Goal: Task Accomplishment & Management: Complete application form

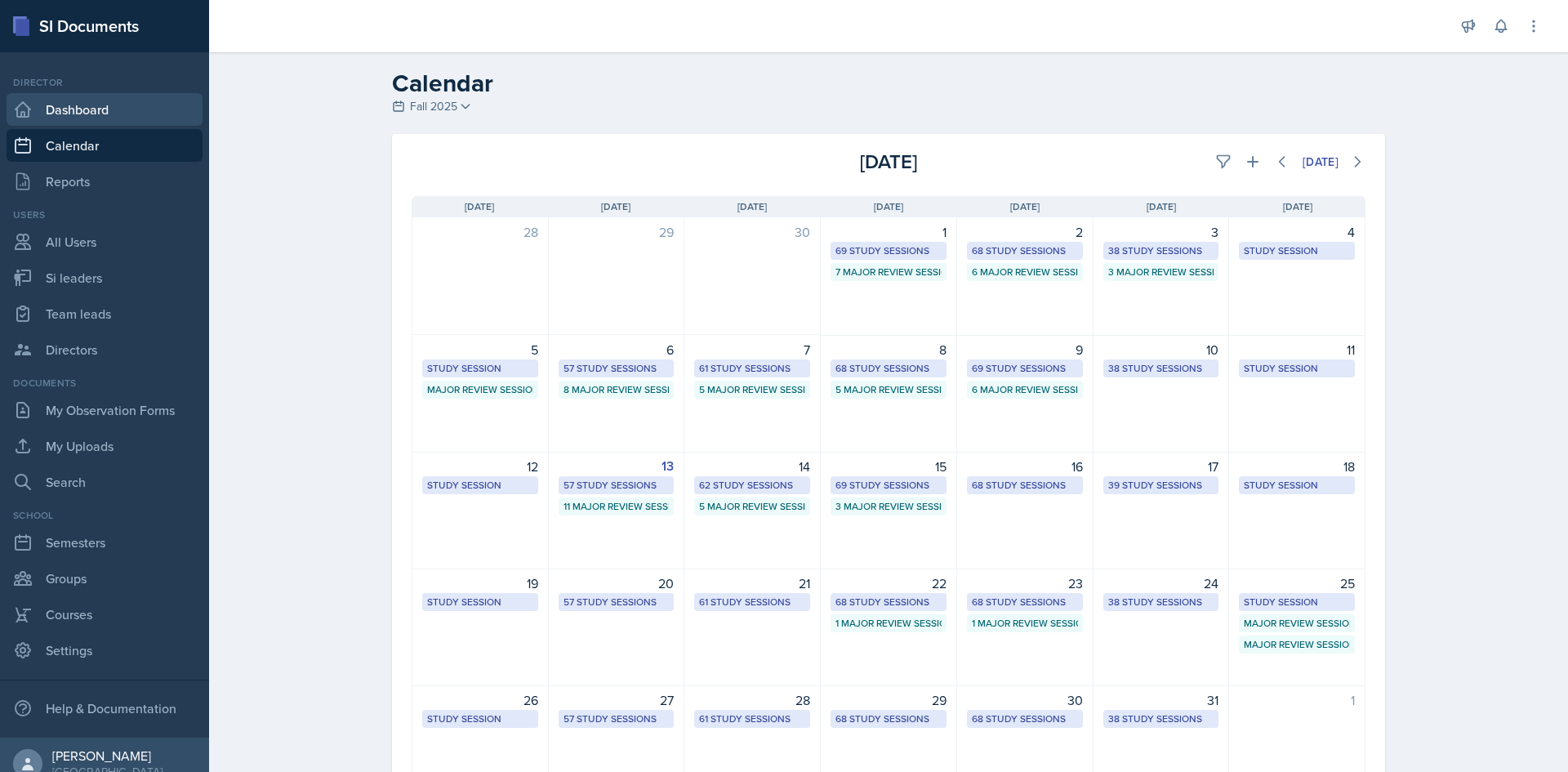
click at [70, 111] on link "Dashboard" at bounding box center [104, 110] width 196 height 33
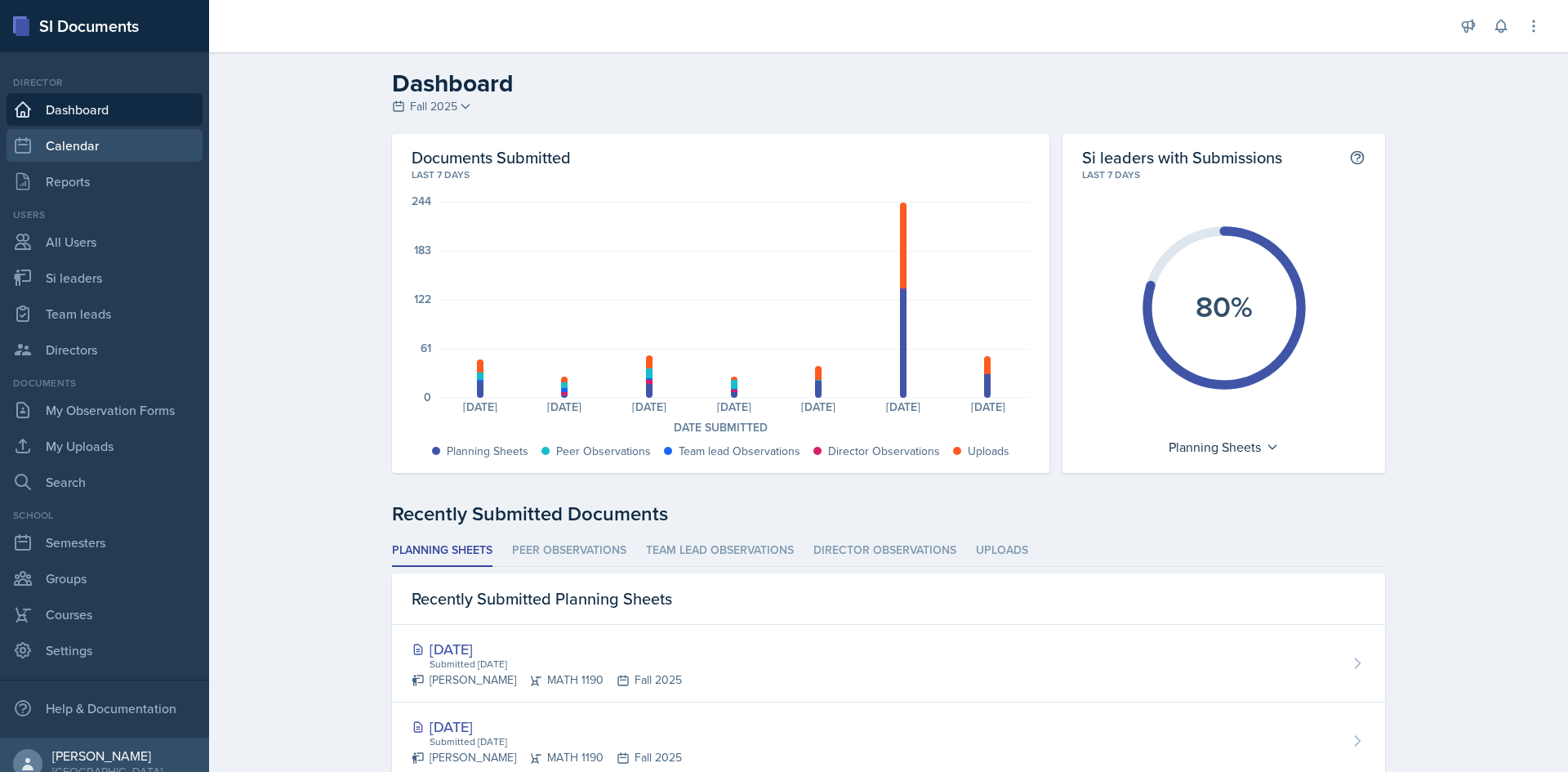
click at [78, 141] on link "Calendar" at bounding box center [104, 145] width 196 height 33
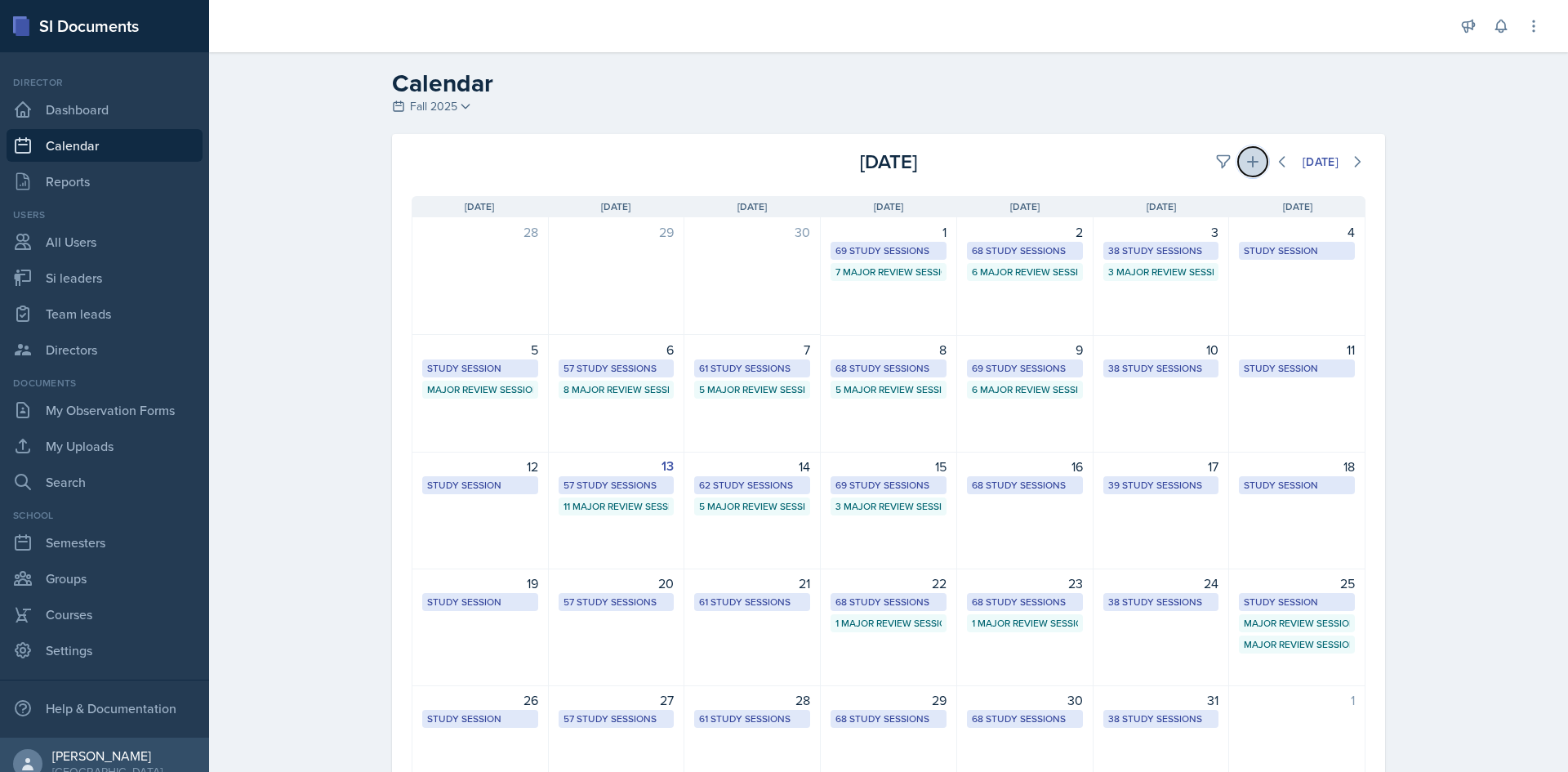
click at [1238, 166] on button at bounding box center [1252, 162] width 29 height 29
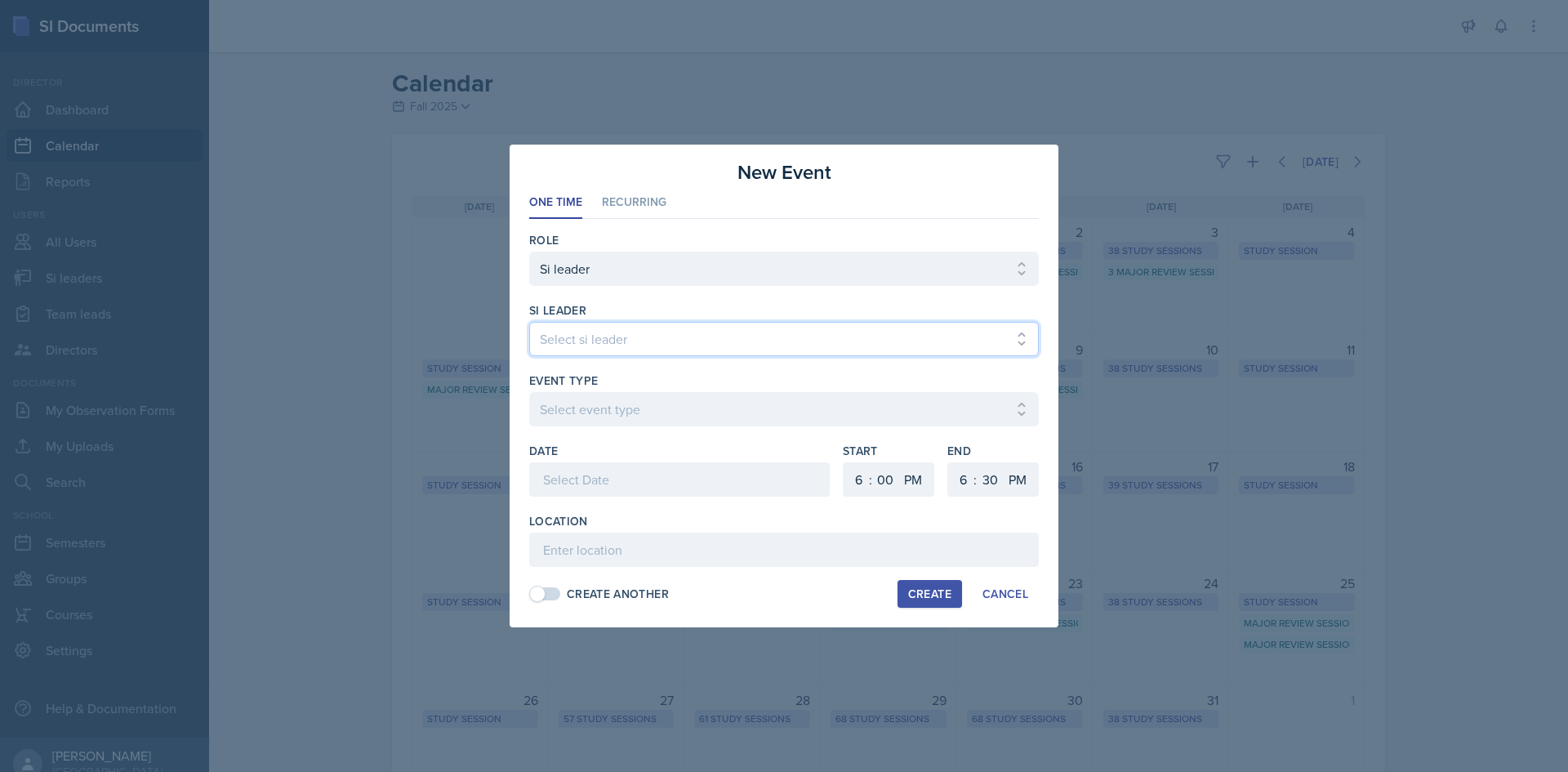
click at [685, 340] on select "Select si leader Abeer Kayser Aditya Chauhan Aissa Sylla Alberto Di Stanislao A…" at bounding box center [784, 339] width 510 height 34
select select "7acd07c8-d996-4c99-a3a2-8c87a230bf2c"
click at [530, 322] on select "Select si leader Abeer Kayser Aditya Chauhan Aissa Sylla Alberto Di Stanislao A…" at bounding box center [784, 339] width 510 height 34
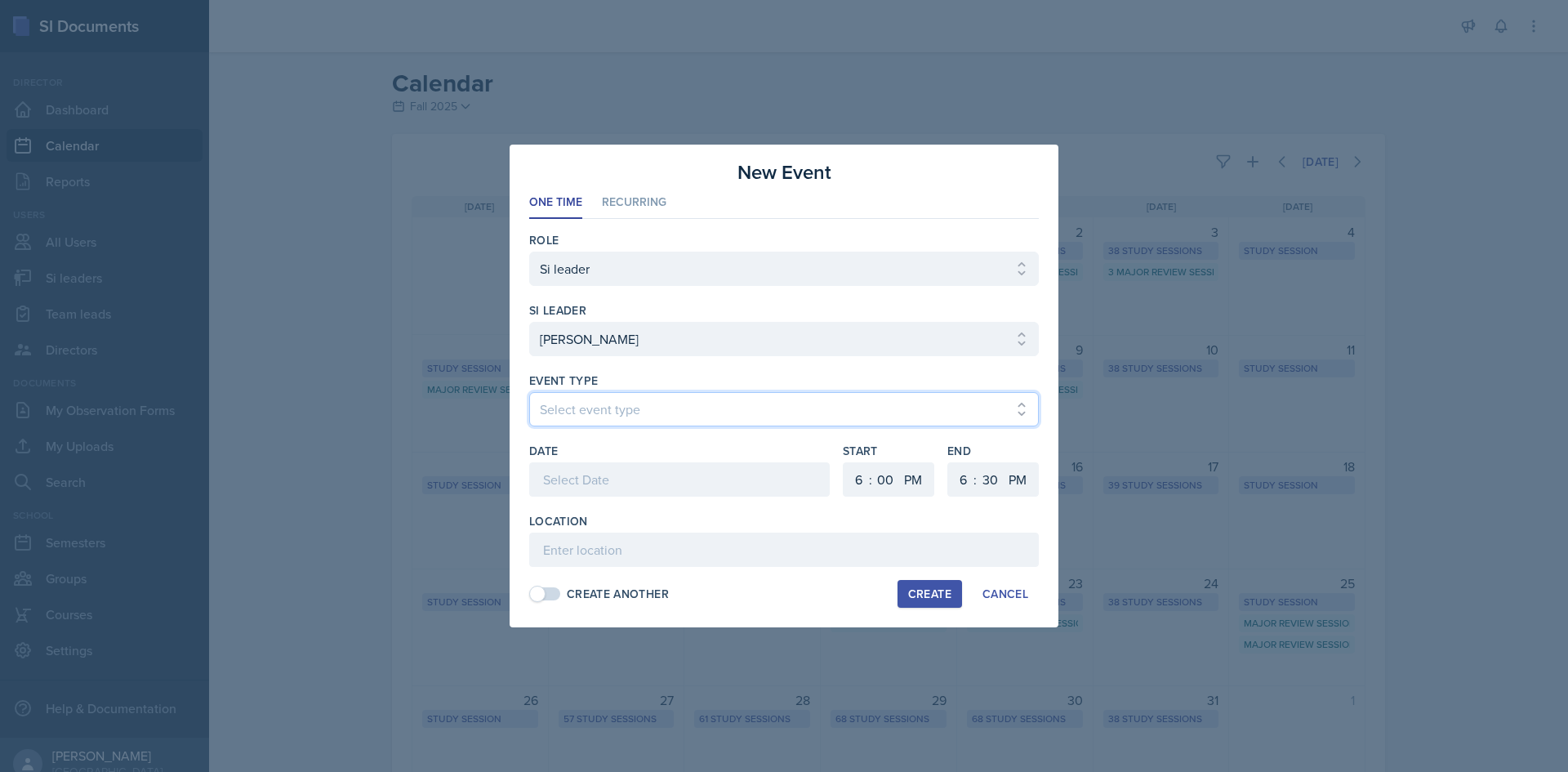
click at [664, 407] on select "Select event type Major Review Session Study Session" at bounding box center [784, 409] width 510 height 34
select select "66bb7cbf-e419-488b-a7ef-f63bc5f9ed04"
click at [530, 392] on select "Select event type Major Review Session Study Session" at bounding box center [784, 409] width 510 height 34
click at [677, 490] on div at bounding box center [679, 479] width 300 height 34
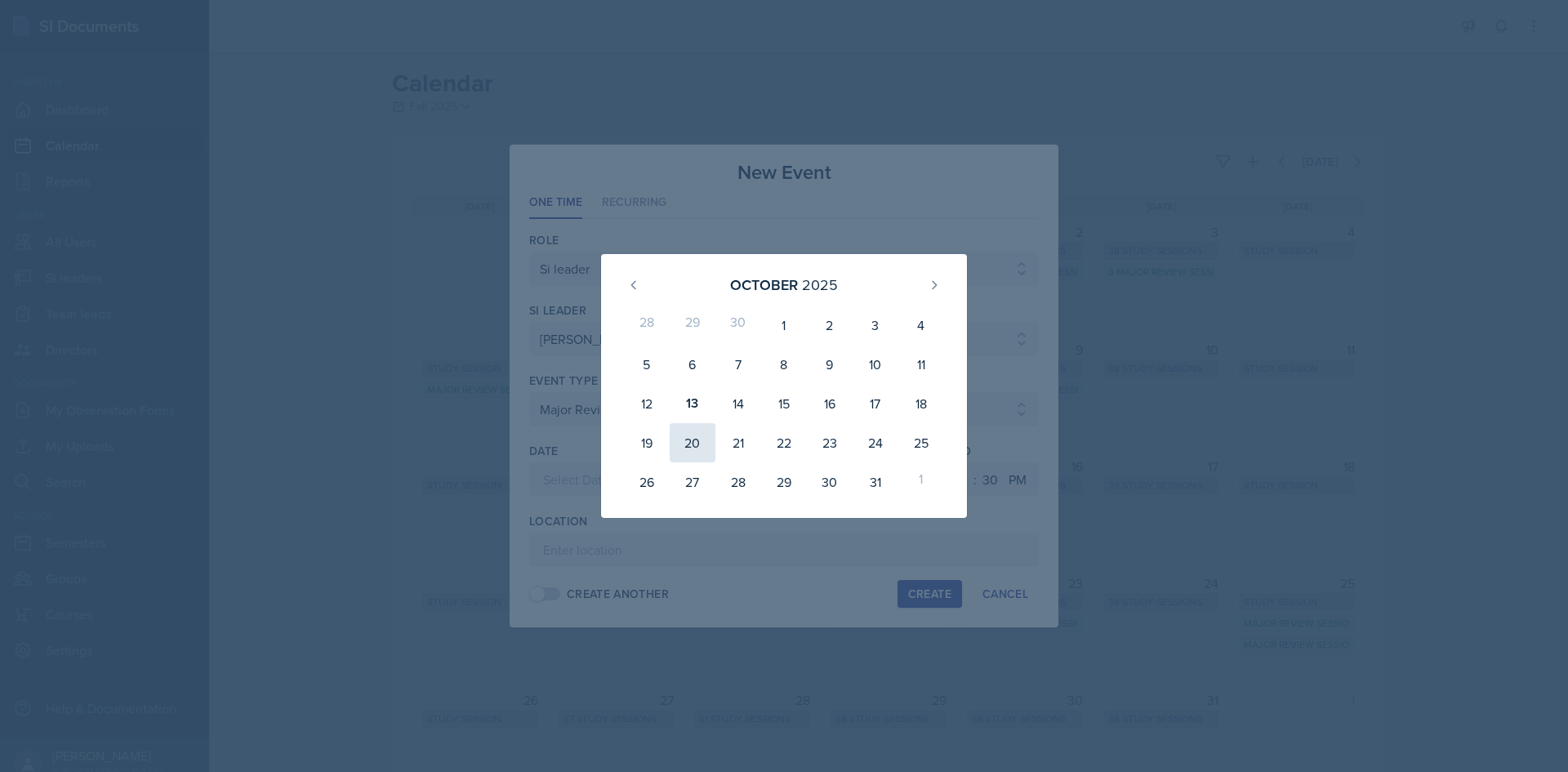
click at [694, 444] on div "20" at bounding box center [692, 443] width 45 height 39
type input "October 20th, 2025"
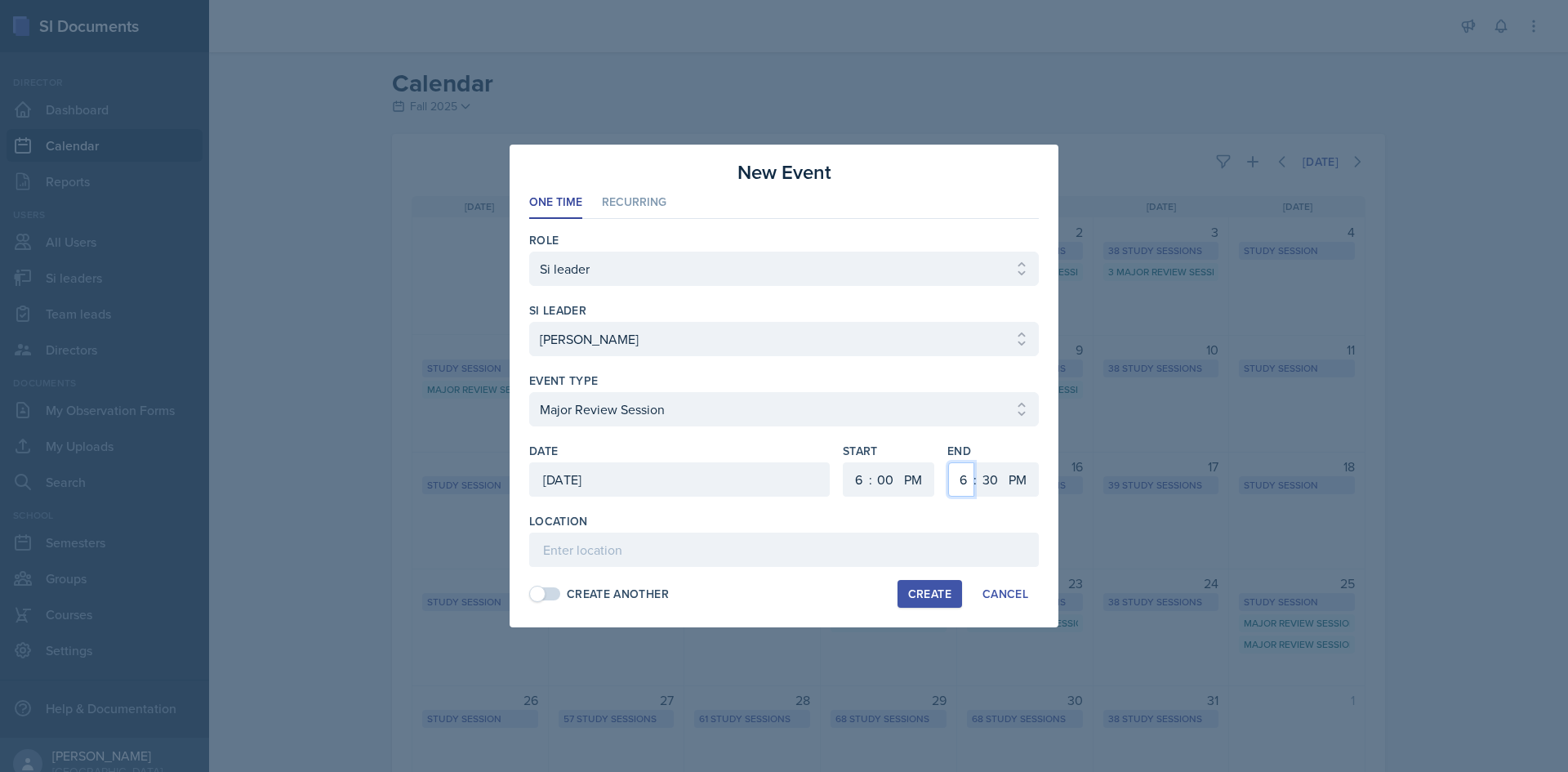
drag, startPoint x: 963, startPoint y: 479, endPoint x: 973, endPoint y: 478, distance: 10.0
click at [963, 479] on select "1 2 3 4 5 6 7 8 9 10 11 12" at bounding box center [961, 479] width 27 height 34
select select "8"
click at [948, 462] on select "1 2 3 4 5 6 7 8 9 10 11 12" at bounding box center [961, 479] width 27 height 34
click at [988, 475] on select "00 05 10 15 20 25 30 35 40 45 50 55" at bounding box center [990, 479] width 27 height 34
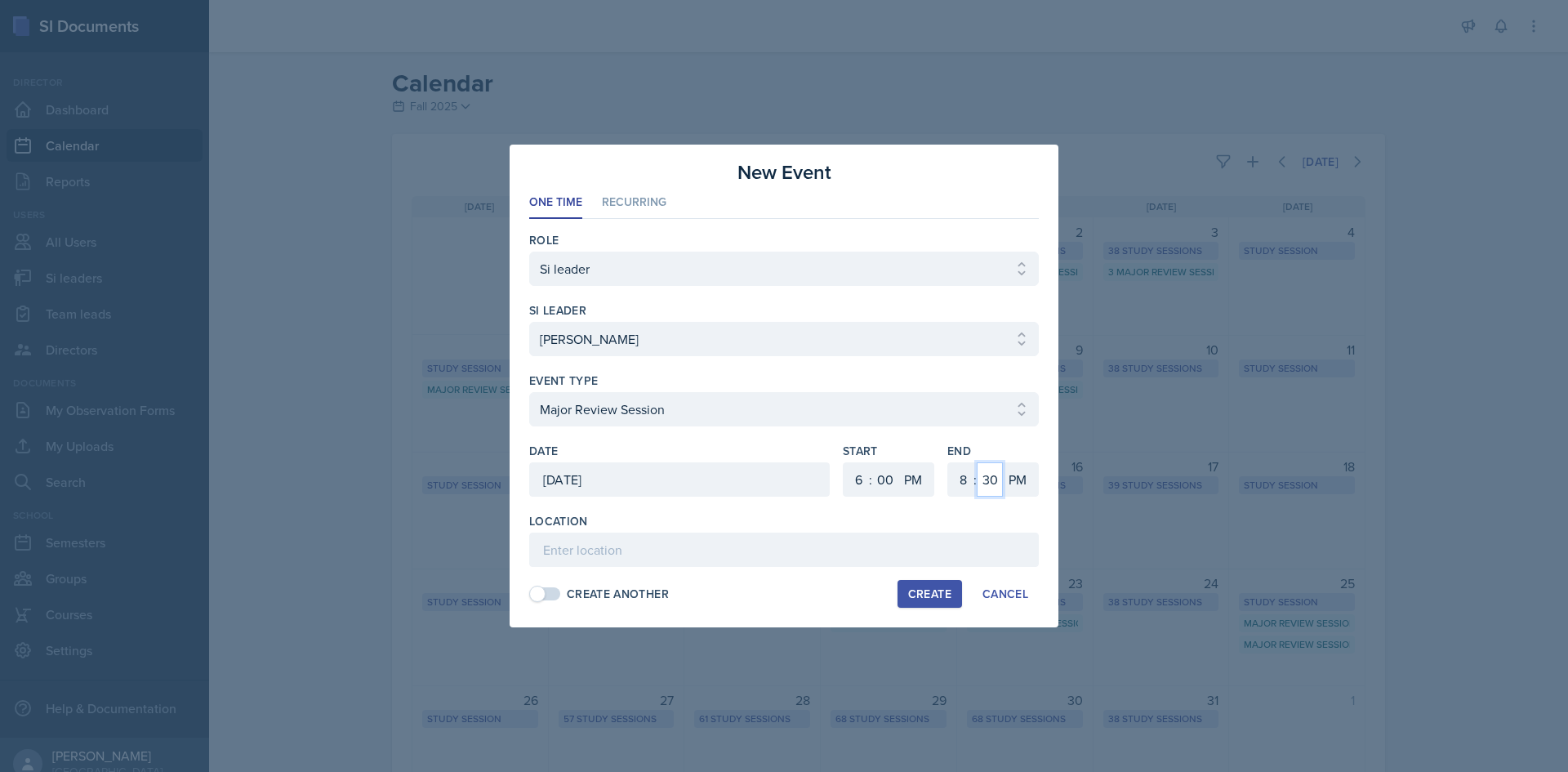
select select "0"
click at [977, 462] on select "00 05 10 15 20 25 30 35 40 45 50 55" at bounding box center [990, 479] width 27 height 34
click at [857, 564] on input at bounding box center [784, 549] width 510 height 34
type input "Math and Statistics Building 108"
click at [921, 597] on div "Create" at bounding box center [930, 593] width 44 height 13
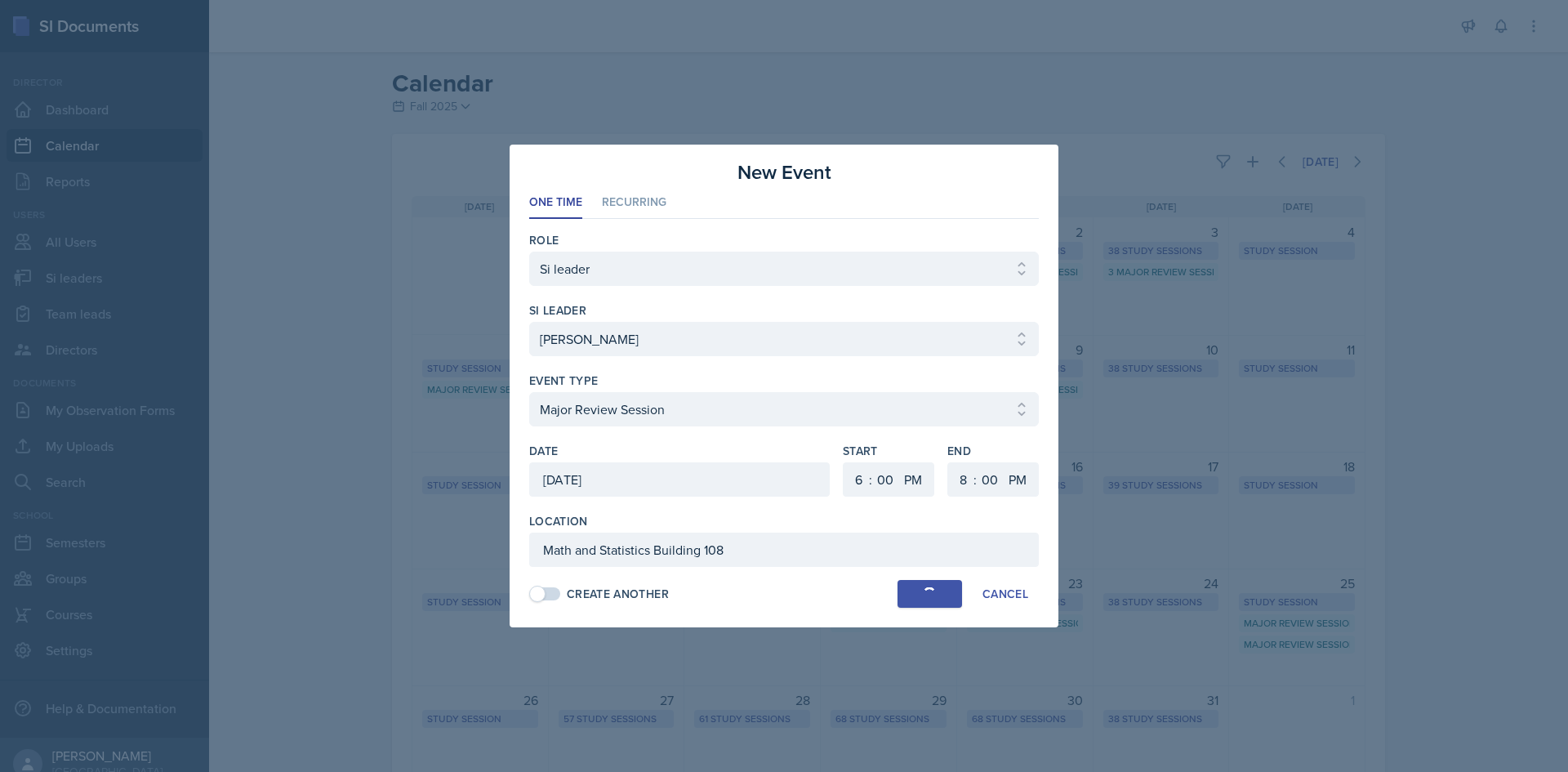
select select
select select "6"
select select "30"
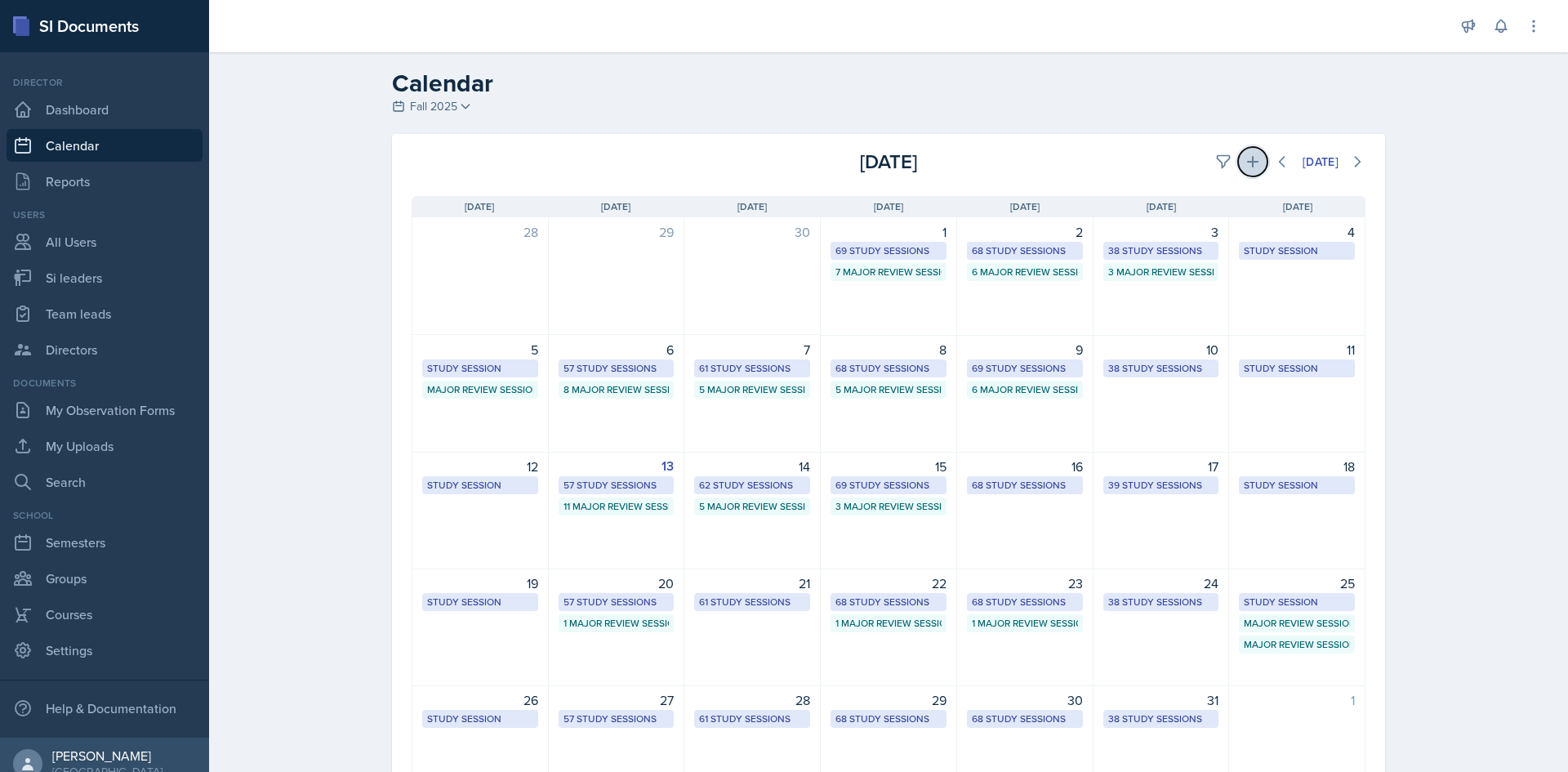
click at [1245, 161] on icon at bounding box center [1252, 161] width 16 height 16
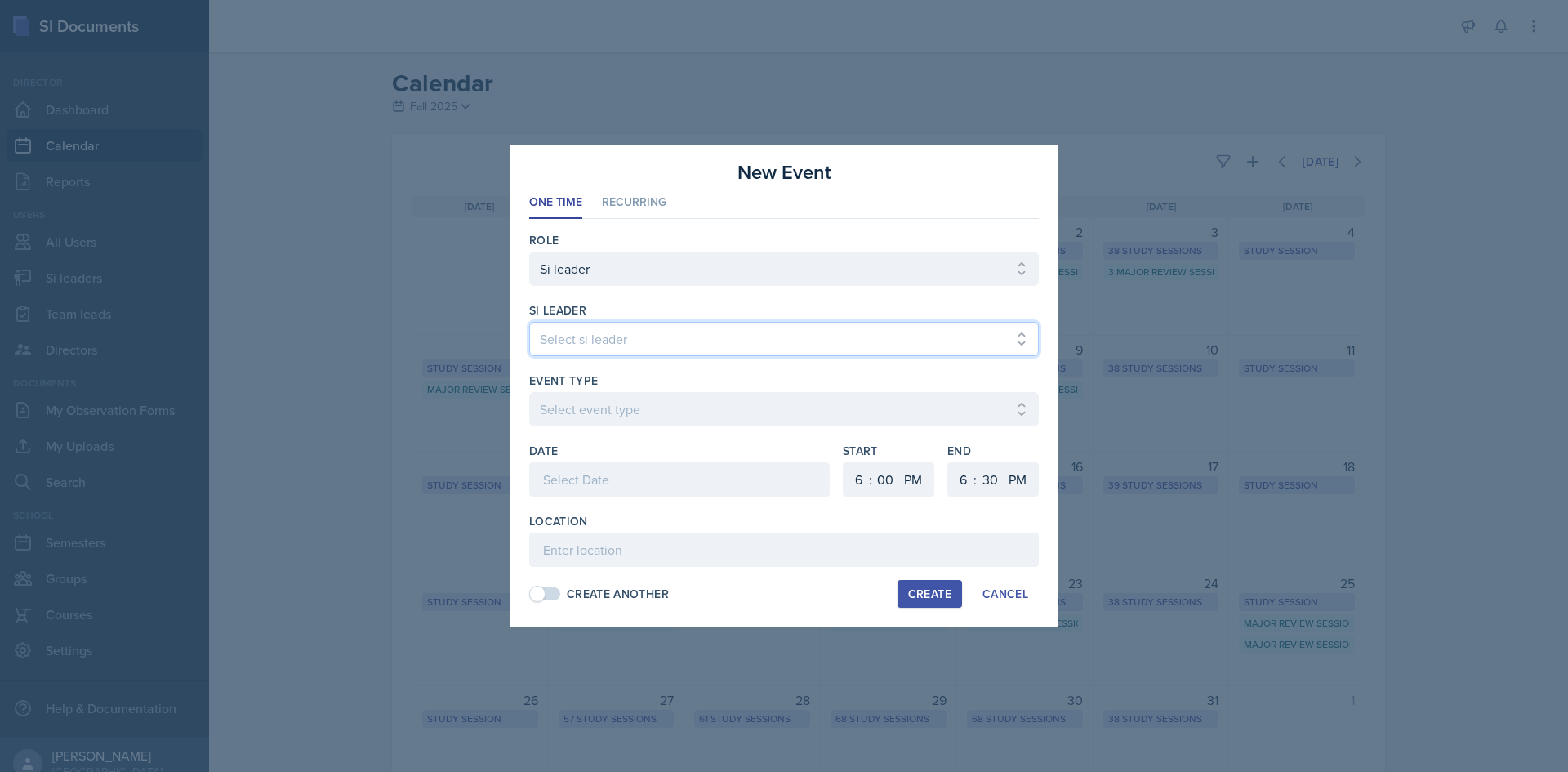
click at [617, 339] on select "Select si leader Abeer Kayser Aditya Chauhan Aissa Sylla Alberto Di Stanislao A…" at bounding box center [784, 339] width 510 height 34
select select "de36007e-736d-4f8c-b420-a4885f4421a2"
click at [530, 322] on select "Select si leader Abeer Kayser Aditya Chauhan Aissa Sylla Alberto Di Stanislao A…" at bounding box center [784, 339] width 510 height 34
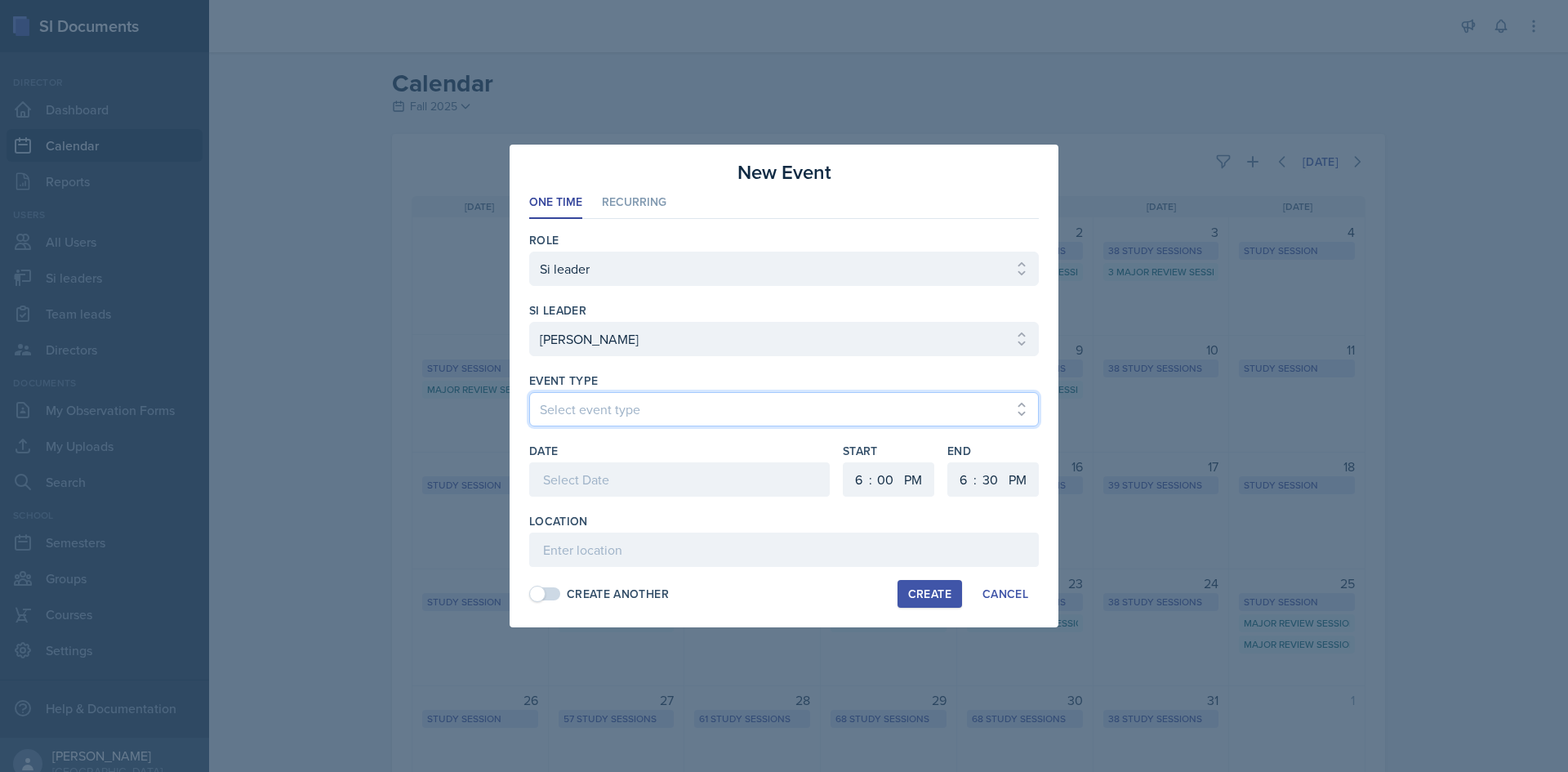
click at [611, 418] on select "Select event type Major Review Session Study Session" at bounding box center [784, 409] width 510 height 34
select select "66bb7cbf-e419-488b-a7ef-f63bc5f9ed04"
click at [530, 392] on select "Select event type Major Review Session Study Session" at bounding box center [784, 409] width 510 height 34
click at [622, 466] on div at bounding box center [679, 479] width 300 height 34
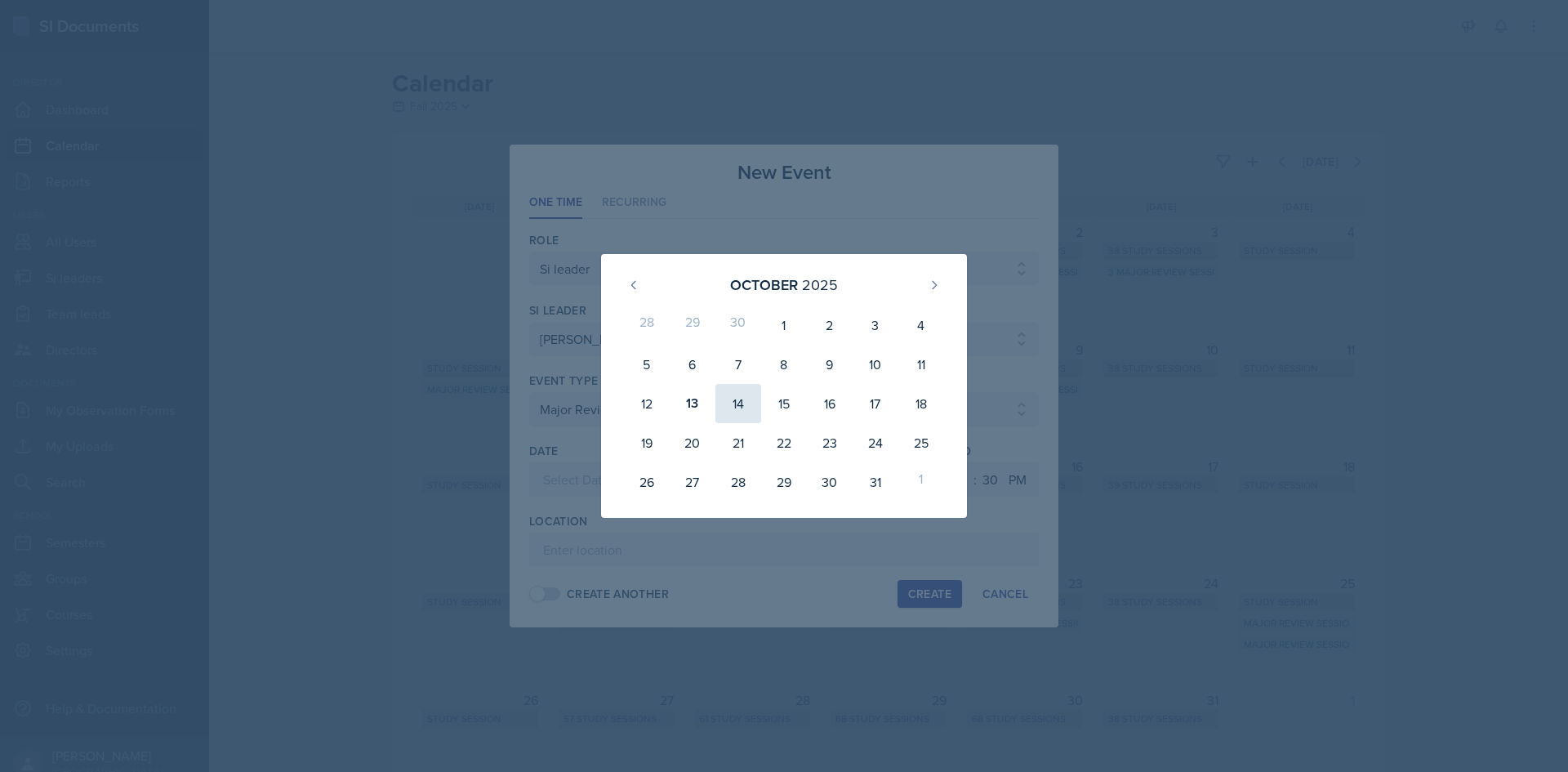
click at [743, 395] on div "14" at bounding box center [737, 404] width 45 height 39
type input "October 14th, 2025"
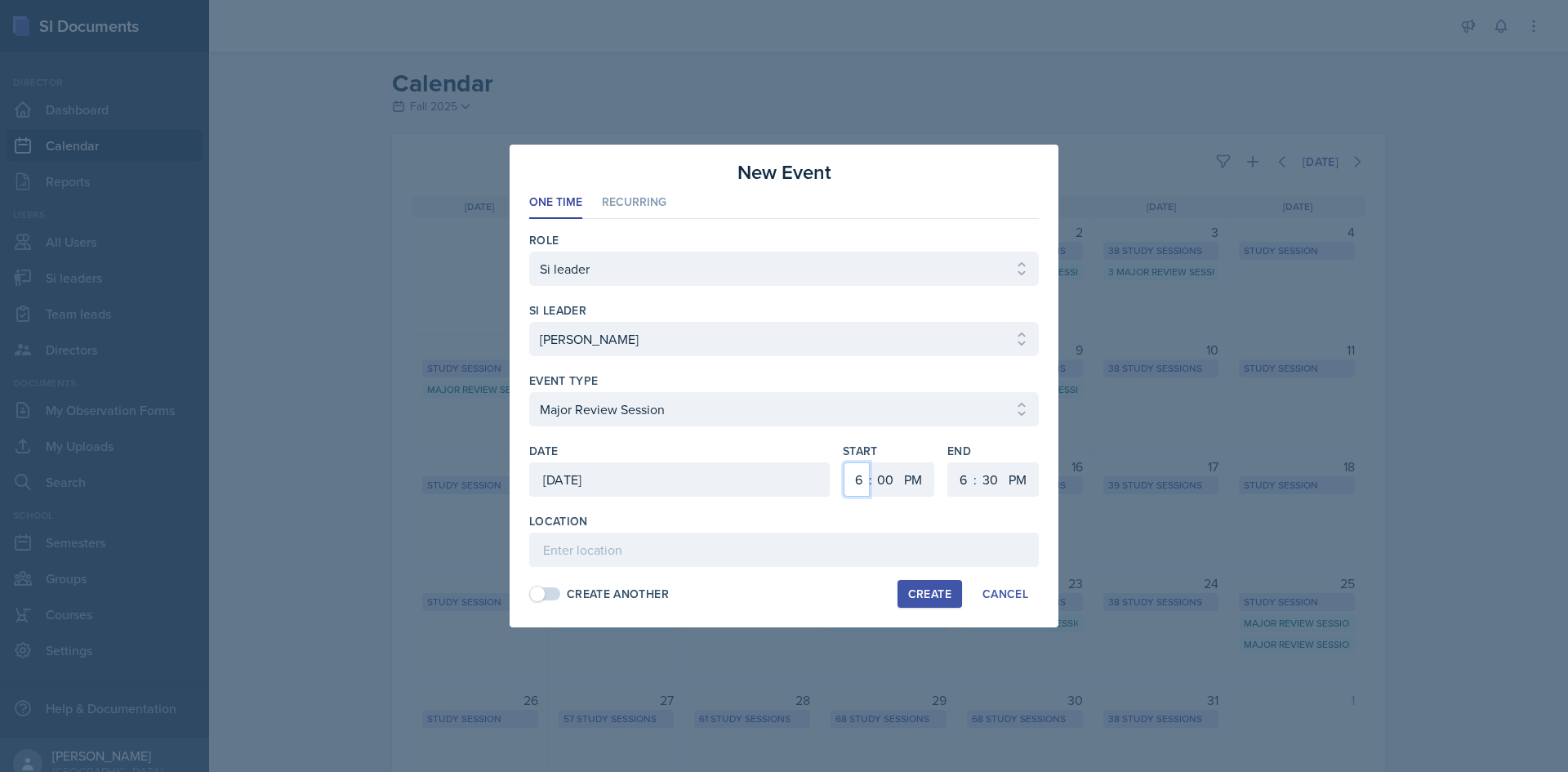
click at [856, 478] on select "1 2 3 4 5 6 7 8 9 10 11 12" at bounding box center [856, 479] width 27 height 34
select select "12"
click at [843, 462] on select "1 2 3 4 5 6 7 8 9 10 11 12" at bounding box center [856, 479] width 27 height 34
click at [877, 473] on select "00 05 10 15 20 25 30 35 40 45 50 55" at bounding box center [885, 479] width 27 height 34
select select "15"
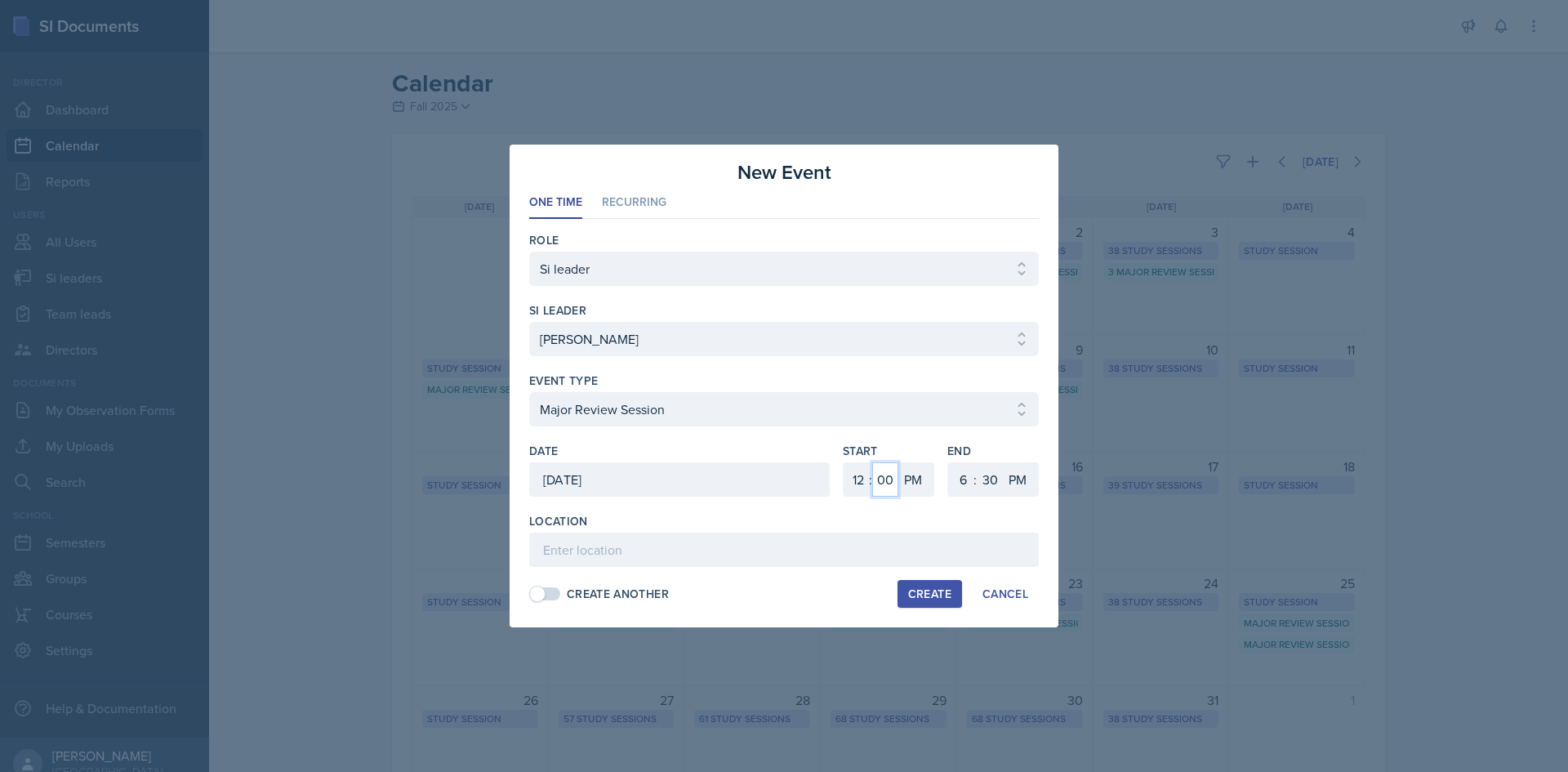
click at [873, 462] on select "00 05 10 15 20 25 30 35 40 45 50 55" at bounding box center [885, 479] width 27 height 34
click at [964, 485] on select "1 2 3 4 5 6 7 8 9 10 11 12" at bounding box center [961, 479] width 27 height 34
select select "1"
click at [948, 462] on select "1 2 3 4 5 6 7 8 9 10 11 12" at bounding box center [961, 479] width 27 height 34
click at [989, 481] on select "00 05 10 15 20 25 30 35 40 45 50 55" at bounding box center [990, 479] width 27 height 34
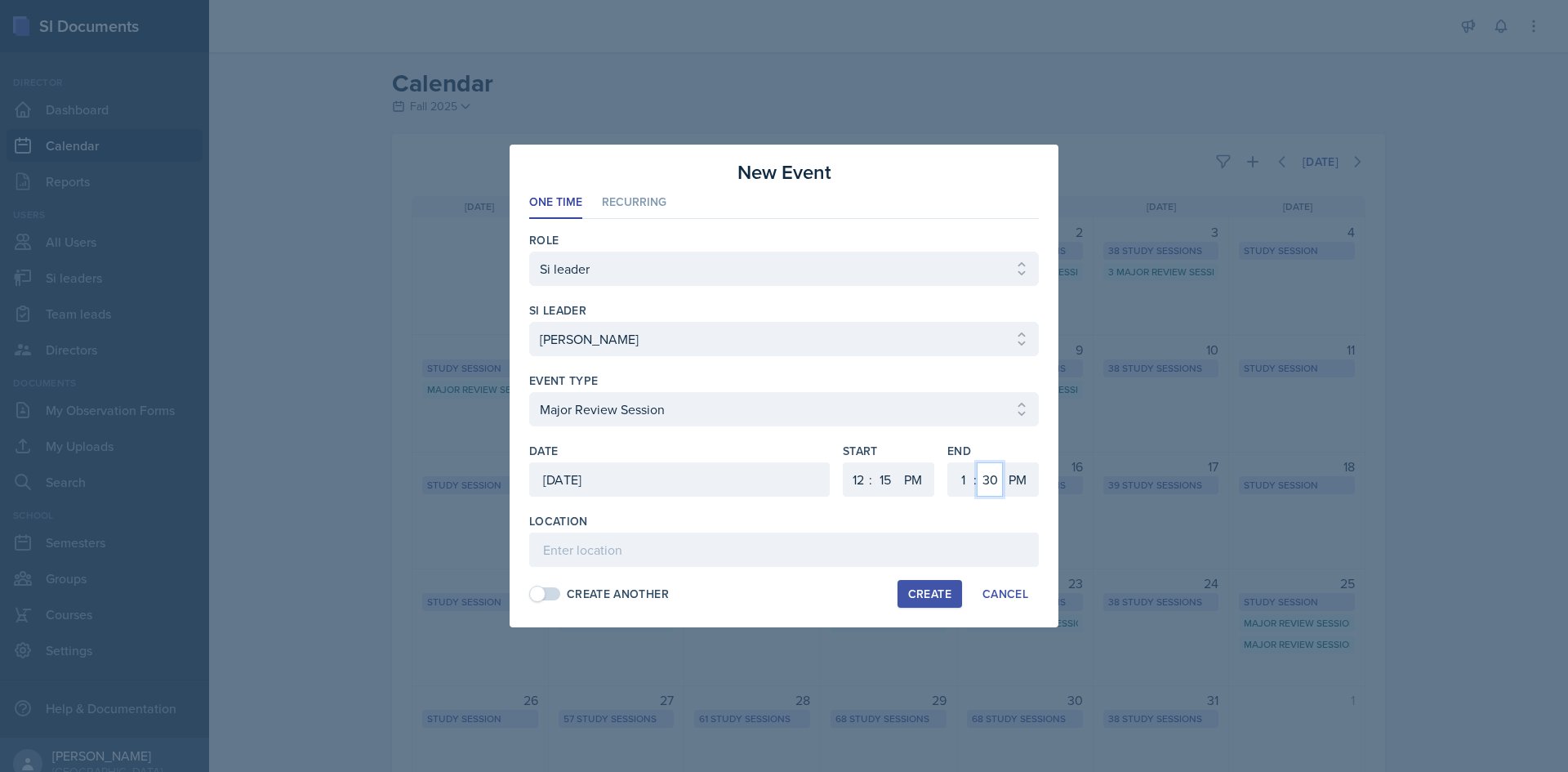
select select "45"
click at [977, 462] on select "00 05 10 15 20 25 30 35 40 45 50 55" at bounding box center [990, 479] width 27 height 34
click at [890, 528] on div "Location" at bounding box center [784, 521] width 510 height 16
click at [885, 542] on input at bounding box center [784, 549] width 510 height 34
type input "Academic (M) Building 322"
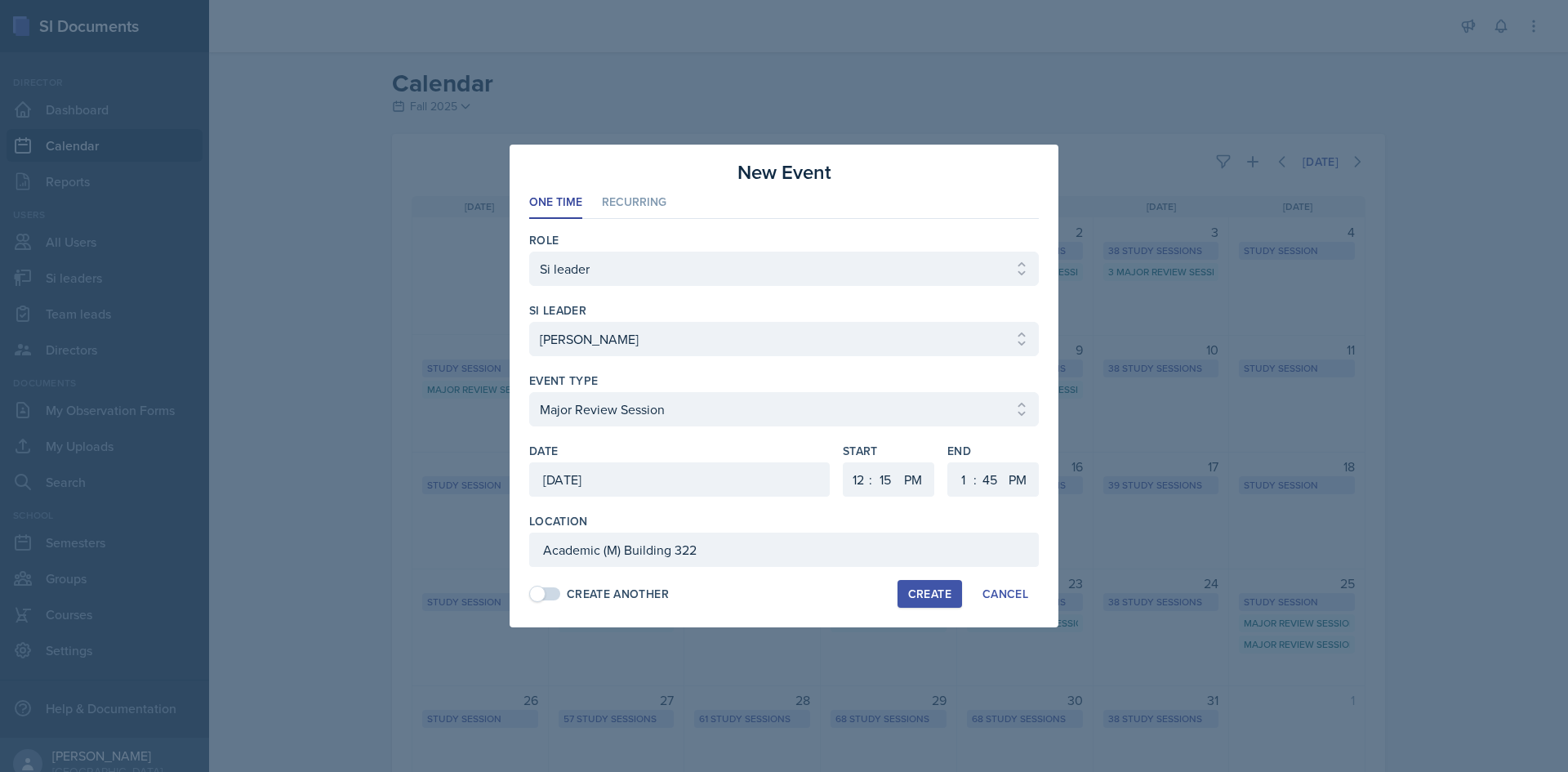
click at [931, 599] on div "Create" at bounding box center [930, 593] width 44 height 13
select select
select select "6"
select select "0"
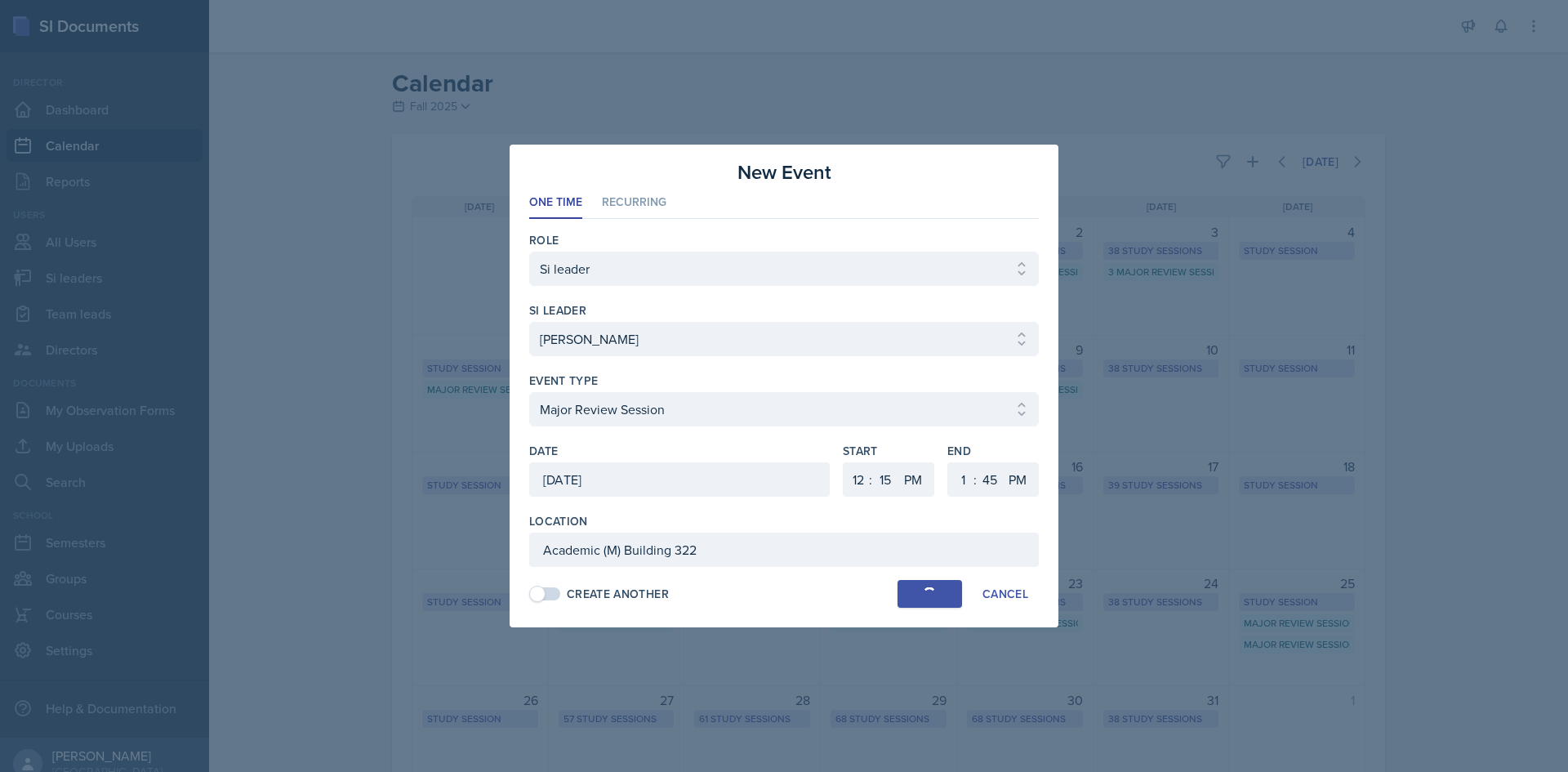
select select "6"
select select "30"
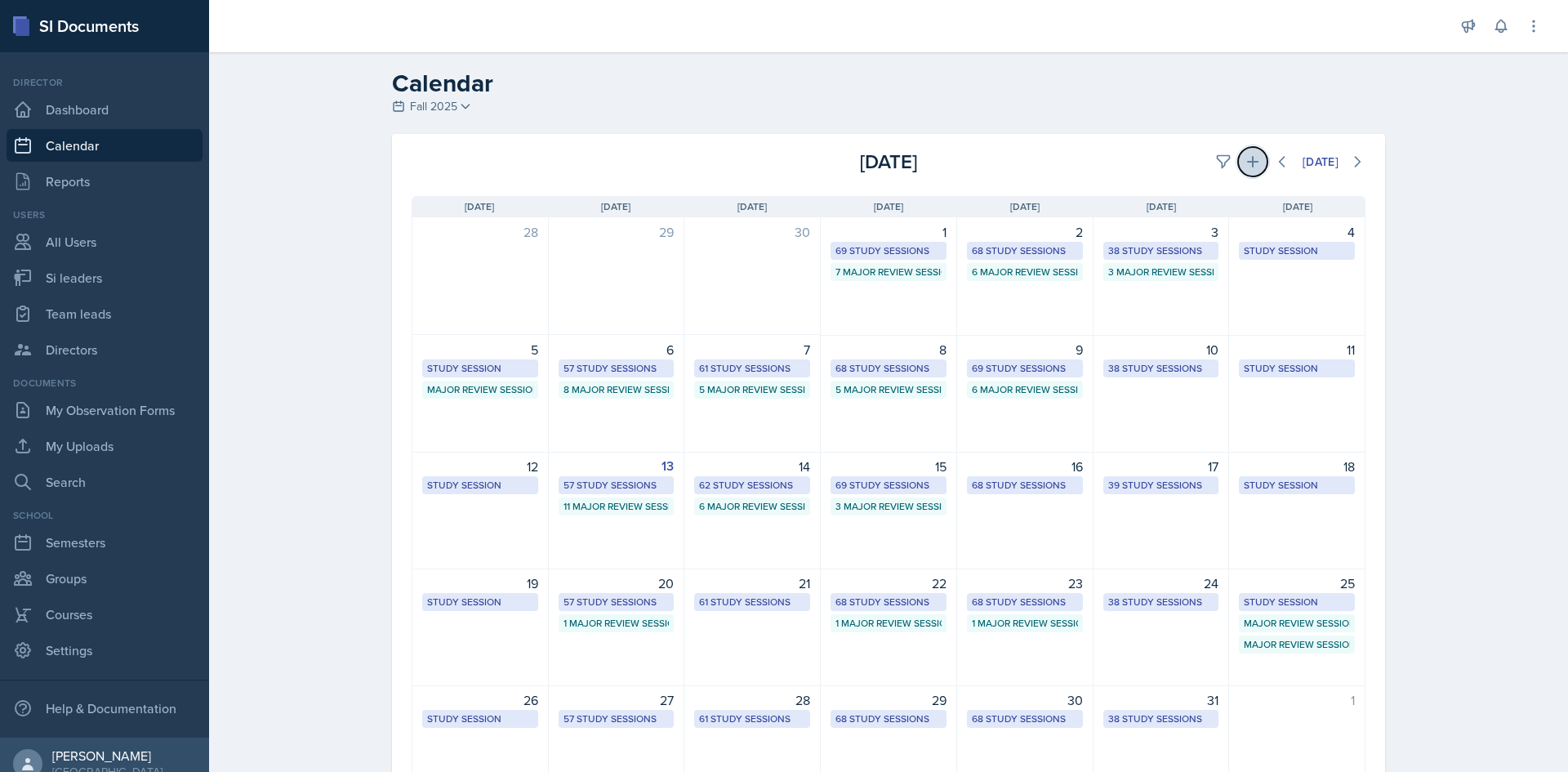
click at [1253, 157] on button at bounding box center [1252, 162] width 29 height 29
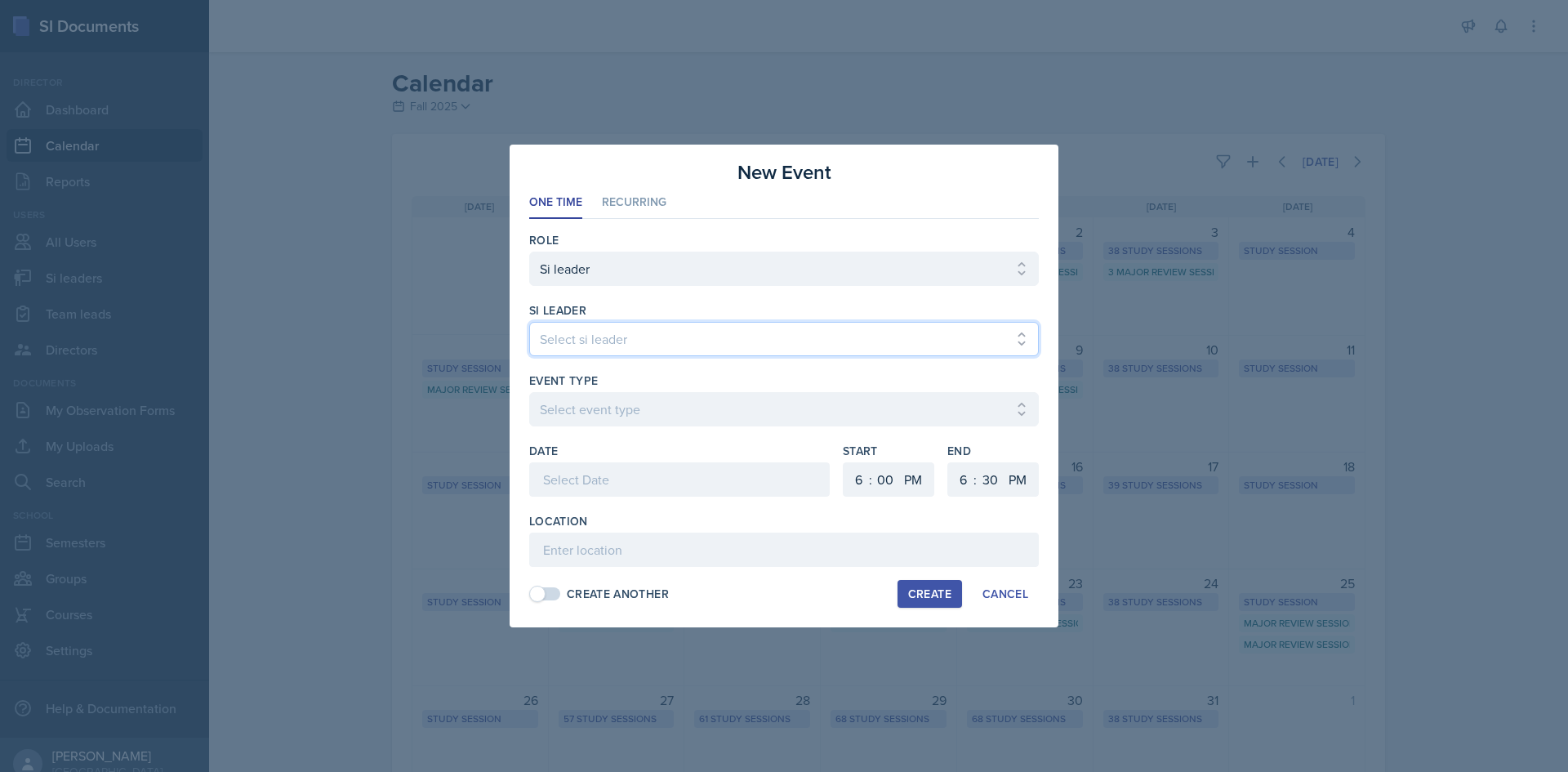
click at [665, 343] on select "Select si leader Abeer Kayser Aditya Chauhan Aissa Sylla Alberto Di Stanislao A…" at bounding box center [784, 339] width 510 height 34
select select "3aaf6aa6-26d4-49f4-b6b6-005e70691bbe"
click at [530, 322] on select "Select si leader Abeer Kayser Aditya Chauhan Aissa Sylla Alberto Di Stanislao A…" at bounding box center [784, 339] width 510 height 34
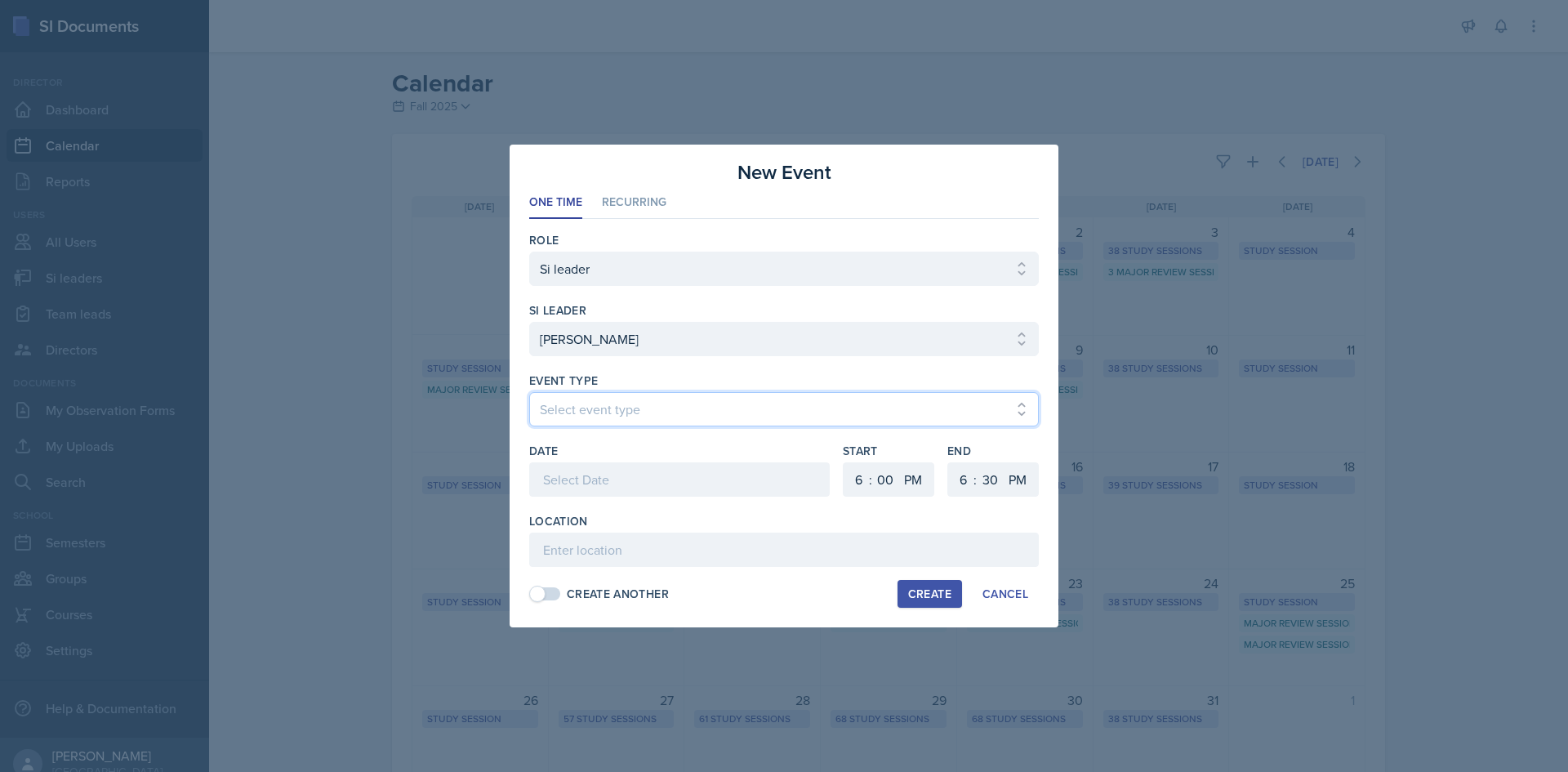
click at [651, 396] on select "Select event type Major Review Session Study Session" at bounding box center [784, 409] width 510 height 34
select select "66bb7cbf-e419-488b-a7ef-f63bc5f9ed04"
click at [530, 392] on select "Select event type Major Review Session Study Session" at bounding box center [784, 409] width 510 height 34
click at [646, 468] on div at bounding box center [679, 479] width 300 height 34
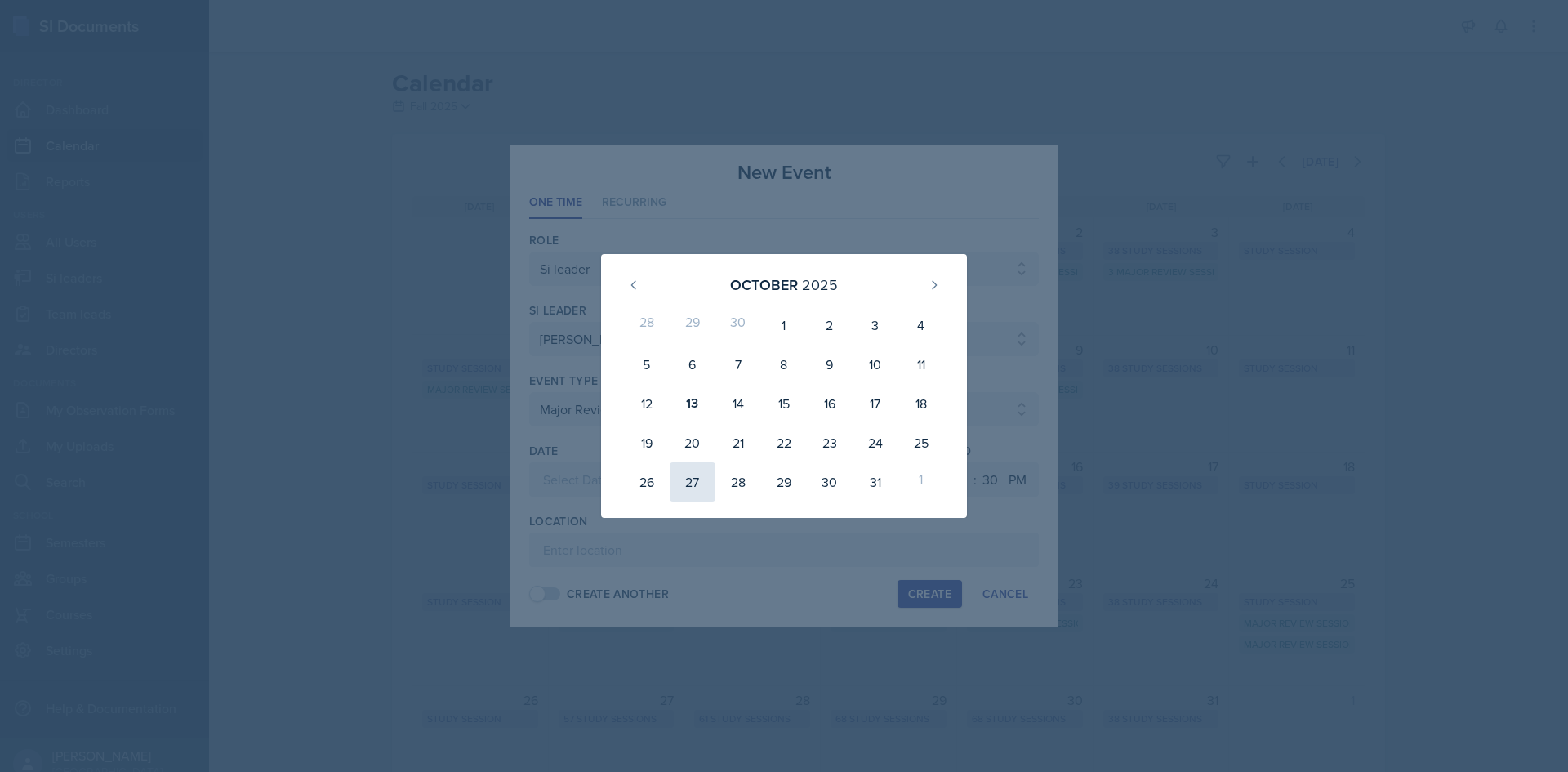
click at [694, 469] on div "27" at bounding box center [692, 482] width 45 height 39
type input "October 27th, 2025"
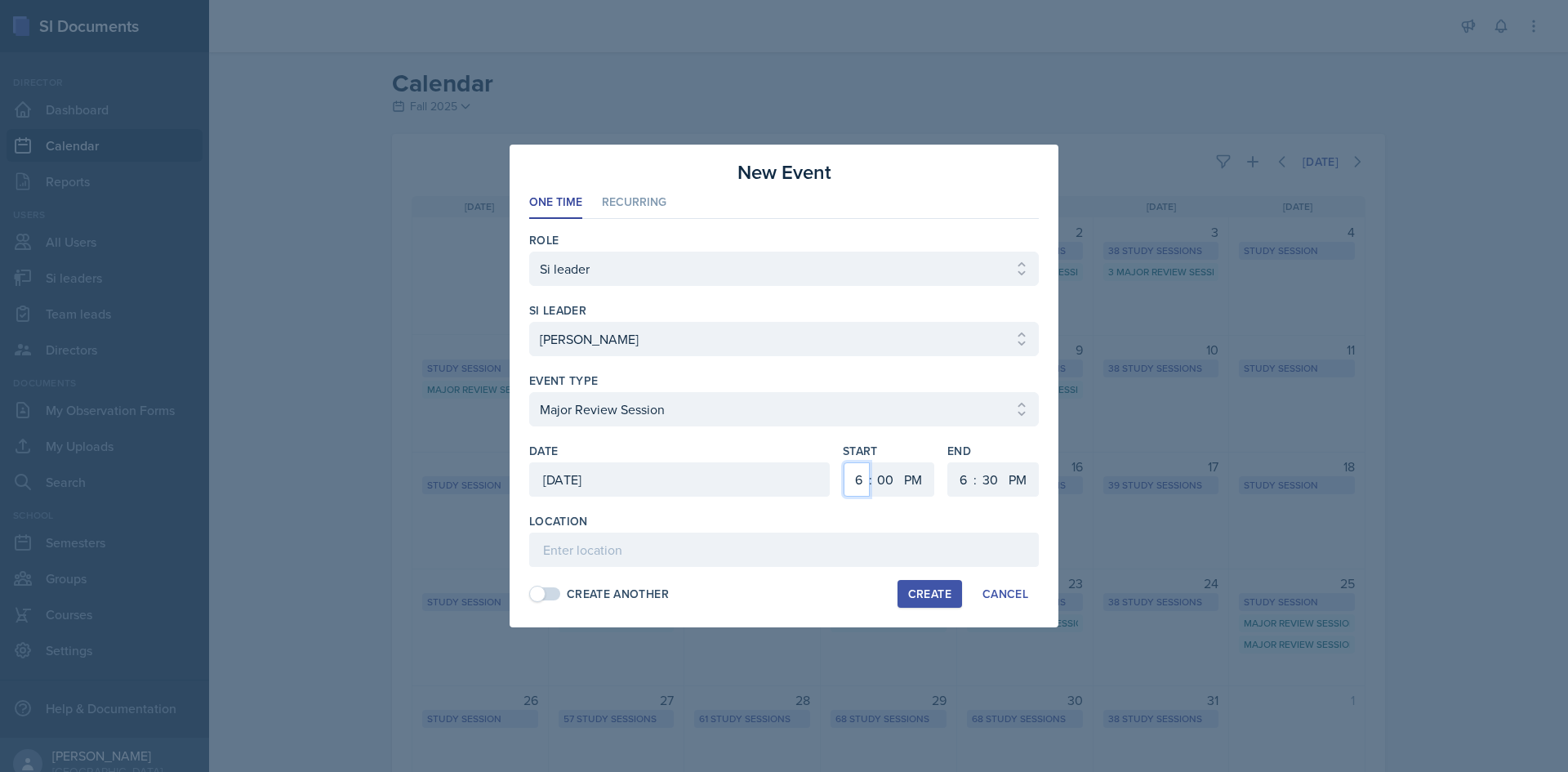
click at [859, 481] on select "1 2 3 4 5 6 7 8 9 10 11 12" at bounding box center [856, 479] width 27 height 34
select select "2"
click at [843, 462] on select "1 2 3 4 5 6 7 8 9 10 11 12" at bounding box center [856, 479] width 27 height 34
click at [880, 475] on select "00 05 10 15 20 25 30 35 40 45 50 55" at bounding box center [885, 479] width 27 height 34
select select "15"
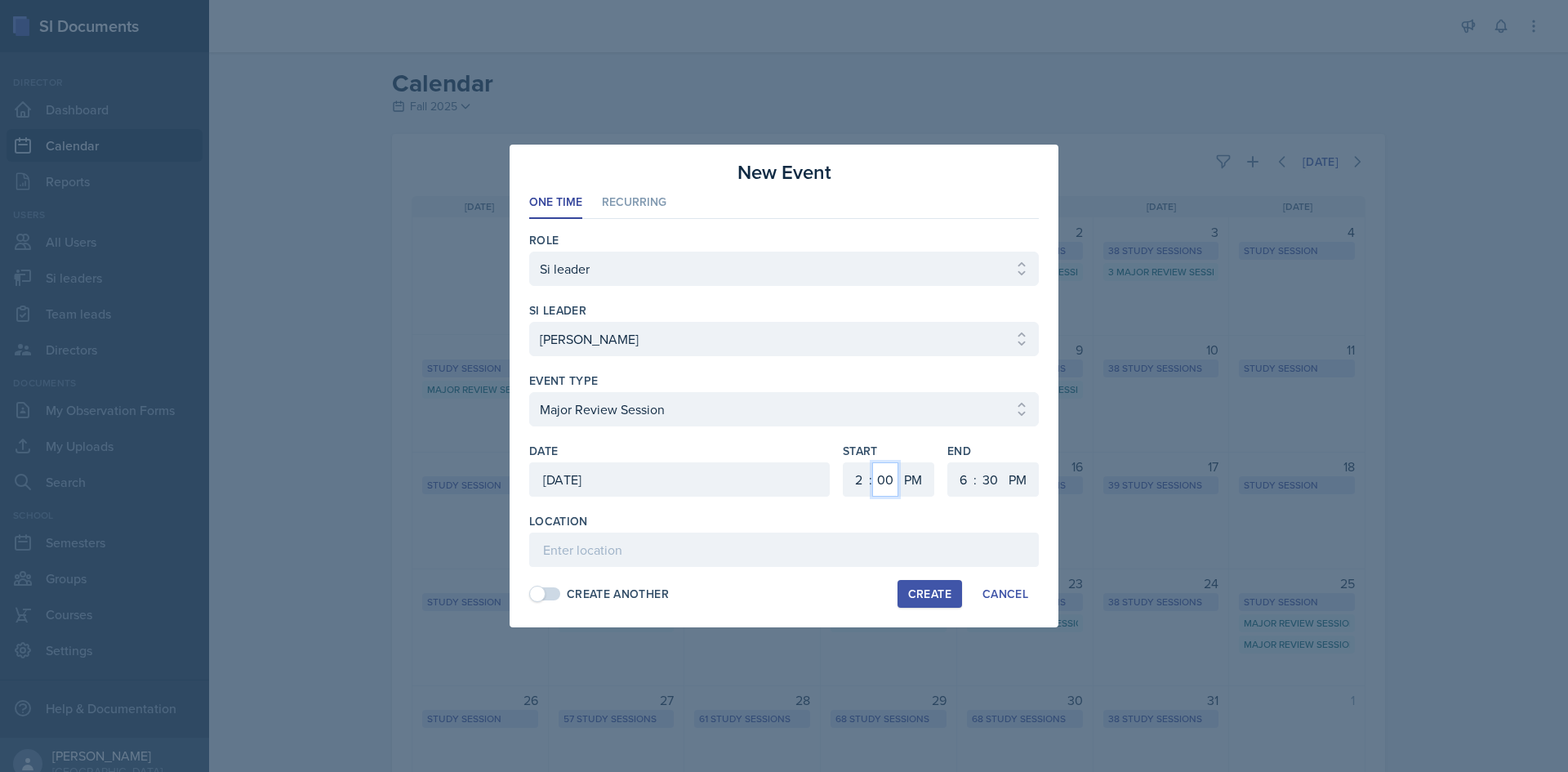
click at [873, 462] on select "00 05 10 15 20 25 30 35 40 45 50 55" at bounding box center [885, 479] width 27 height 34
click at [963, 478] on select "1 2 3 4 5 6 7 8 9 10 11 12" at bounding box center [961, 479] width 27 height 34
select select "3"
click at [948, 462] on select "1 2 3 4 5 6 7 8 9 10 11 12" at bounding box center [961, 479] width 27 height 34
click at [989, 465] on select "00 05 10 15 20 25 30 35 40 45 50 55" at bounding box center [990, 479] width 27 height 34
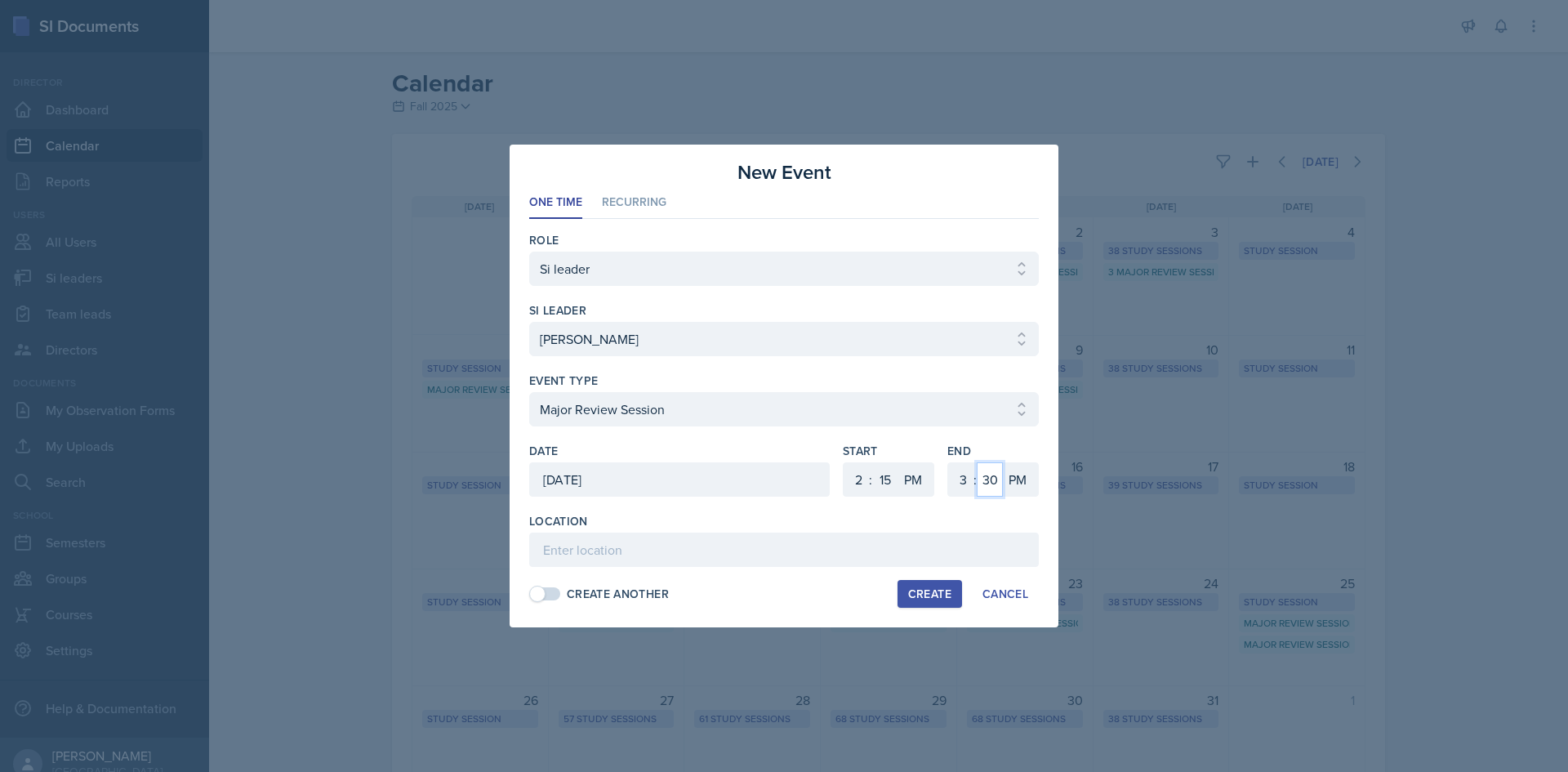
select select "5"
click at [977, 462] on select "00 05 10 15 20 25 30 35 40 45 50 55" at bounding box center [990, 479] width 27 height 34
click at [837, 563] on input at bounding box center [784, 549] width 510 height 34
type input "Academic Learning Center 2109"
click at [933, 592] on div "Create" at bounding box center [930, 593] width 44 height 13
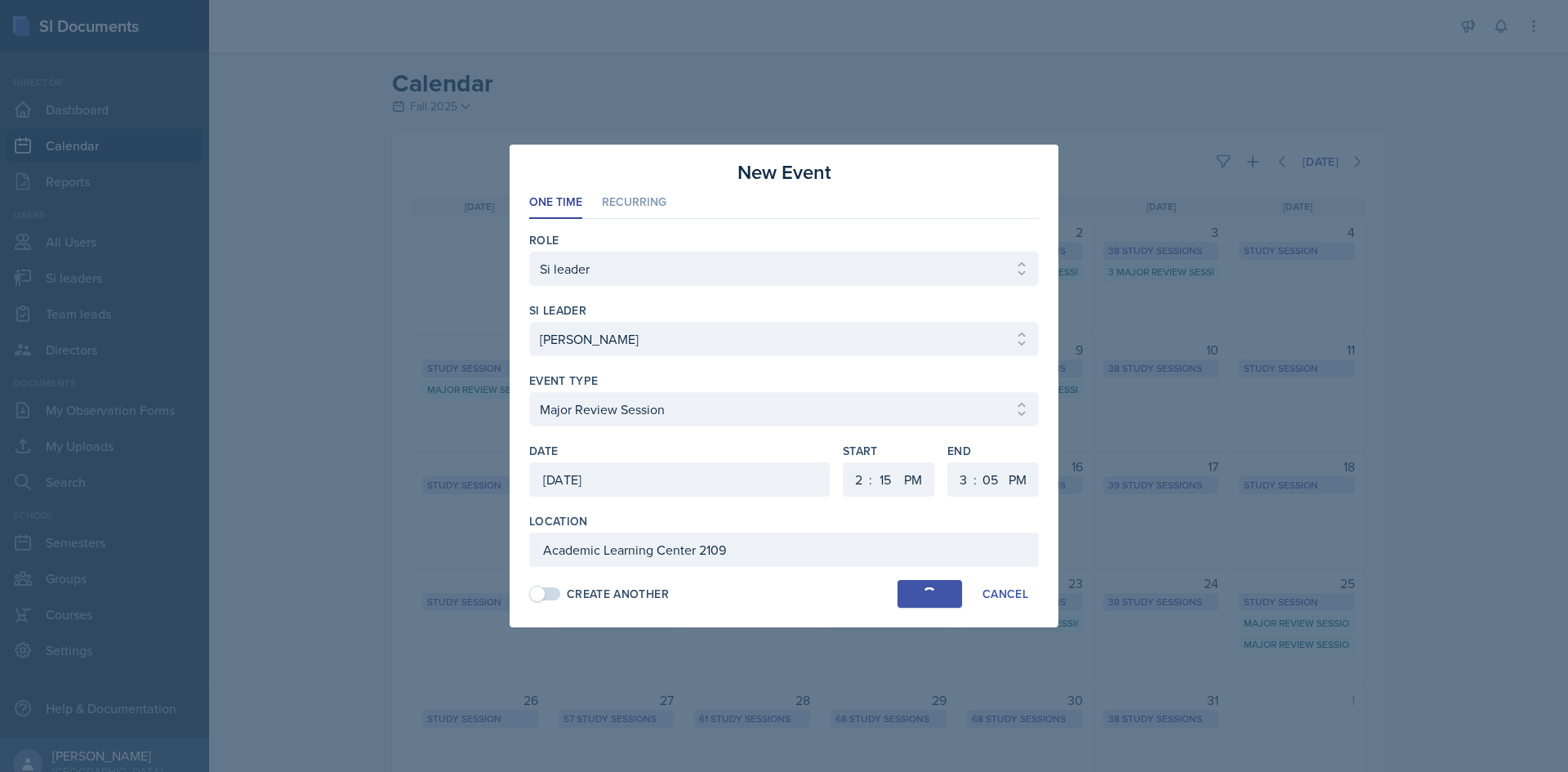
select select
select select "6"
select select "0"
select select "6"
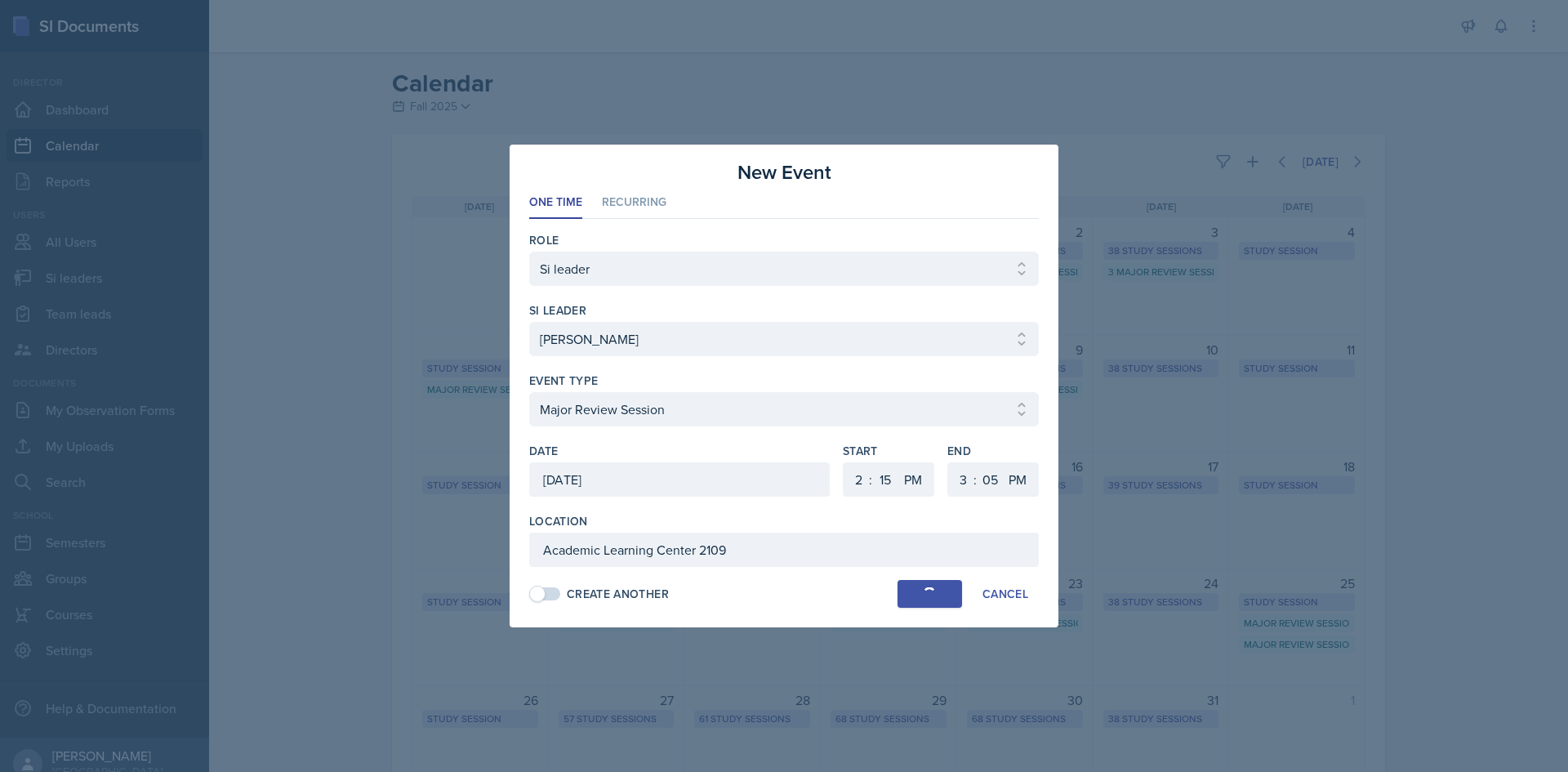
select select "30"
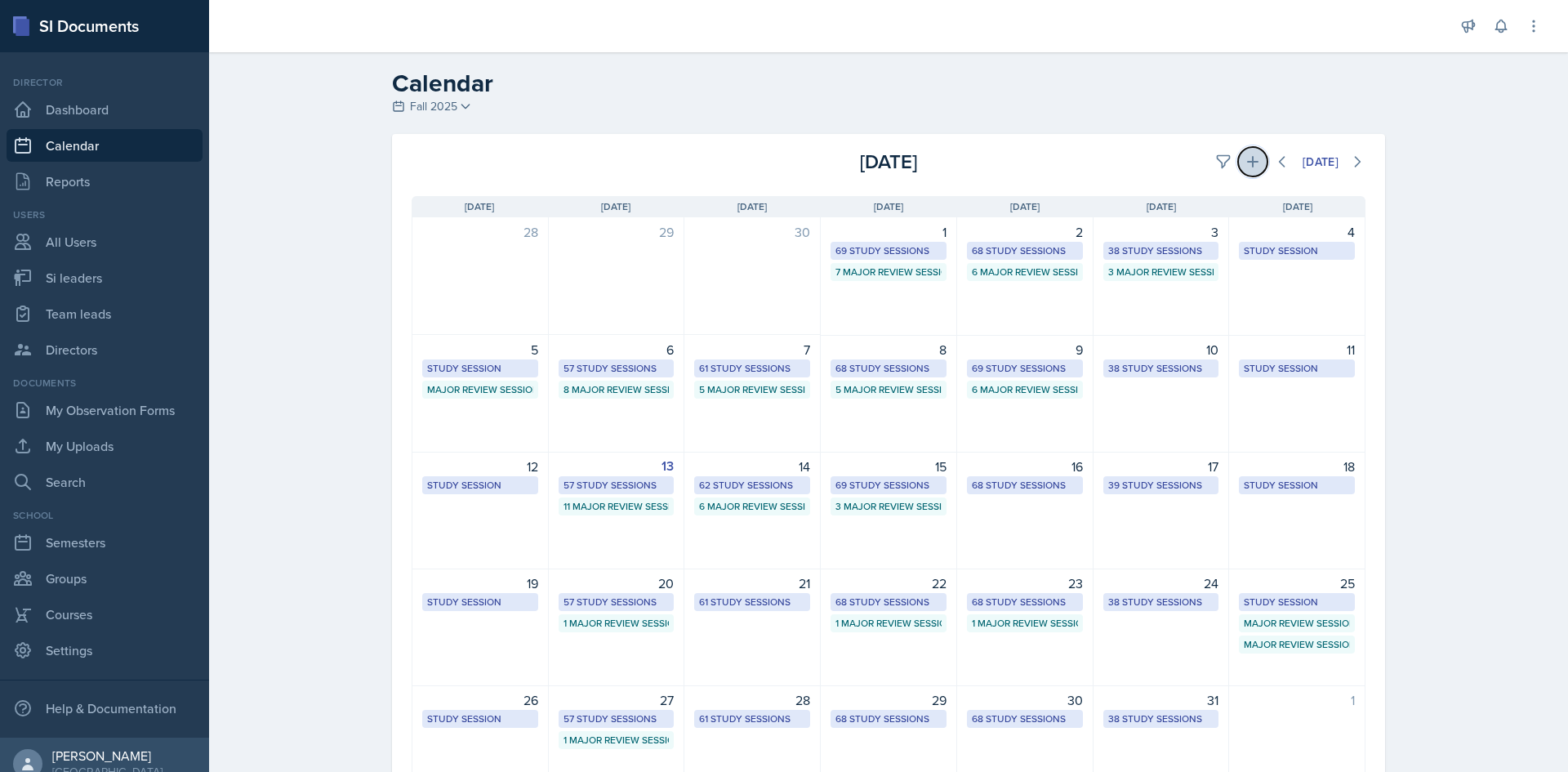
click at [1245, 164] on icon at bounding box center [1252, 161] width 16 height 16
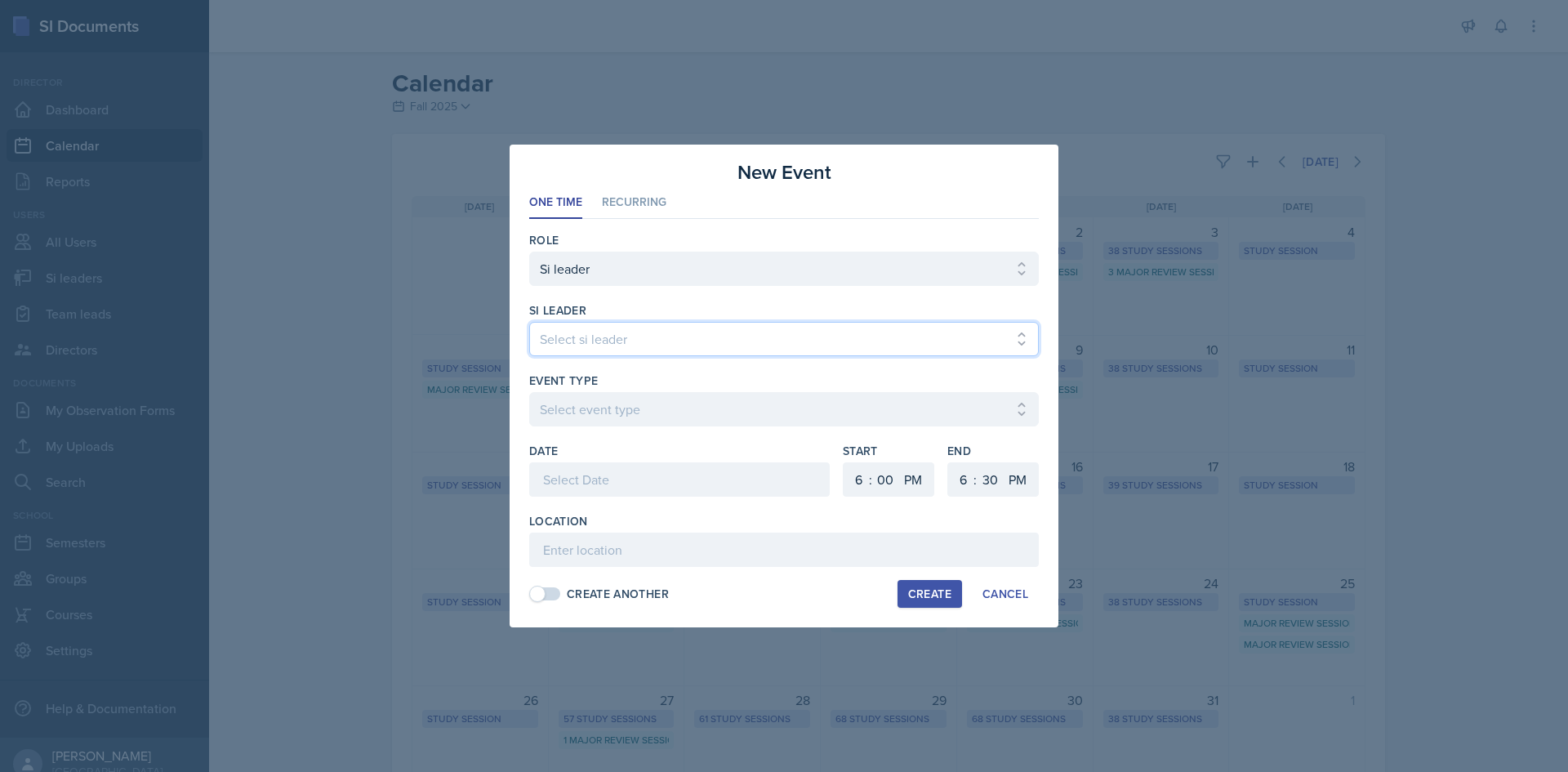
click at [765, 347] on select "Select si leader Abeer Kayser Aditya Chauhan Aissa Sylla Alberto Di Stanislao A…" at bounding box center [784, 339] width 510 height 34
select select "3a462fb7-e052-44aa-8fbd-7e24c1fe3b05"
click at [530, 322] on select "Select si leader Abeer Kayser Aditya Chauhan Aissa Sylla Alberto Di Stanislao A…" at bounding box center [784, 339] width 510 height 34
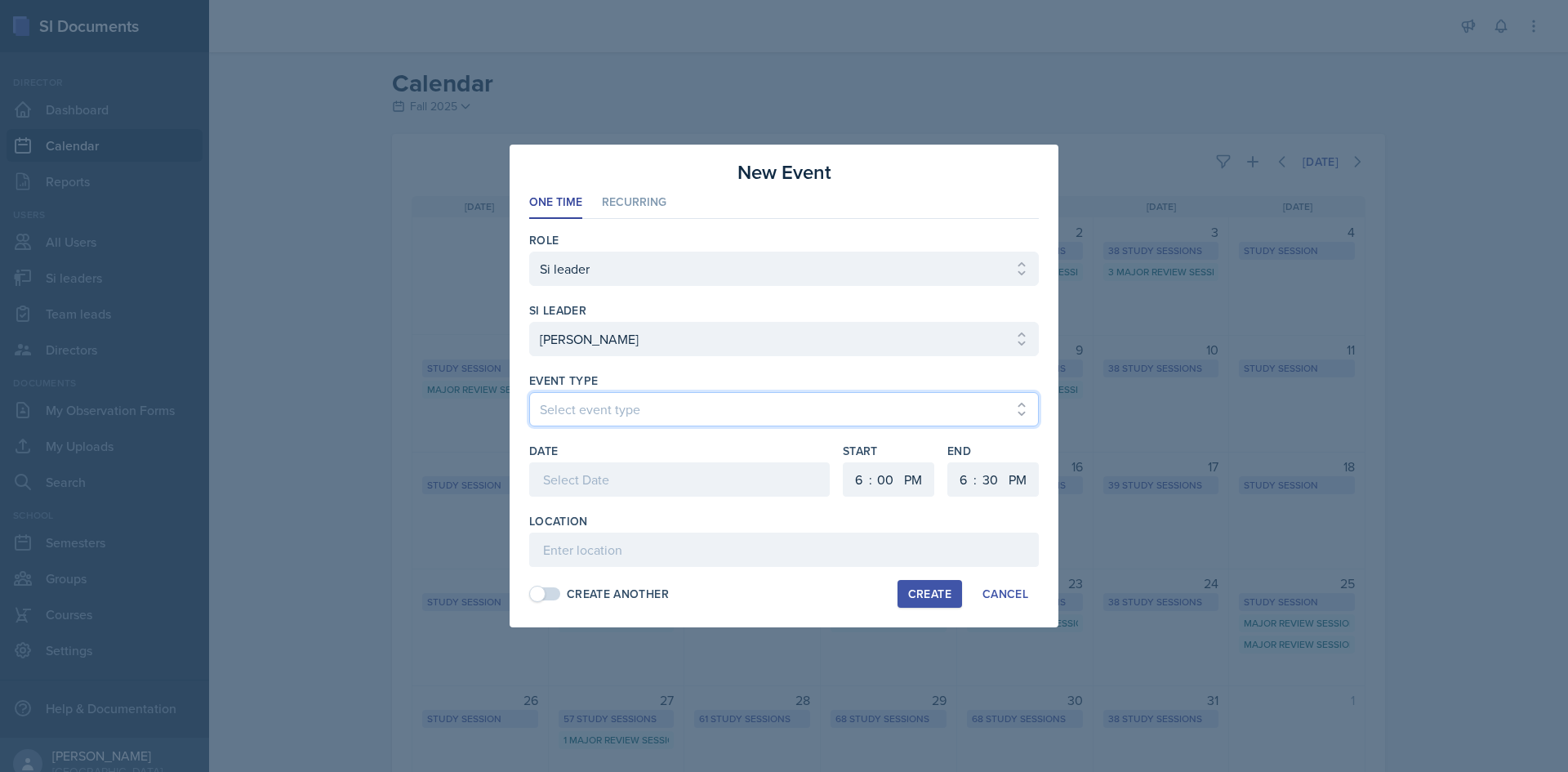
click at [752, 419] on select "Select event type Major Review Session Study Session" at bounding box center [784, 409] width 510 height 34
select select "66bb7cbf-e419-488b-a7ef-f63bc5f9ed04"
click at [530, 392] on select "Select event type Major Review Session Study Session" at bounding box center [784, 409] width 510 height 34
click at [677, 484] on div at bounding box center [679, 479] width 300 height 34
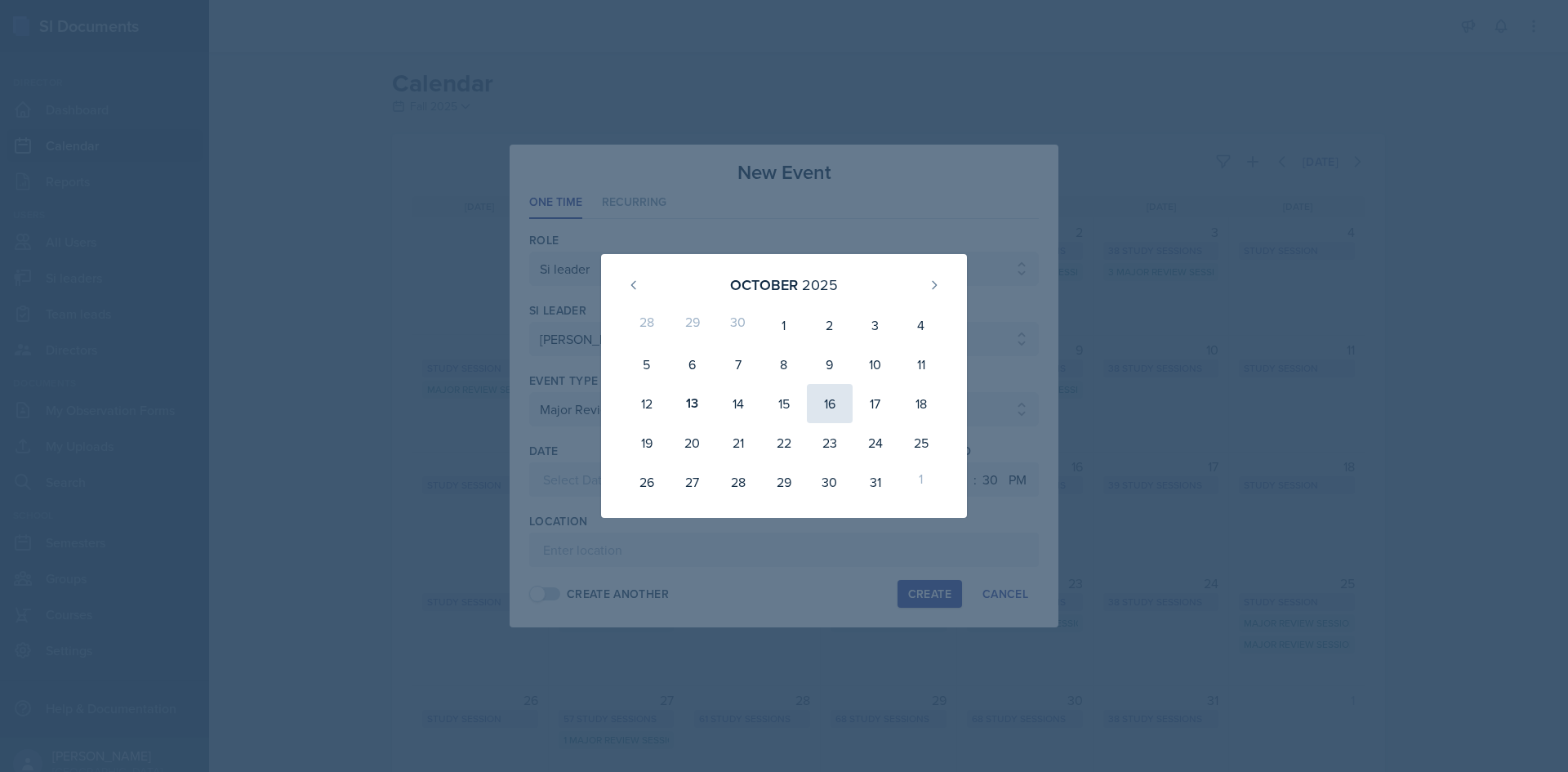
click at [849, 413] on div "16" at bounding box center [829, 404] width 45 height 39
type input "October 16th, 2025"
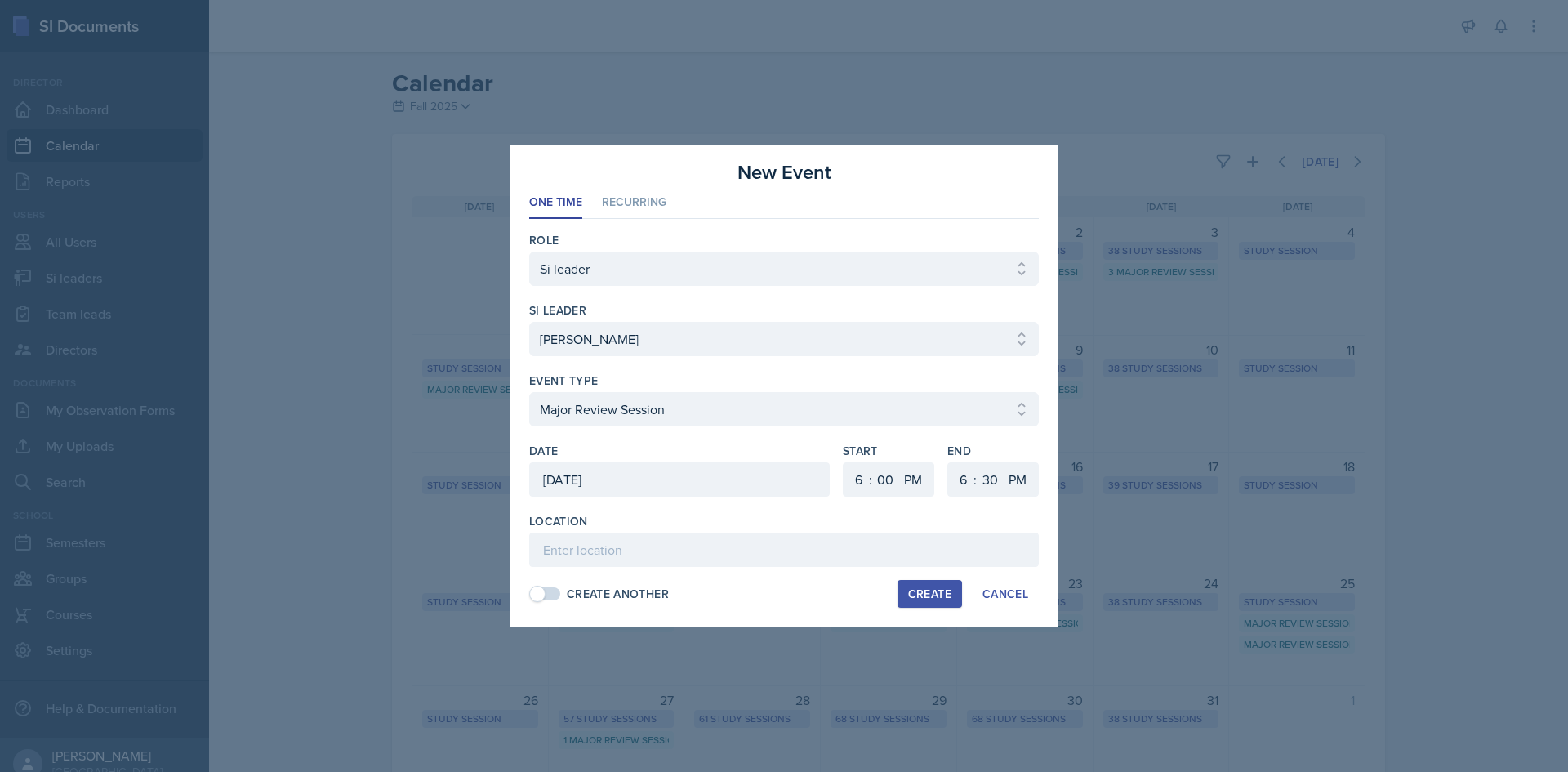
click at [872, 481] on div ":" at bounding box center [871, 479] width 3 height 20
click at [867, 480] on select "1 2 3 4 5 6 7 8 9 10 11 12" at bounding box center [856, 479] width 27 height 34
select select "4"
click at [843, 462] on select "1 2 3 4 5 6 7 8 9 10 11 12" at bounding box center [856, 479] width 27 height 34
click at [892, 481] on select "00 05 10 15 20 25 30 35 40 45 50 55" at bounding box center [885, 479] width 27 height 34
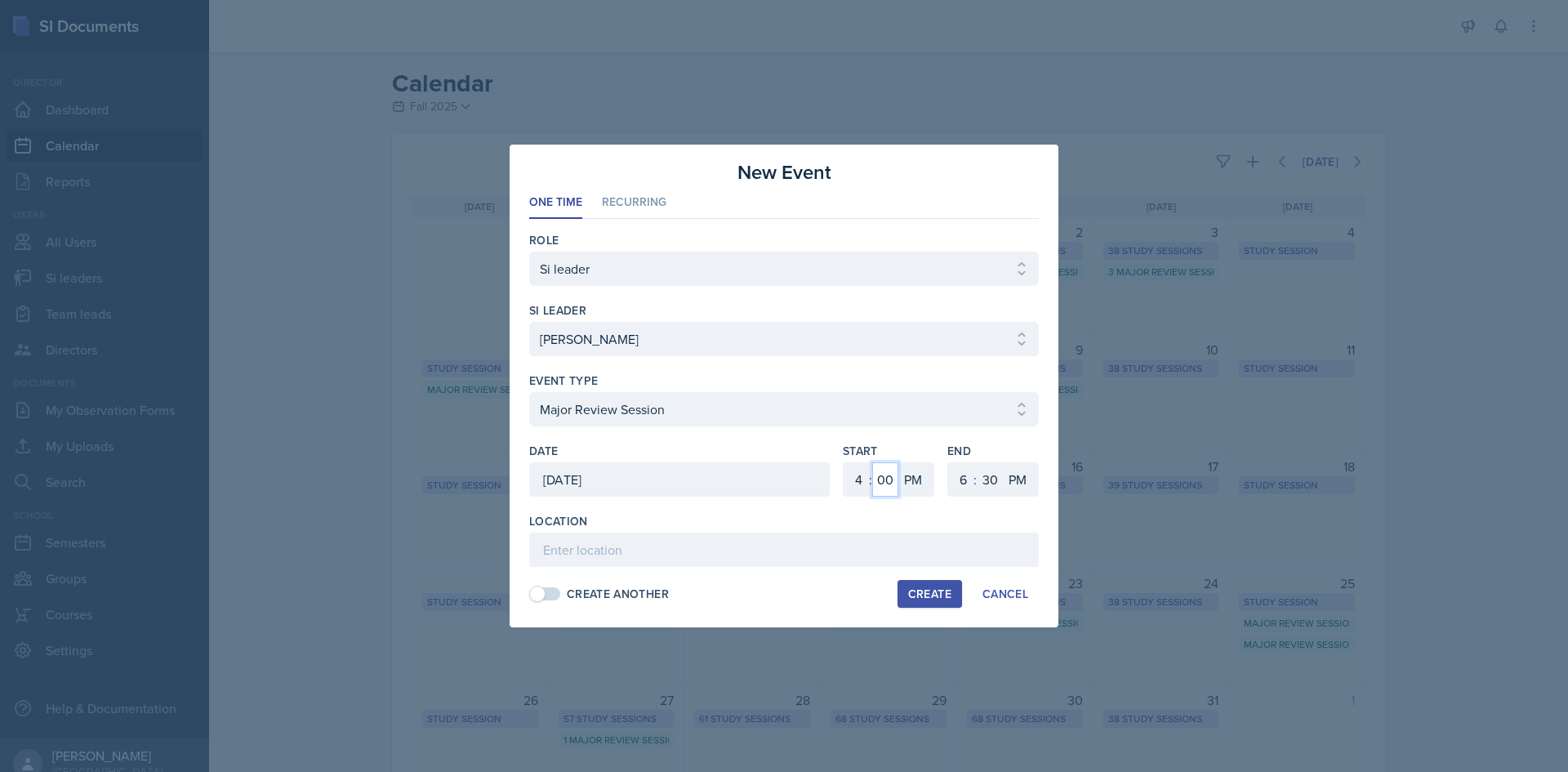
click at [873, 462] on select "00 05 10 15 20 25 30 35 40 45 50 55" at bounding box center [885, 479] width 27 height 34
click at [967, 477] on select "1 2 3 4 5 6 7 8 9 10 11 12" at bounding box center [961, 479] width 27 height 34
drag, startPoint x: 881, startPoint y: 490, endPoint x: 884, endPoint y: 465, distance: 25.2
click at [880, 485] on select "00 05 10 15 20 25 30 35 40 45 50 55" at bounding box center [885, 479] width 27 height 34
select select "30"
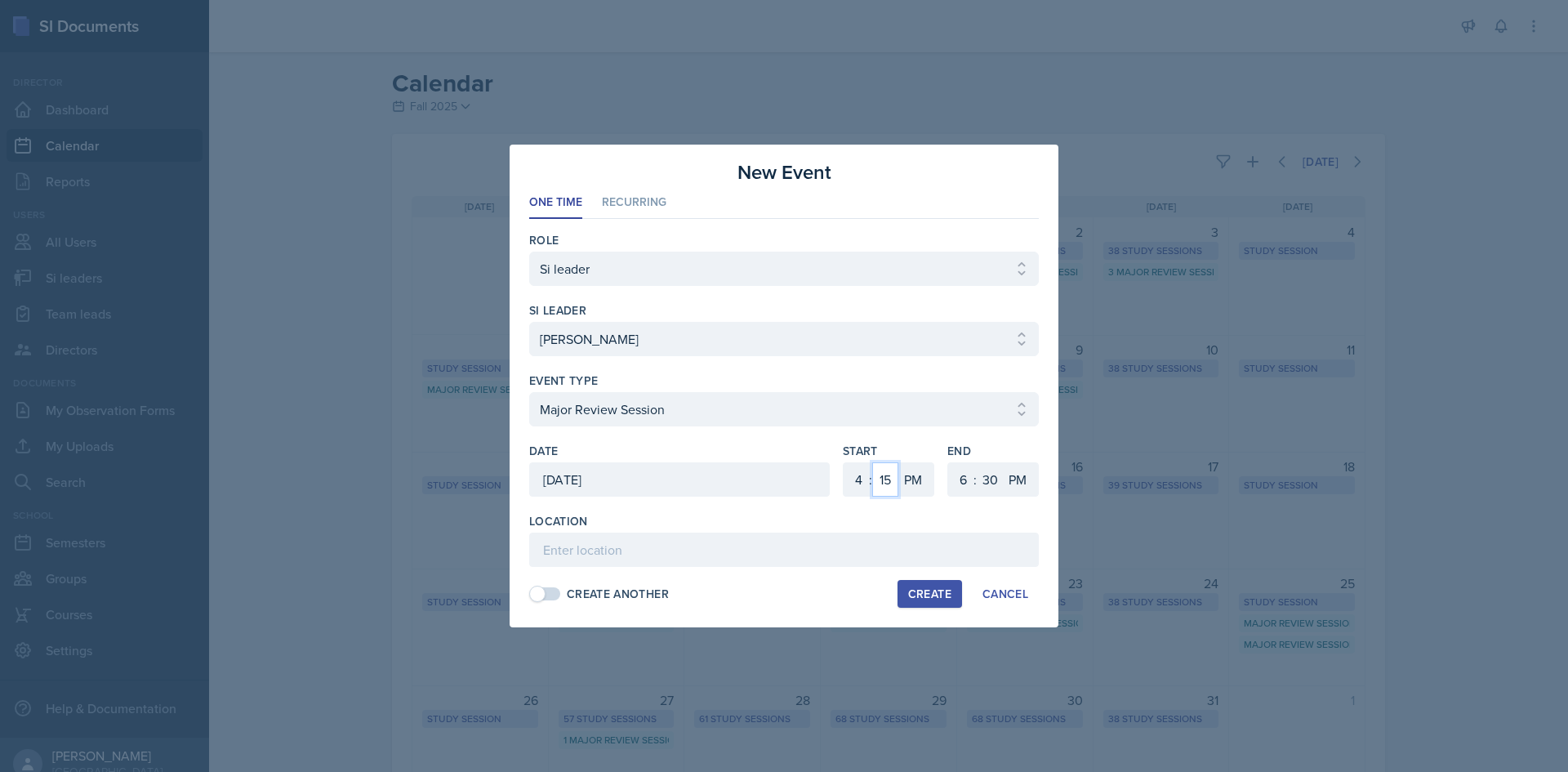
click at [873, 462] on select "00 05 10 15 20 25 30 35 40 45 50 55" at bounding box center [885, 479] width 27 height 34
click at [820, 543] on input at bounding box center [784, 549] width 510 height 34
type input "Social Sciences Building 3023"
click at [943, 588] on div "Create" at bounding box center [930, 593] width 44 height 13
select select
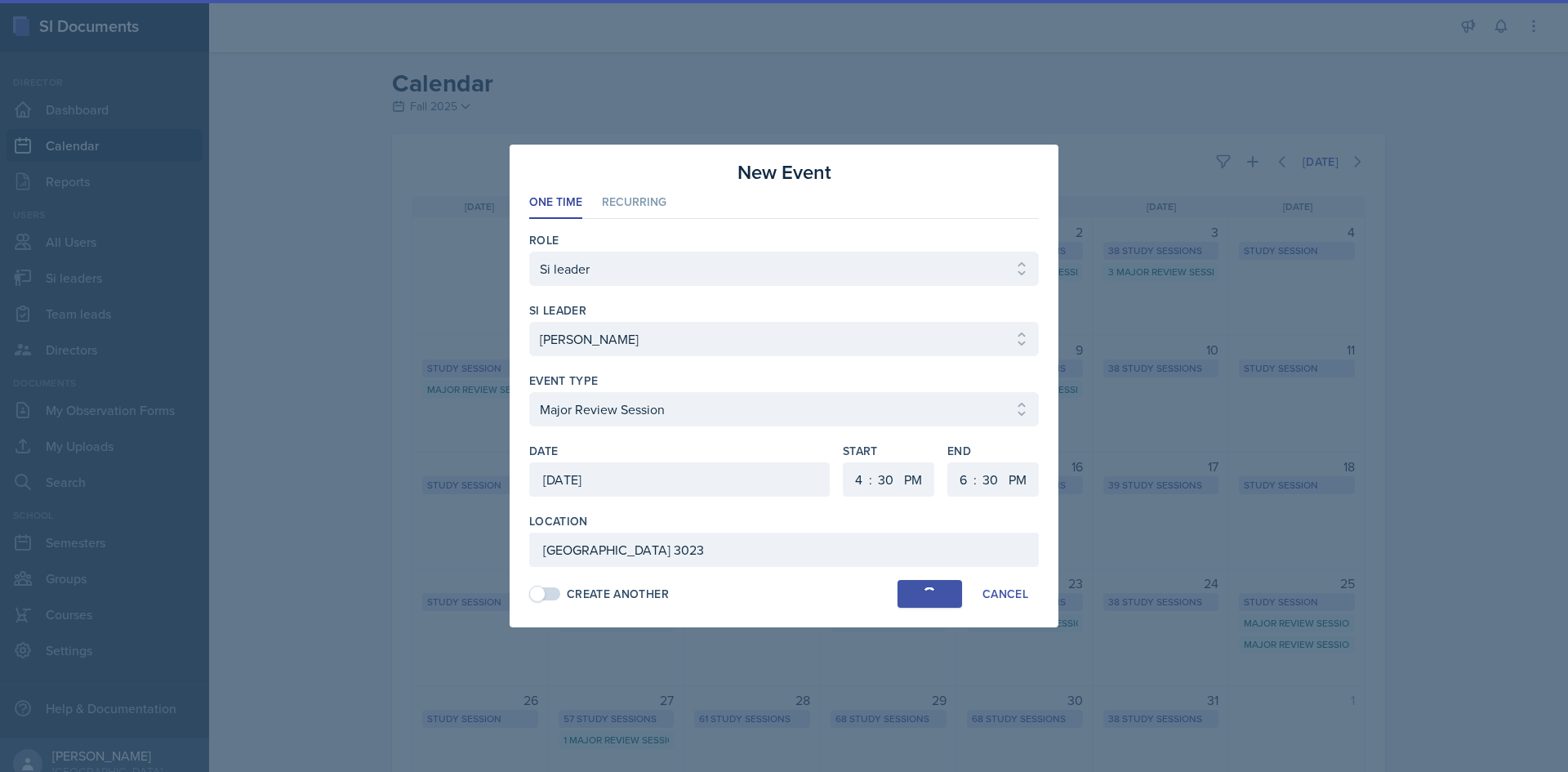
select select
select select "6"
select select "0"
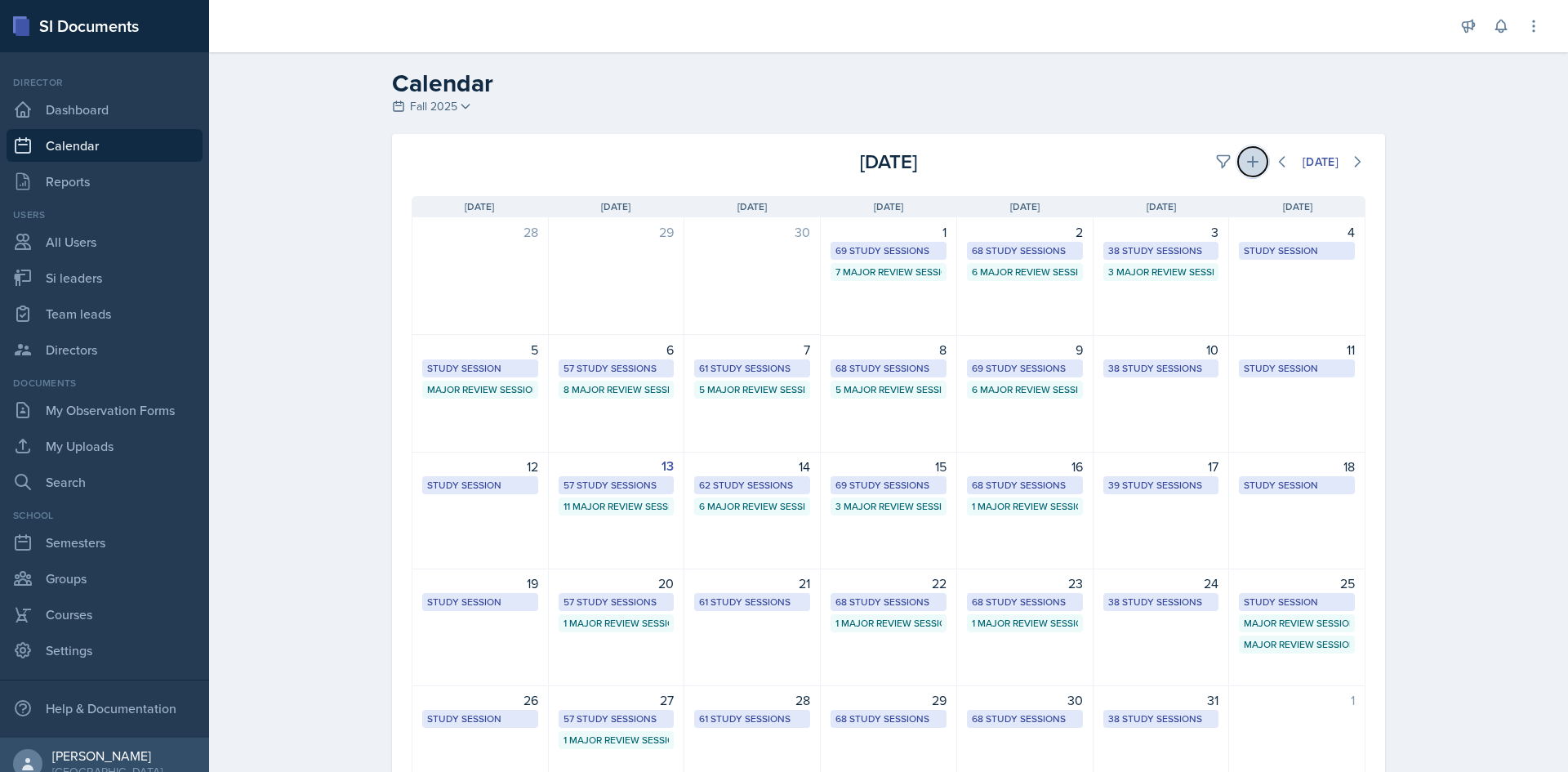
click at [1249, 157] on icon at bounding box center [1252, 161] width 16 height 16
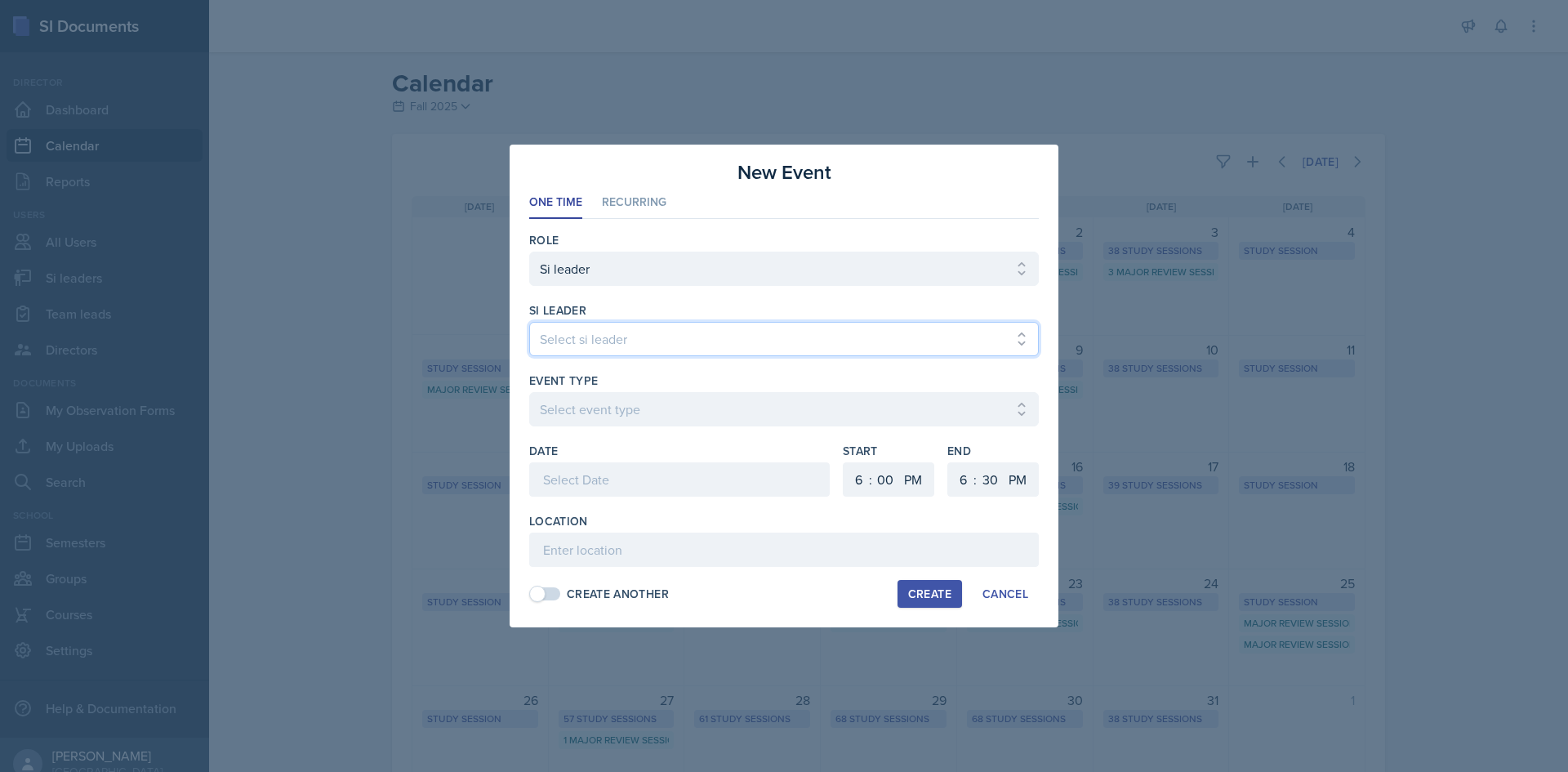
click at [630, 349] on select "Select si leader Abeer Kayser Aditya Chauhan Aissa Sylla Alberto Di Stanislao A…" at bounding box center [784, 339] width 510 height 34
select select "a38ec269-389c-4449-999e-3da7dd1d4612"
click at [530, 322] on select "Select si leader Abeer Kayser Aditya Chauhan Aissa Sylla Alberto Di Stanislao A…" at bounding box center [784, 339] width 510 height 34
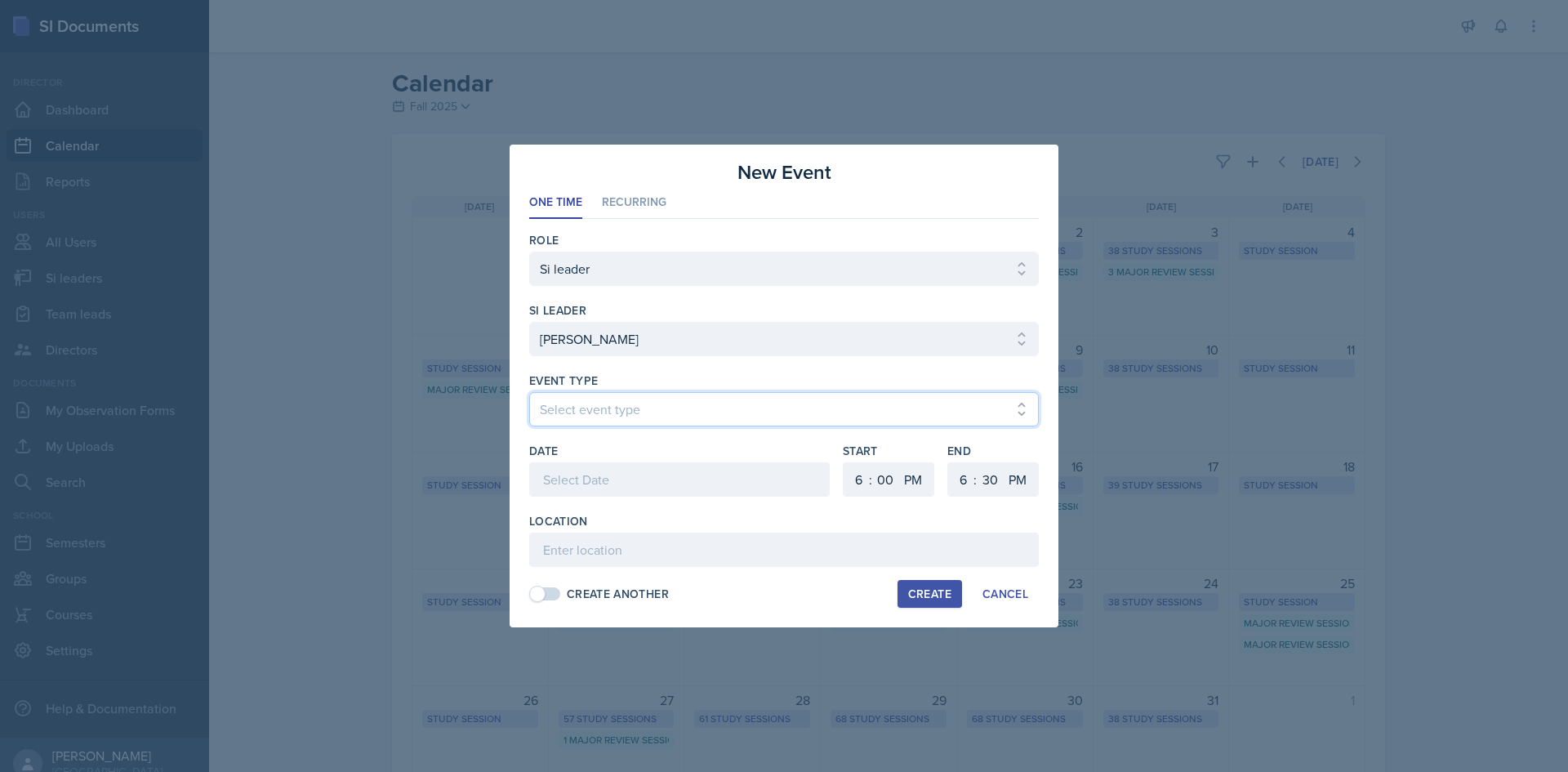
click at [680, 406] on select "Select event type Major Review Session Study Session" at bounding box center [784, 409] width 510 height 34
select select "66bb7cbf-e419-488b-a7ef-f63bc5f9ed04"
click at [530, 392] on select "Select event type Major Review Session Study Session" at bounding box center [784, 409] width 510 height 34
click at [666, 478] on div at bounding box center [679, 479] width 300 height 34
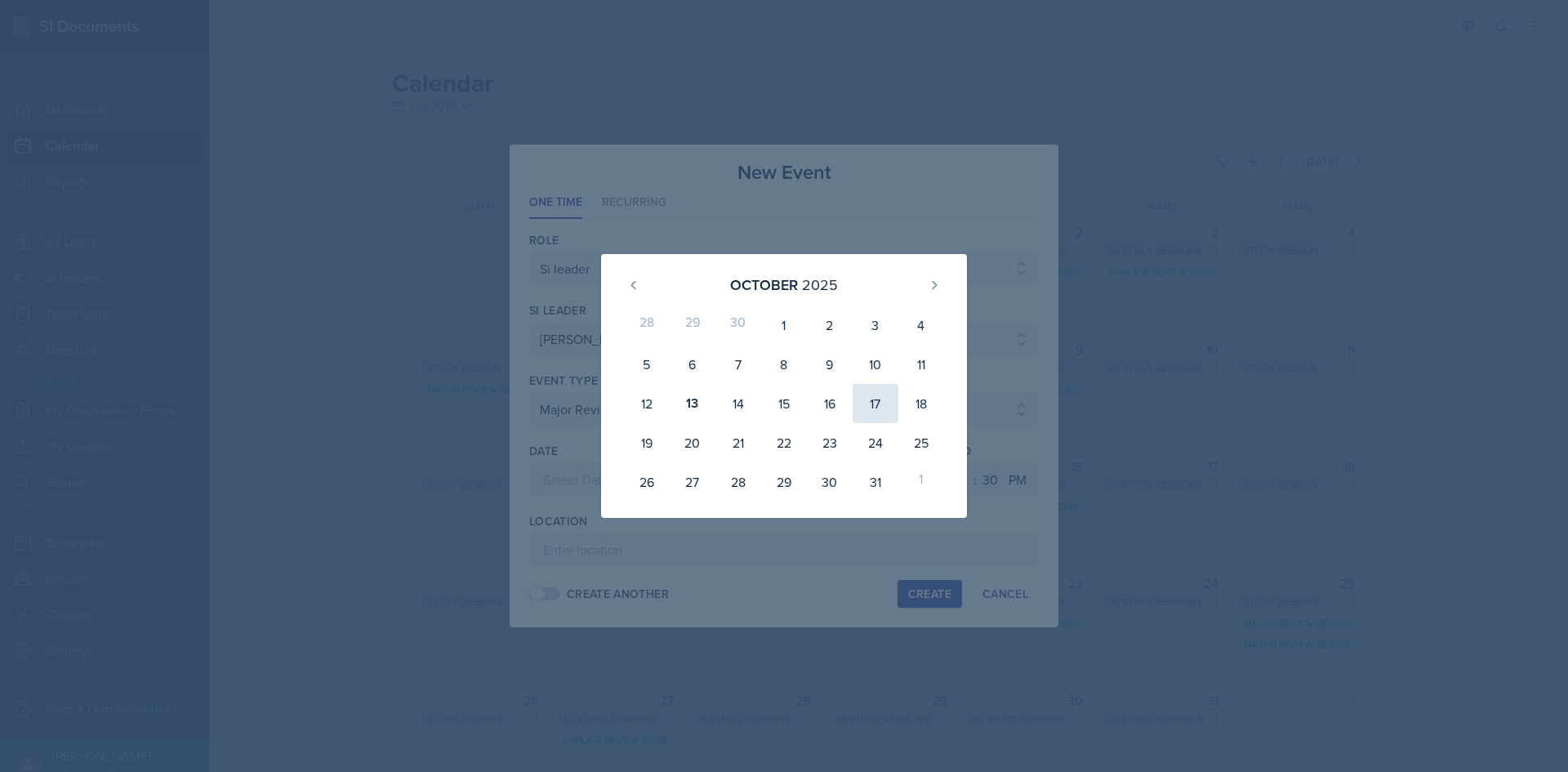
click at [870, 407] on div "17" at bounding box center [875, 404] width 45 height 39
type input "October 17th, 2025"
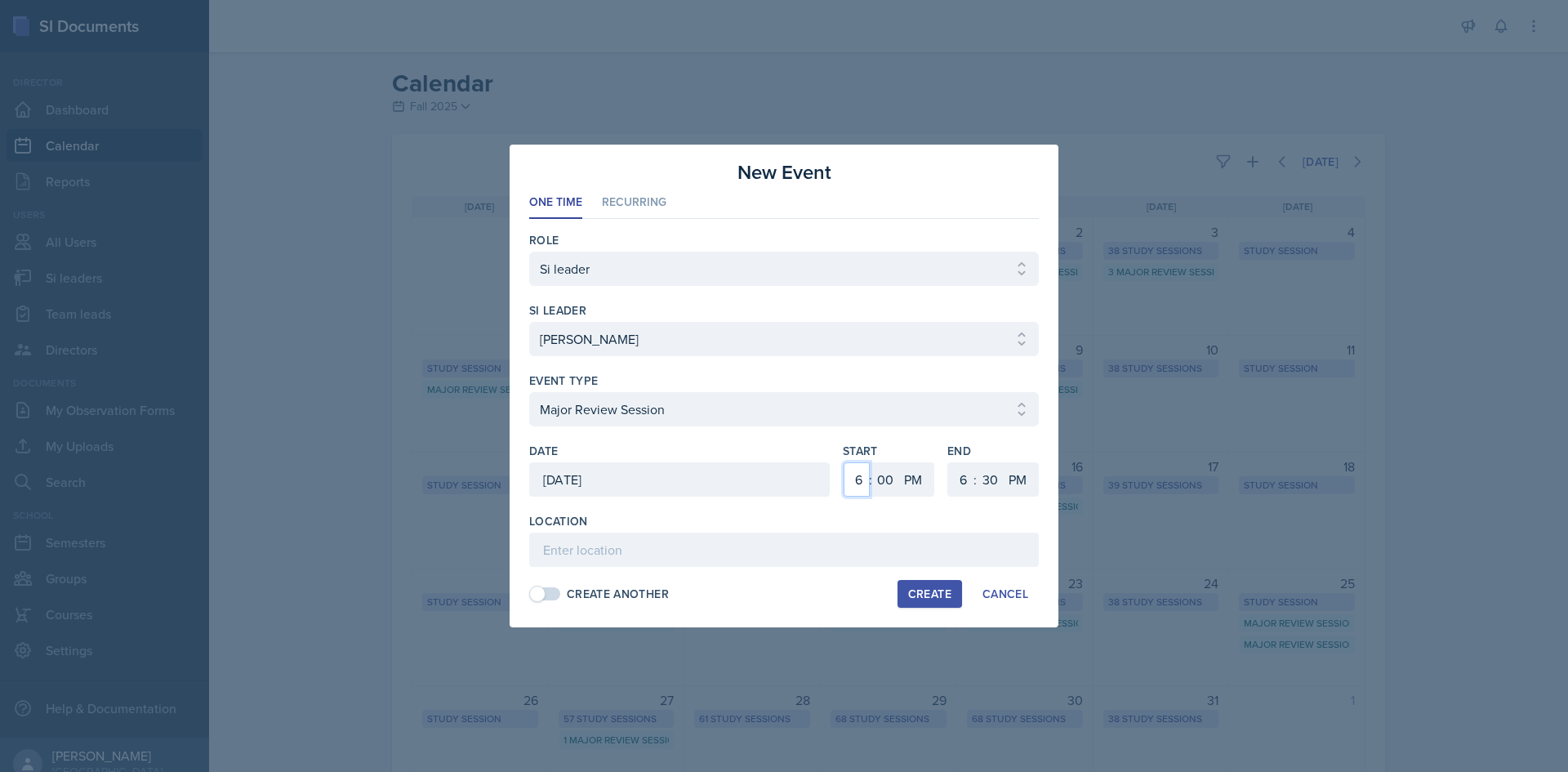
click at [867, 476] on select "1 2 3 4 5 6 7 8 9 10 11 12" at bounding box center [856, 479] width 27 height 34
select select "1"
click at [843, 462] on select "1 2 3 4 5 6 7 8 9 10 11 12" at bounding box center [856, 479] width 27 height 34
click at [961, 474] on select "1 2 3 4 5 6 7 8 9 10 11 12" at bounding box center [961, 479] width 27 height 34
select select "3"
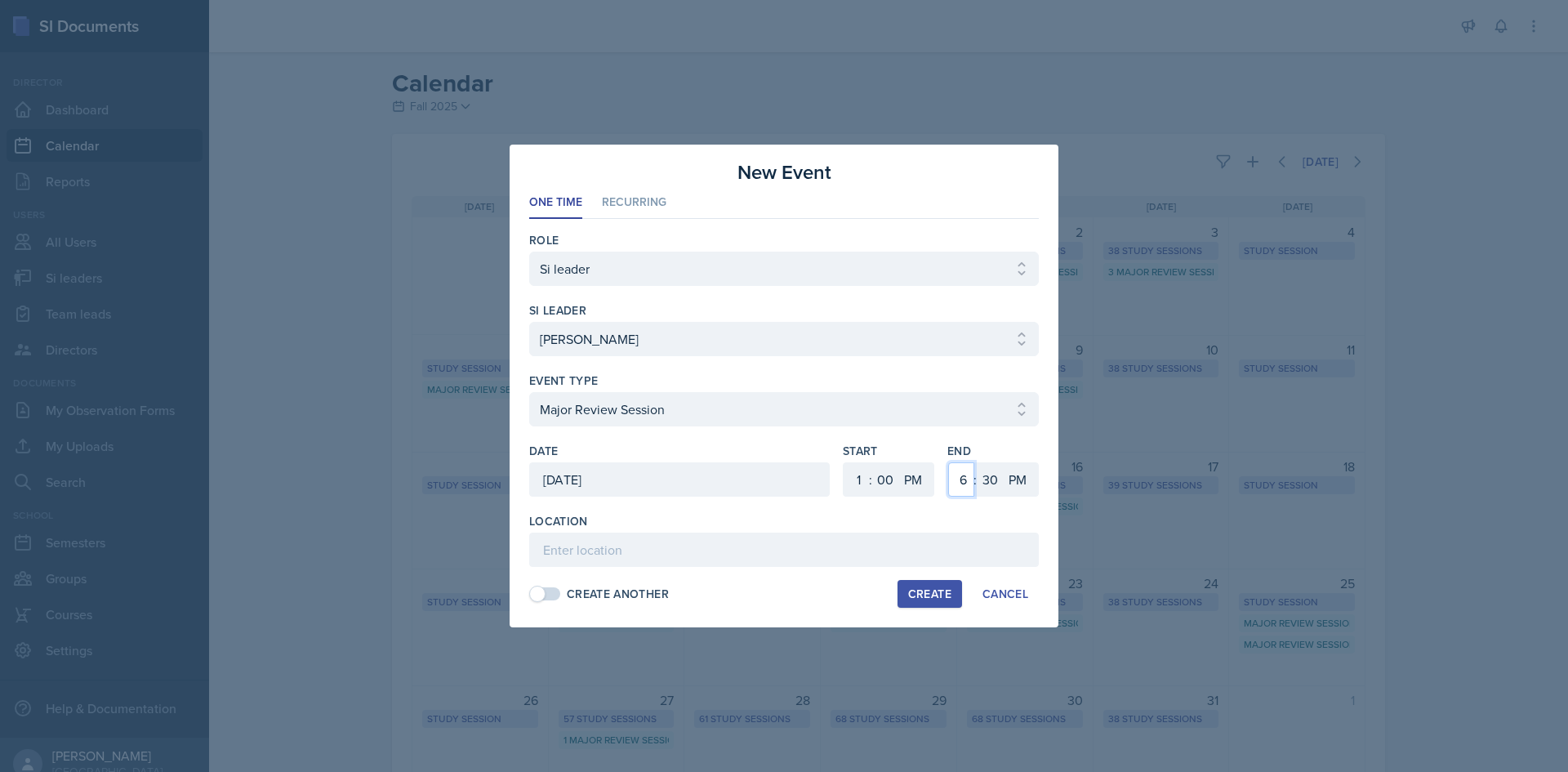
click at [948, 462] on select "1 2 3 4 5 6 7 8 9 10 11 12" at bounding box center [961, 479] width 27 height 34
drag, startPoint x: 993, startPoint y: 478, endPoint x: 986, endPoint y: 147, distance: 331.1
click at [995, 470] on select "00 05 10 15 20 25 30 35 40 45 50 55" at bounding box center [990, 479] width 27 height 34
select select "0"
click at [977, 462] on select "00 05 10 15 20 25 30 35 40 45 50 55" at bounding box center [990, 479] width 27 height 34
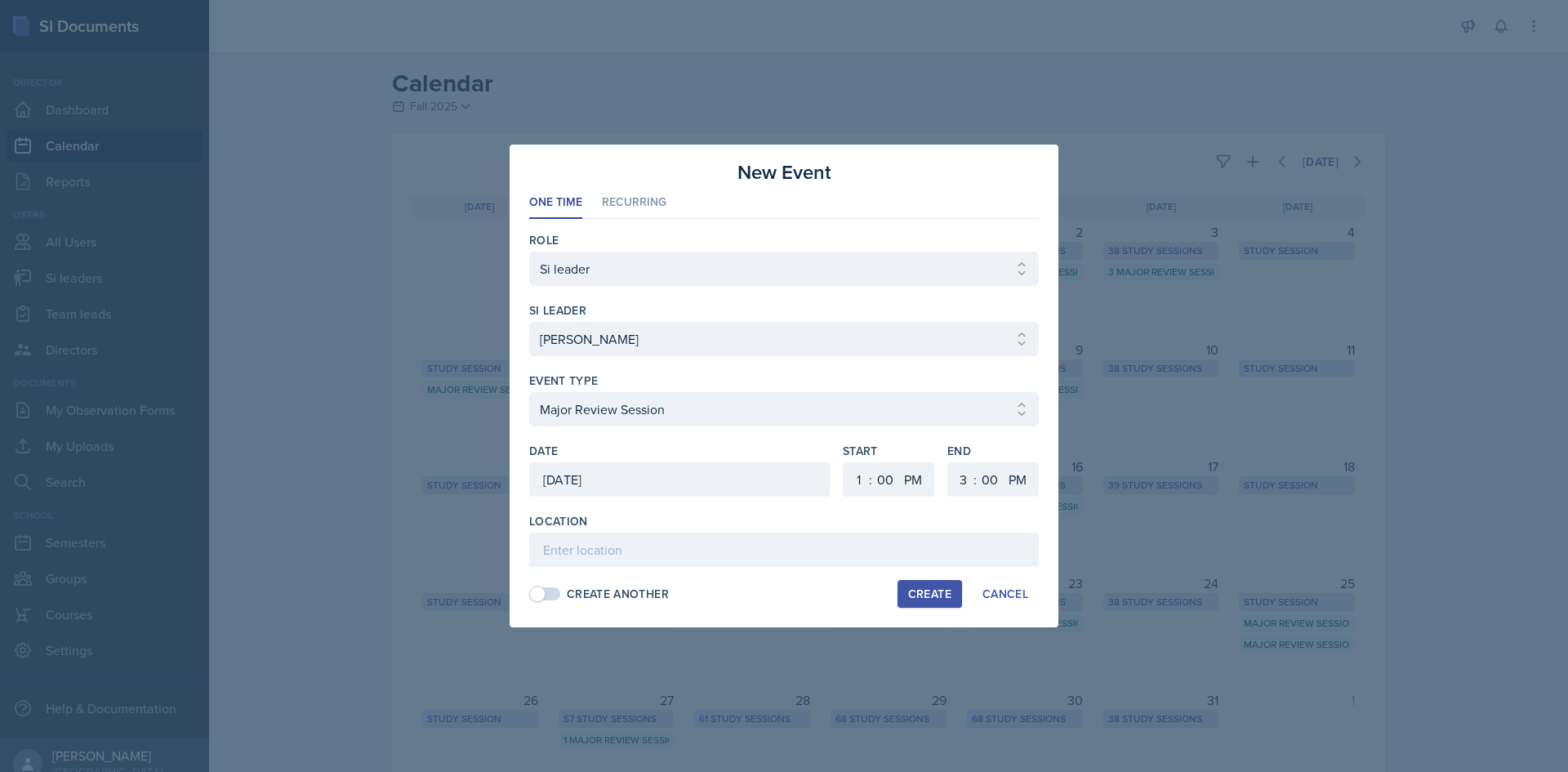
click at [810, 531] on div "Location" at bounding box center [784, 540] width 510 height 54
click at [812, 546] on input at bounding box center [784, 549] width 510 height 34
paste input "[URL][DOMAIN_NAME]"
type input "[URL][DOMAIN_NAME]"
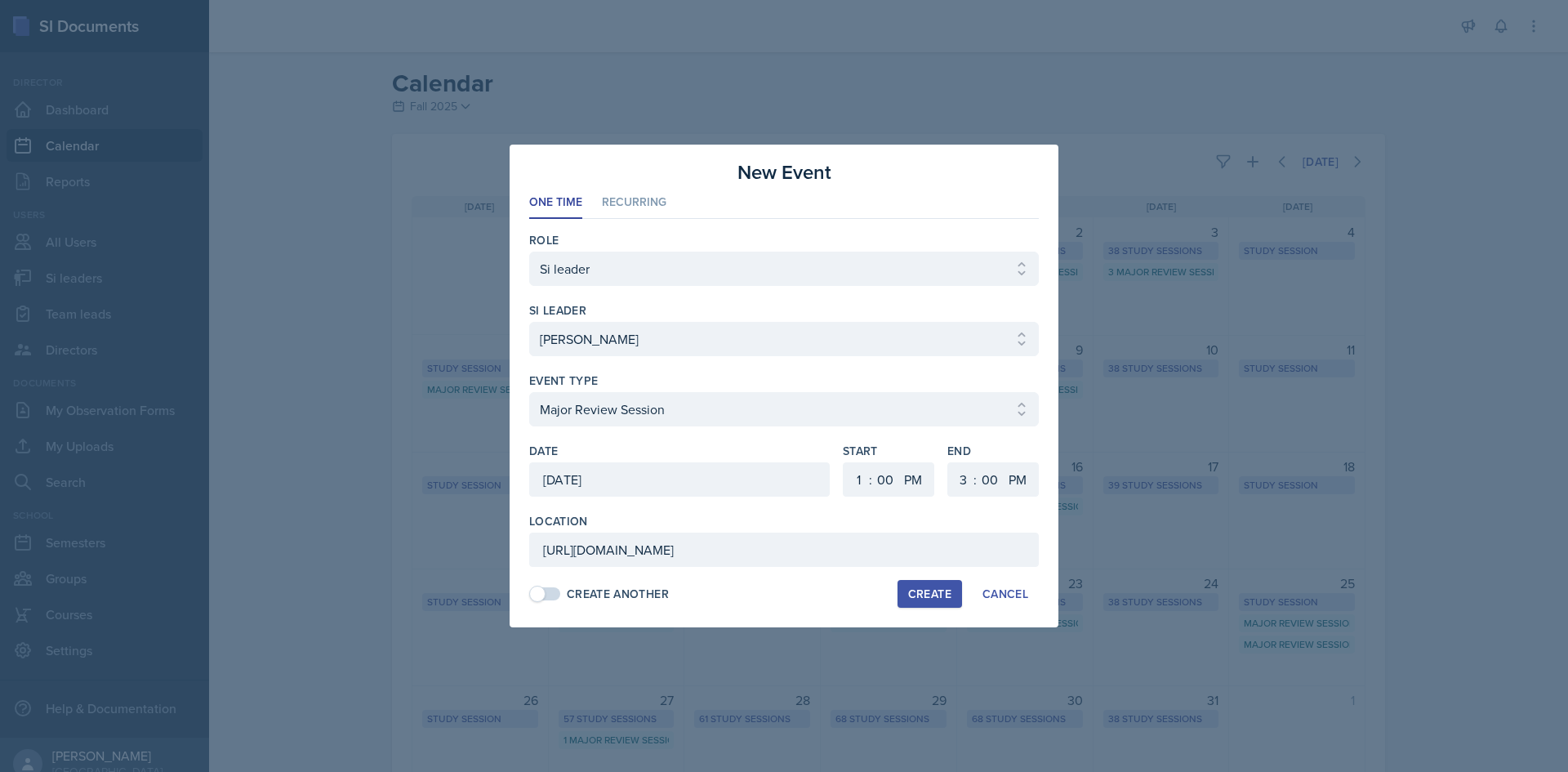
click at [928, 589] on div "Create" at bounding box center [930, 593] width 44 height 13
select select
select select "6"
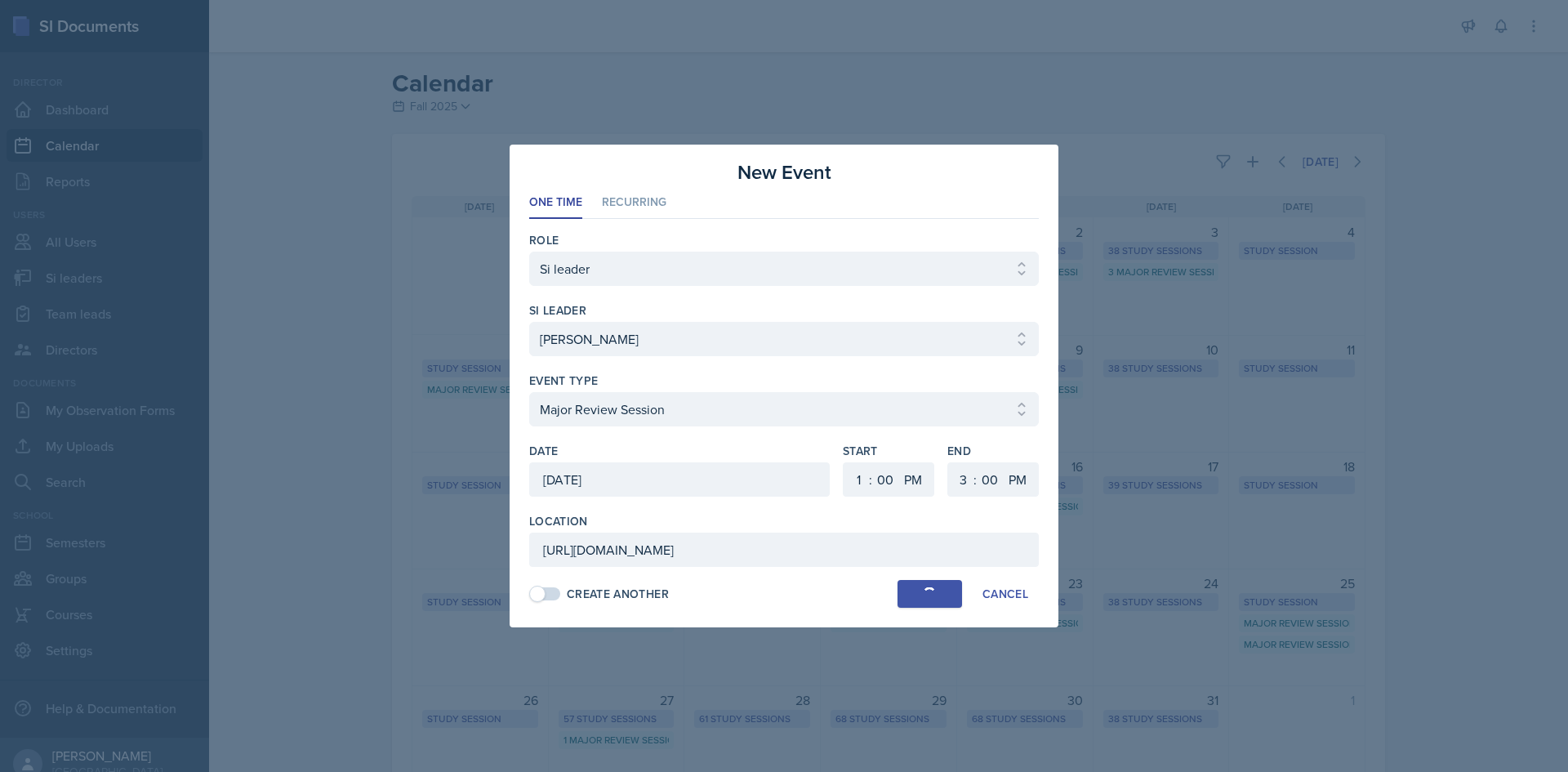
select select "6"
select select "30"
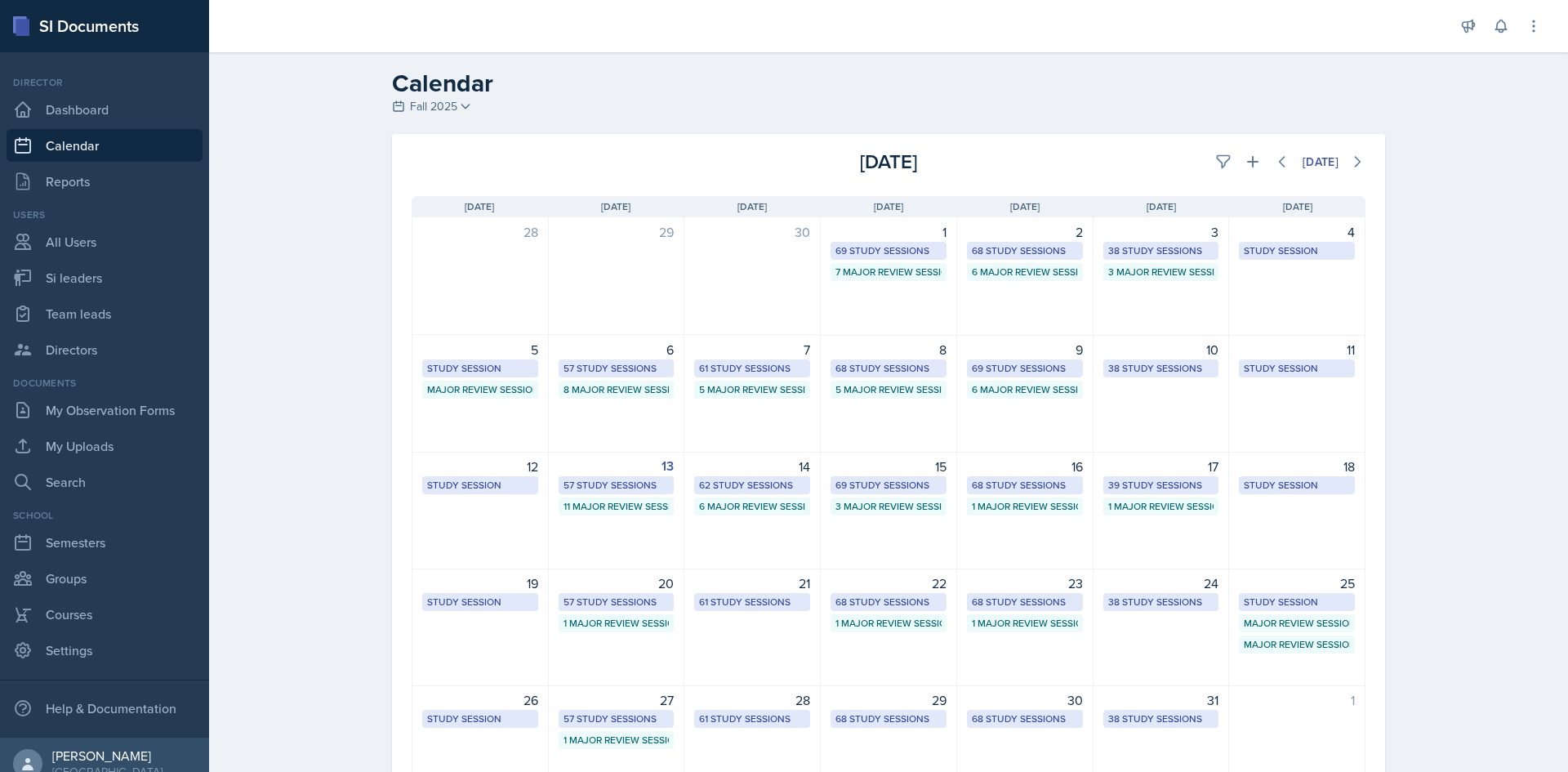
click at [1495, 581] on div "Calendar Fall 2025 Fall 2025 Summer 2025 Spring 2025 Fall 2024 Summer 2024 Spri…" at bounding box center [888, 457] width 1359 height 810
click at [1252, 166] on icon at bounding box center [1252, 161] width 16 height 16
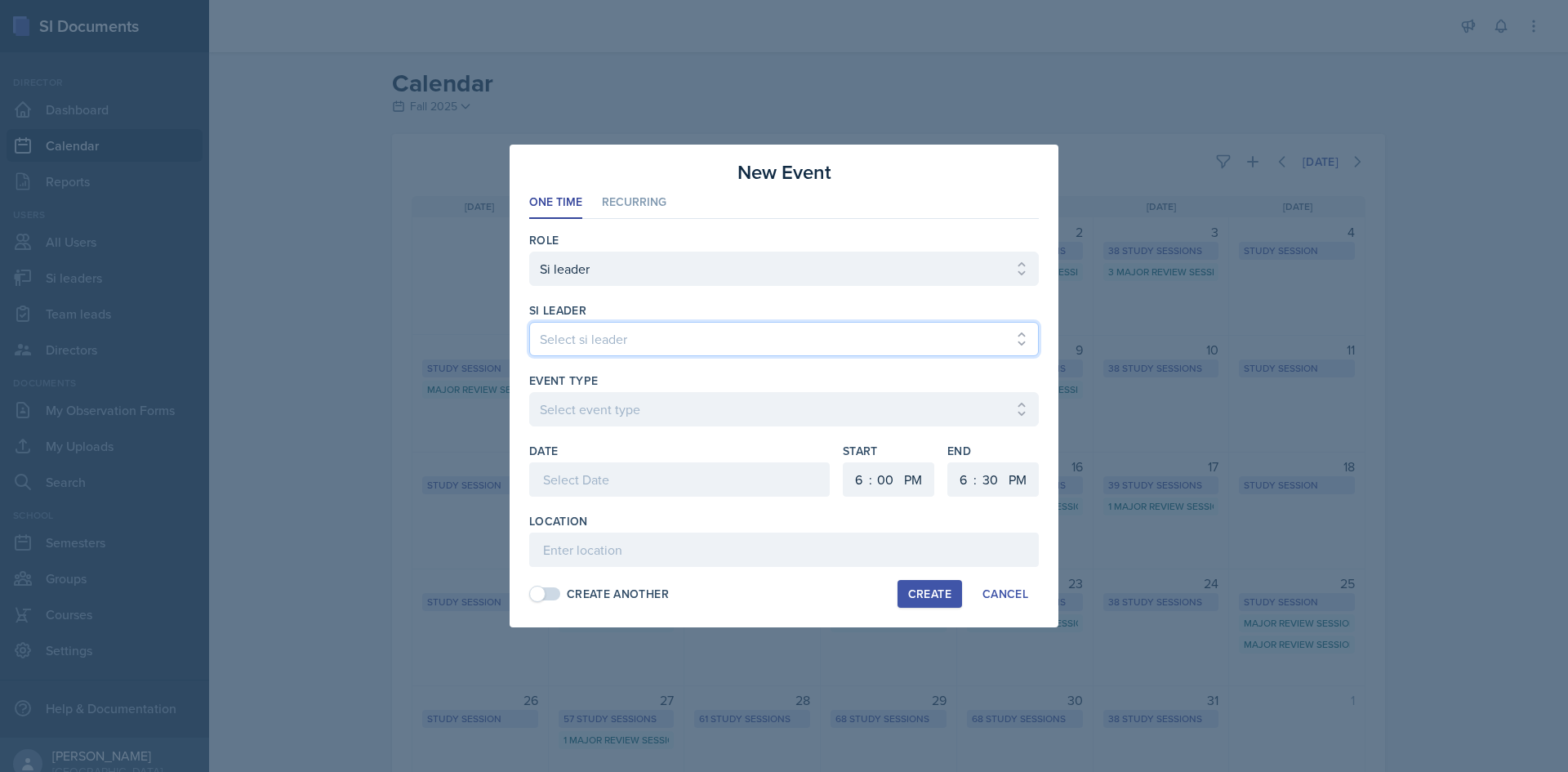
click at [762, 332] on select "Select si leader Abeer Kayser Aditya Chauhan Aissa Sylla Alberto Di Stanislao A…" at bounding box center [784, 339] width 510 height 34
select select "3a462fb7-e052-44aa-8fbd-7e24c1fe3b05"
click at [530, 322] on select "Select si leader Abeer Kayser Aditya Chauhan Aissa Sylla Alberto Di Stanislao A…" at bounding box center [784, 339] width 510 height 34
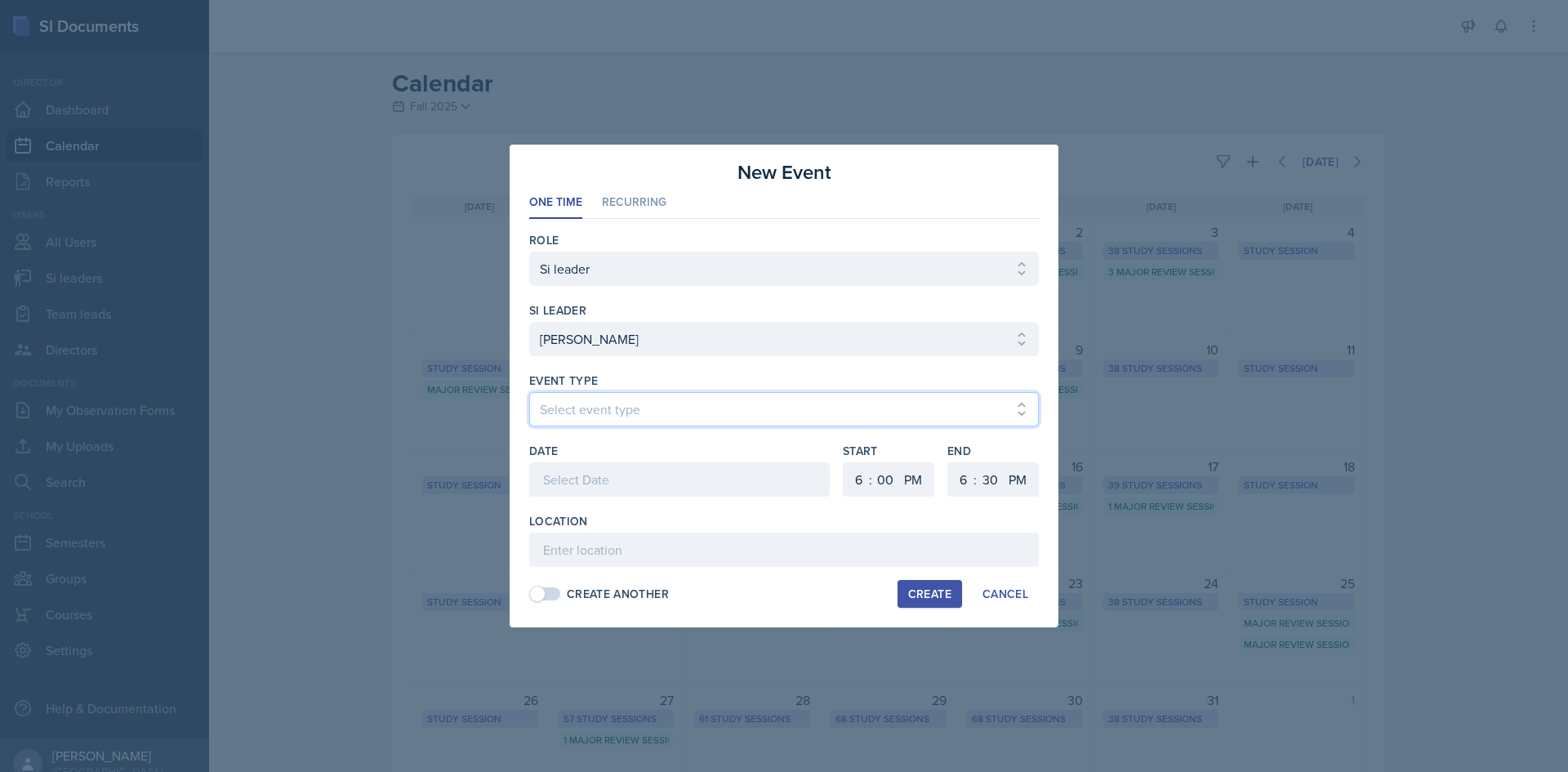
click at [615, 408] on select "Select event type Major Review Session Study Session" at bounding box center [784, 409] width 510 height 34
select select "66bb7cbf-e419-488b-a7ef-f63bc5f9ed04"
click at [530, 392] on select "Select event type Major Review Session Study Session" at bounding box center [784, 409] width 510 height 34
click at [607, 468] on div at bounding box center [679, 479] width 300 height 34
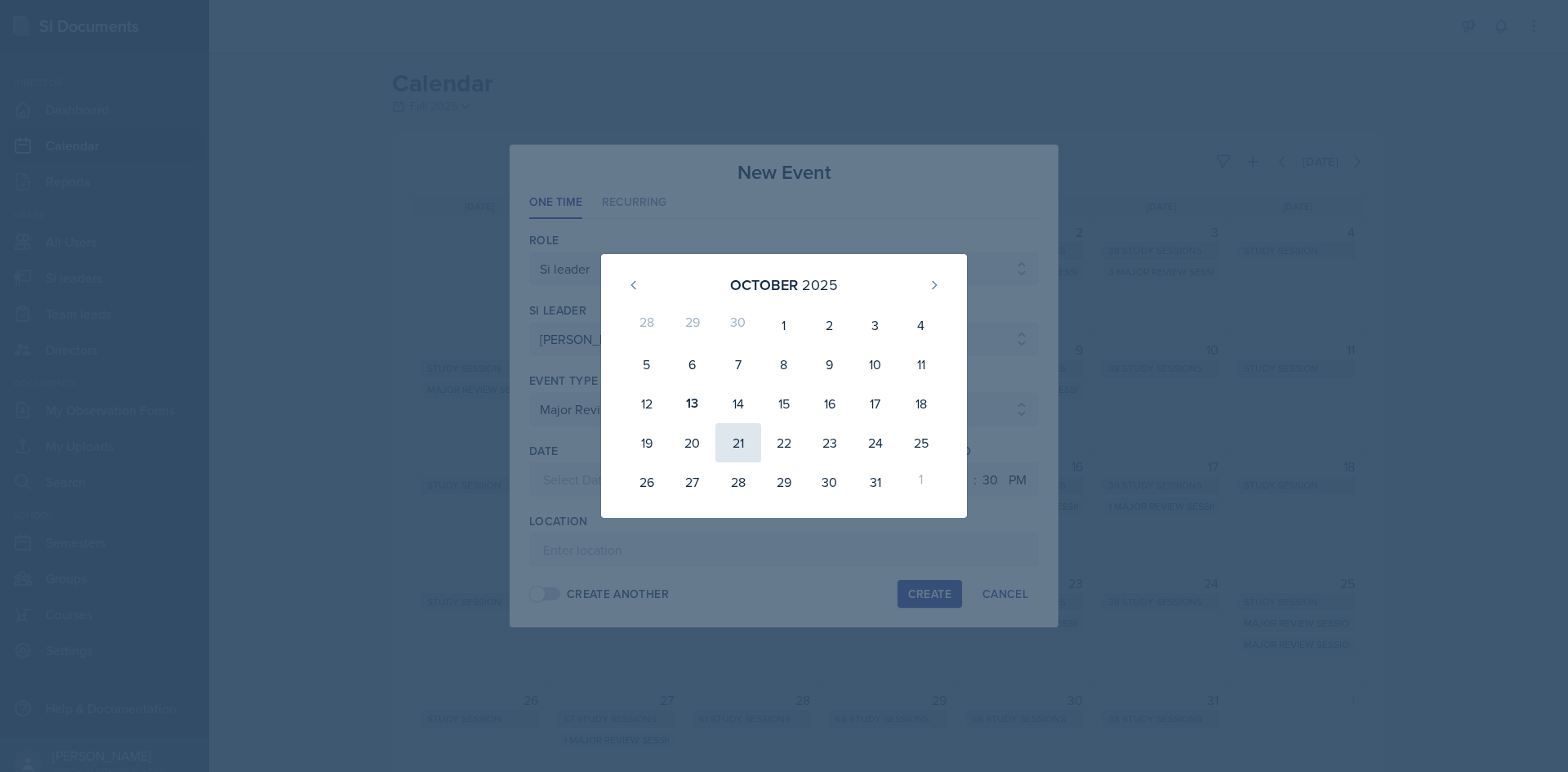
click at [740, 450] on div "21" at bounding box center [737, 443] width 45 height 39
type input "October 21st, 2025"
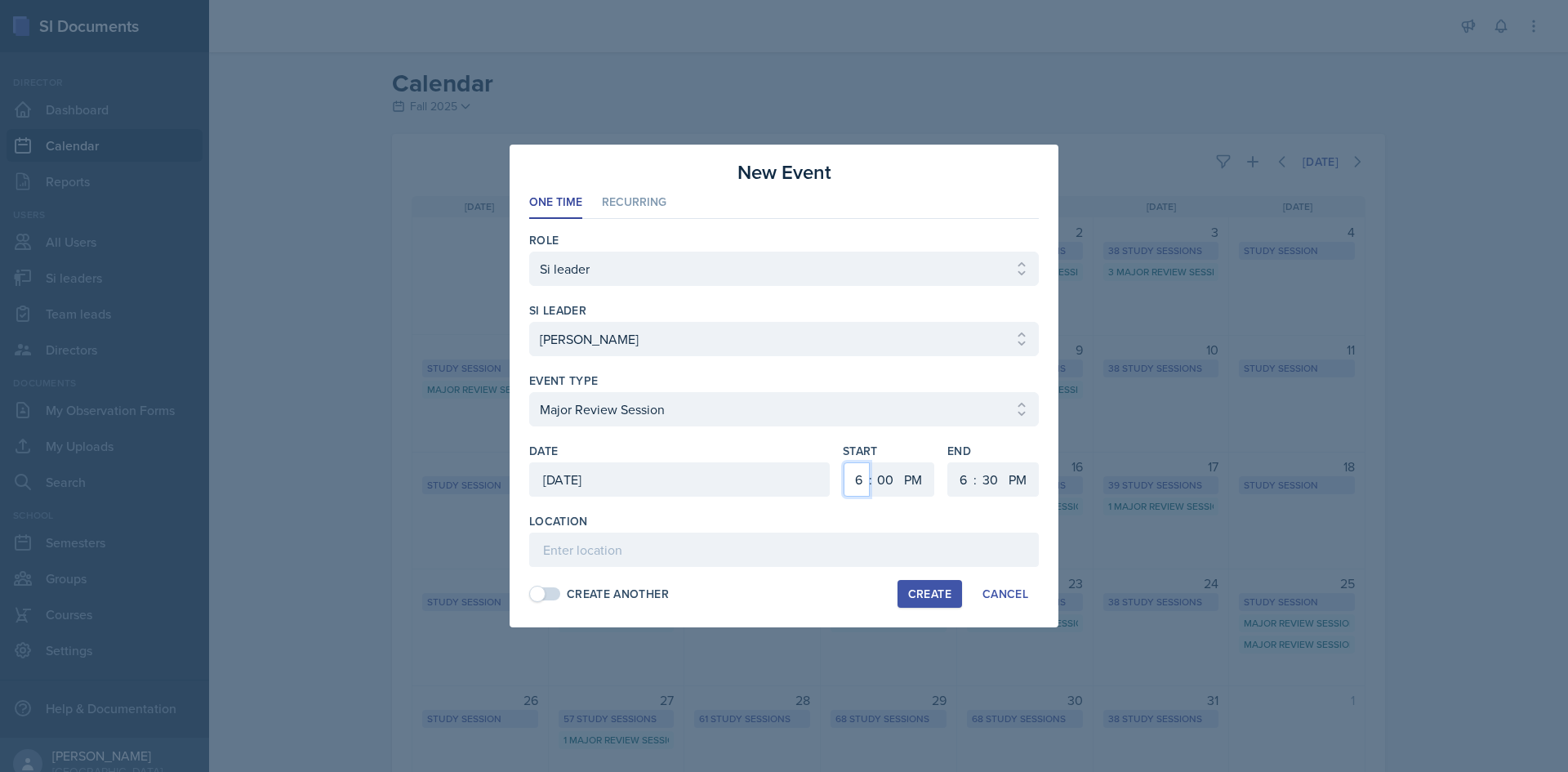
click at [867, 490] on select "1 2 3 4 5 6 7 8 9 10 11 12" at bounding box center [856, 479] width 27 height 34
select select "9"
click at [843, 462] on select "1 2 3 4 5 6 7 8 9 10 11 12" at bounding box center [856, 479] width 27 height 34
click at [883, 472] on select "00 05 10 15 20 25 30 35 40 45 50 55" at bounding box center [885, 479] width 27 height 34
select select "45"
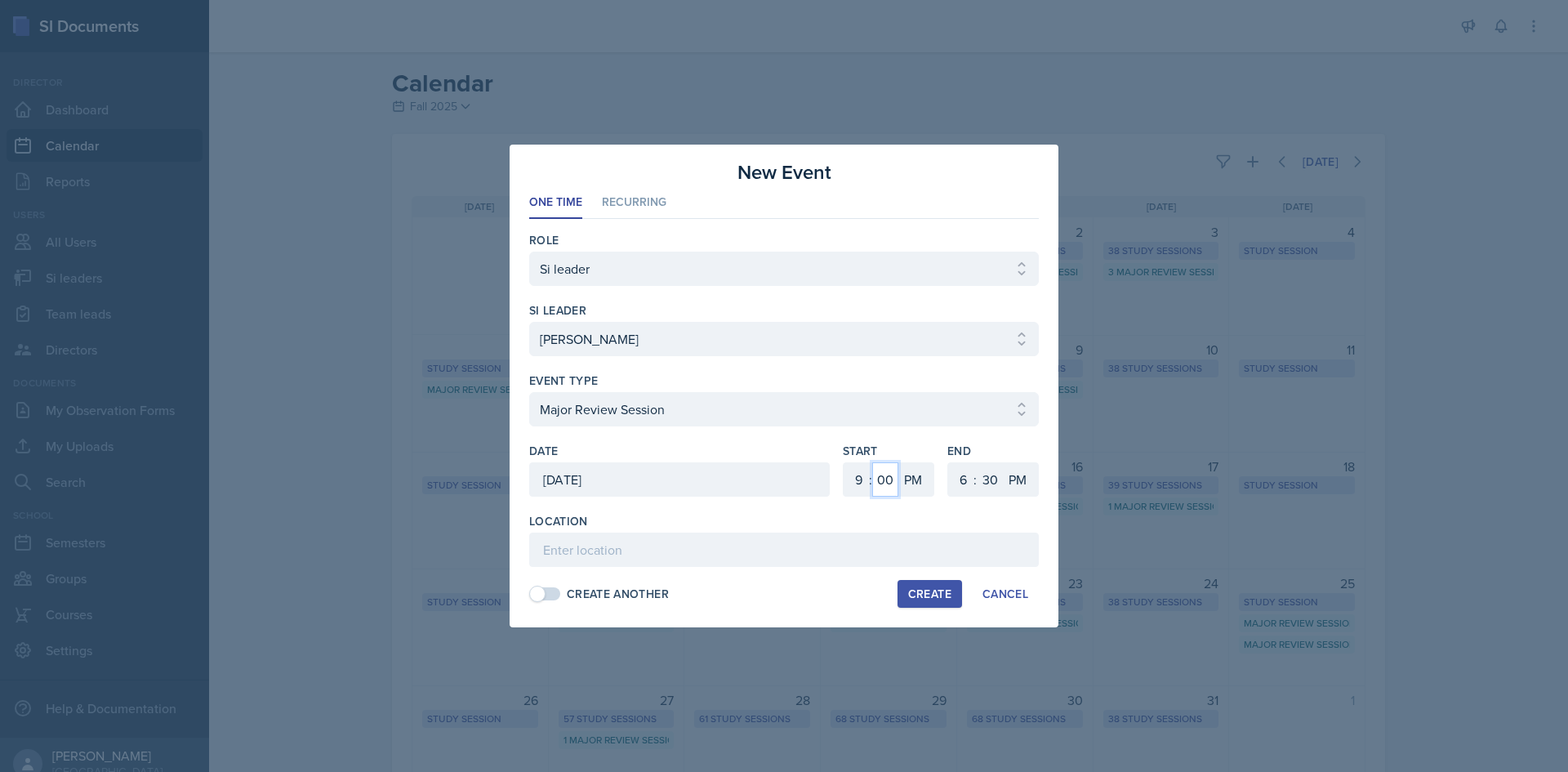
click at [873, 462] on select "00 05 10 15 20 25 30 35 40 45 50 55" at bounding box center [885, 479] width 27 height 34
click at [945, 466] on div "Start 1 2 3 4 5 6 7 8 9 10 11 12 : 00 05 10 15 20 25 30 35 40 45 50 55 AM PM En…" at bounding box center [940, 478] width 196 height 70
click at [956, 474] on select "1 2 3 4 5 6 7 8 9 10 11 12" at bounding box center [961, 479] width 27 height 34
select select "11"
click at [948, 462] on select "1 2 3 4 5 6 7 8 9 10 11 12" at bounding box center [961, 479] width 27 height 34
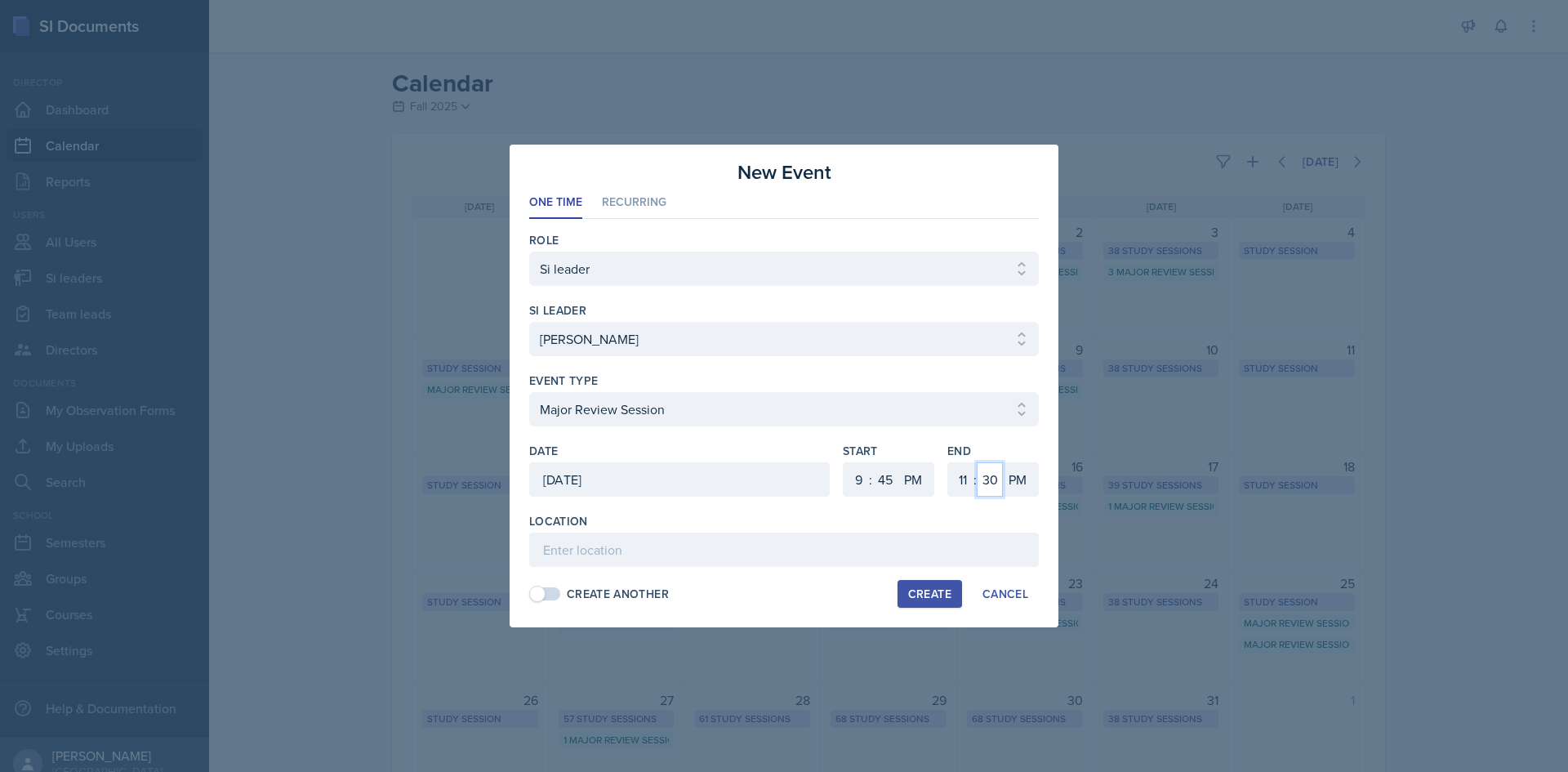
click at [992, 478] on select "00 05 10 15 20 25 30 35 40 45 50 55" at bounding box center [990, 479] width 27 height 34
select select "45"
click at [977, 462] on select "00 05 10 15 20 25 30 35 40 45 50 55" at bounding box center [990, 479] width 27 height 34
click at [914, 538] on input at bounding box center [784, 549] width 510 height 34
type input "Math and Statistics Building 113"
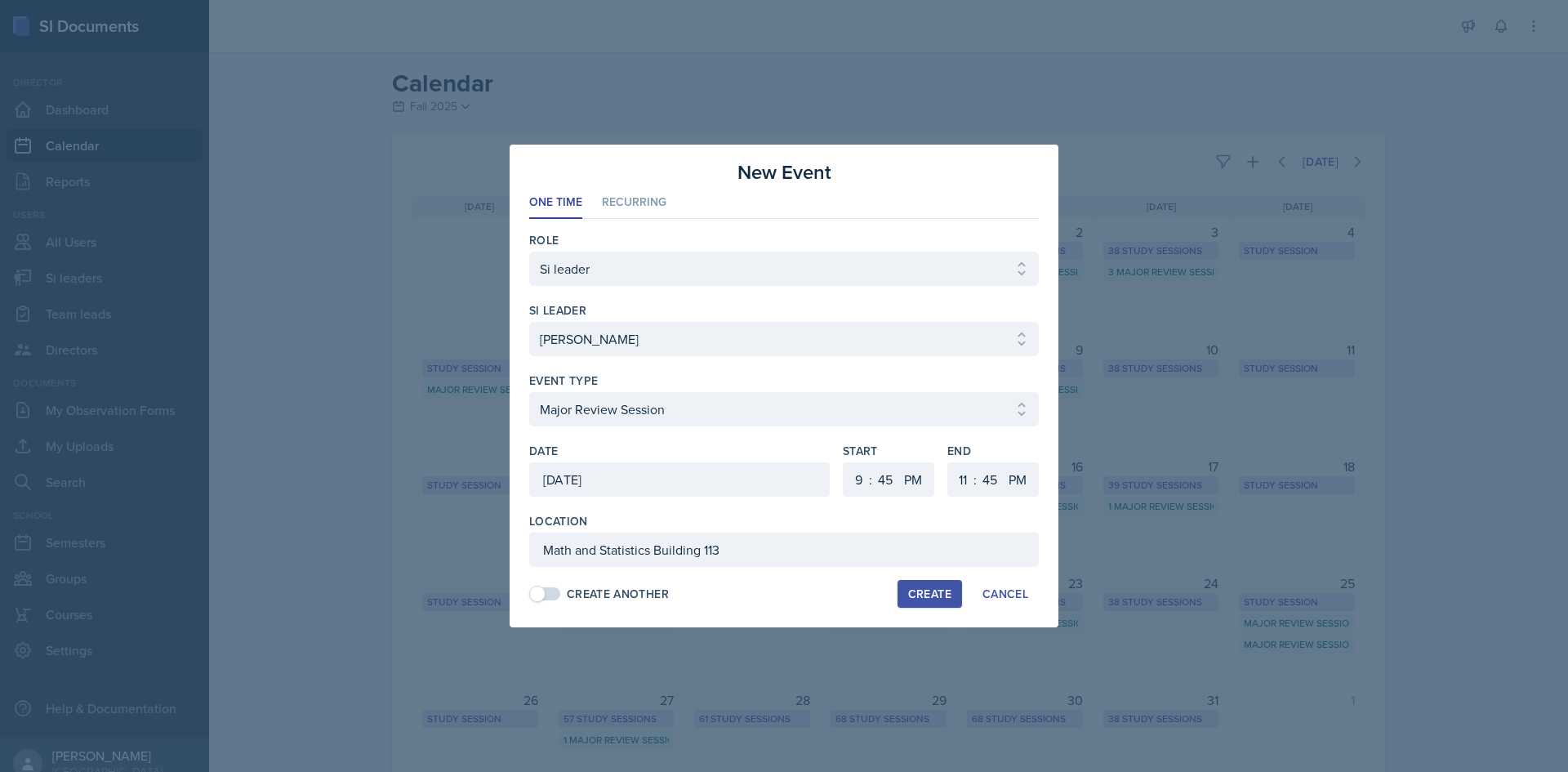
click at [928, 595] on div "Create" at bounding box center [930, 593] width 44 height 13
select select
select select "6"
select select "0"
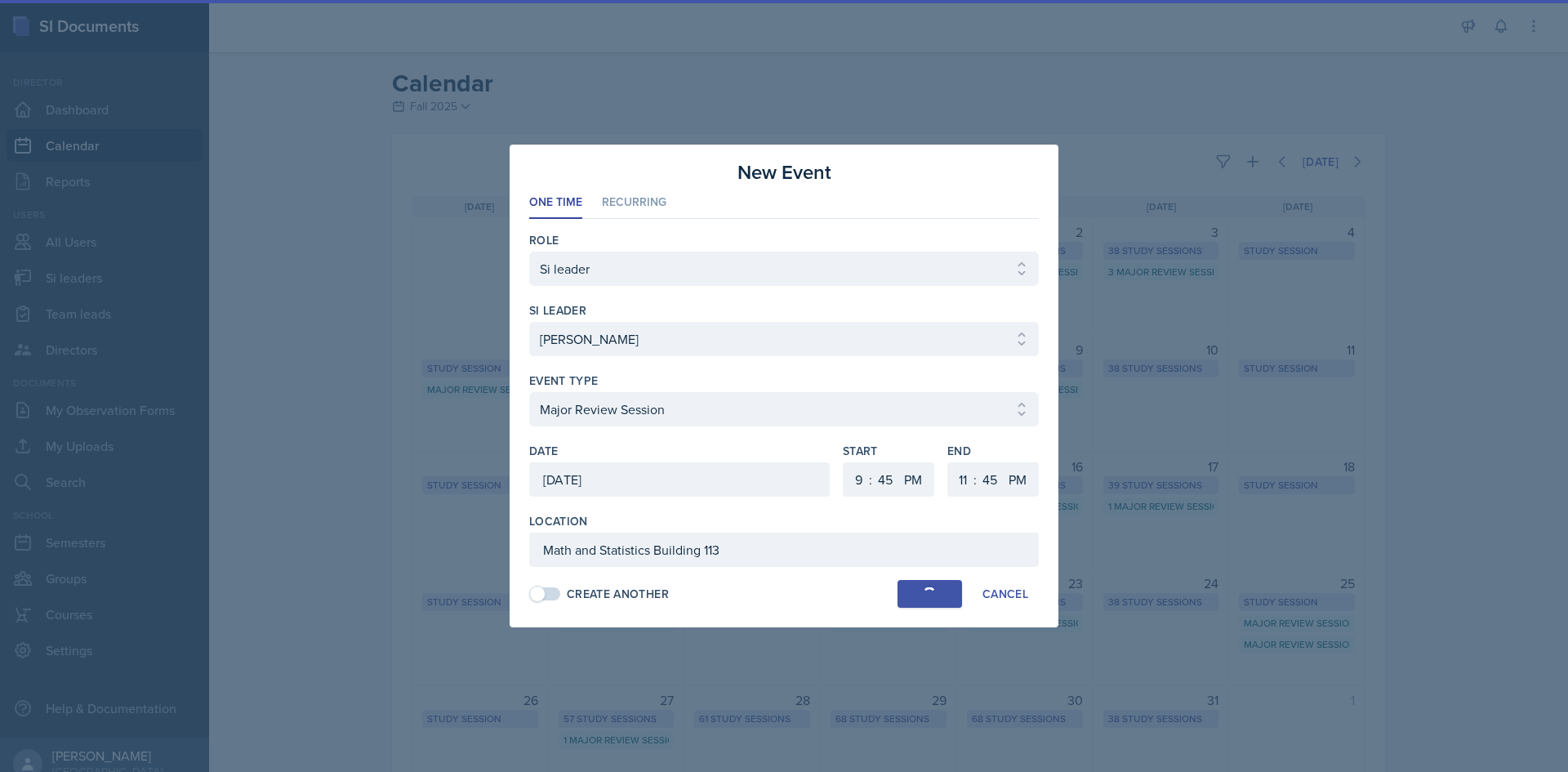
select select "6"
select select "30"
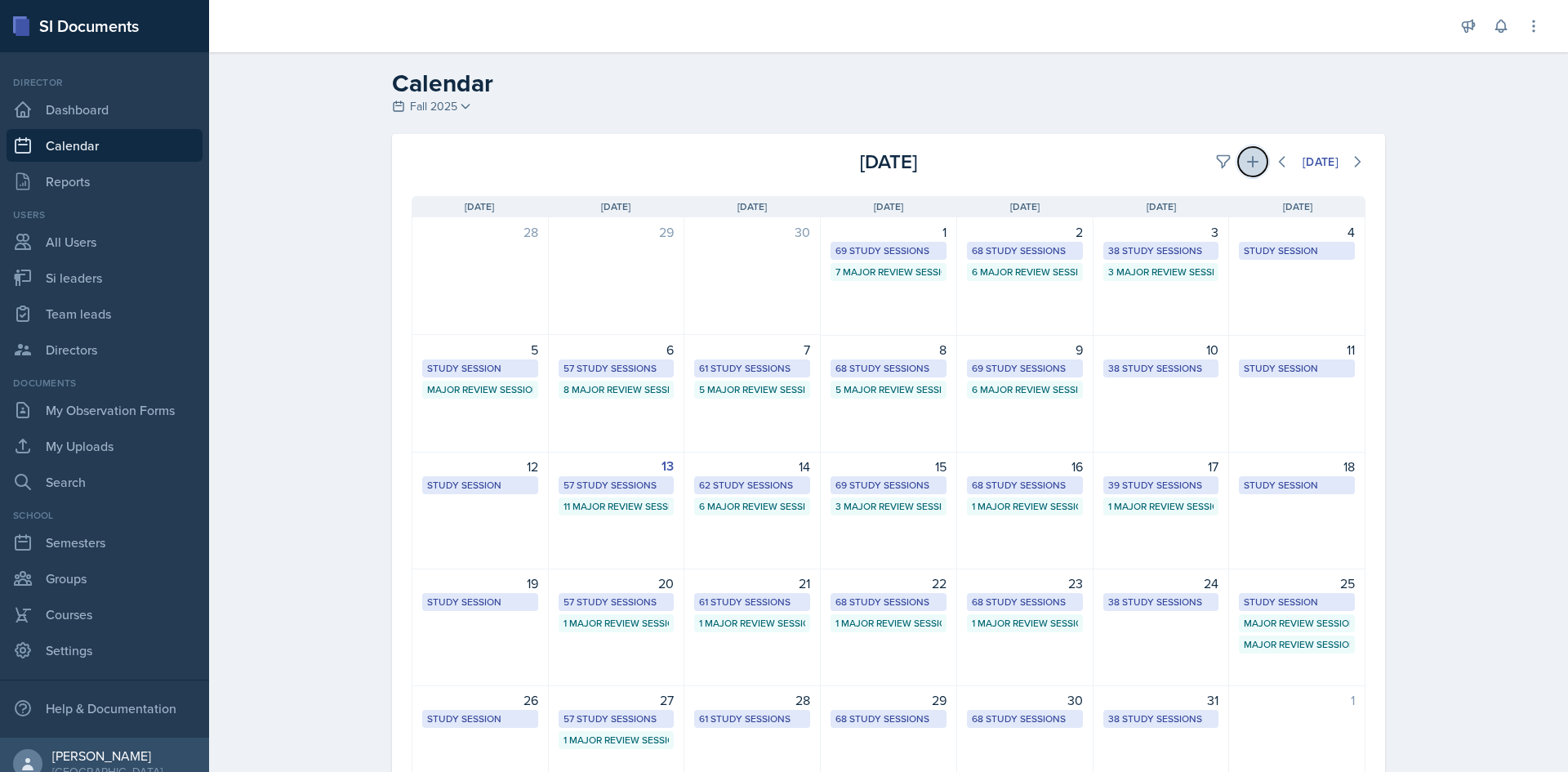
click at [1251, 154] on icon at bounding box center [1252, 161] width 16 height 16
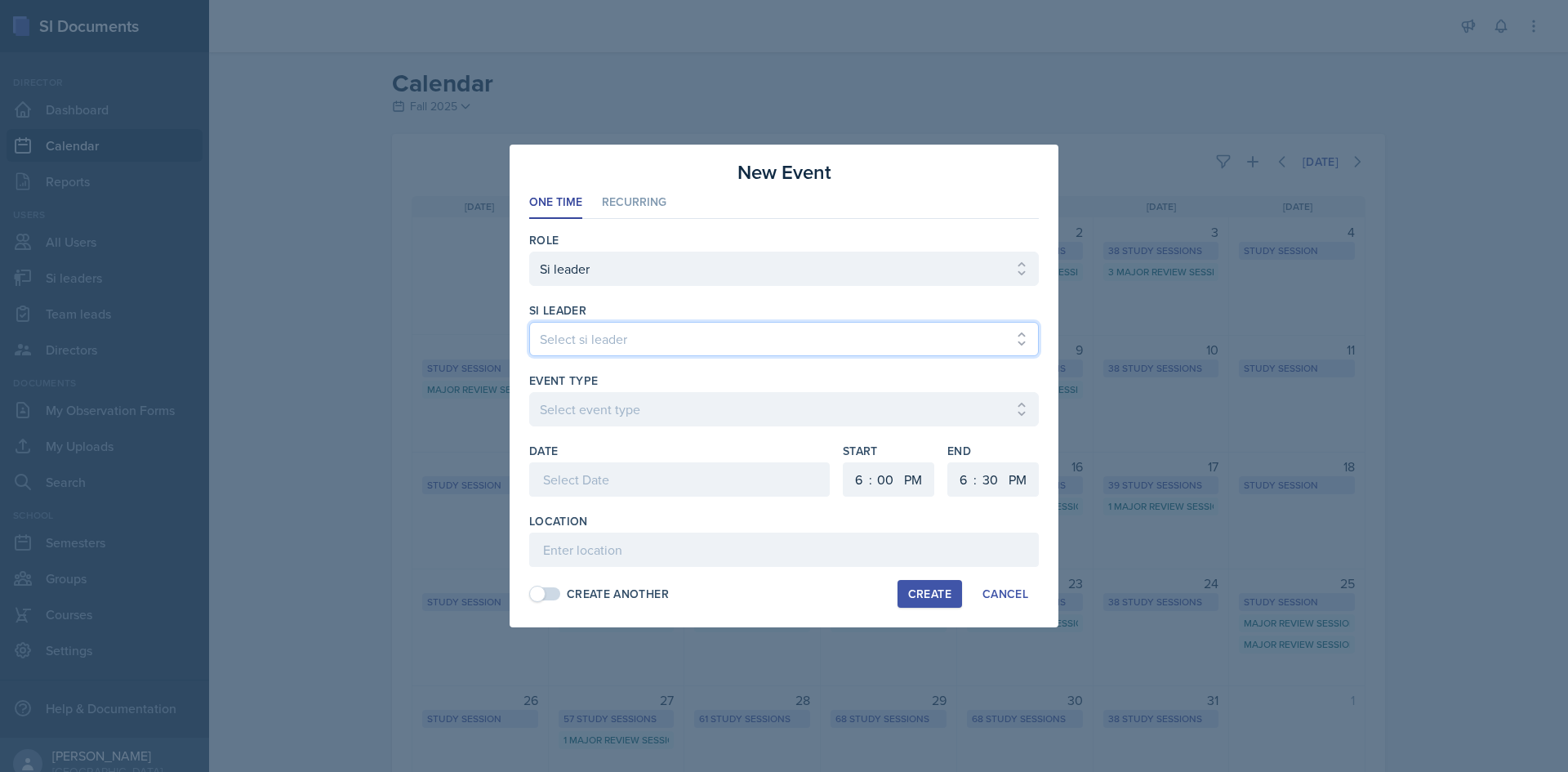
click at [545, 324] on select "Select si leader Abeer Kayser Aditya Chauhan Aissa Sylla Alberto Di Stanislao A…" at bounding box center [784, 339] width 510 height 34
select select "8eb6679a-2e27-4790-86ce-a4a78a6f5311"
click at [530, 322] on select "Select si leader Abeer Kayser Aditya Chauhan Aissa Sylla Alberto Di Stanislao A…" at bounding box center [784, 339] width 510 height 34
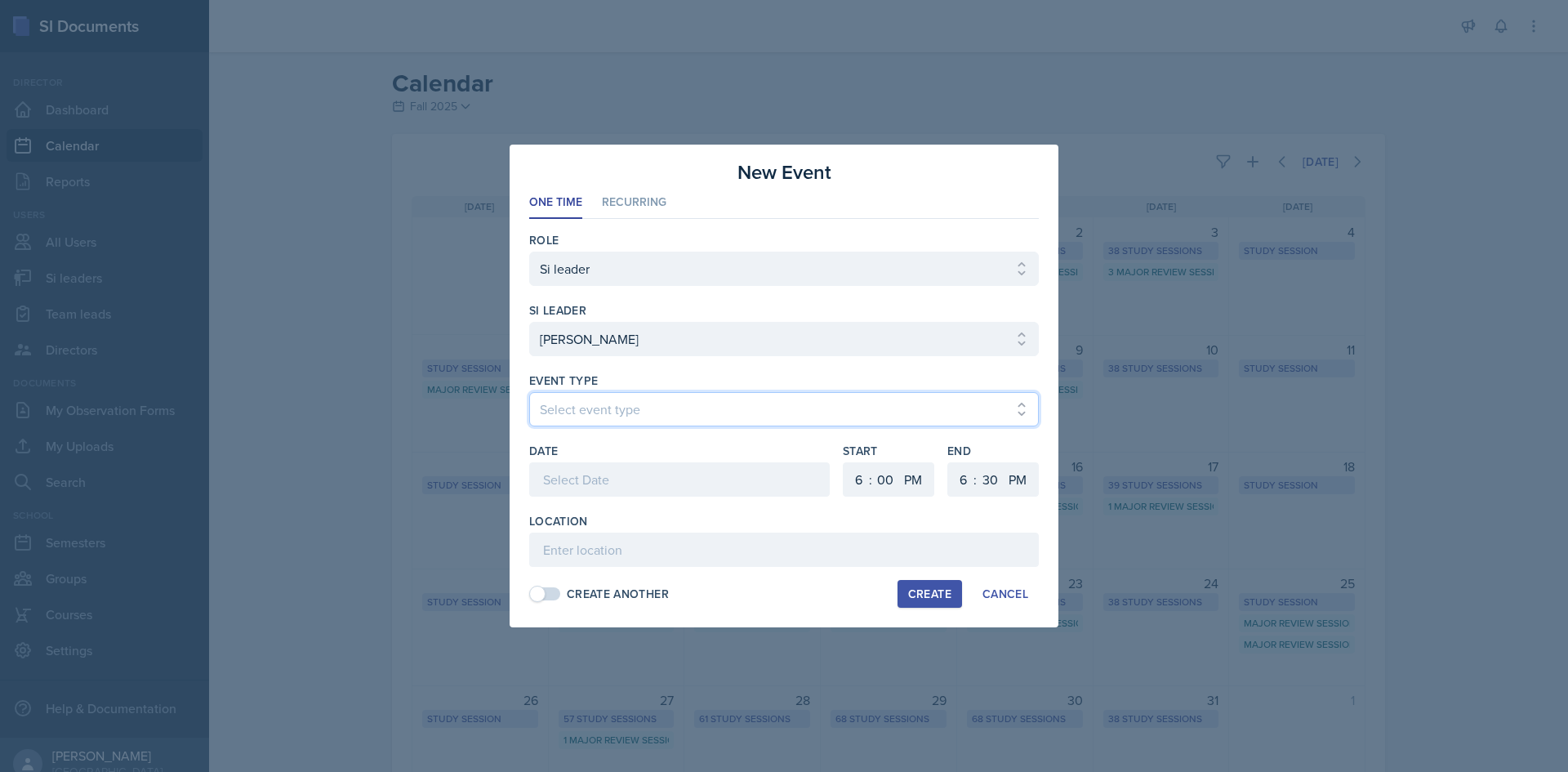
click at [702, 425] on select "Select event type Major Review Session Study Session" at bounding box center [784, 409] width 510 height 34
select select "66bb7cbf-e419-488b-a7ef-f63bc5f9ed04"
click at [530, 392] on select "Select event type Major Review Session Study Session" at bounding box center [784, 409] width 510 height 34
click at [676, 468] on div at bounding box center [679, 479] width 300 height 34
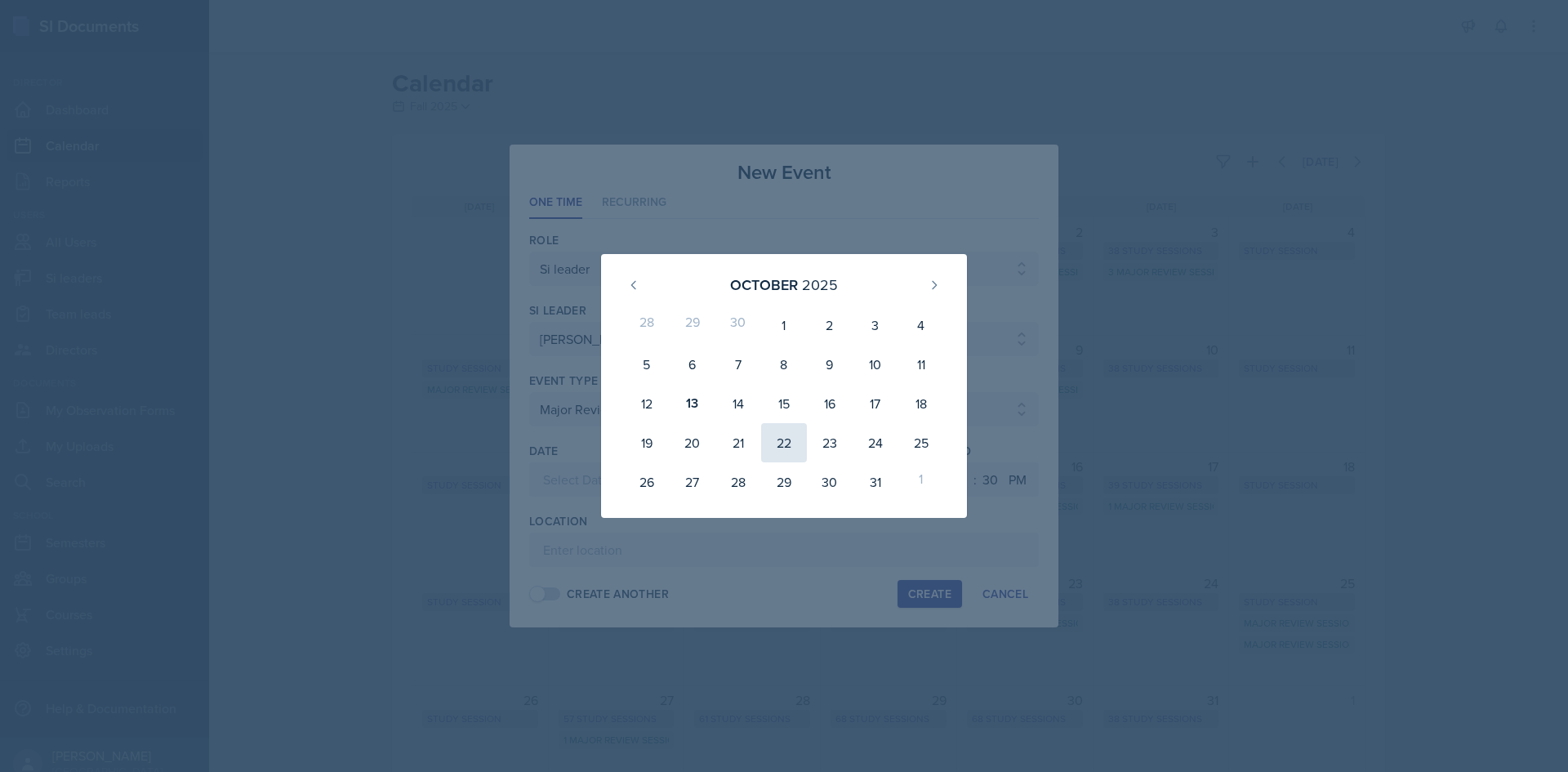
click at [772, 431] on div "22" at bounding box center [784, 443] width 45 height 39
type input "October 22nd, 2025"
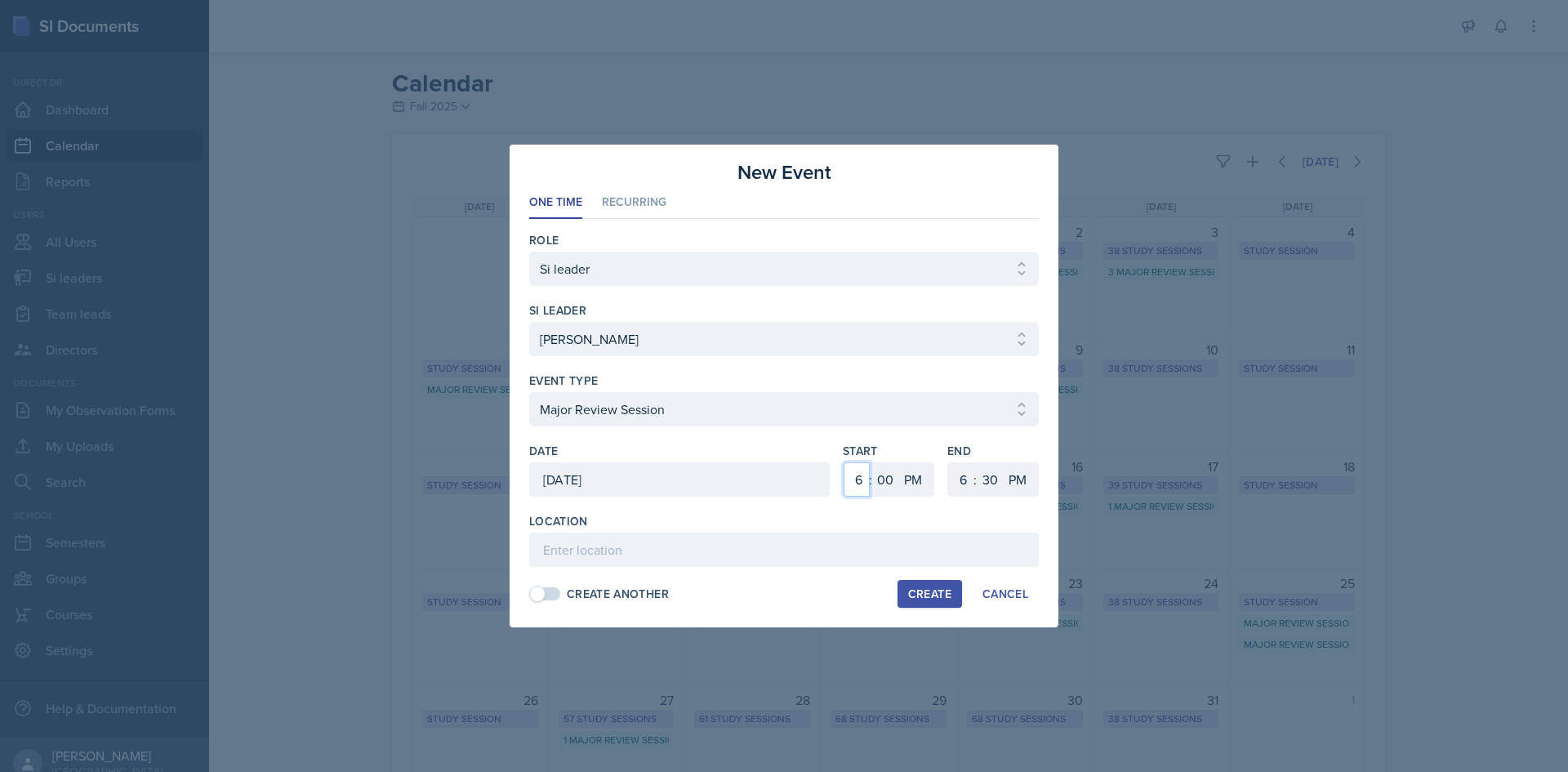
click at [866, 478] on select "1 2 3 4 5 6 7 8 9 10 11 12" at bounding box center [856, 479] width 27 height 34
select select "2"
click at [843, 462] on select "1 2 3 4 5 6 7 8 9 10 11 12" at bounding box center [856, 479] width 27 height 34
click at [964, 465] on select "1 2 3 4 5 6 7 8 9 10 11 12" at bounding box center [961, 479] width 27 height 34
select select "4"
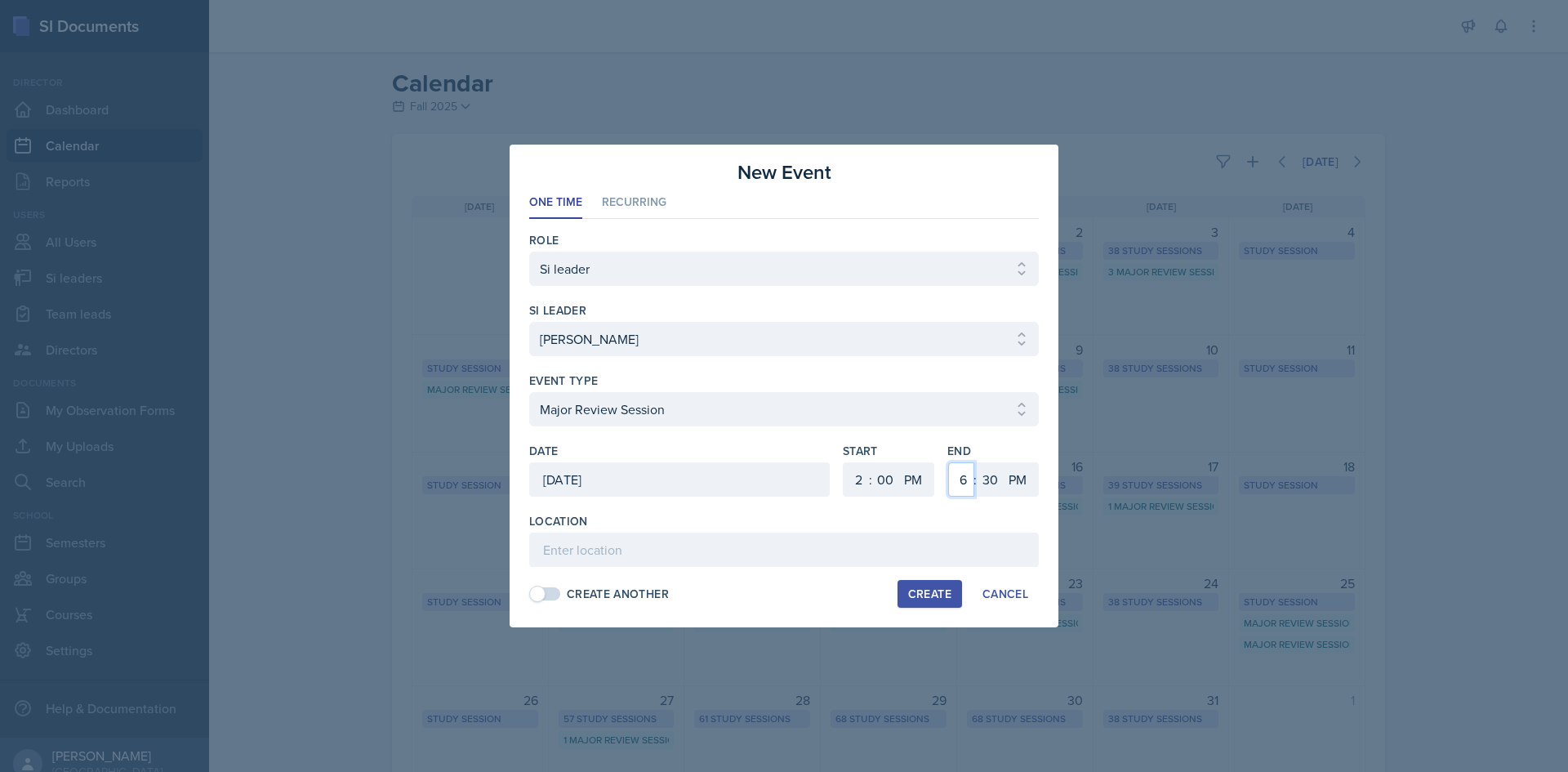
click at [948, 462] on select "1 2 3 4 5 6 7 8 9 10 11 12" at bounding box center [961, 479] width 27 height 34
click at [992, 461] on div "End 1 2 3 4 5 6 7 8 9 10 11 12 : 00 05 10 15 20 25 30 35 40 45 50 55 AM PM" at bounding box center [992, 478] width 92 height 70
click at [992, 470] on select "00 05 10 15 20 25 30 35 40 45 50 55" at bounding box center [990, 479] width 27 height 34
select select "0"
click at [977, 462] on select "00 05 10 15 20 25 30 35 40 45 50 55" at bounding box center [990, 479] width 27 height 34
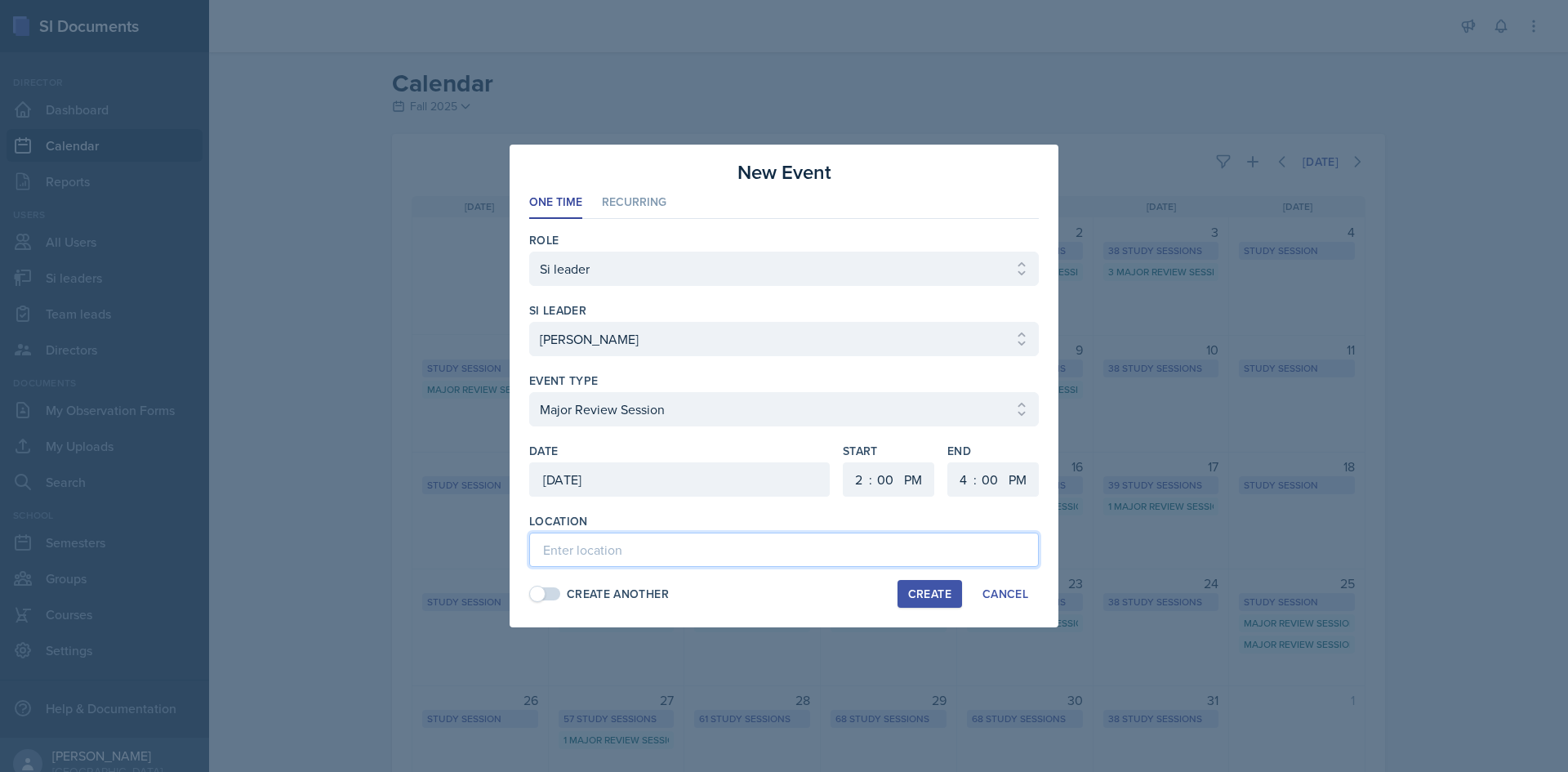
click at [757, 547] on input at bounding box center [784, 549] width 510 height 34
paste input "Math Building (M) 117"
type input "Math Building (M) 117"
click at [930, 591] on div "Create" at bounding box center [930, 593] width 44 height 13
select select
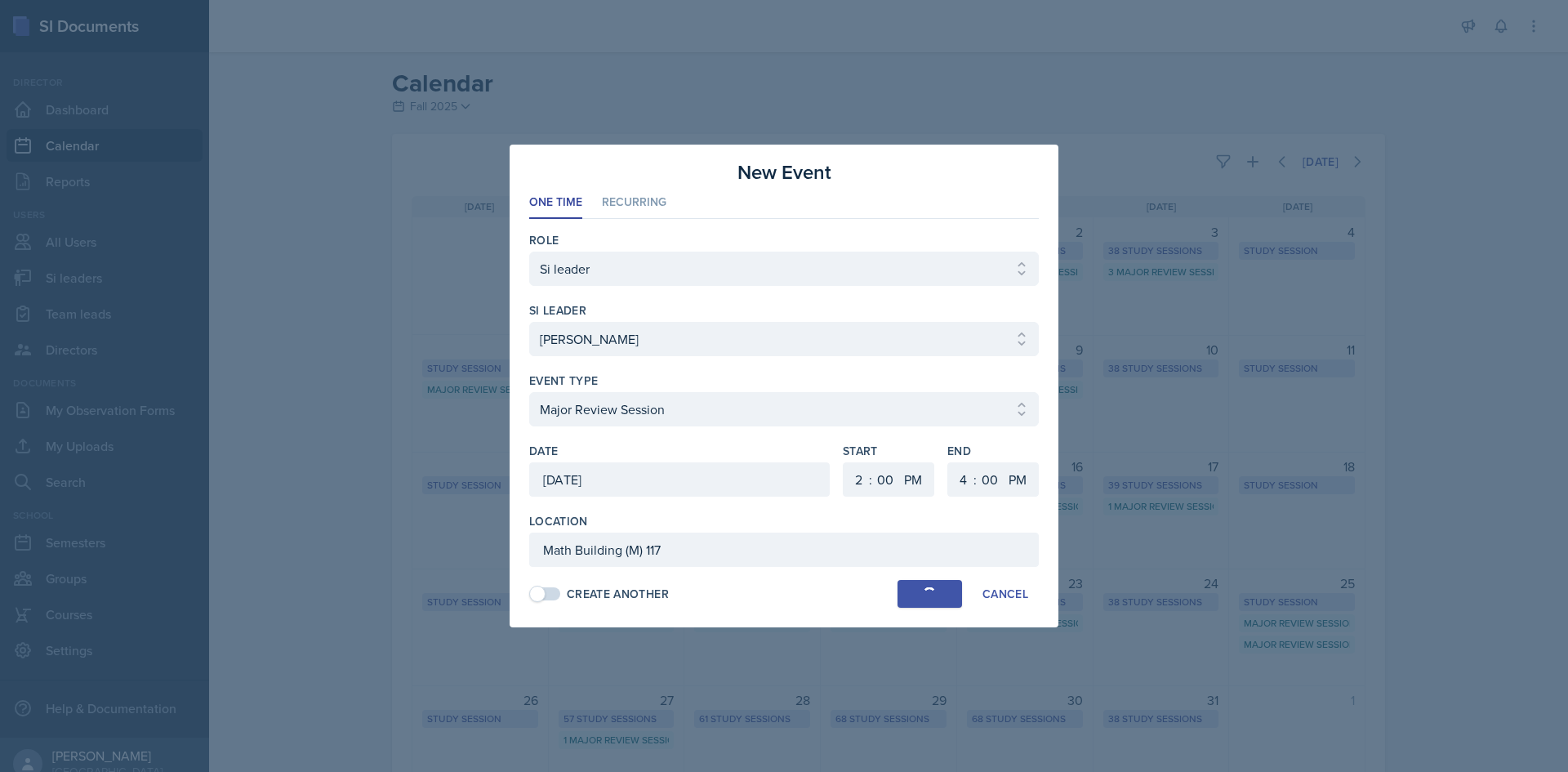
select select
select select "6"
select select "30"
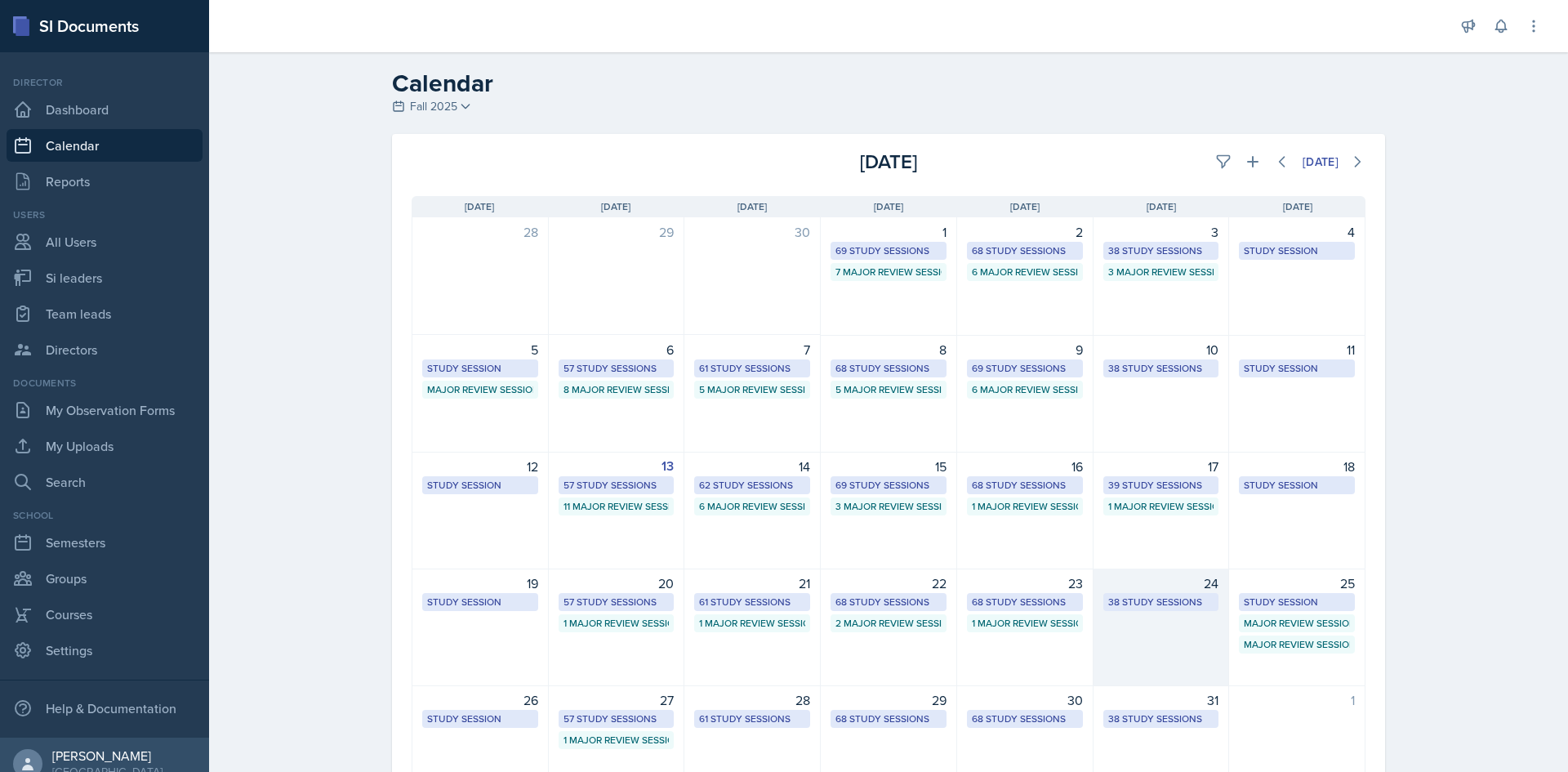
click at [1151, 604] on div "38 Study Sessions" at bounding box center [1161, 602] width 106 height 15
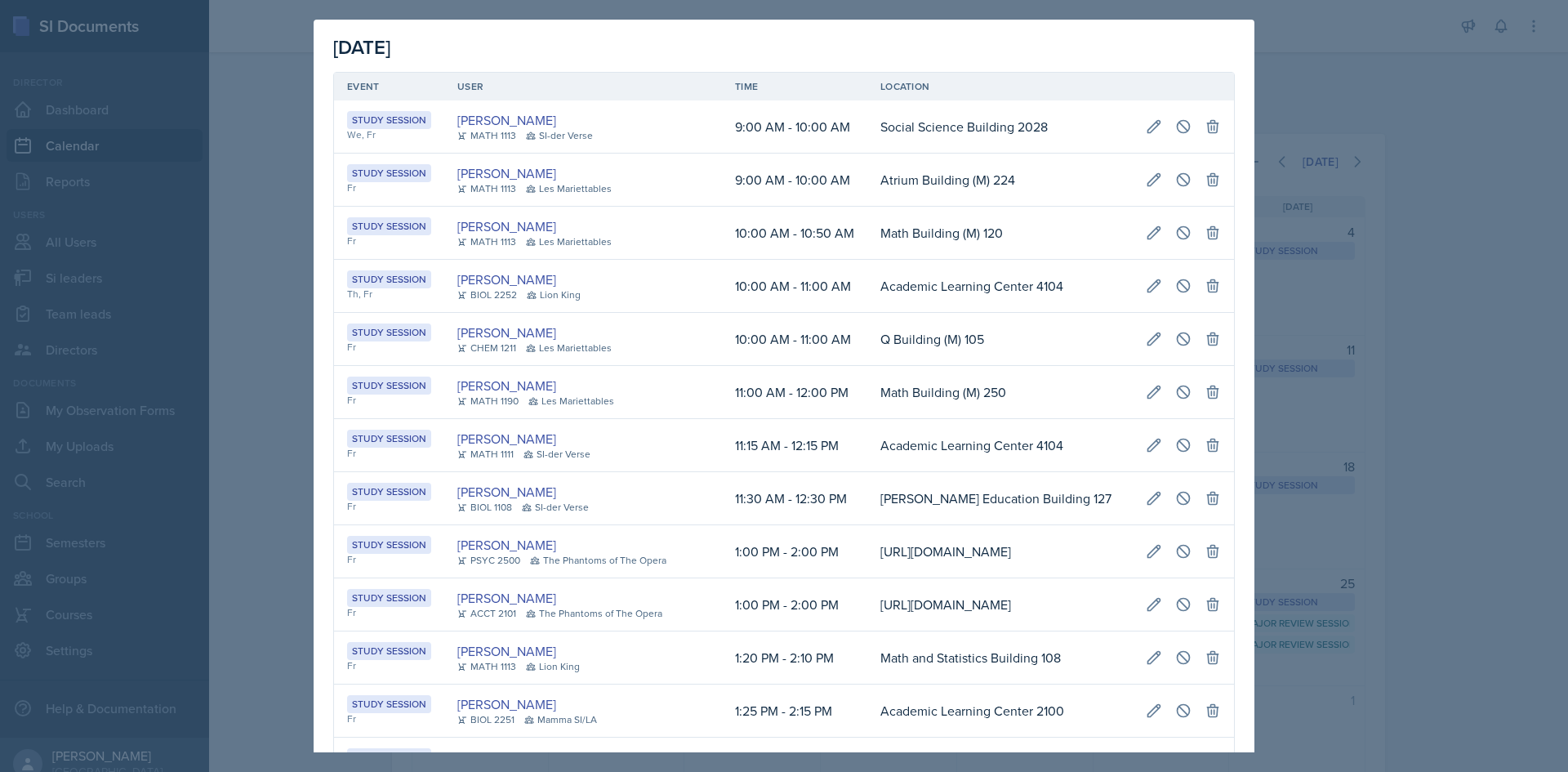
click at [722, 460] on td "11:15 AM - 12:15 PM" at bounding box center [795, 446] width 145 height 53
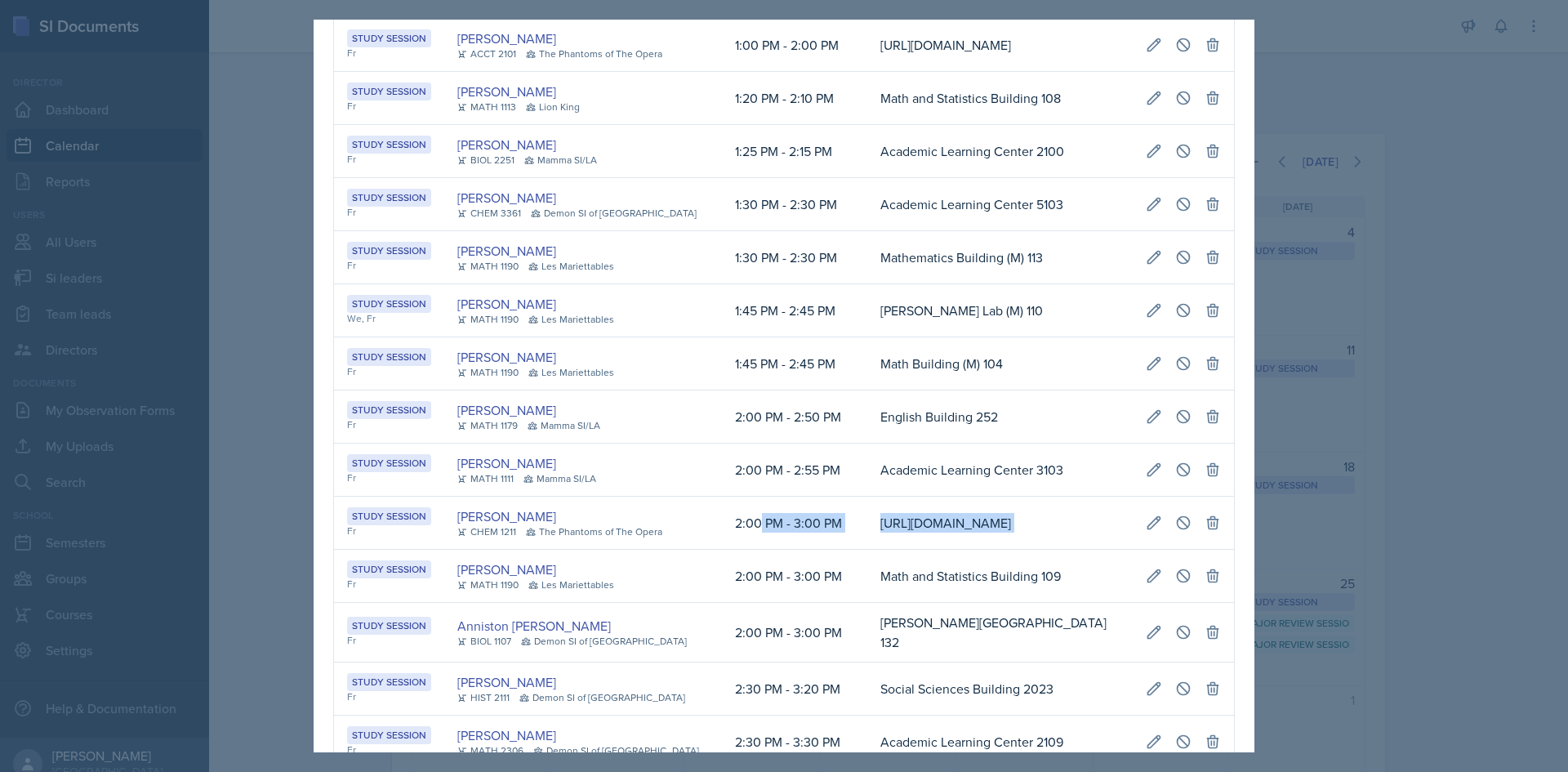
scroll to position [0, 334]
drag, startPoint x: 724, startPoint y: 601, endPoint x: 1218, endPoint y: 614, distance: 494.2
click at [1218, 549] on tr "Study Session Fr Ava Leeth CHEM 1211 The Phantoms of The Opera 2:00 PM - 3:00 P…" at bounding box center [784, 523] width 900 height 53
click at [1175, 531] on icon at bounding box center [1183, 522] width 16 height 16
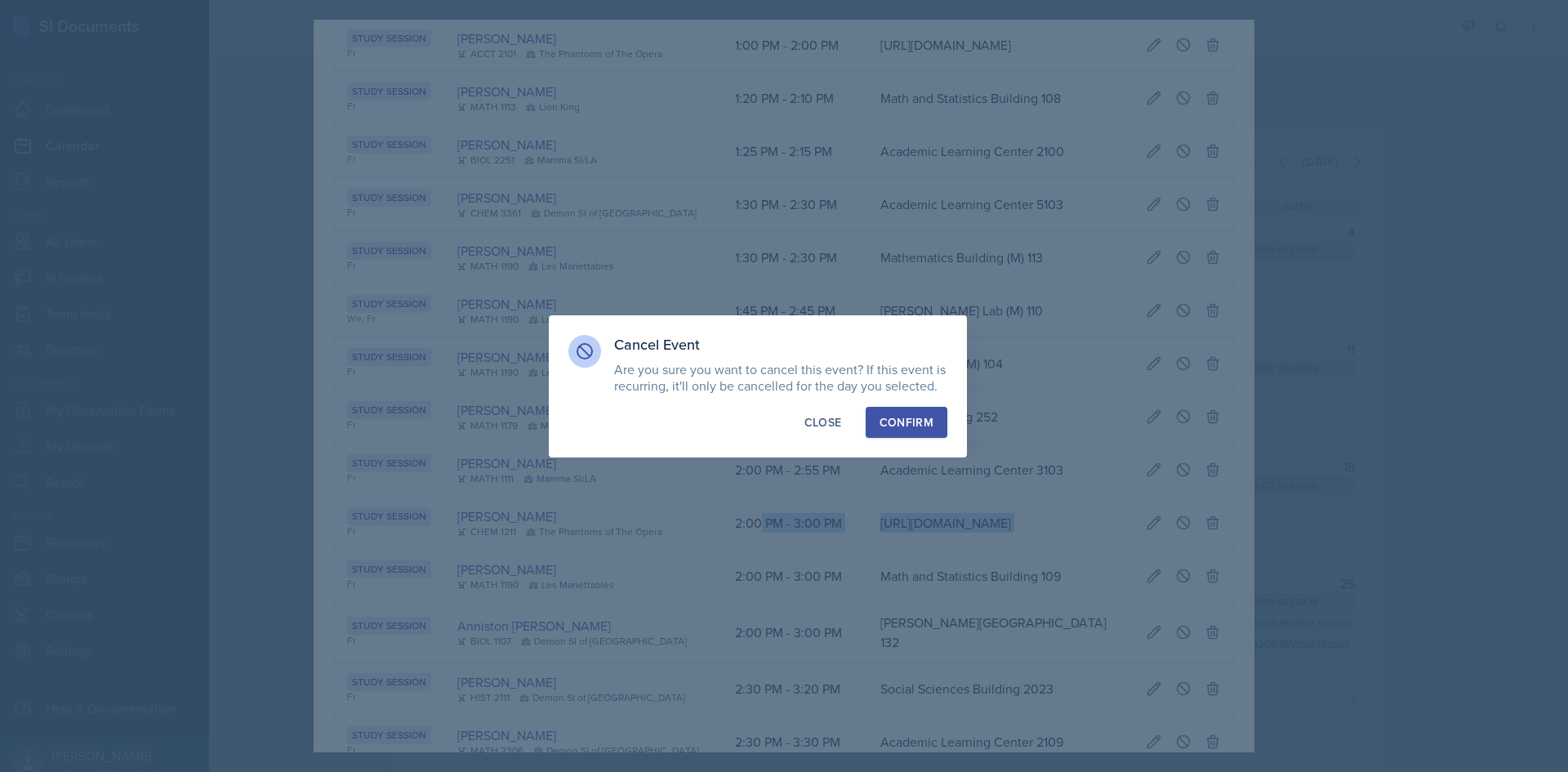
click at [928, 427] on div "Confirm" at bounding box center [906, 422] width 54 height 16
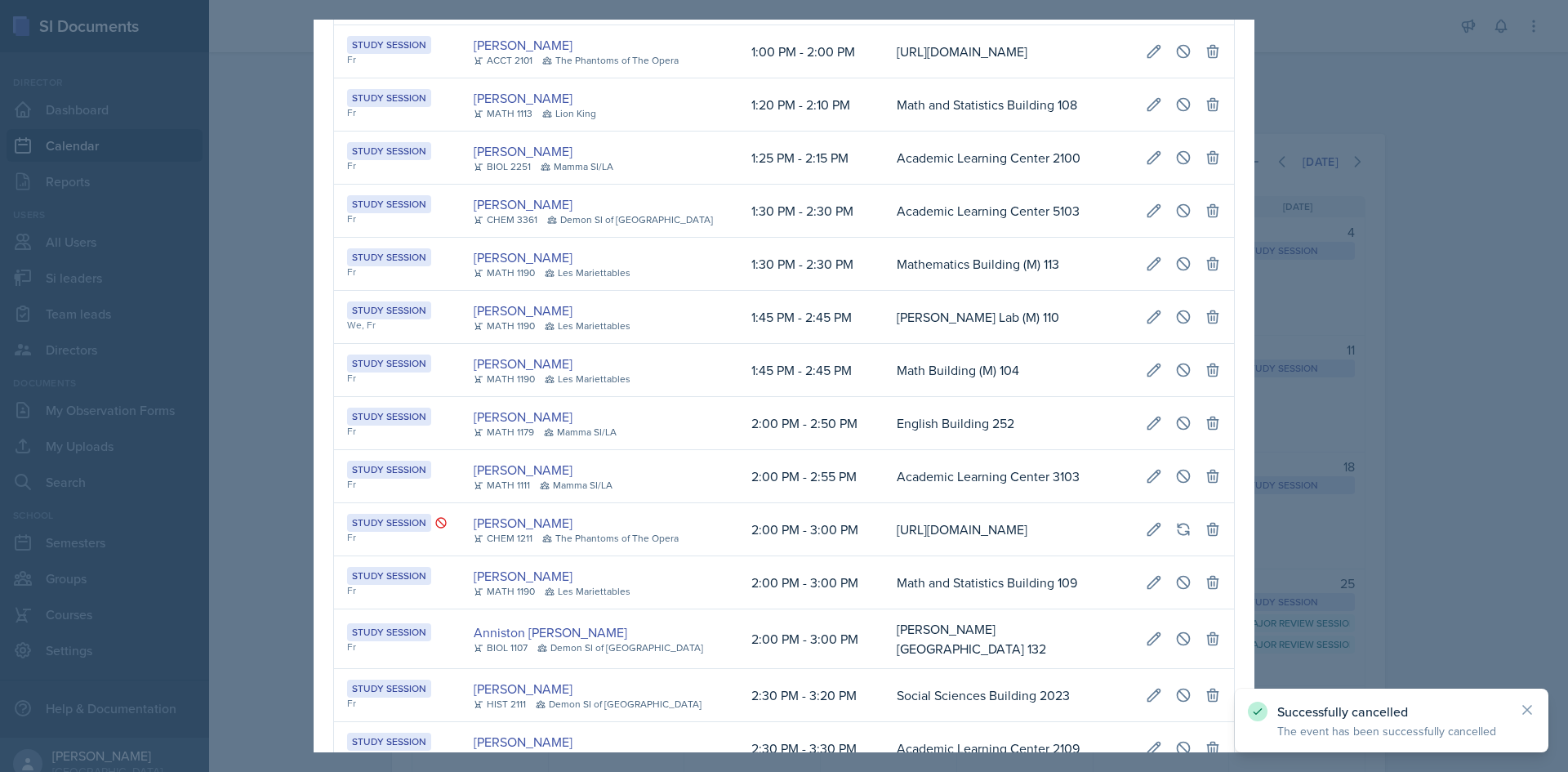
click at [268, 384] on div at bounding box center [784, 386] width 1568 height 772
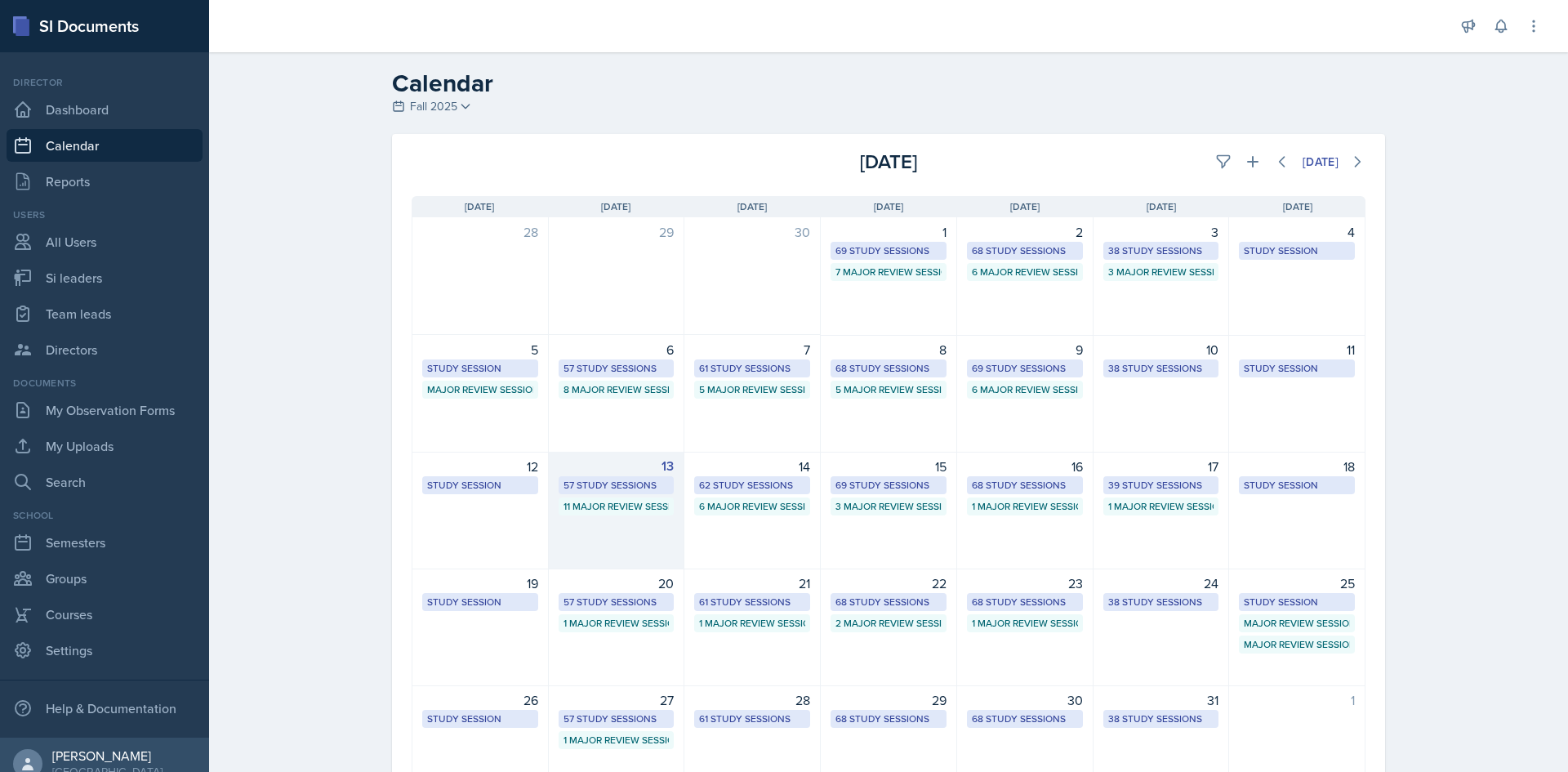
click at [633, 485] on div "57 Study Sessions" at bounding box center [617, 484] width 106 height 15
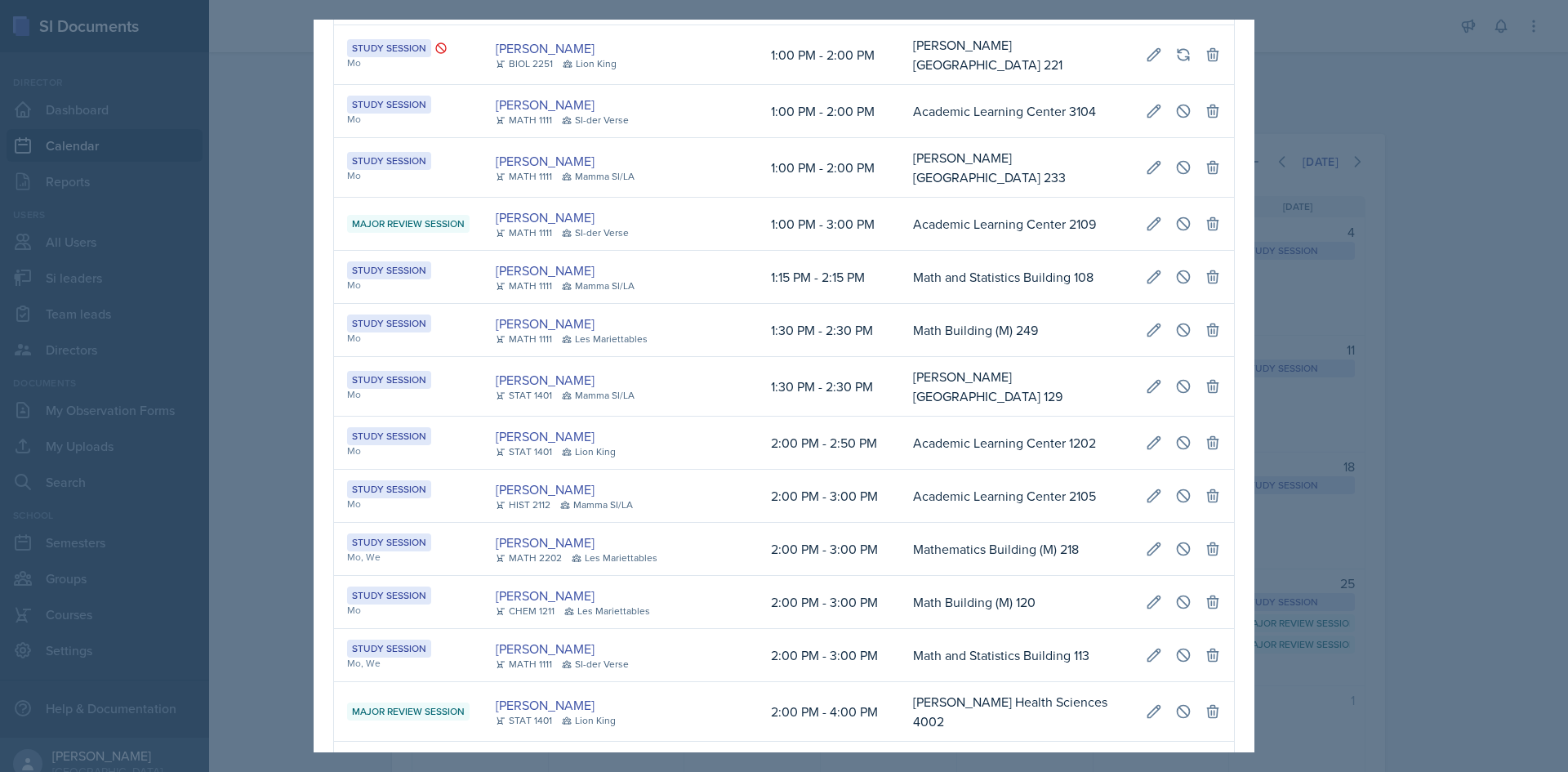
click at [900, 470] on td "Academic Learning Center 1202" at bounding box center [1016, 443] width 233 height 53
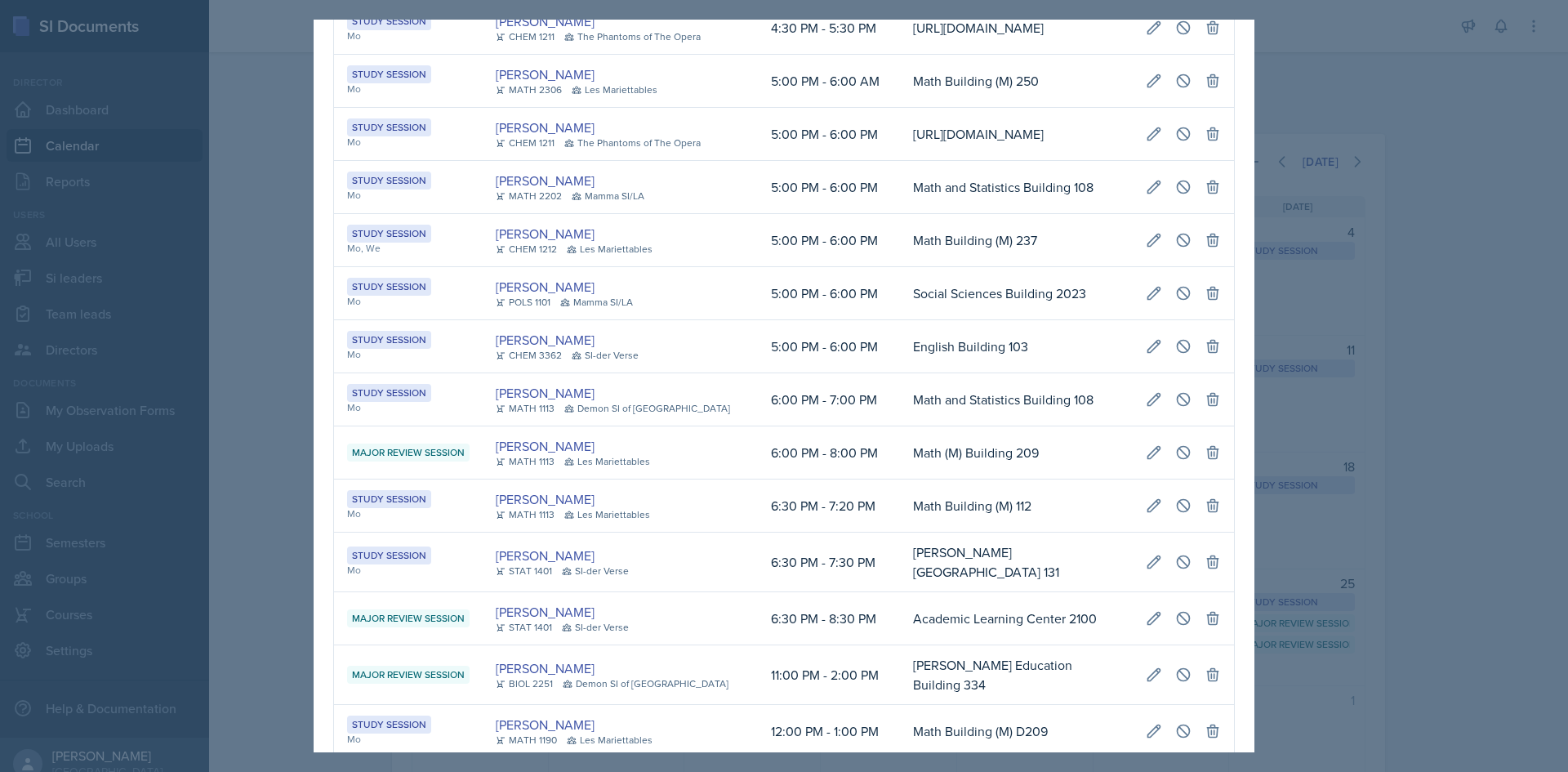
scroll to position [0, 357]
drag, startPoint x: 652, startPoint y: 401, endPoint x: 1169, endPoint y: 395, distance: 517.0
click at [1177, 161] on tr "Study Session Mo Ava Leeth CHEM 1211 The Phantoms of The Opera 5:00 PM - 6:00 P…" at bounding box center [784, 134] width 900 height 53
click at [1175, 142] on icon at bounding box center [1183, 134] width 16 height 16
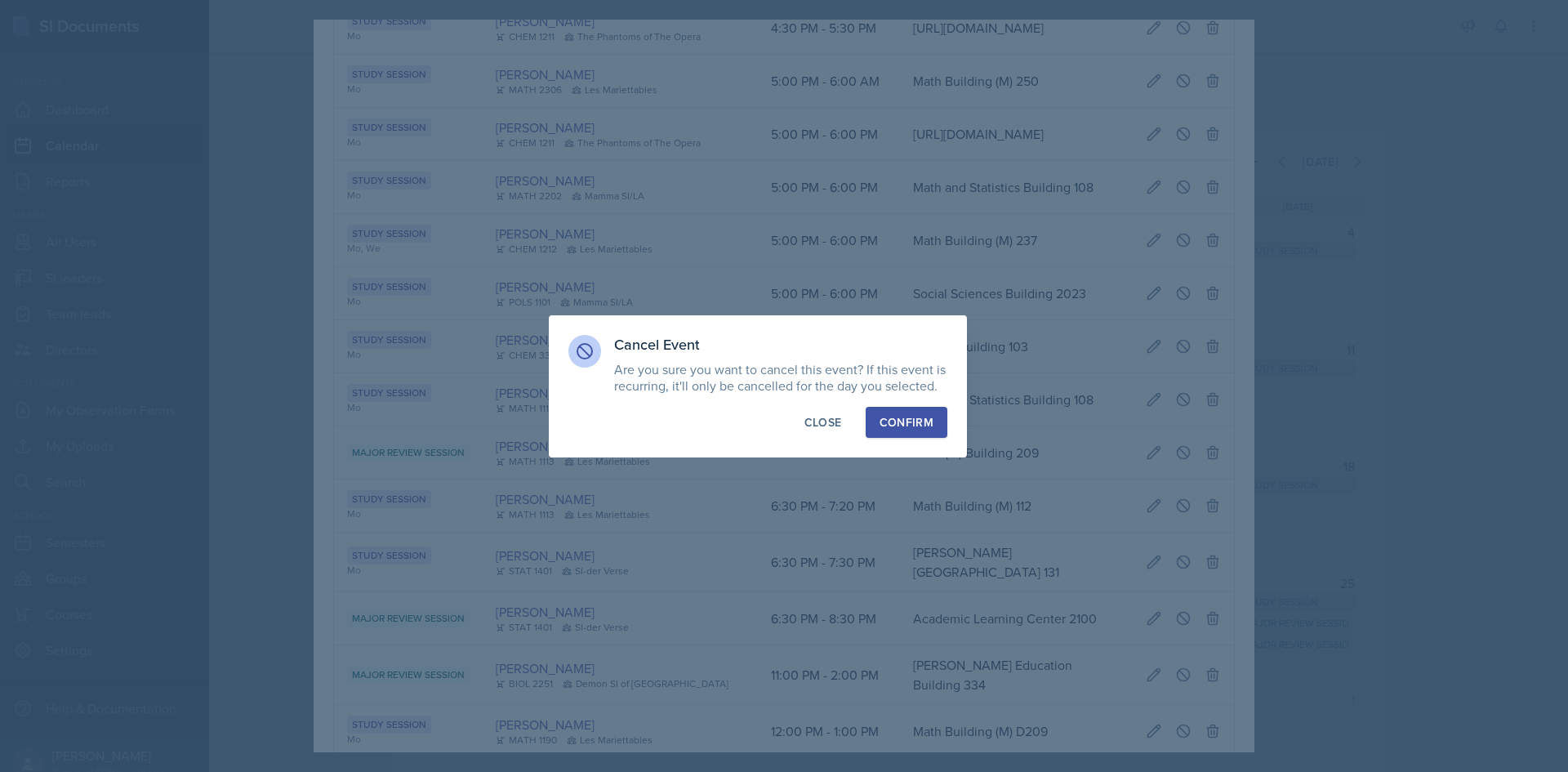
click at [930, 422] on div "Confirm" at bounding box center [906, 422] width 54 height 16
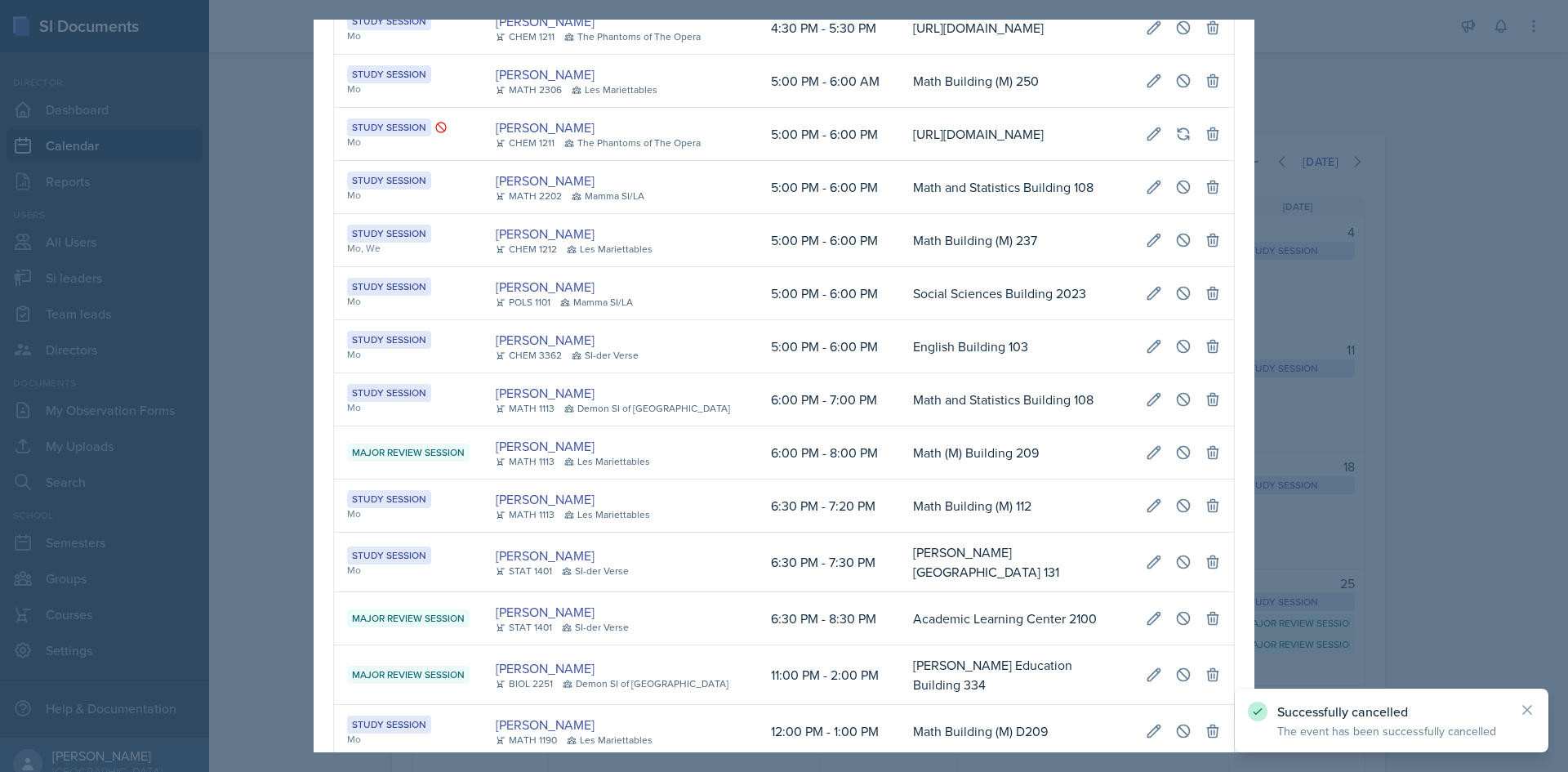
click at [272, 436] on div at bounding box center [784, 386] width 1568 height 772
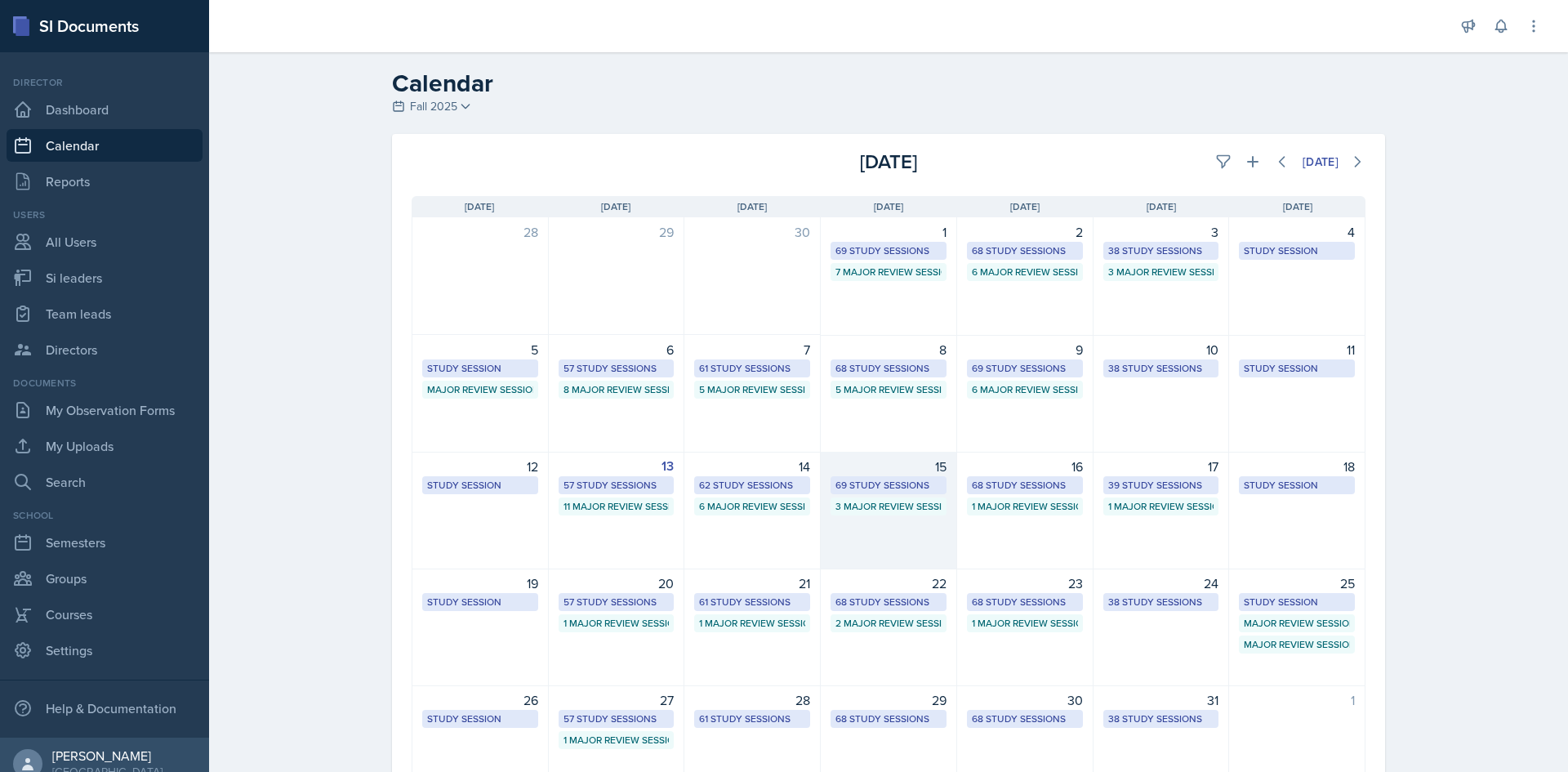
click at [930, 483] on div "69 Study Sessions" at bounding box center [889, 484] width 106 height 15
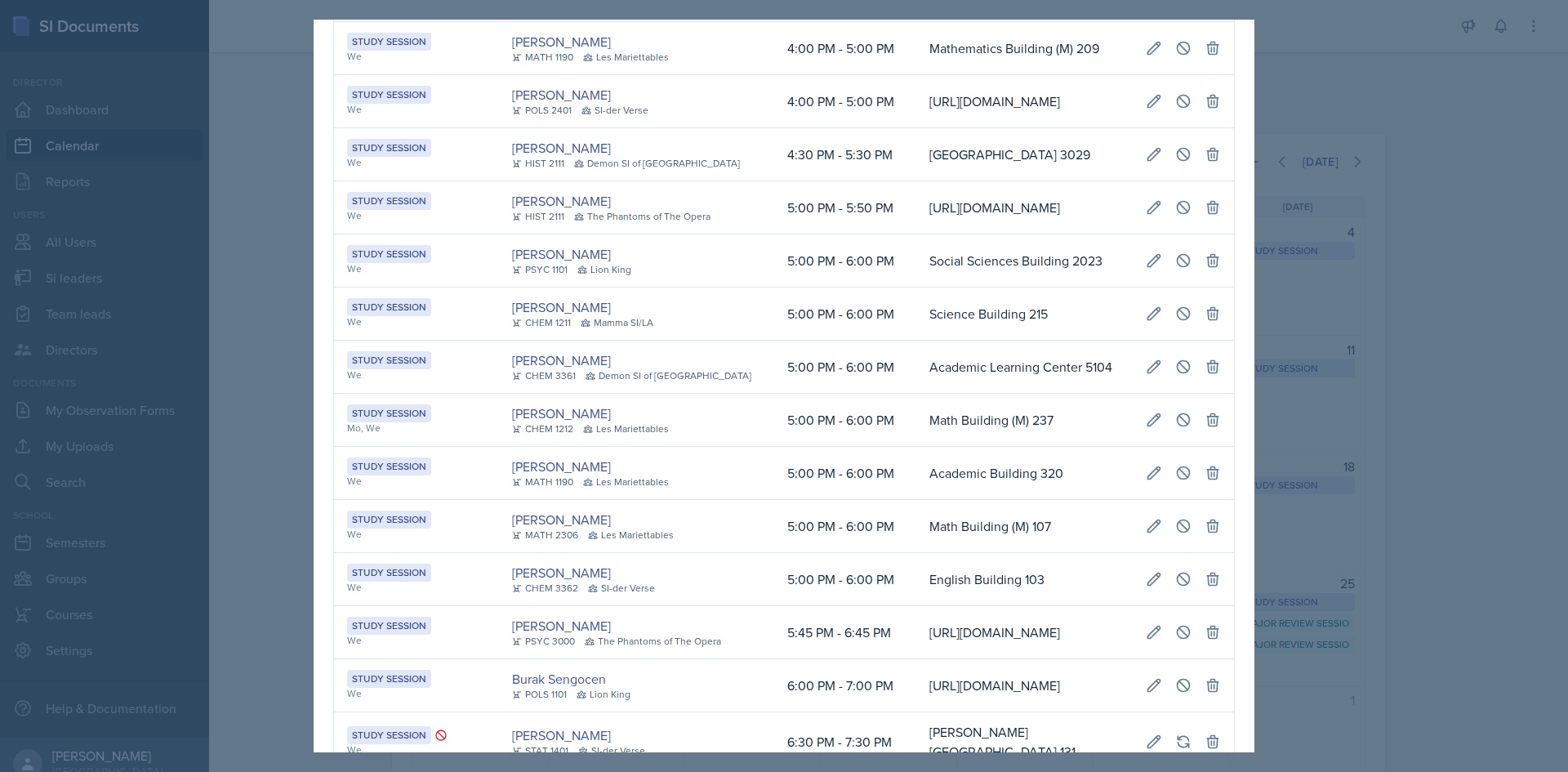
click at [916, 235] on td "[URL][DOMAIN_NAME]" at bounding box center [1024, 208] width 216 height 53
drag, startPoint x: 694, startPoint y: 239, endPoint x: 1219, endPoint y: 262, distance: 525.5
click at [1219, 128] on tr "Study Session We Ava Elle Briglevich POLS 2401 SI-der Verse 4:00 PM - 5:00 PM h…" at bounding box center [784, 102] width 900 height 53
click at [1182, 116] on button at bounding box center [1183, 101] width 29 height 29
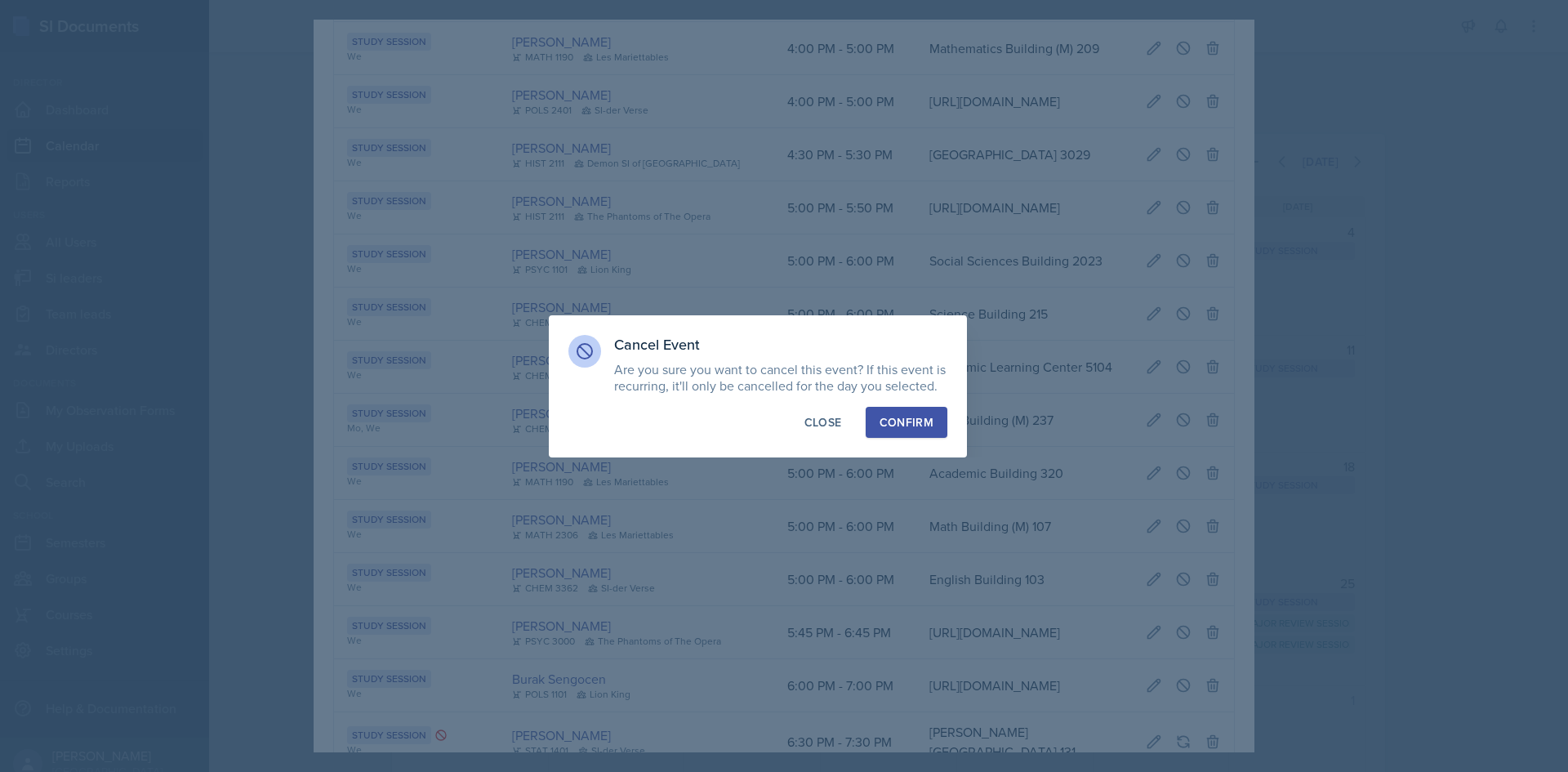
click at [896, 421] on div "Confirm" at bounding box center [906, 422] width 54 height 16
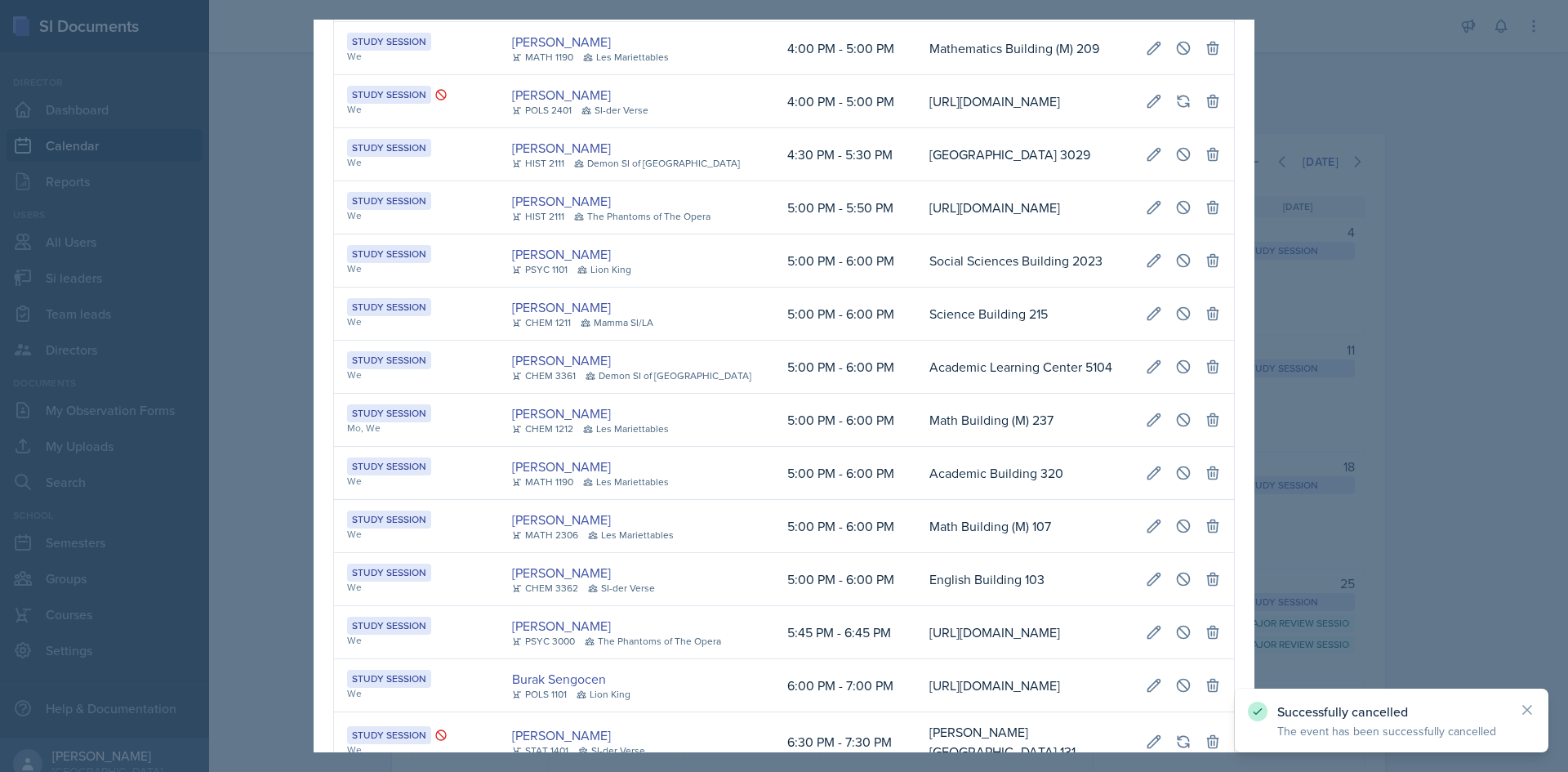
click at [246, 395] on div at bounding box center [784, 386] width 1568 height 772
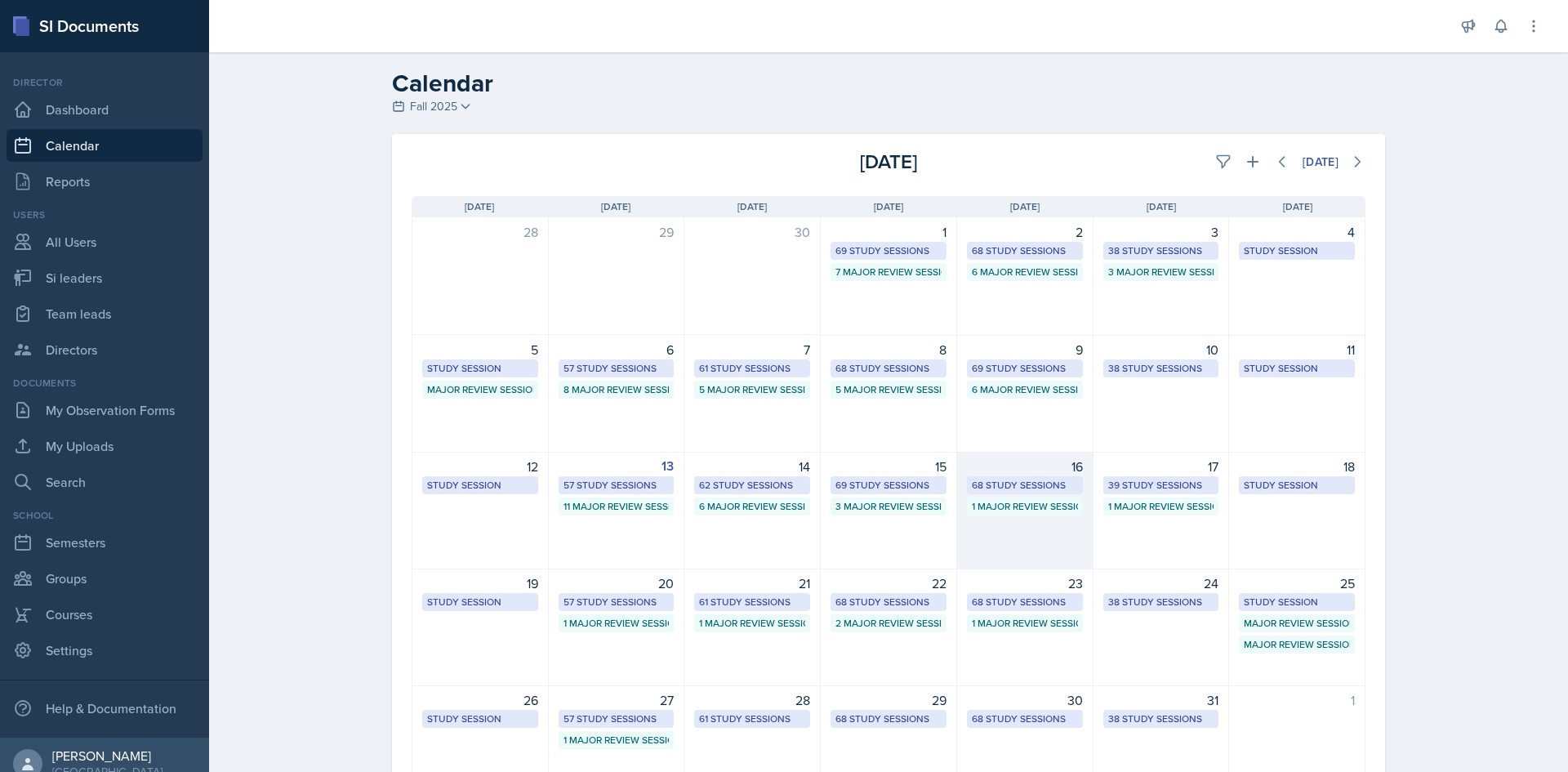
click at [1037, 478] on div "68 Study Sessions" at bounding box center [1025, 484] width 106 height 15
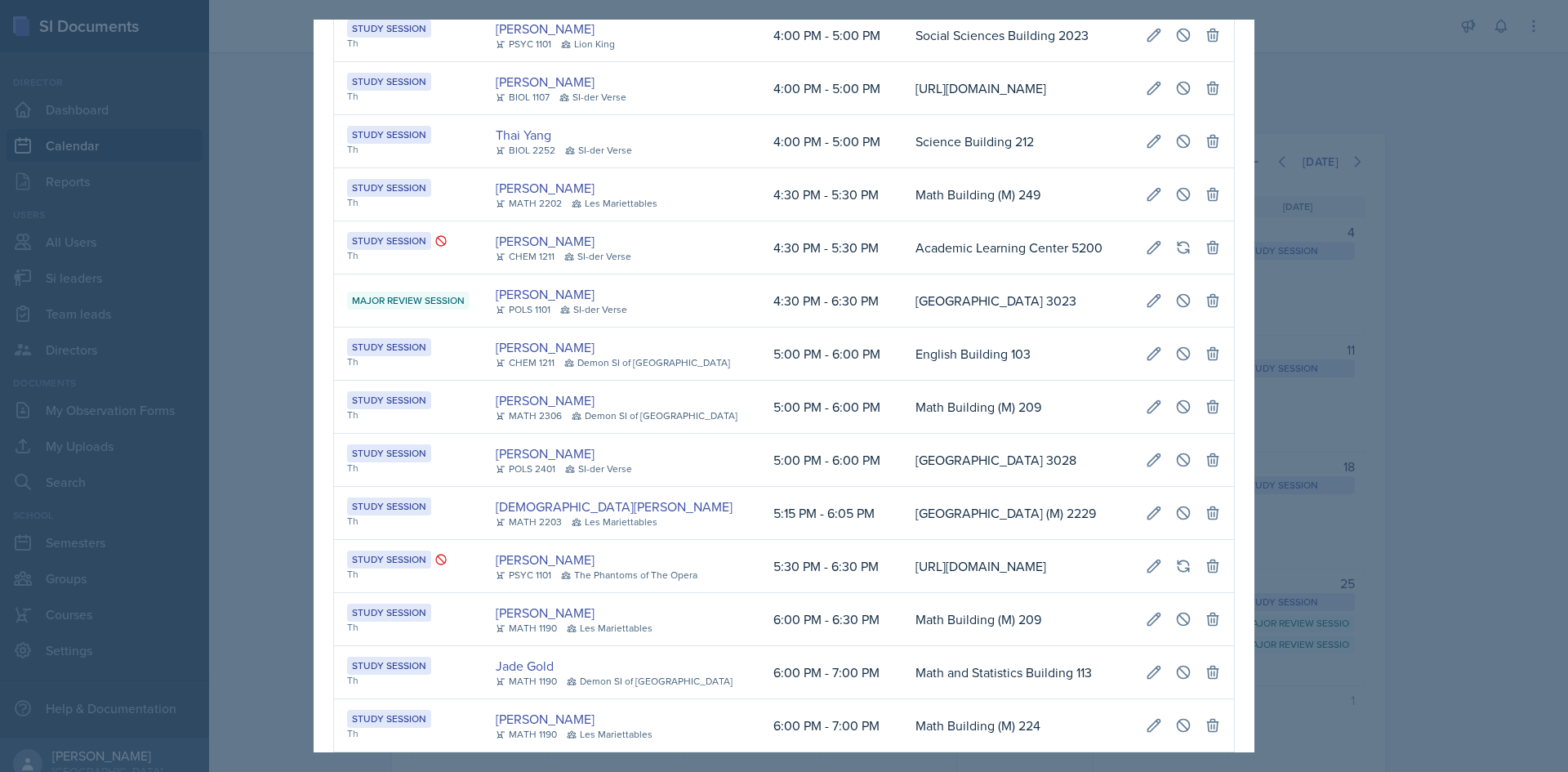
scroll to position [0, 363]
click at [902, 222] on td "Math Building (M) 249" at bounding box center [1017, 195] width 230 height 53
drag, startPoint x: 776, startPoint y: 485, endPoint x: 1221, endPoint y: 473, distance: 445.2
click at [1221, 222] on tr "Study Session Th Brian Morgan MATH 2202 Les Mariettables 4:30 PM - 5:30 PM Math…" at bounding box center [784, 195] width 900 height 53
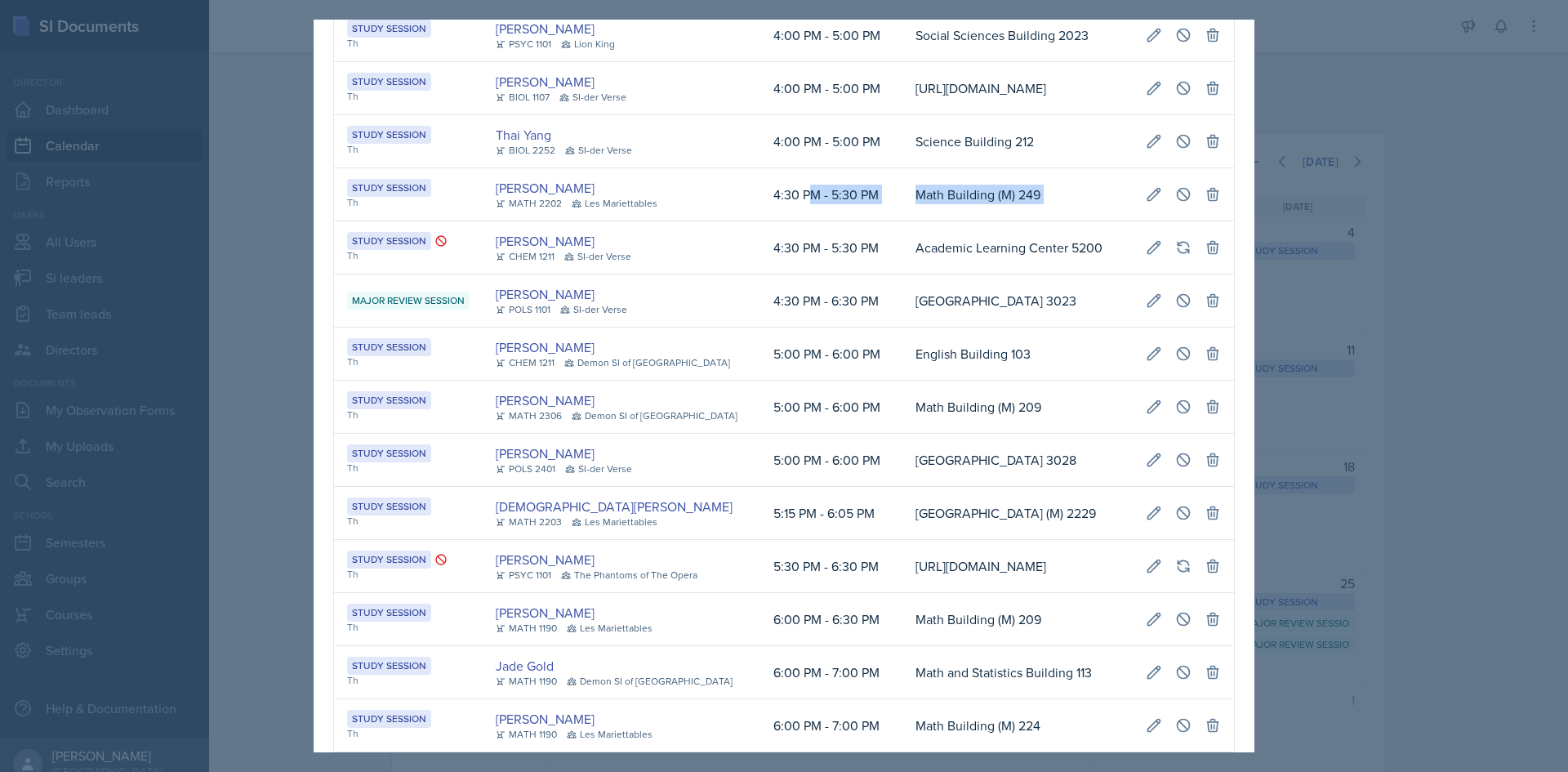
scroll to position [0, 363]
click at [1178, 200] on icon at bounding box center [1184, 194] width 12 height 12
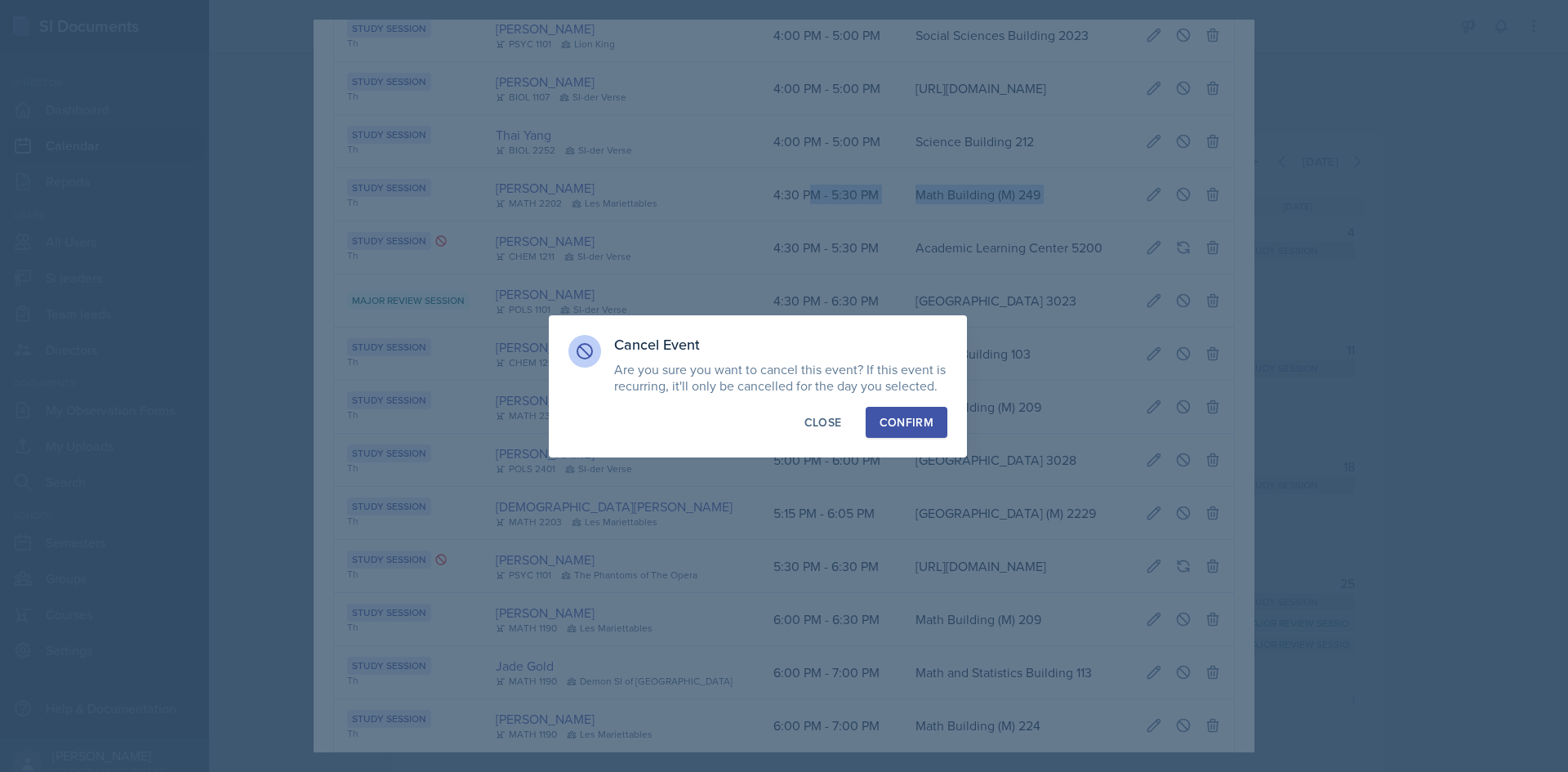
click at [913, 424] on div "Confirm" at bounding box center [906, 422] width 54 height 16
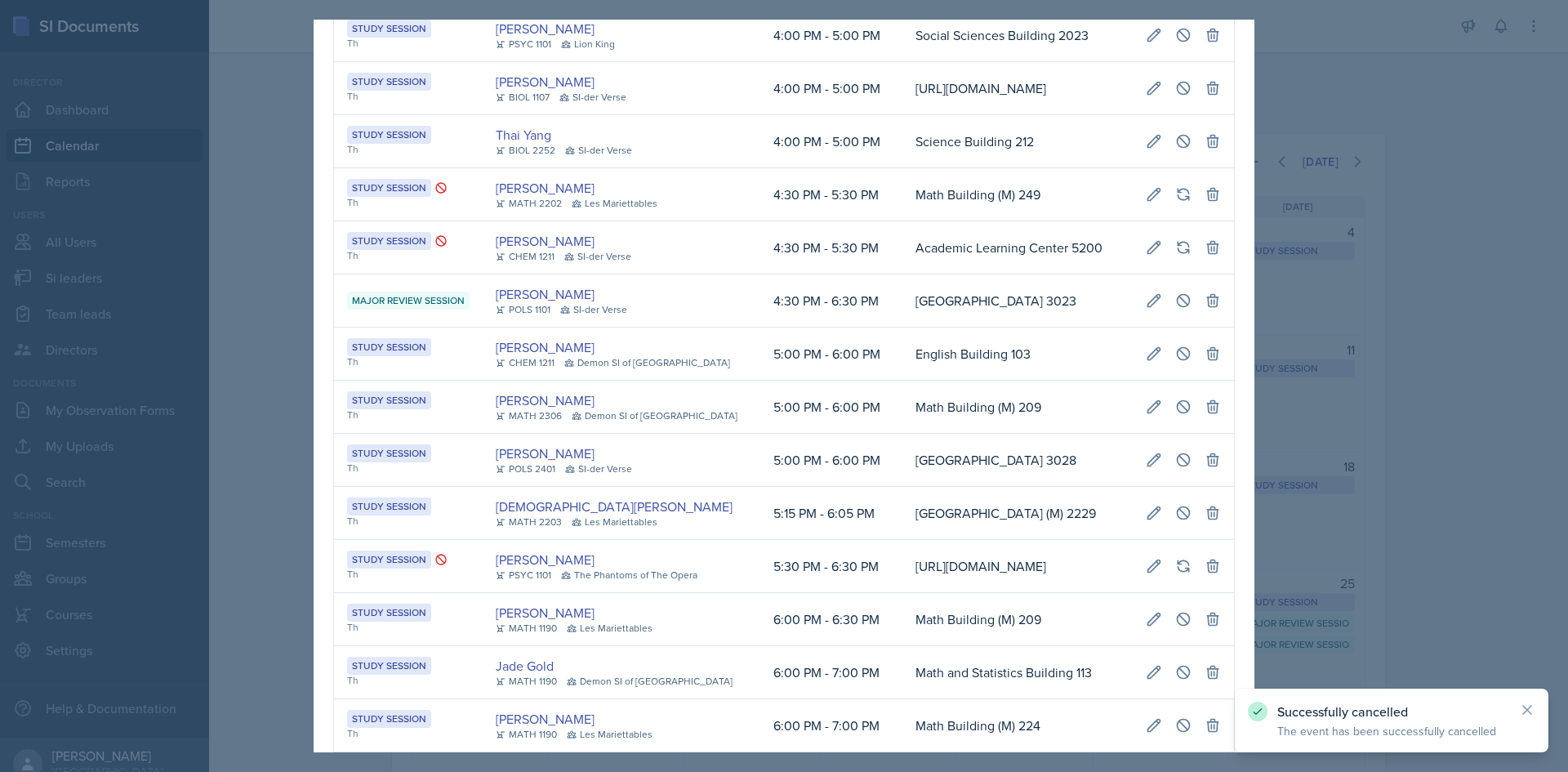
click at [247, 449] on div at bounding box center [784, 386] width 1568 height 772
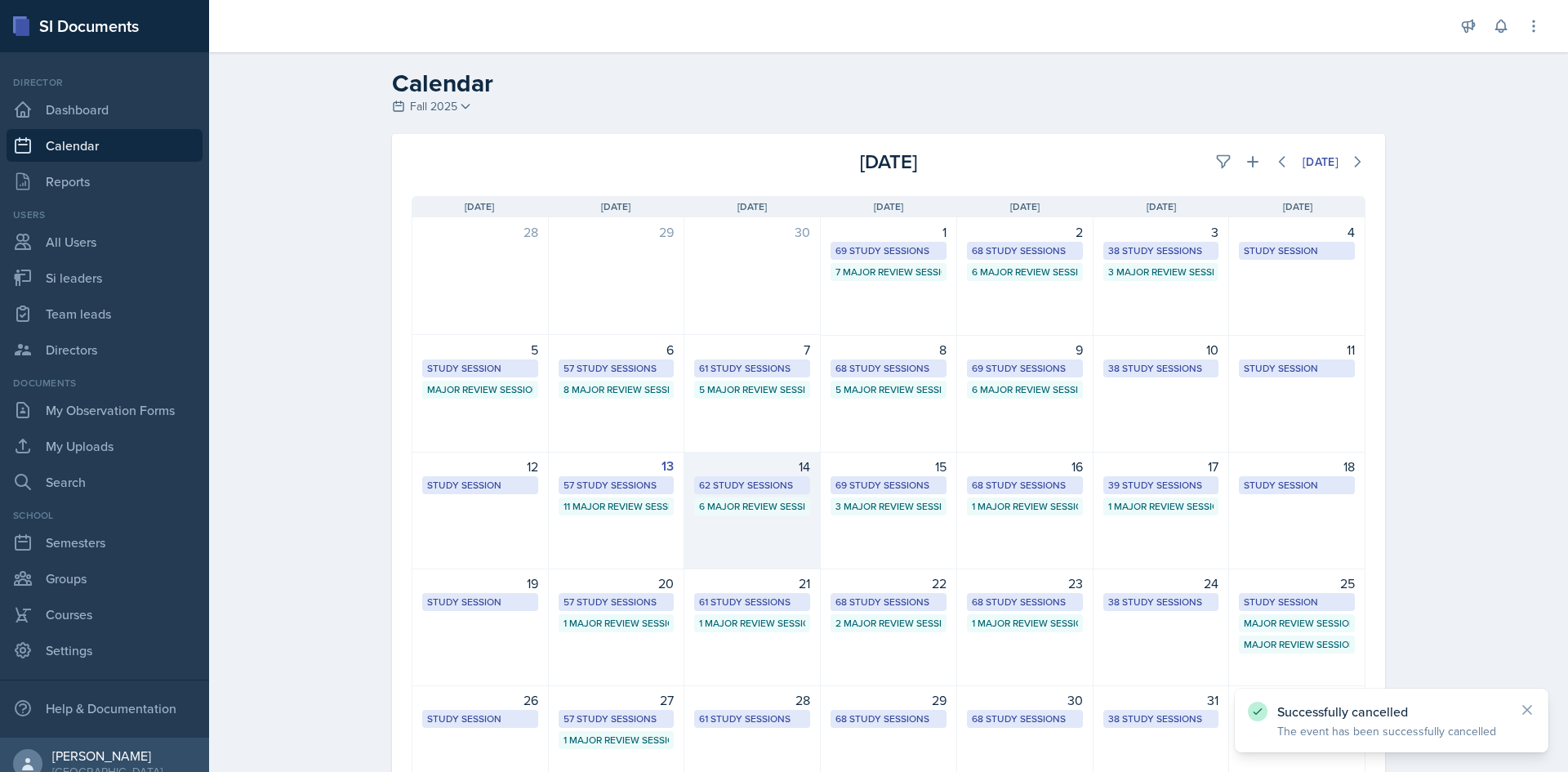
click at [757, 486] on div "62 Study Sessions" at bounding box center [752, 484] width 106 height 15
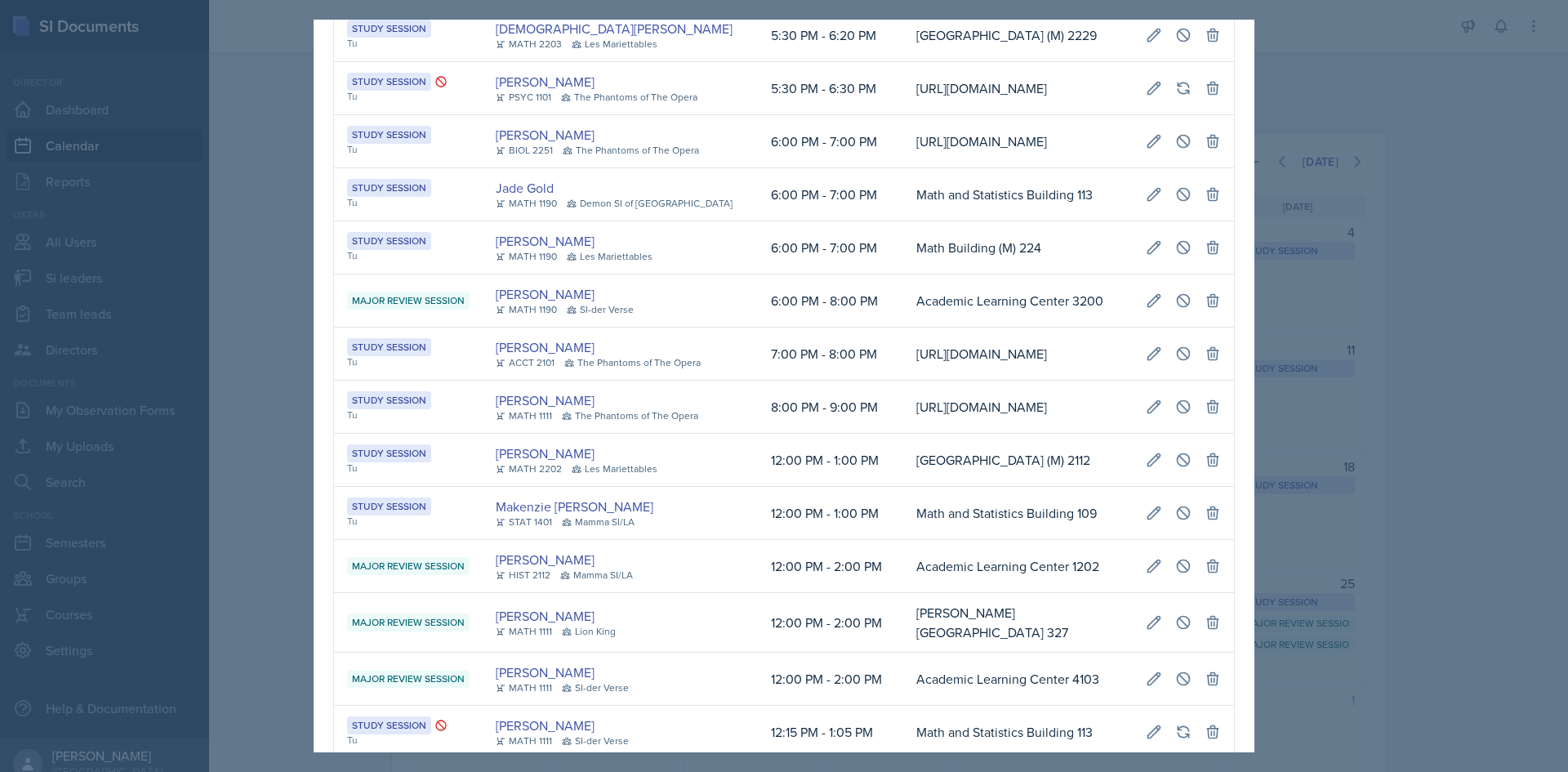
click at [903, 169] on td "[URL][DOMAIN_NAME]" at bounding box center [1018, 142] width 229 height 53
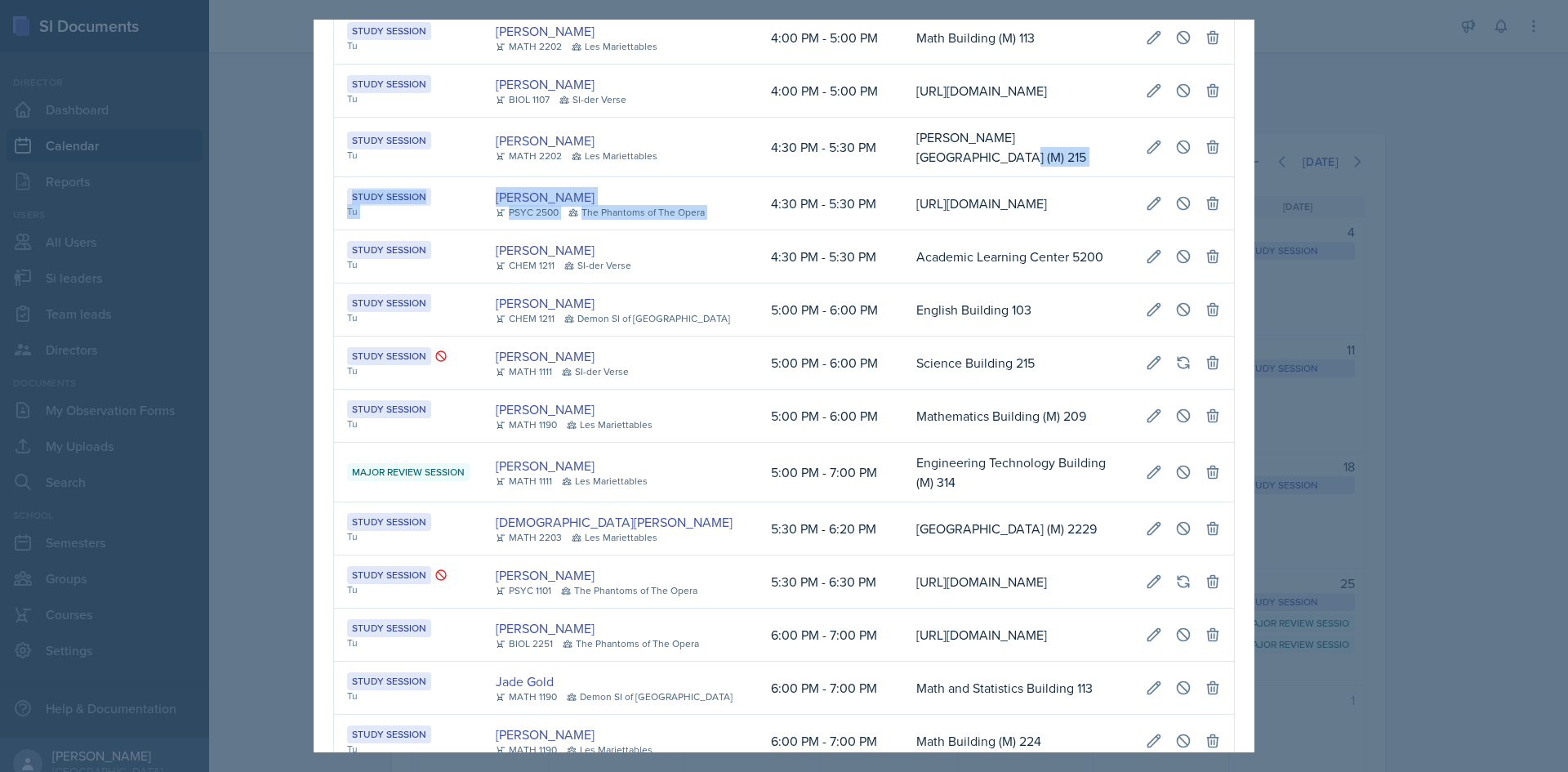
drag, startPoint x: 757, startPoint y: 416, endPoint x: 1197, endPoint y: 404, distance: 440.2
click at [903, 177] on td "[PERSON_NAME][GEOGRAPHIC_DATA] (M) 215" at bounding box center [1018, 147] width 229 height 60
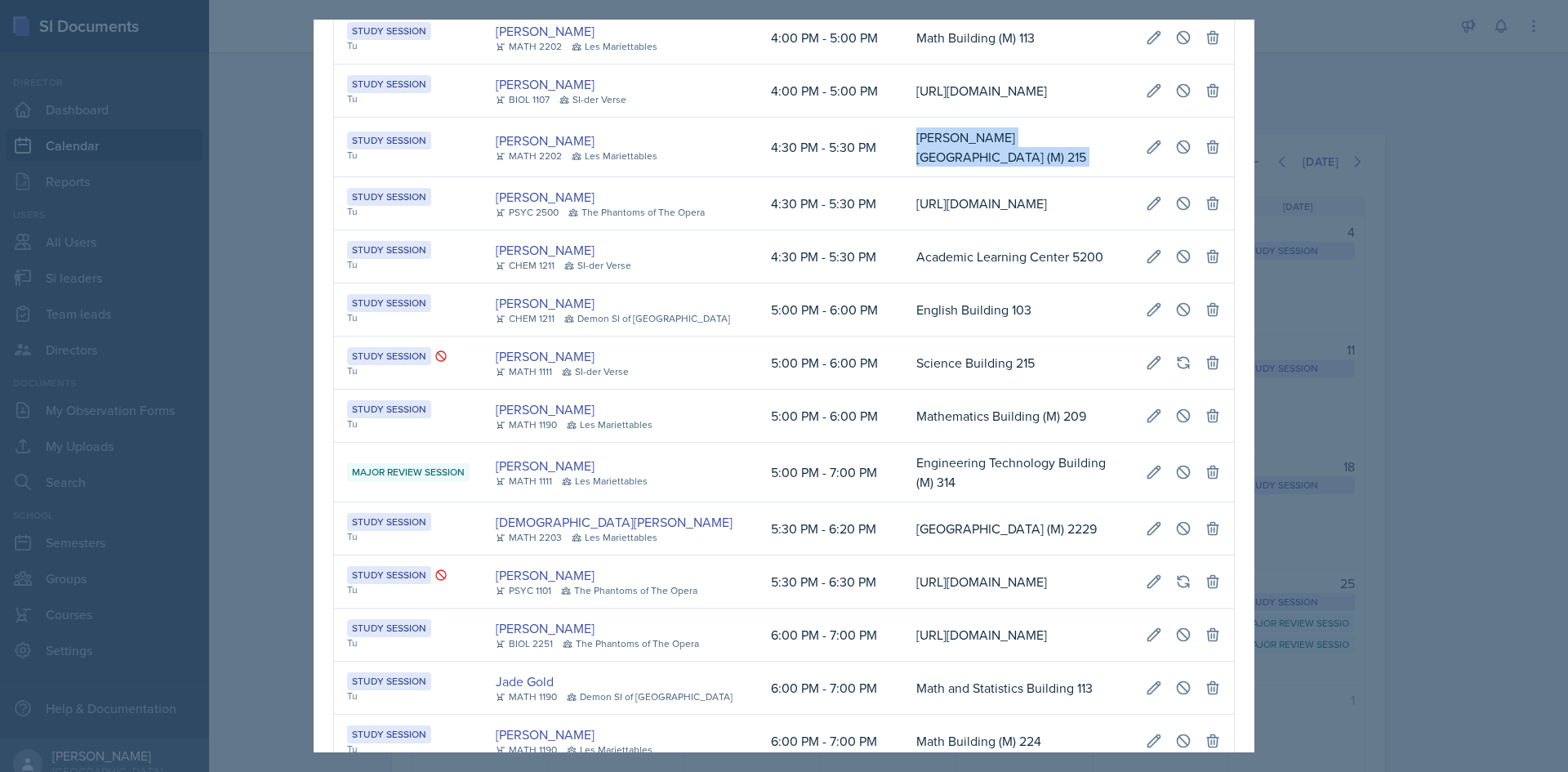
drag, startPoint x: 864, startPoint y: 389, endPoint x: 1214, endPoint y: 395, distance: 350.1
click at [1214, 177] on tr "Study Session Tu Brian Morgan MATH 2202 Les Mariettables 4:30 PM - 5:30 PM Wils…" at bounding box center [784, 147] width 900 height 60
click at [1181, 155] on icon at bounding box center [1183, 146] width 16 height 16
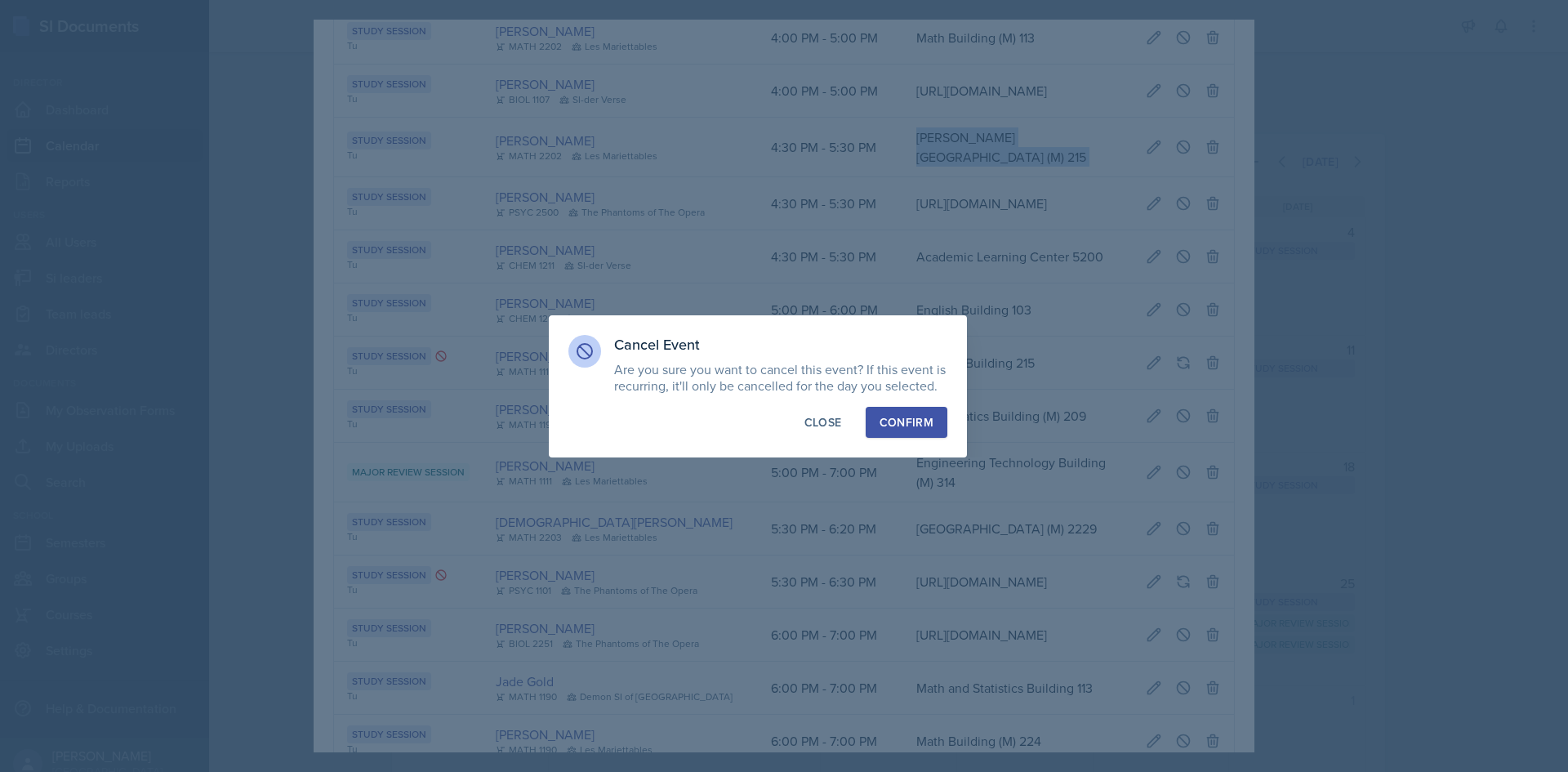
click at [932, 425] on div "Confirm" at bounding box center [906, 422] width 54 height 16
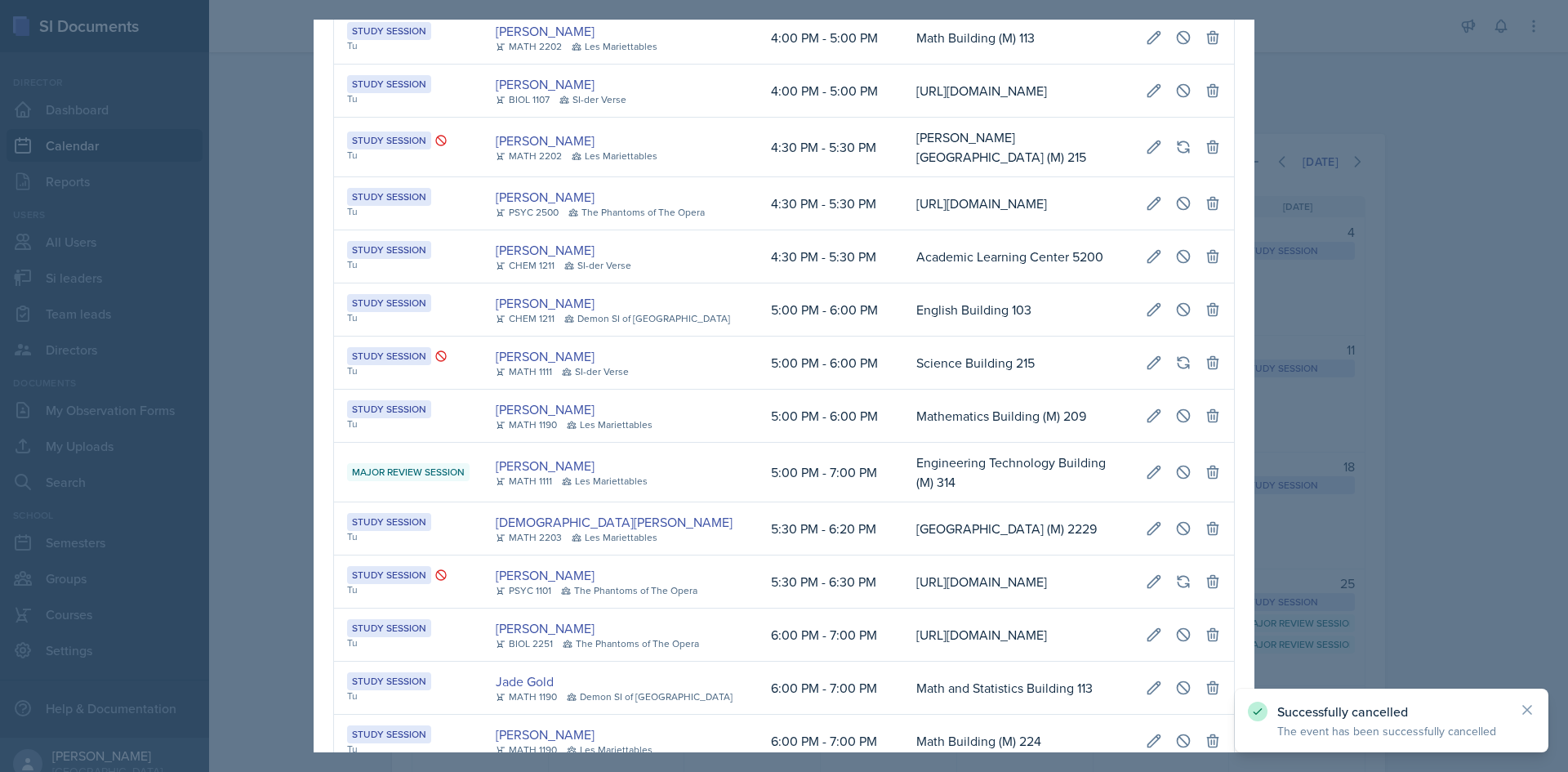
click at [203, 424] on div at bounding box center [784, 386] width 1568 height 772
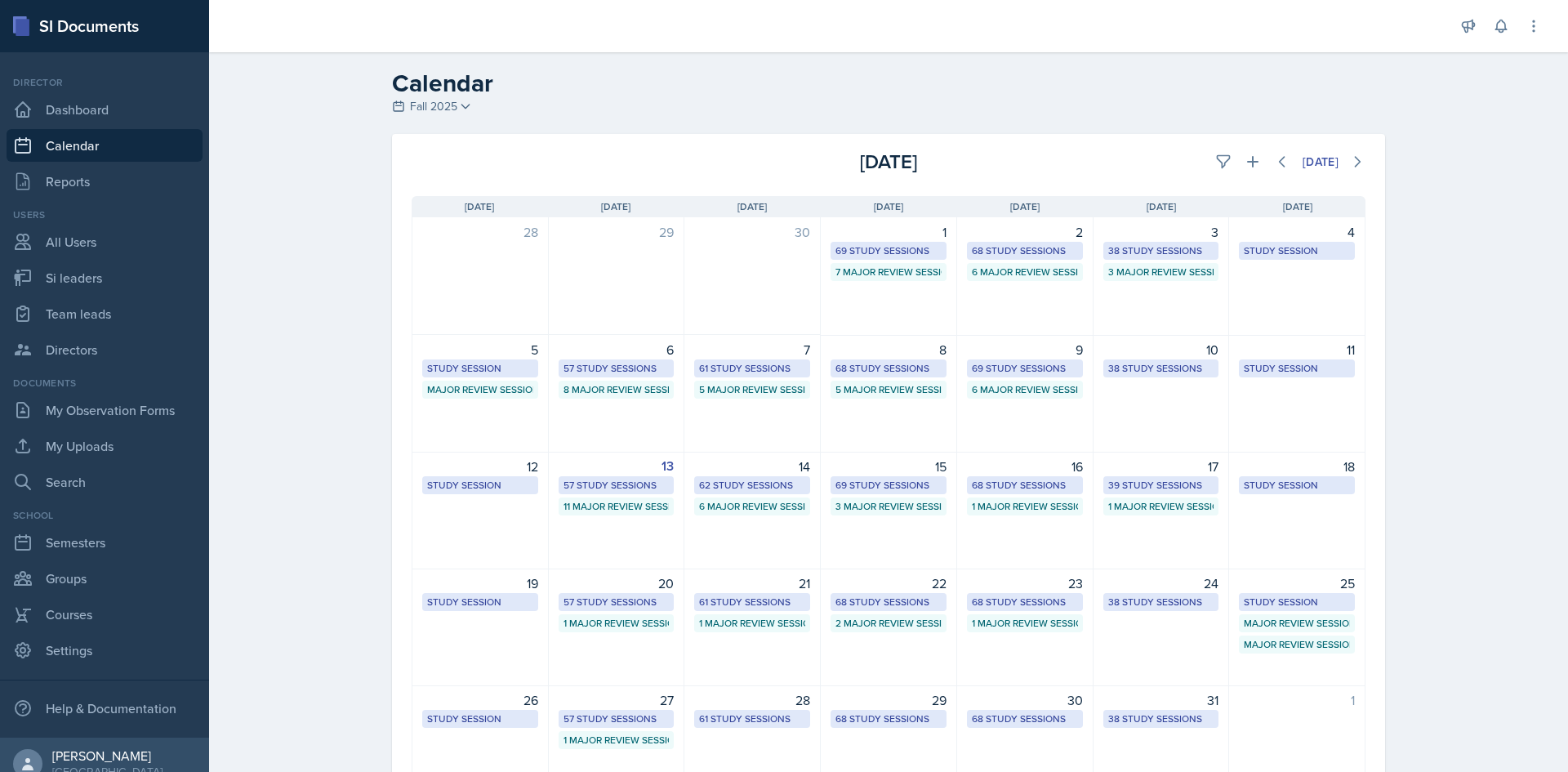
click at [1113, 599] on div "38 Study Sessions" at bounding box center [1161, 602] width 106 height 15
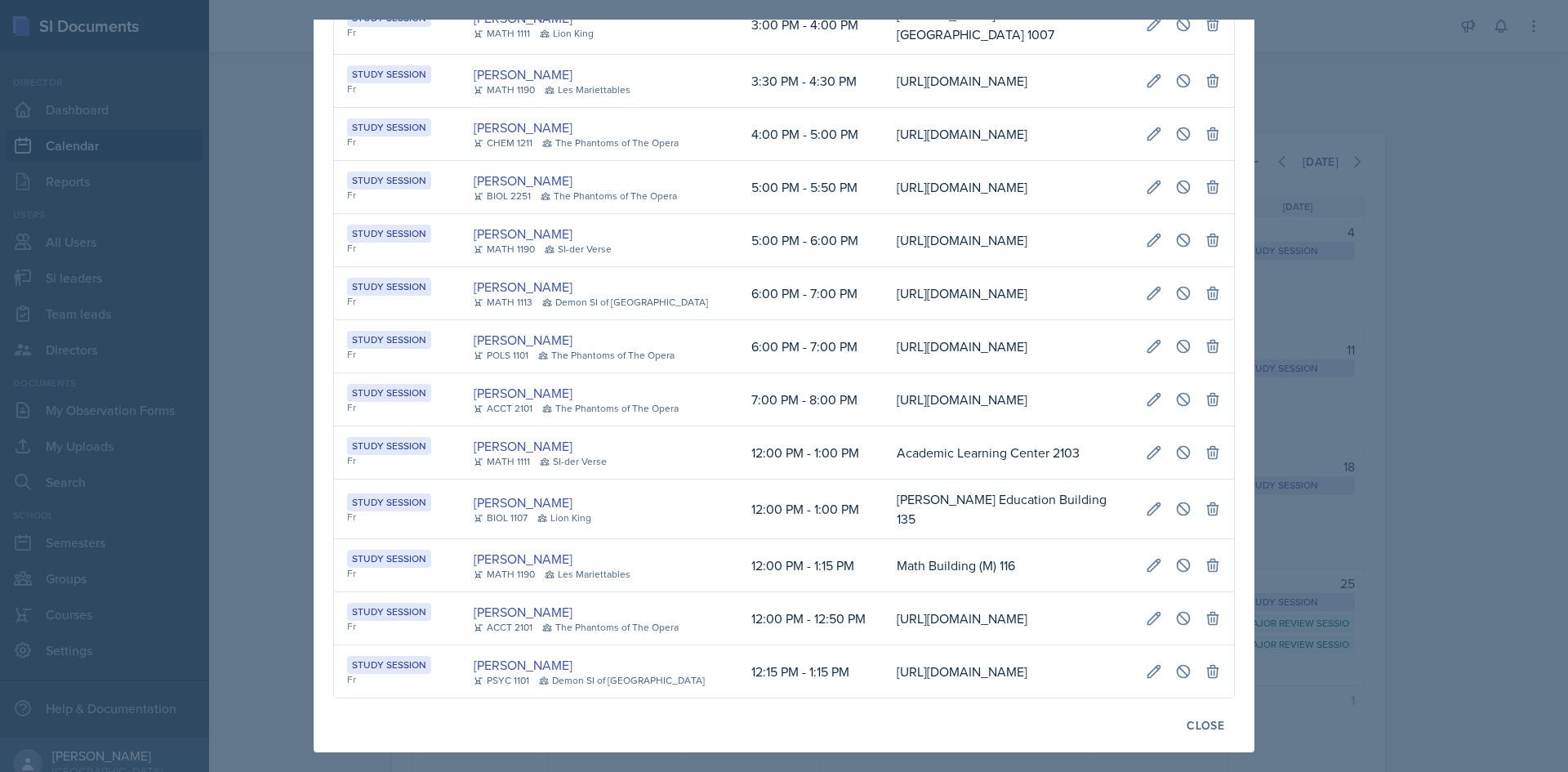
scroll to position [2028, 0]
click at [884, 539] on td "Math Building (M) 116" at bounding box center [1008, 566] width 249 height 53
drag, startPoint x: 583, startPoint y: 79, endPoint x: 594, endPoint y: 79, distance: 11.0
click at [594, 277] on div "[PERSON_NAME]" at bounding box center [595, 287] width 244 height 20
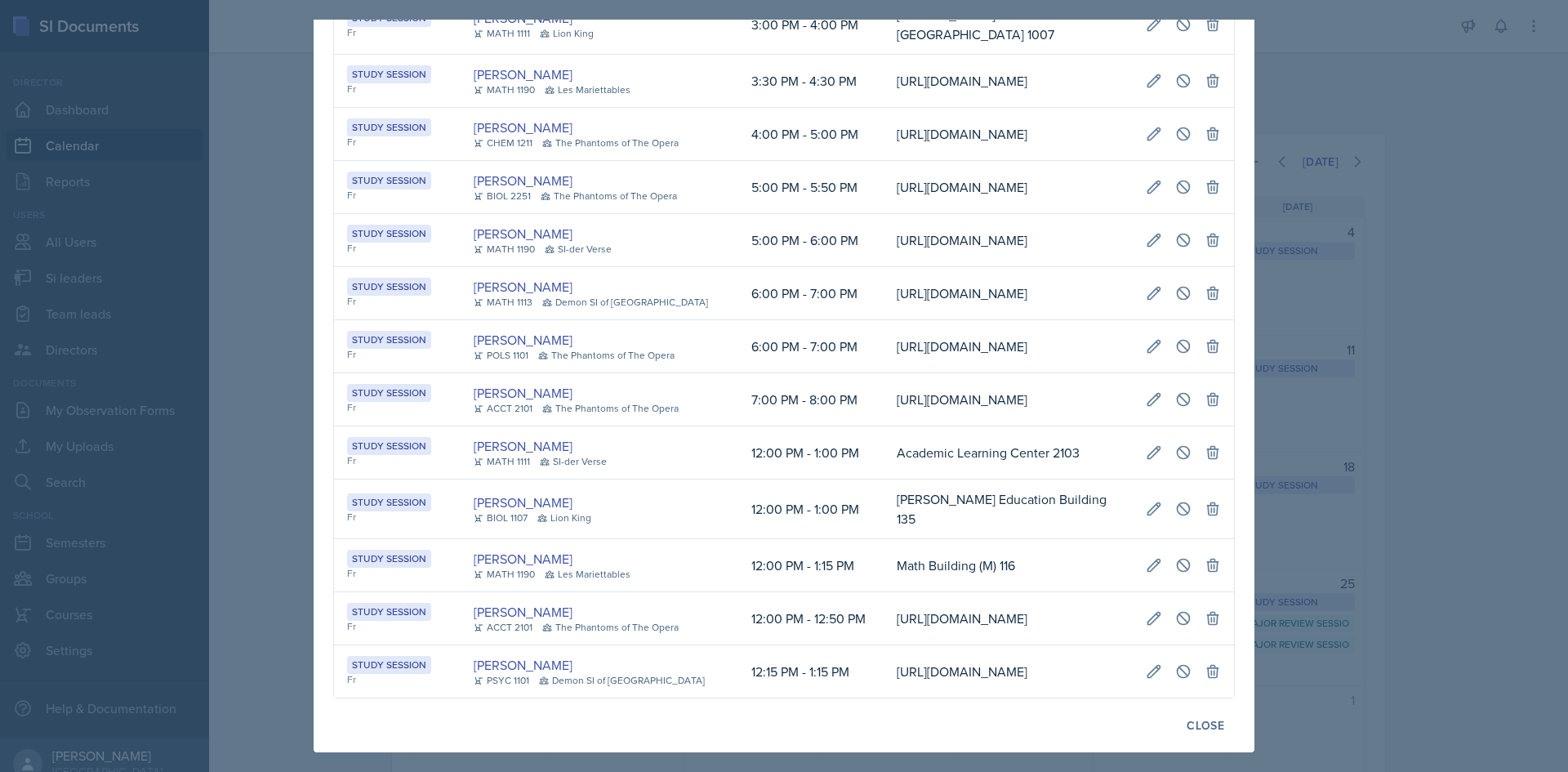
scroll to position [0, 352]
drag, startPoint x: 715, startPoint y: 157, endPoint x: 1196, endPoint y: 168, distance: 481.1
click at [1196, 267] on tr "Study Session Fr Madison Villalba MATH 1113 Demon SI of Fleet Street 6:00 PM - …" at bounding box center [784, 294] width 900 height 53
click at [1180, 279] on button at bounding box center [1183, 294] width 29 height 29
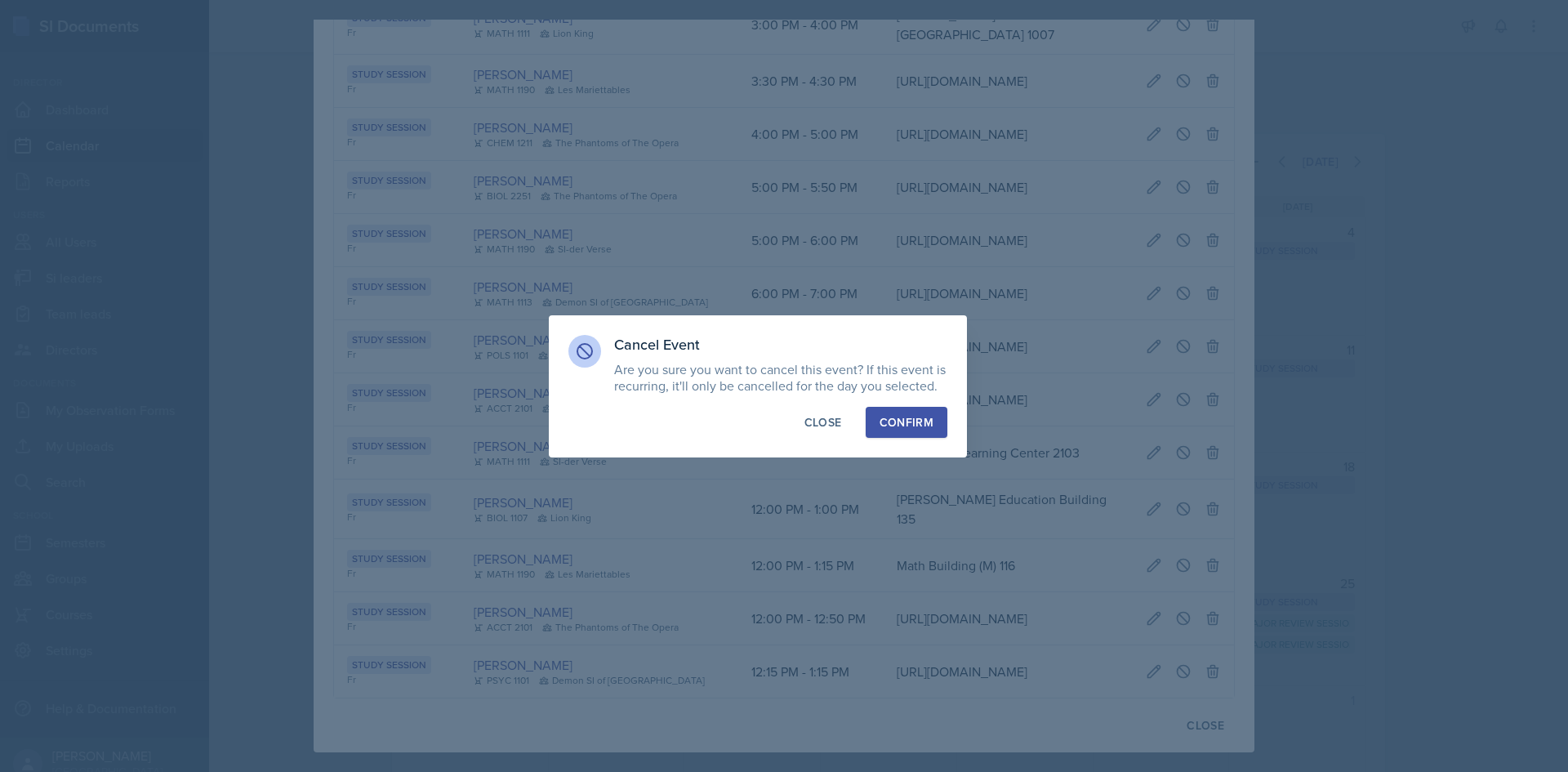
click at [920, 409] on button "Confirm" at bounding box center [906, 422] width 81 height 31
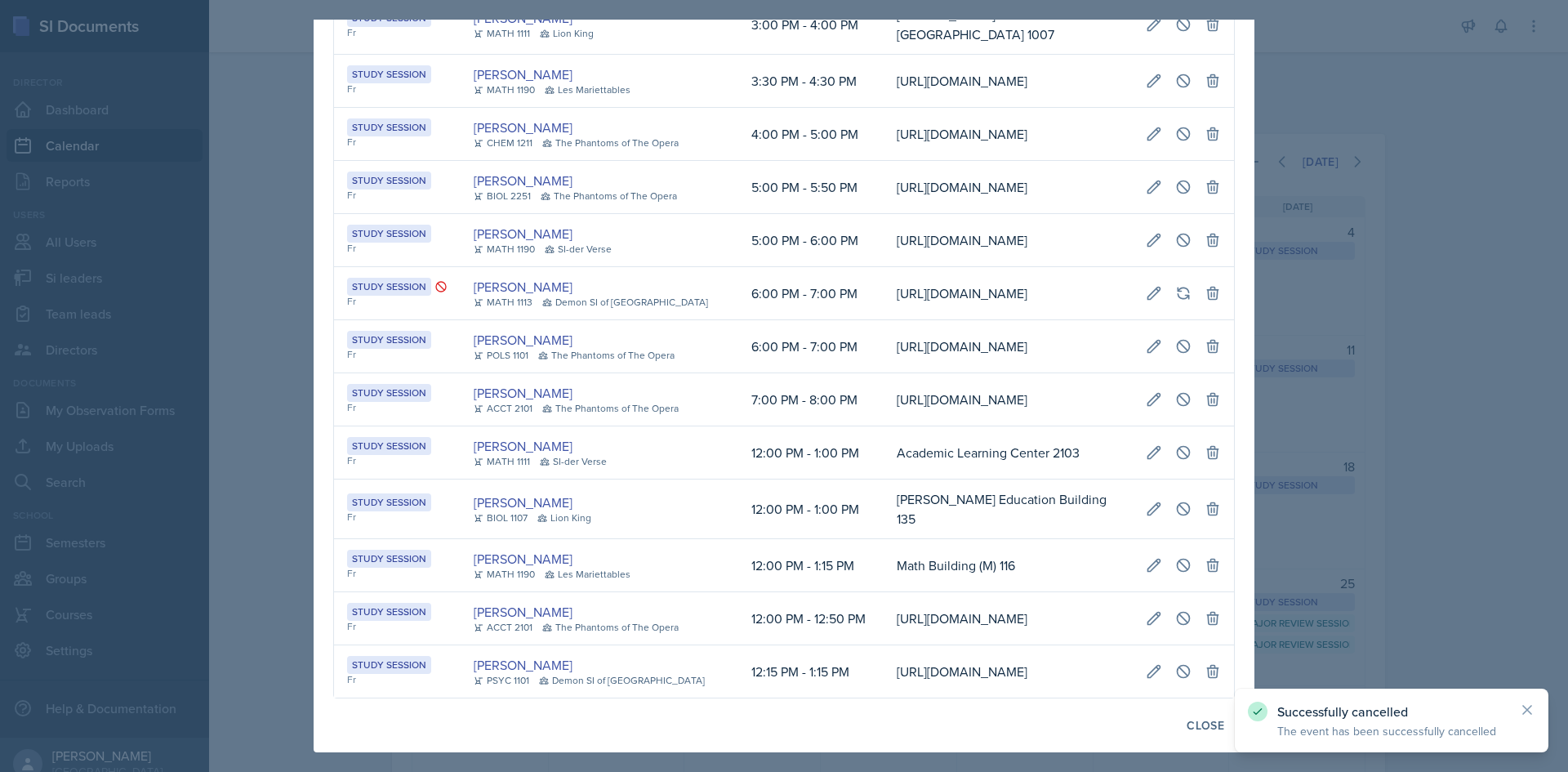
click at [289, 442] on div at bounding box center [784, 386] width 1568 height 772
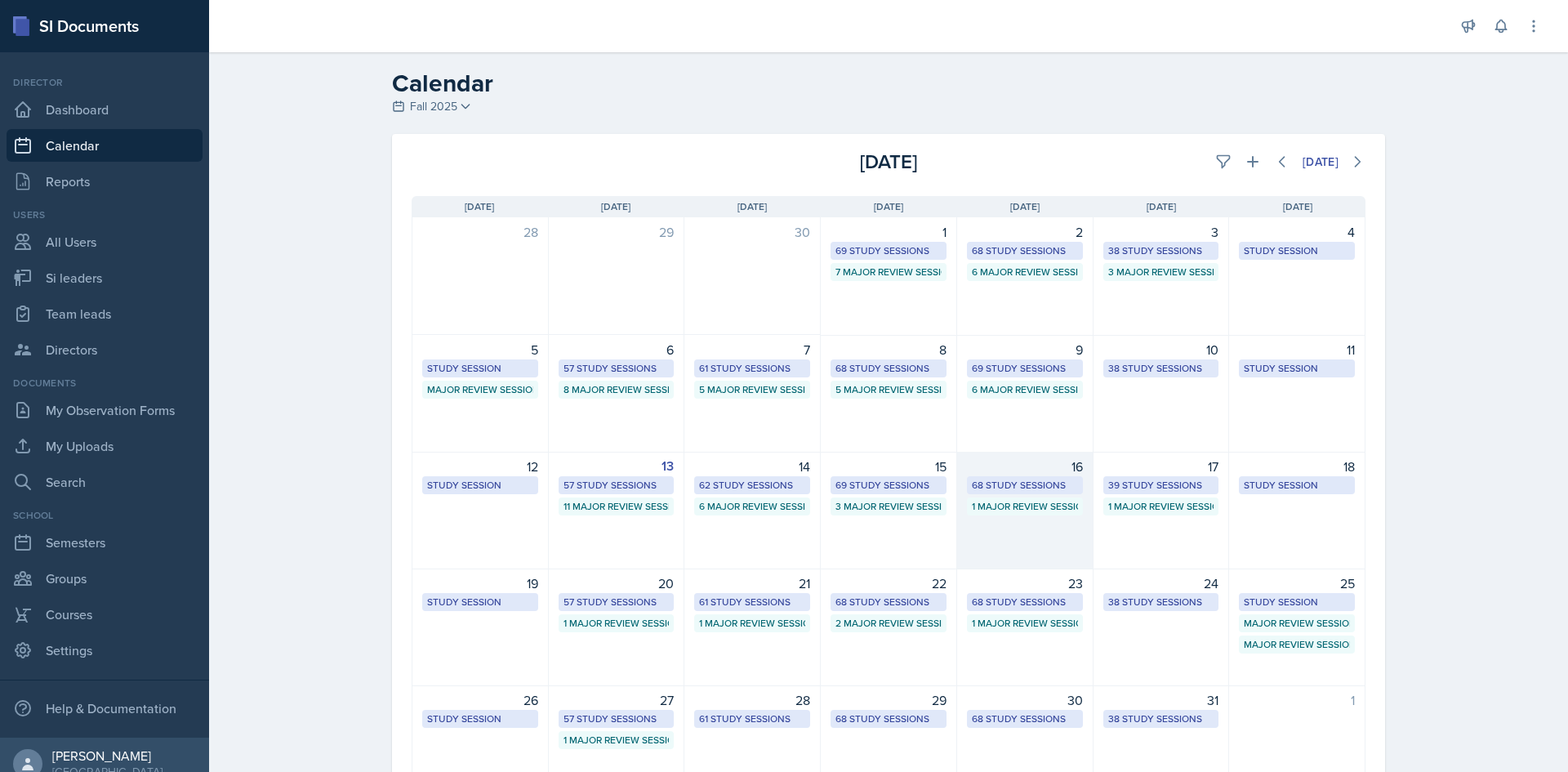
click at [1009, 479] on div "68 Study Sessions" at bounding box center [1025, 484] width 106 height 15
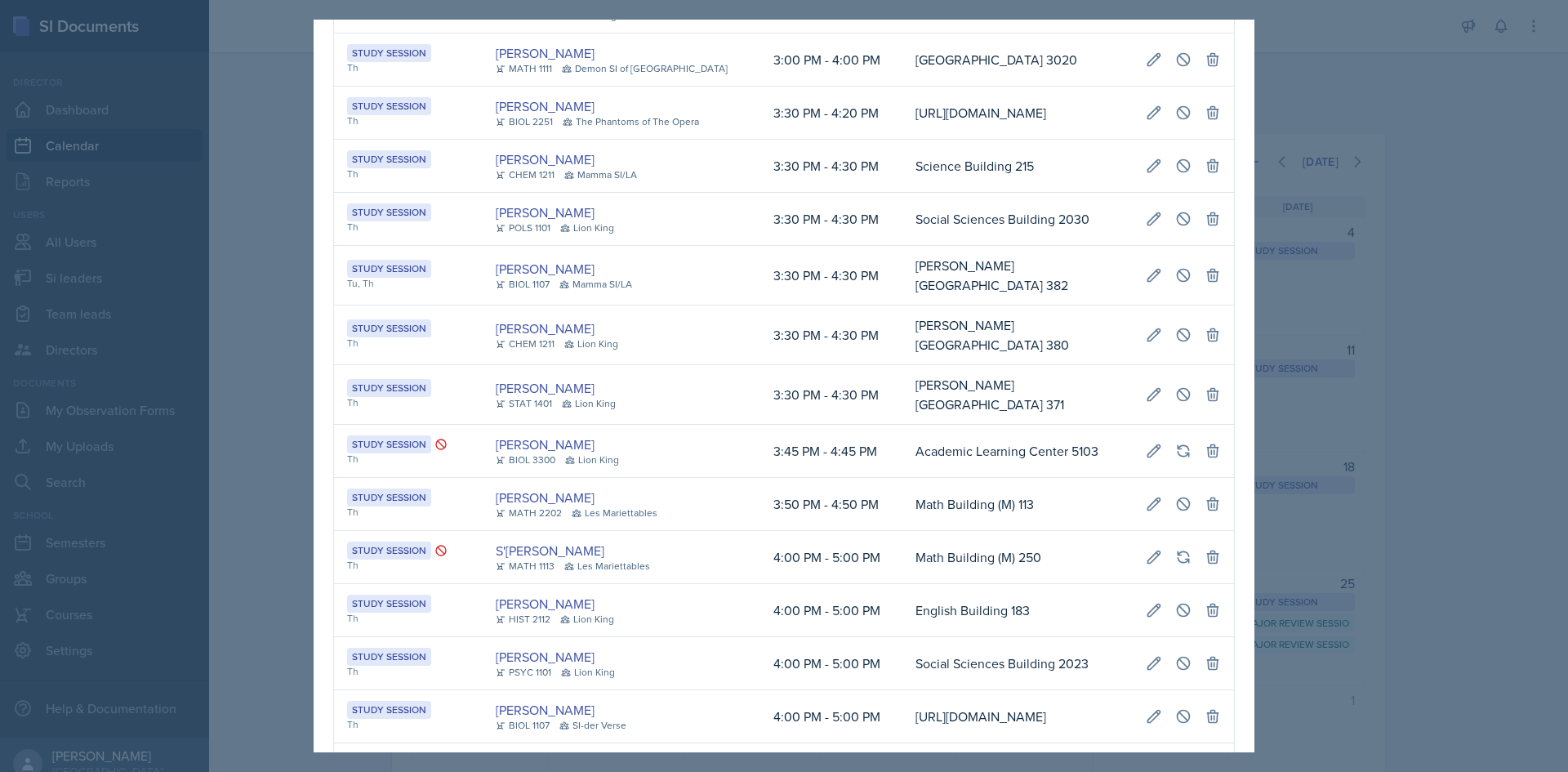
click at [902, 246] on td "Social Sciences Building 2030" at bounding box center [1017, 219] width 230 height 53
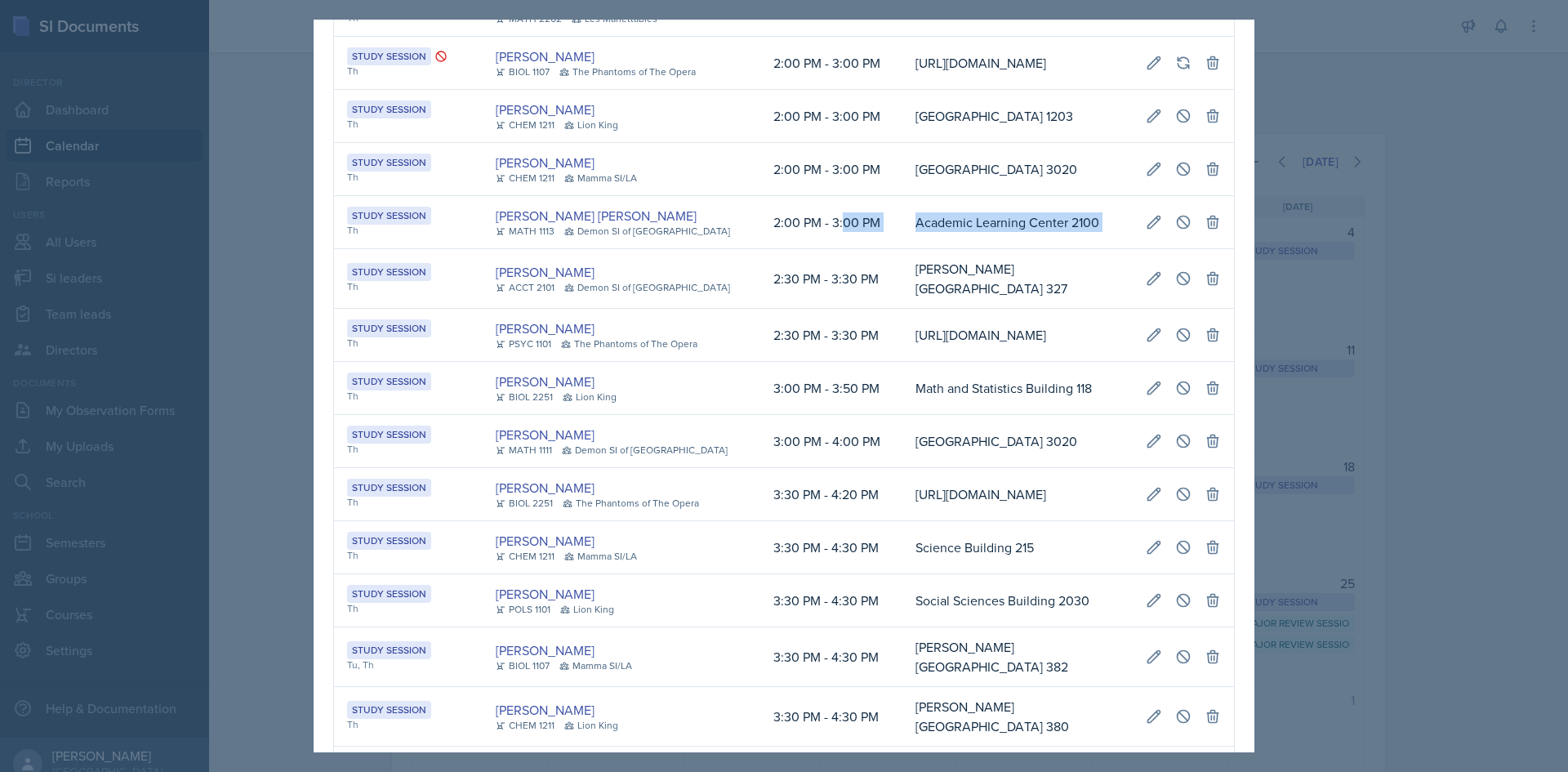
scroll to position [0, 363]
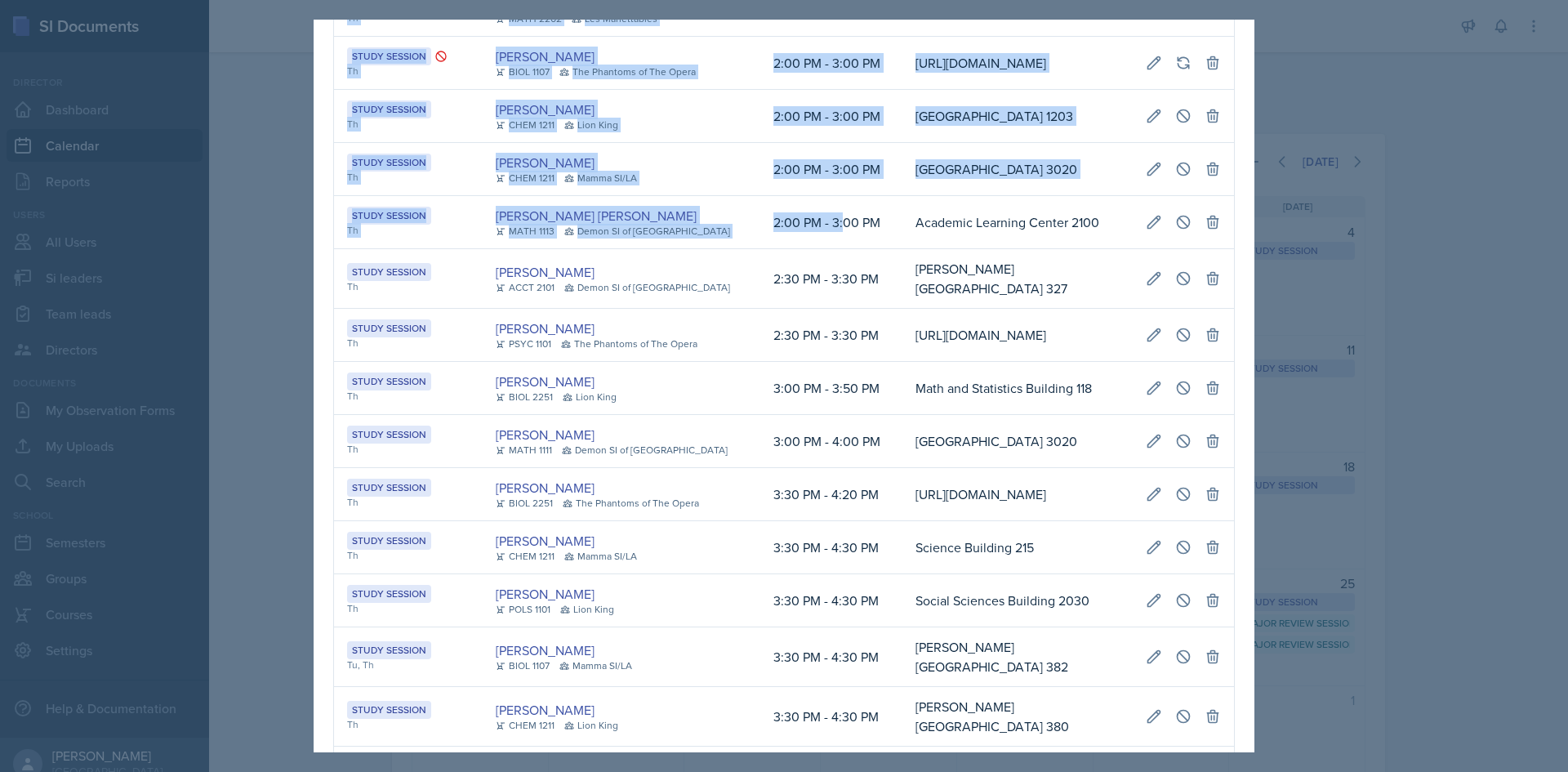
drag, startPoint x: 810, startPoint y: 389, endPoint x: 1234, endPoint y: 395, distance: 424.0
click at [1234, 395] on div "October 16th, 2025 Event User Time Location Study Session Th Octavia Kaham CHEM…" at bounding box center [784, 378] width 941 height 3845
click at [1180, 230] on icon at bounding box center [1183, 222] width 16 height 16
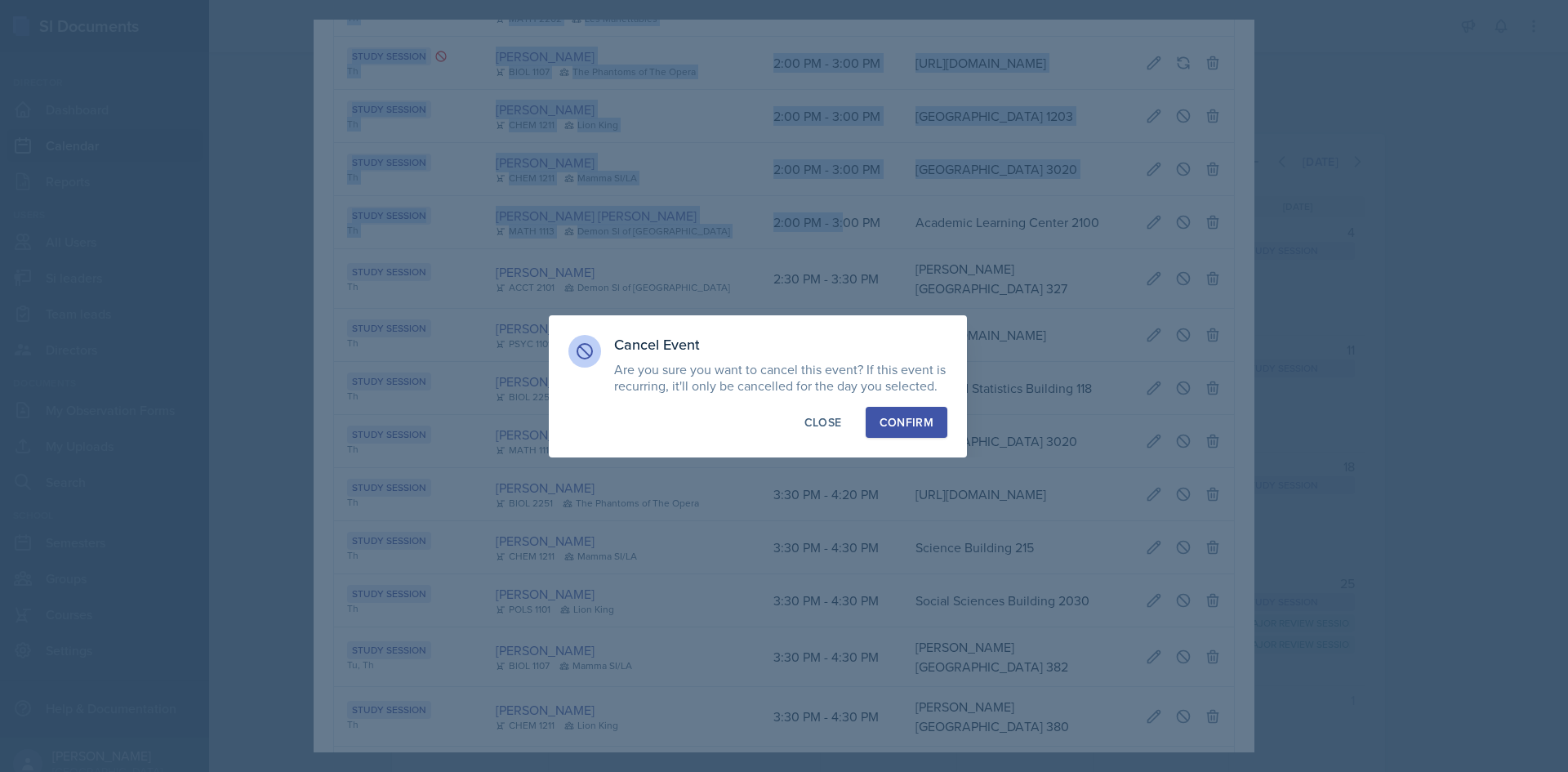
click at [919, 425] on div "Confirm" at bounding box center [906, 422] width 54 height 16
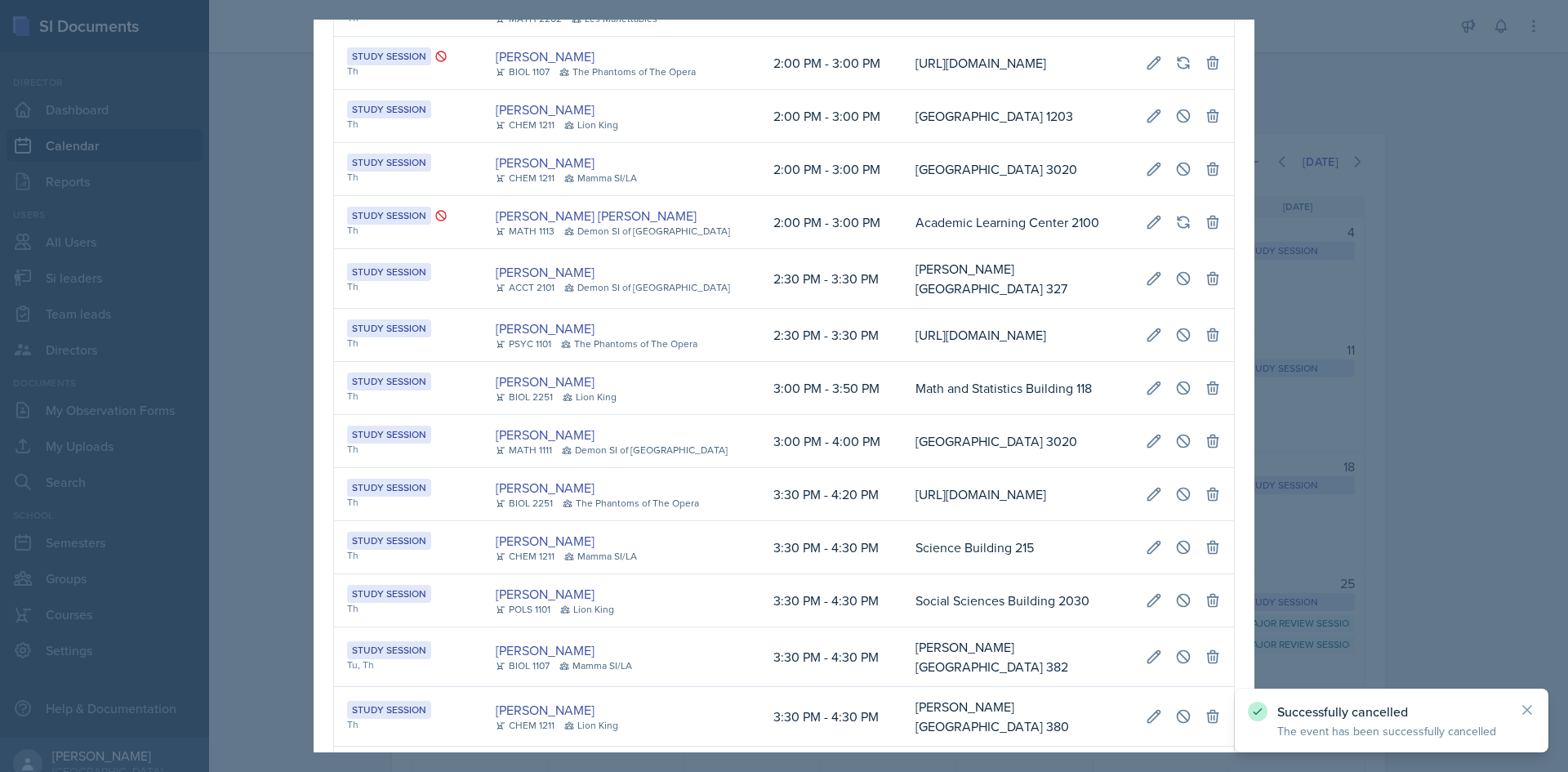
click at [209, 342] on div at bounding box center [784, 386] width 1568 height 772
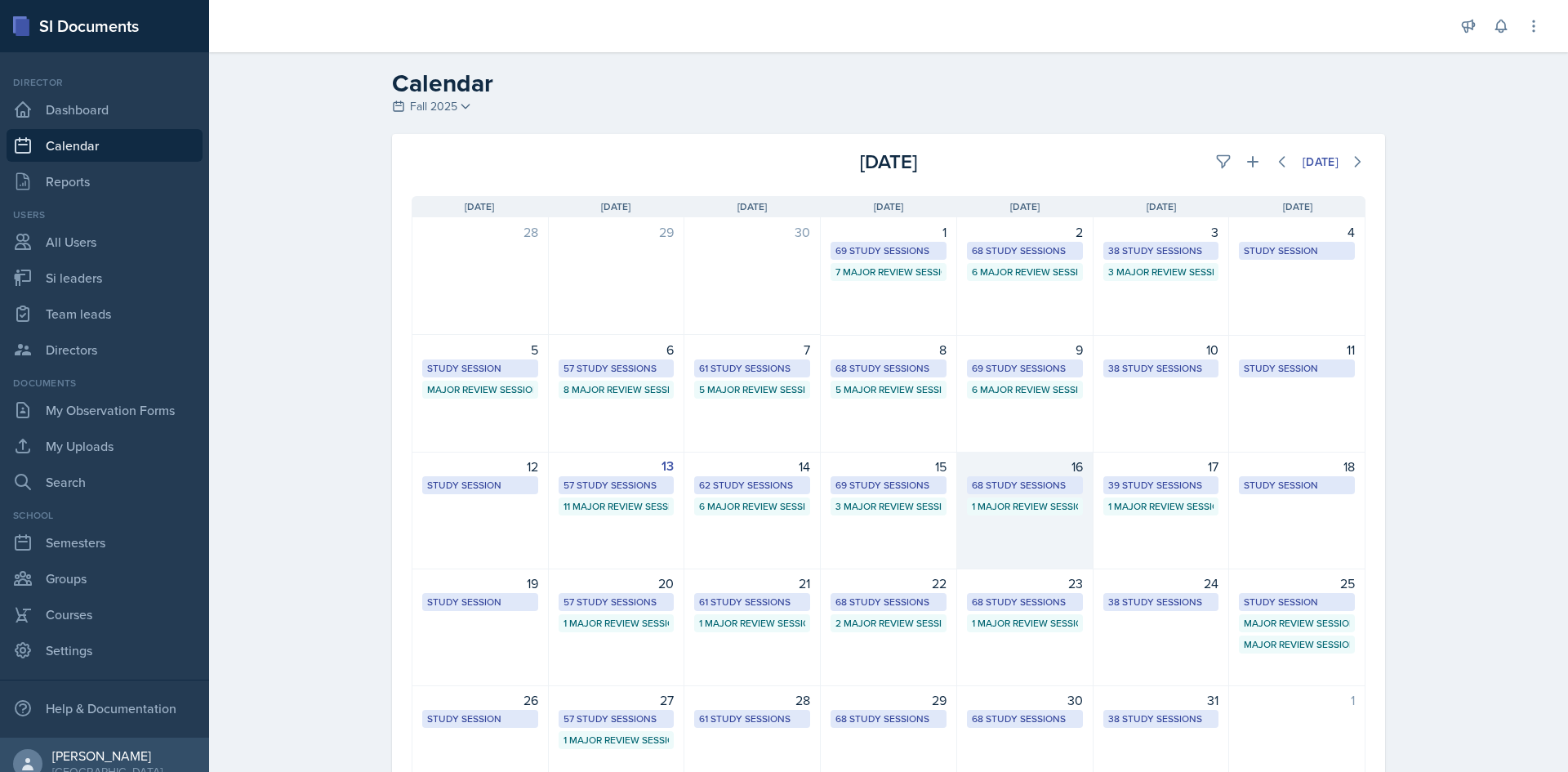
click at [1033, 485] on div "68 Study Sessions" at bounding box center [1025, 484] width 106 height 15
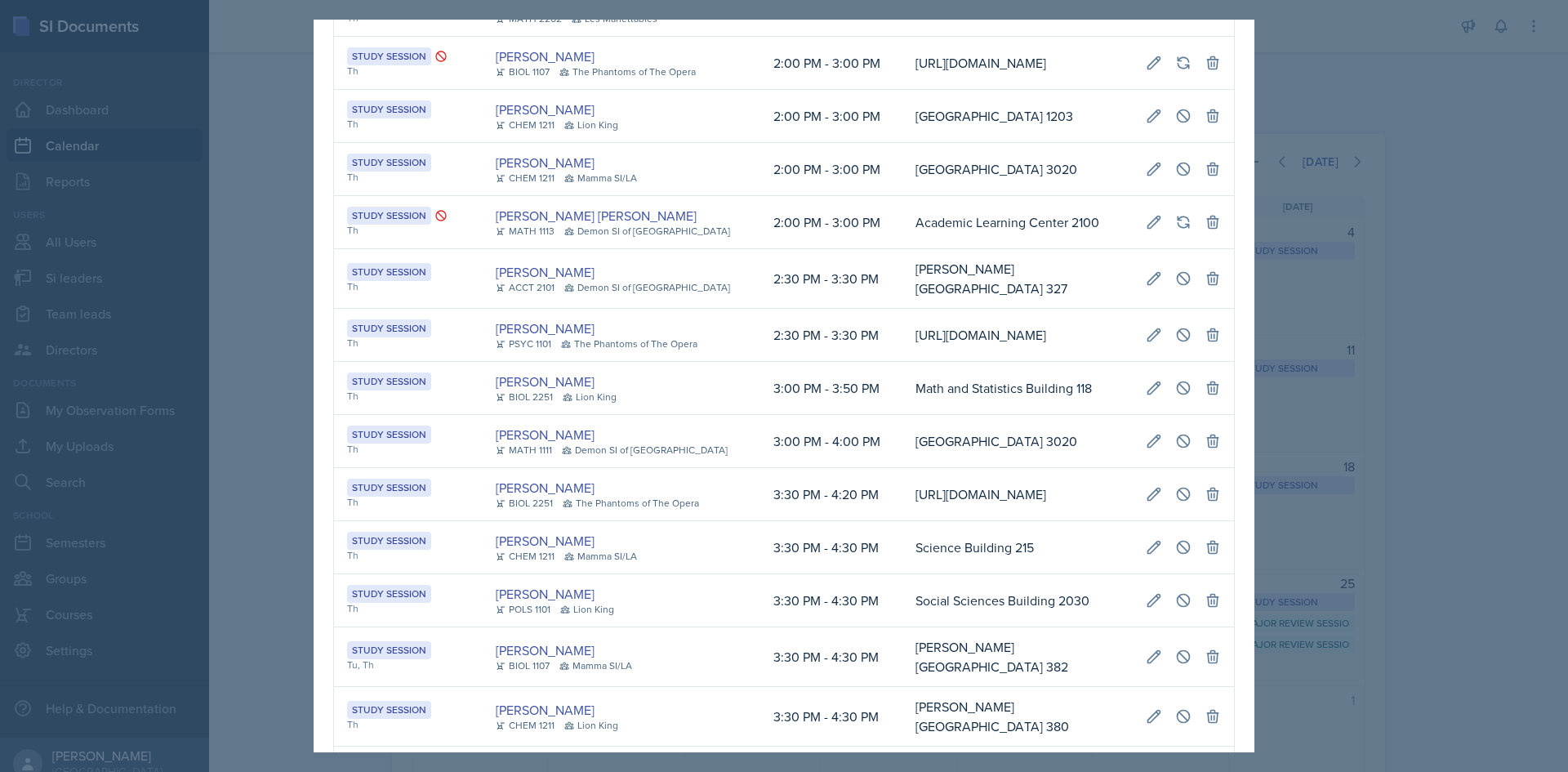
scroll to position [934, 0]
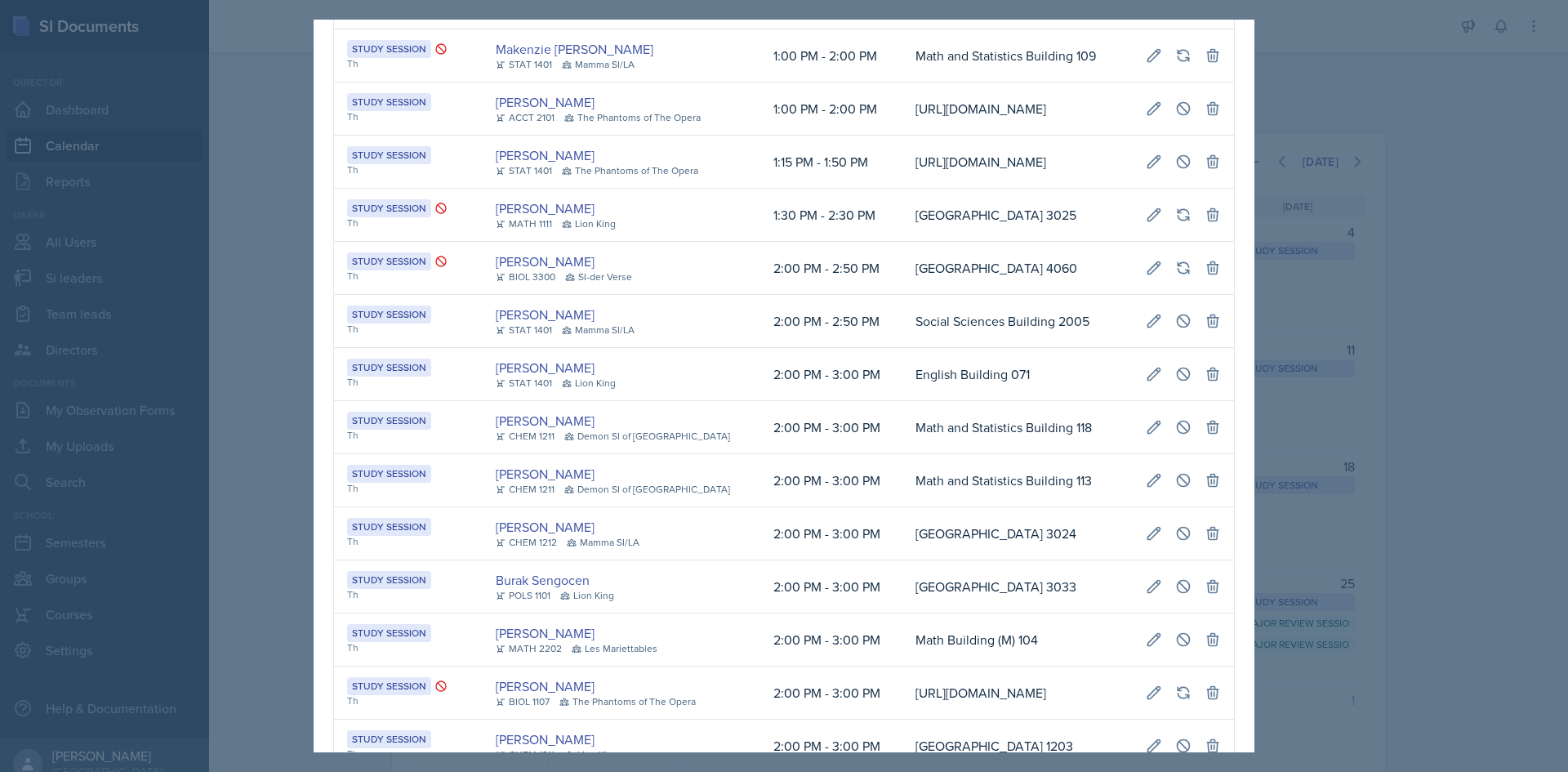
click at [216, 415] on div at bounding box center [784, 386] width 1568 height 772
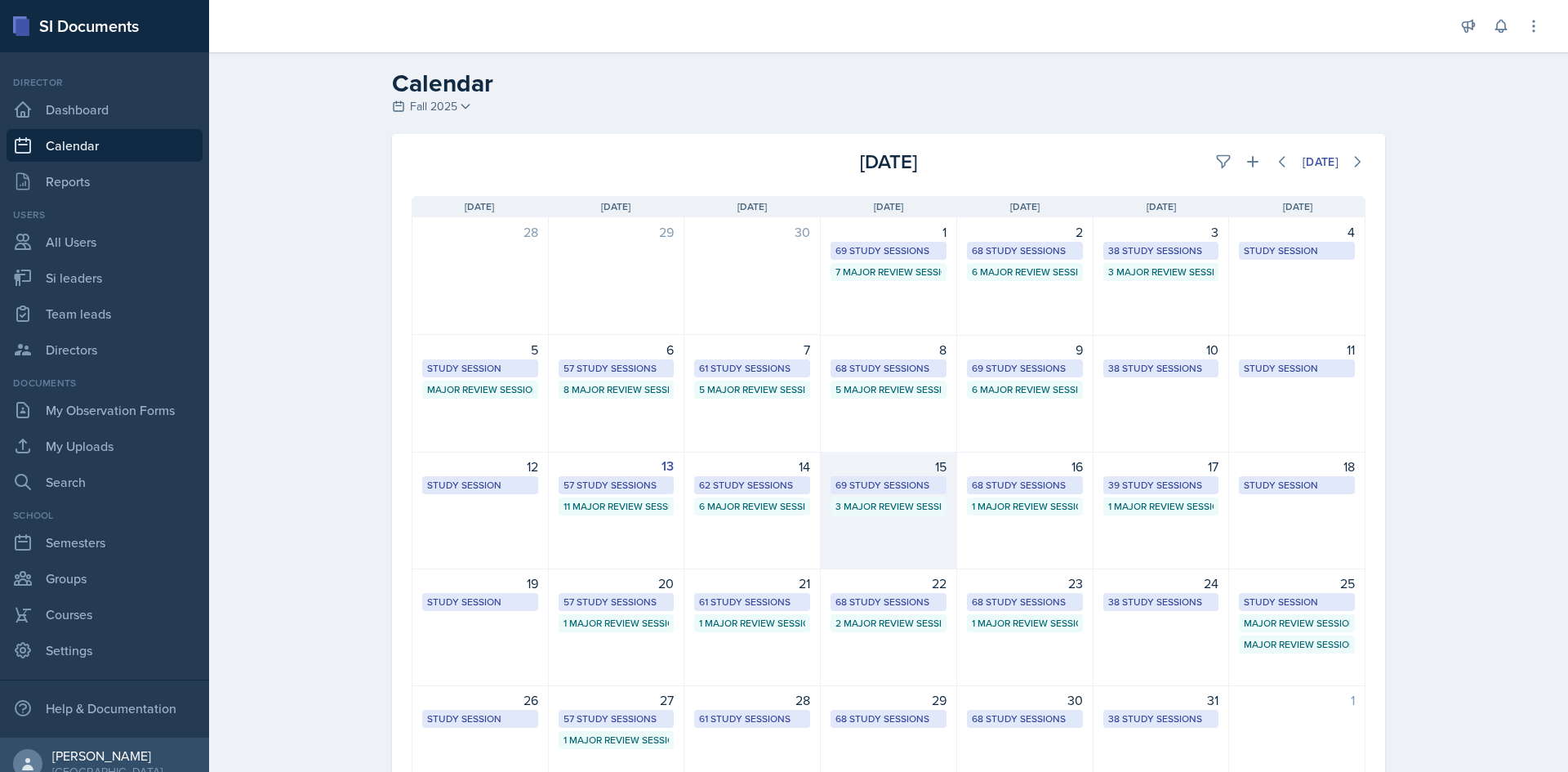
click at [862, 486] on div "69 Study Sessions" at bounding box center [889, 484] width 106 height 15
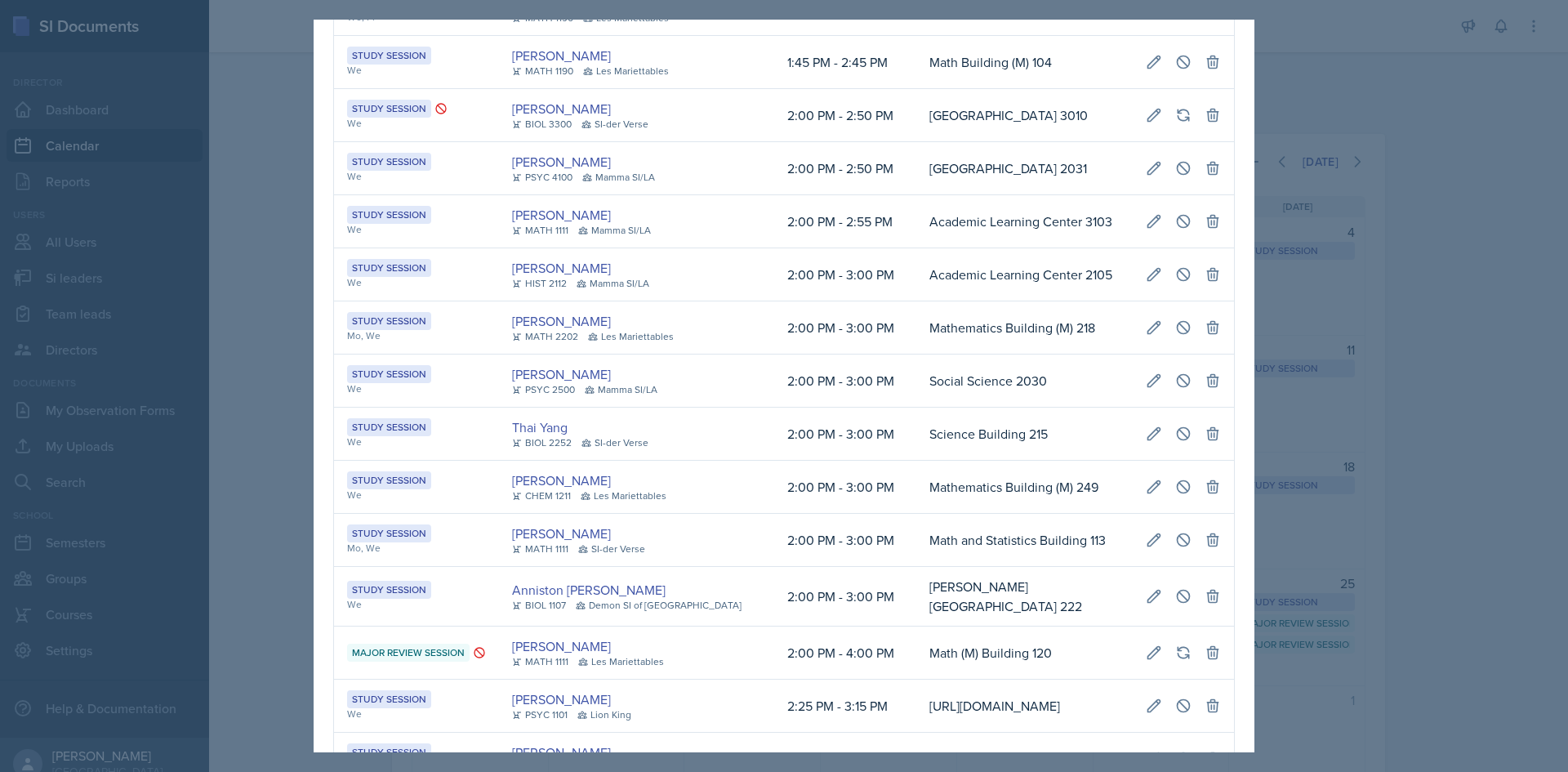
click at [800, 460] on td "2:00 PM - 3:00 PM" at bounding box center [845, 434] width 142 height 53
click at [245, 501] on div at bounding box center [784, 386] width 1568 height 772
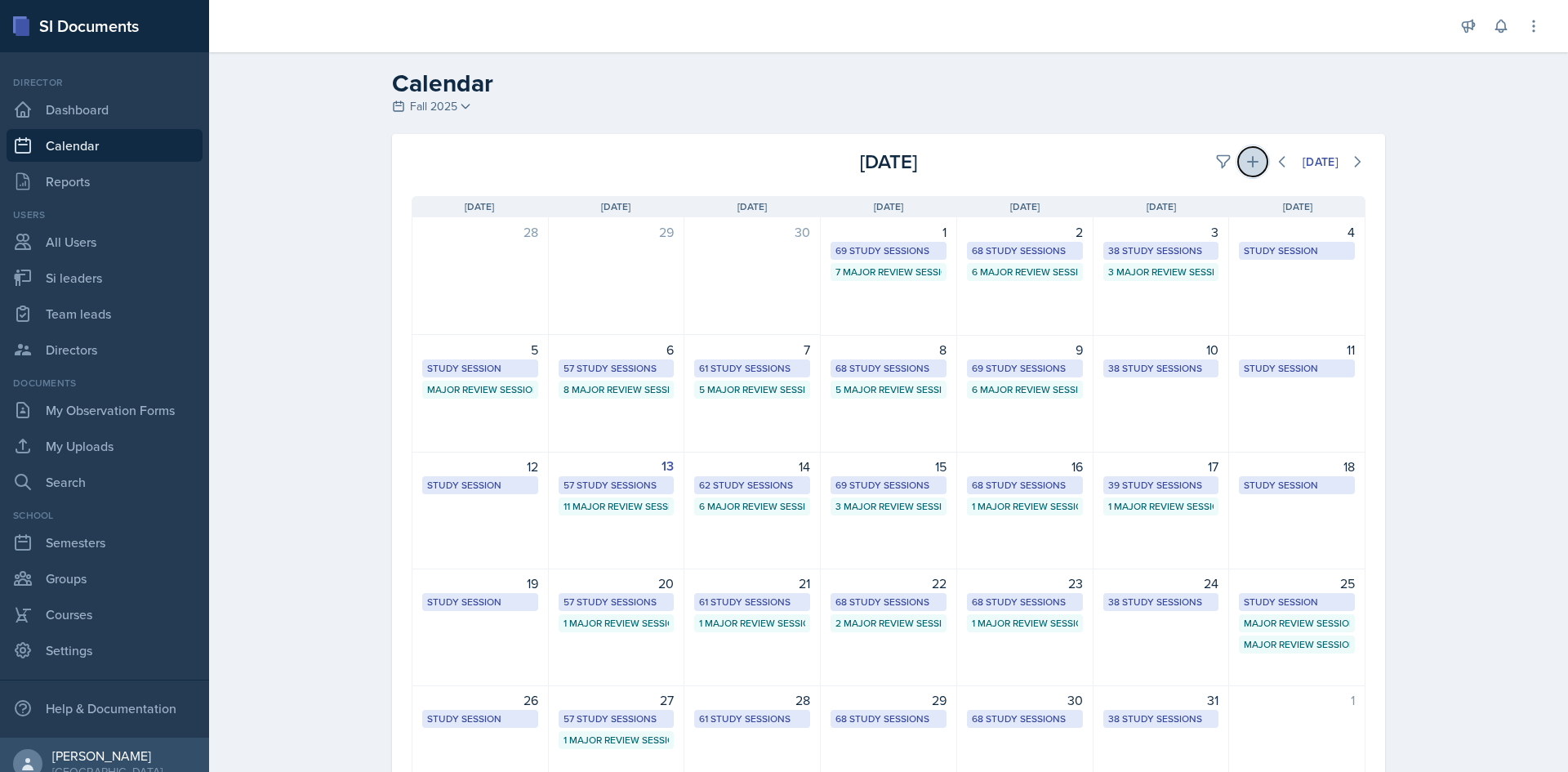
click at [1247, 170] on button at bounding box center [1252, 162] width 29 height 29
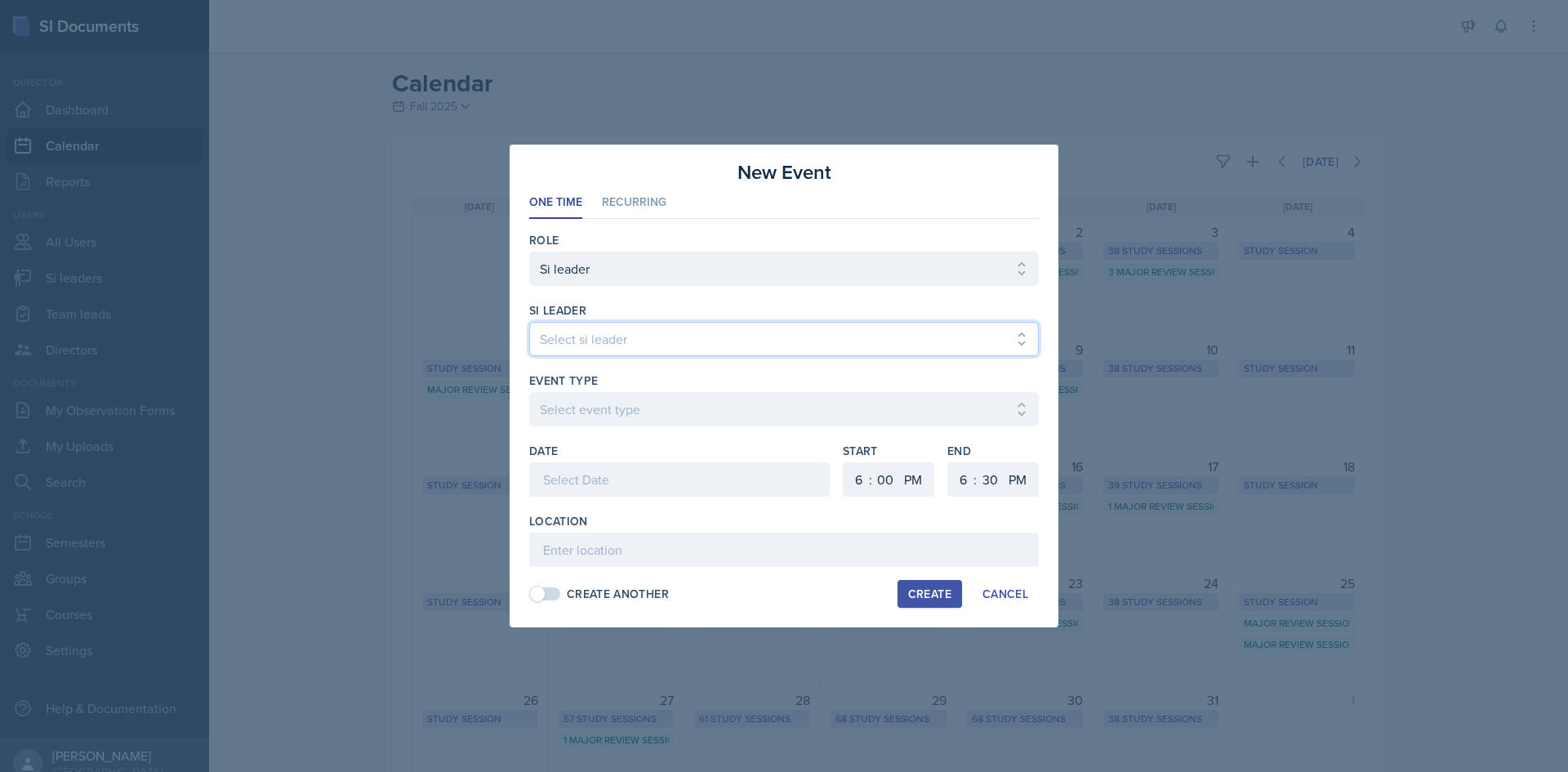
click at [556, 355] on select "Select si leader Abeer Kayser Aditya Chauhan Aissa Sylla Alberto Di Stanislao A…" at bounding box center [784, 339] width 510 height 34
select select "fe970cc9-fc68-46af-8d8a-63a8921800f0"
click at [530, 322] on select "Select si leader Abeer Kayser Aditya Chauhan Aissa Sylla Alberto Di Stanislao A…" at bounding box center [784, 339] width 510 height 34
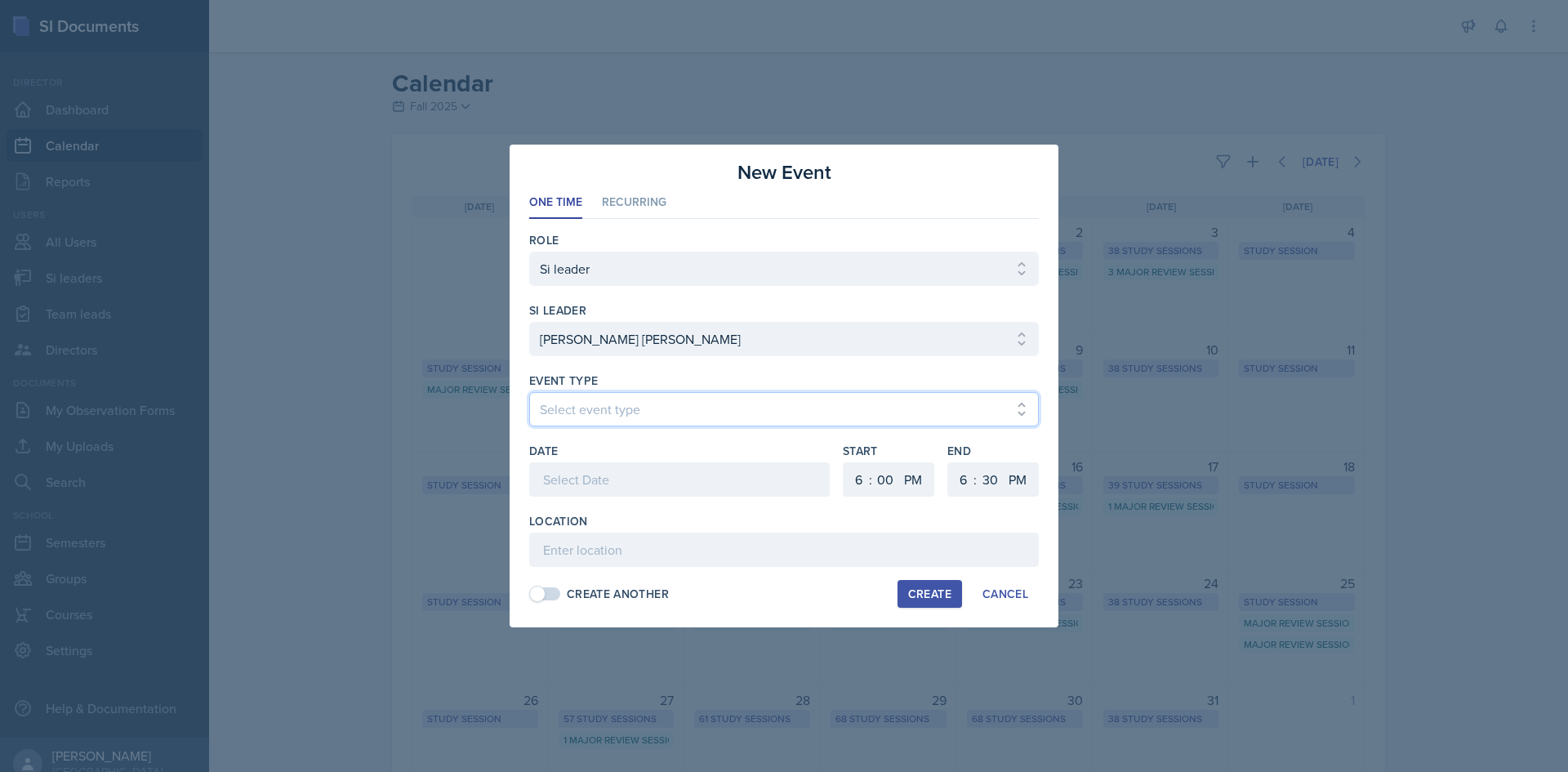
click at [747, 414] on select "Select event type Major Review Session Study Session" at bounding box center [784, 409] width 510 height 34
select select "66bb7cbf-e419-488b-a7ef-f63bc5f9ed04"
click at [530, 392] on select "Select event type Major Review Session Study Session" at bounding box center [784, 409] width 510 height 34
click at [680, 465] on div at bounding box center [679, 479] width 300 height 34
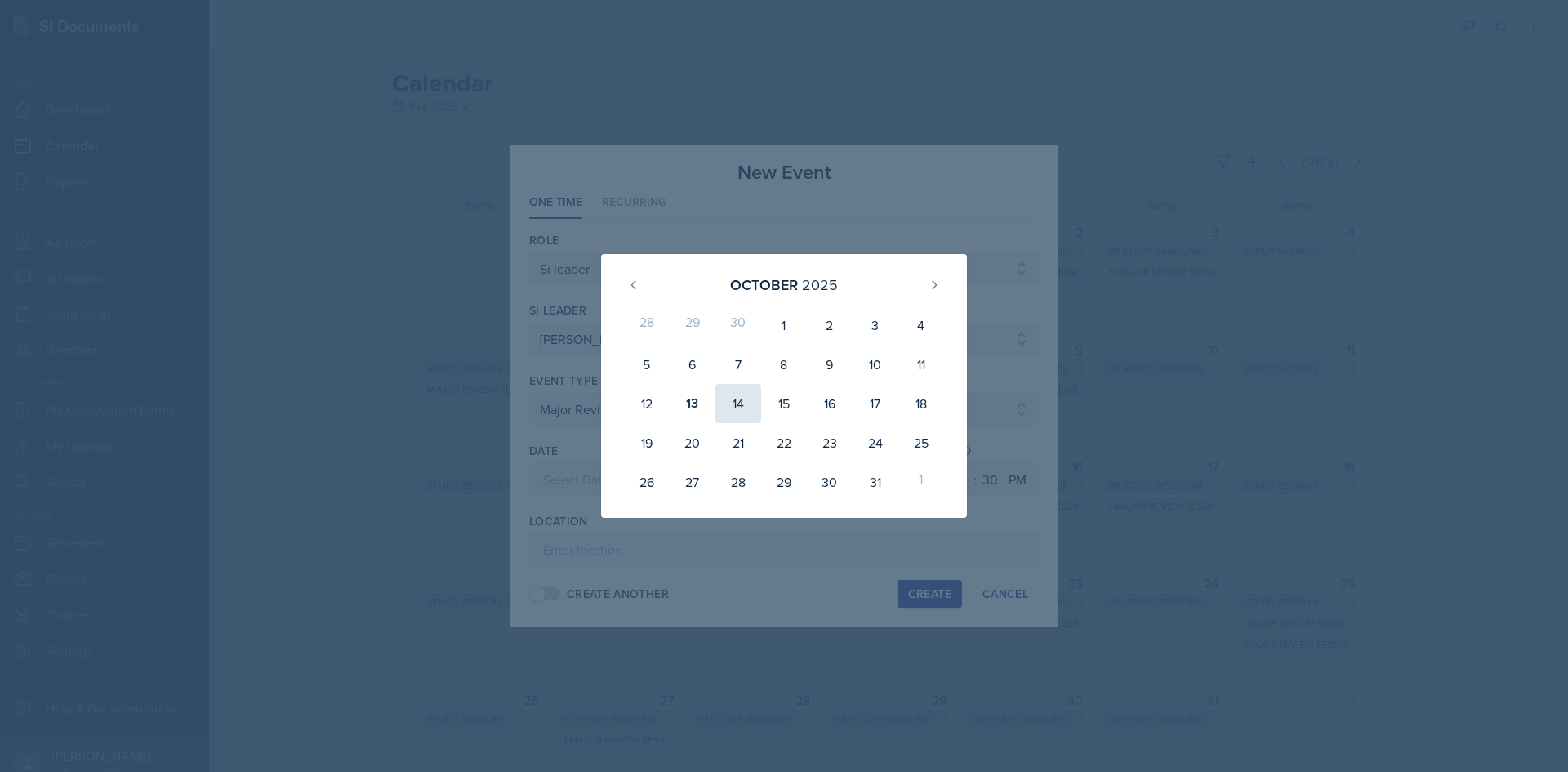
click at [725, 404] on div "14" at bounding box center [737, 404] width 45 height 39
type input "October 14th, 2025"
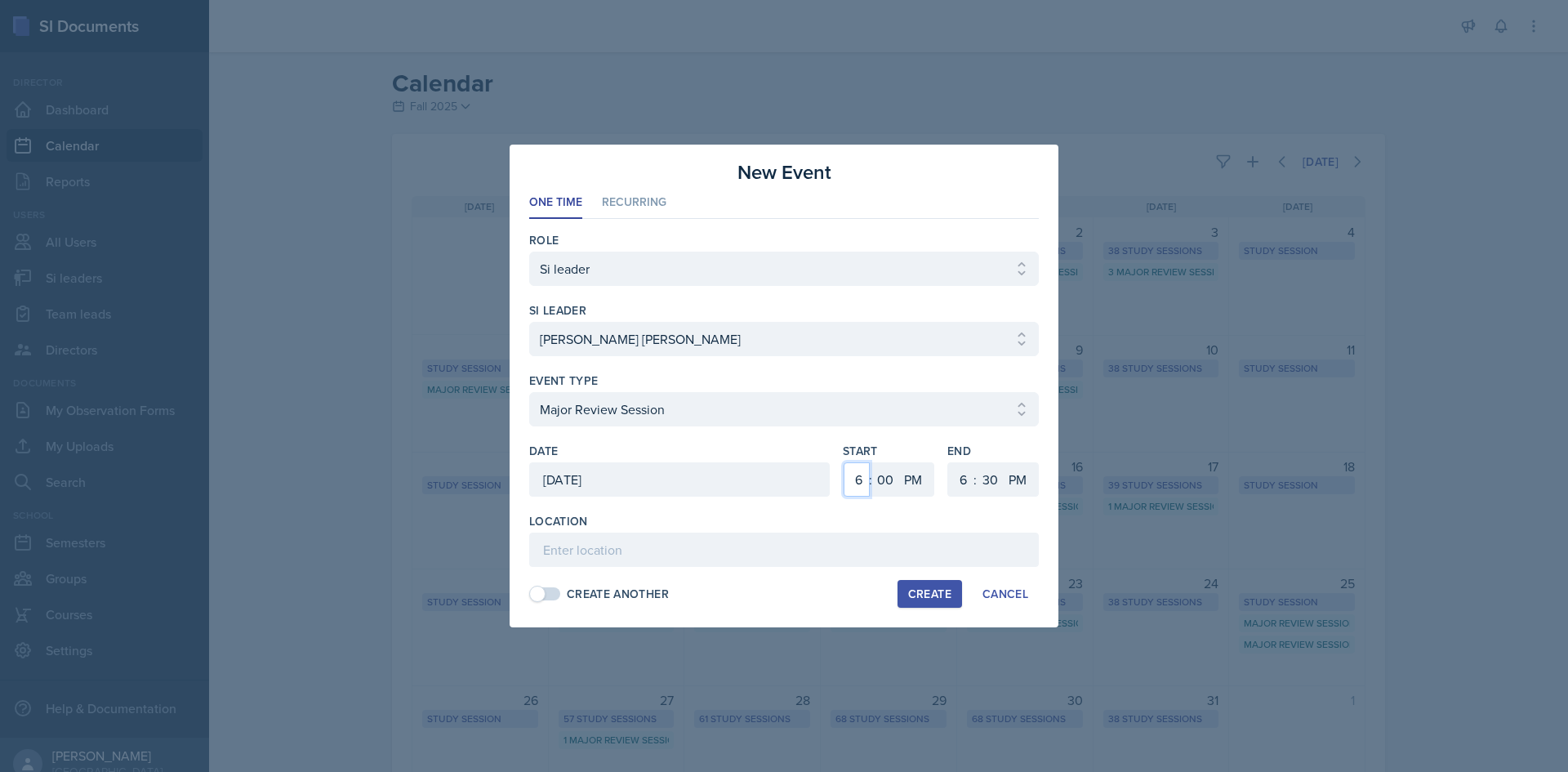
click at [850, 472] on select "1 2 3 4 5 6 7 8 9 10 11 12" at bounding box center [856, 479] width 27 height 34
select select "2"
click at [843, 462] on select "1 2 3 4 5 6 7 8 9 10 11 12" at bounding box center [856, 479] width 27 height 34
drag, startPoint x: 884, startPoint y: 485, endPoint x: 902, endPoint y: 374, distance: 112.4
click at [884, 485] on select "00 05 10 15 20 25 30 35 40 45 50 55" at bounding box center [885, 479] width 27 height 34
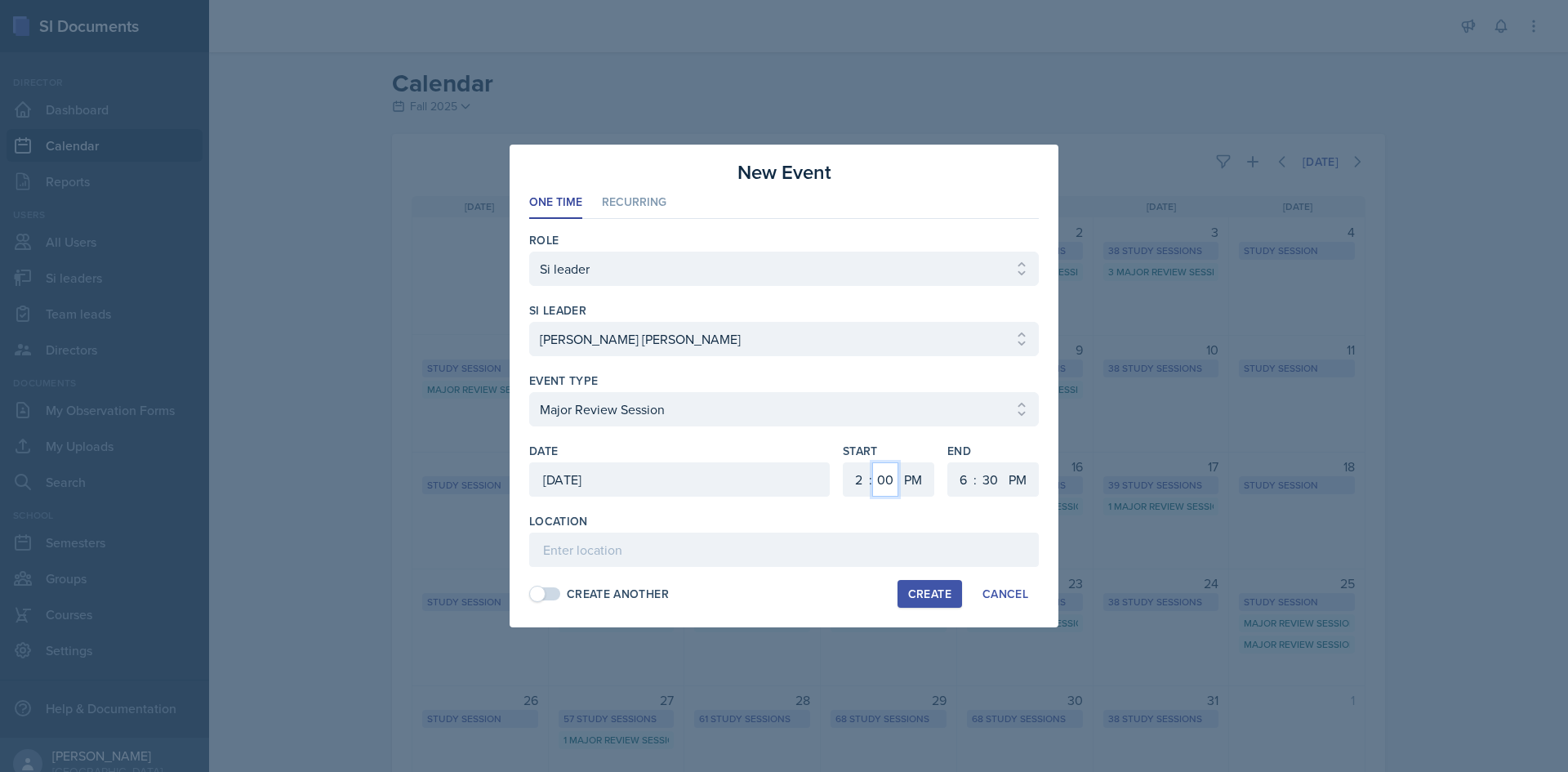
select select "15"
click at [873, 462] on select "00 05 10 15 20 25 30 35 40 45 50 55" at bounding box center [885, 479] width 27 height 34
click at [956, 480] on select "1 2 3 4 5 6 7 8 9 10 11 12" at bounding box center [961, 479] width 27 height 34
select select "4"
click at [948, 462] on select "1 2 3 4 5 6 7 8 9 10 11 12" at bounding box center [961, 479] width 27 height 34
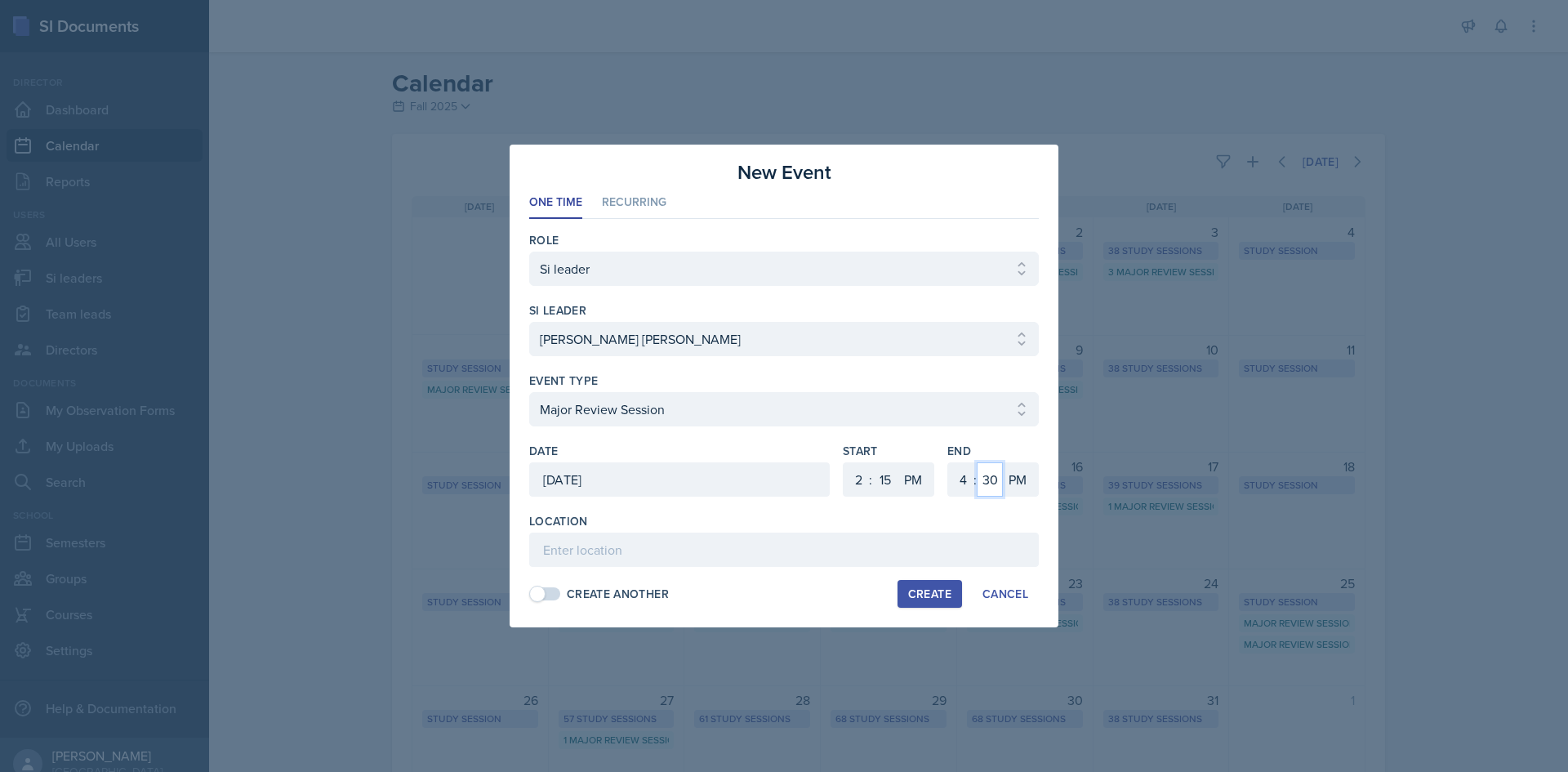
click at [990, 484] on select "00 05 10 15 20 25 30 35 40 45 50 55" at bounding box center [990, 479] width 27 height 34
select select "15"
click at [977, 462] on select "00 05 10 15 20 25 30 35 40 45 50 55" at bounding box center [990, 479] width 27 height 34
click at [786, 571] on div "Location Create Another Create Cancel" at bounding box center [784, 561] width 510 height 95
click at [790, 549] on input at bounding box center [784, 549] width 510 height 34
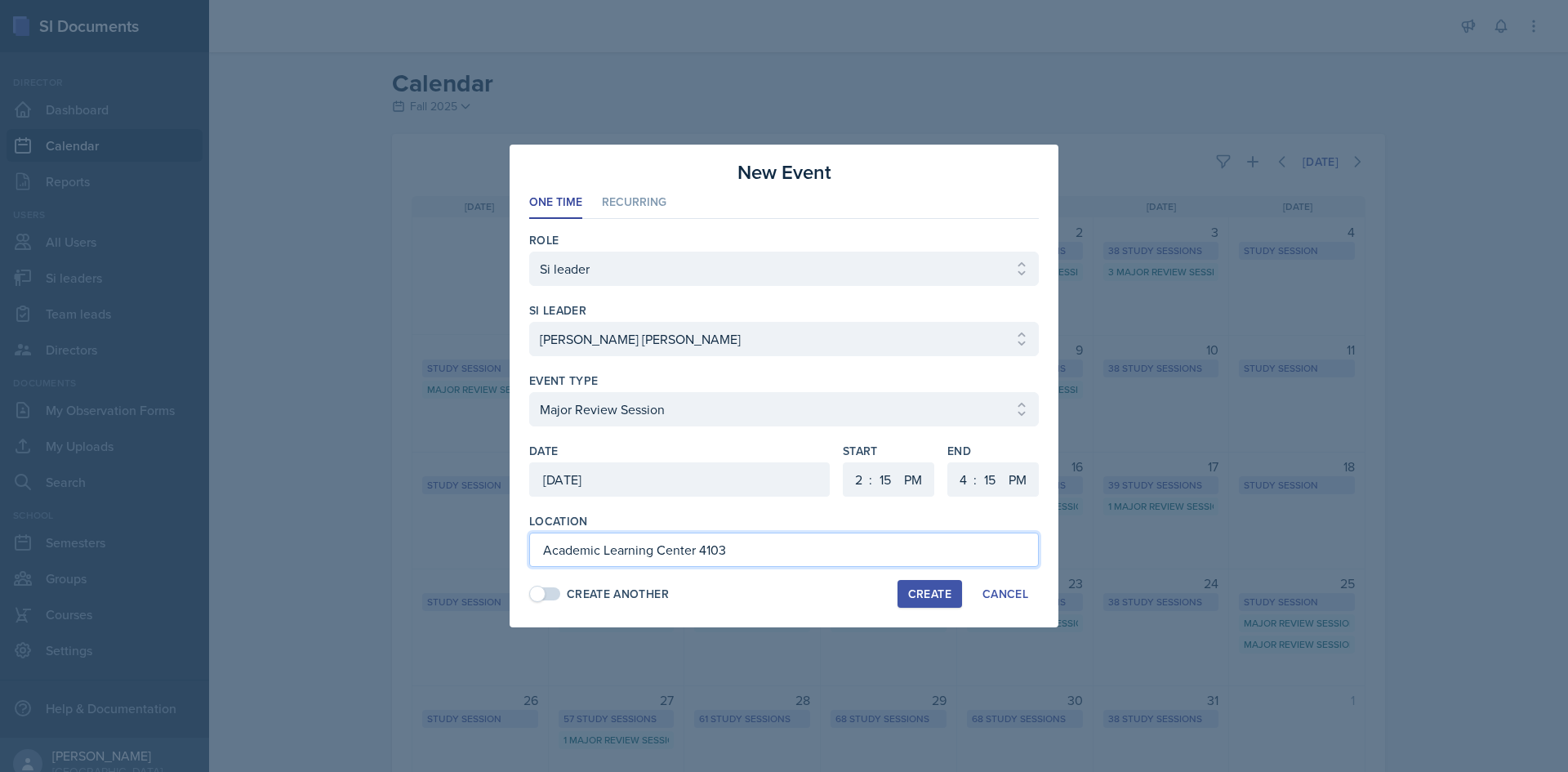
type input "Academic Learning Center 4103"
click at [930, 579] on div "Location Academic Learning Center 4103 Create Another Create Cancel" at bounding box center [784, 561] width 510 height 95
click at [923, 588] on div "Create" at bounding box center [930, 593] width 44 height 13
select select
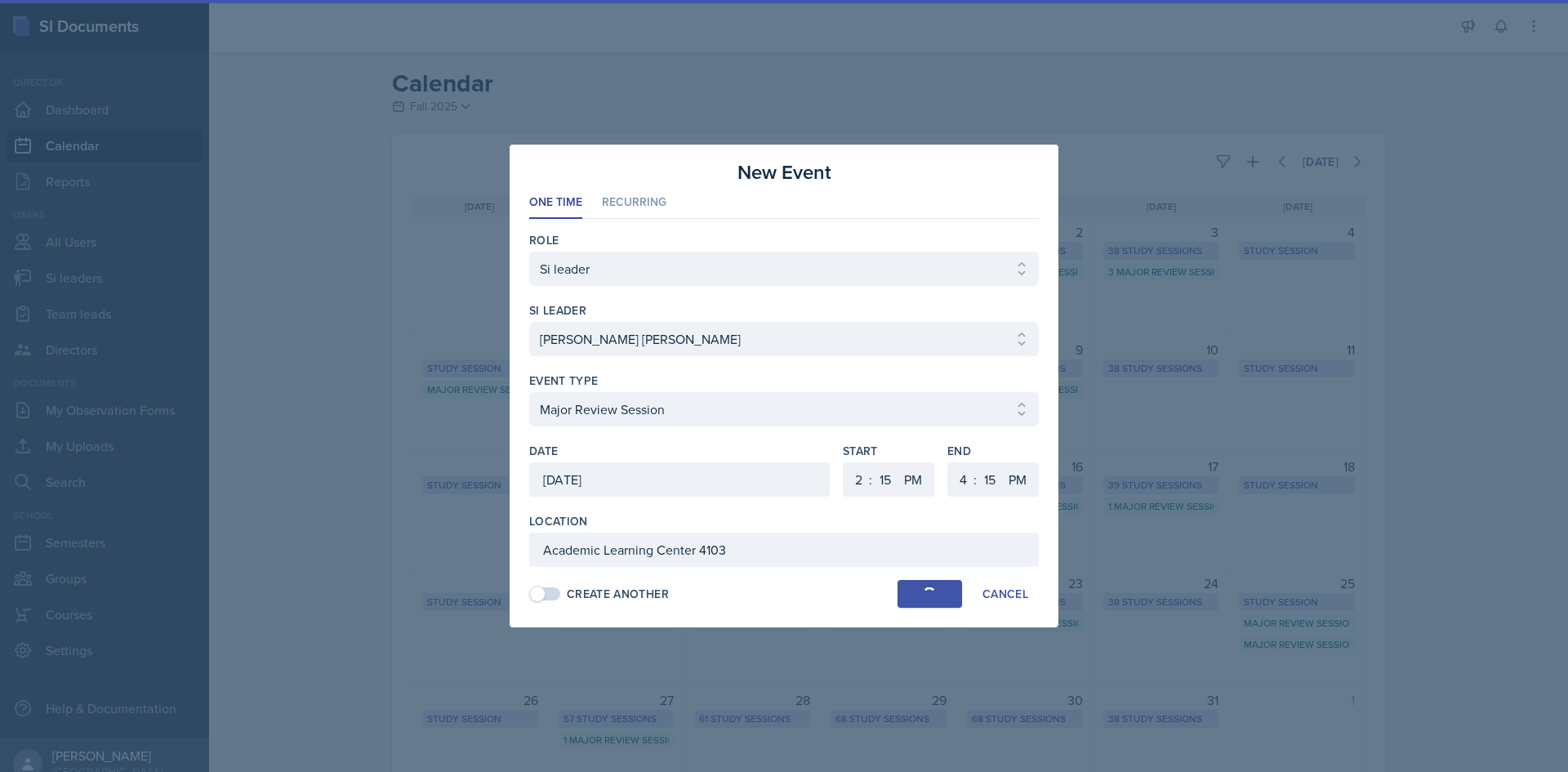
select select "6"
select select "0"
select select "6"
select select "30"
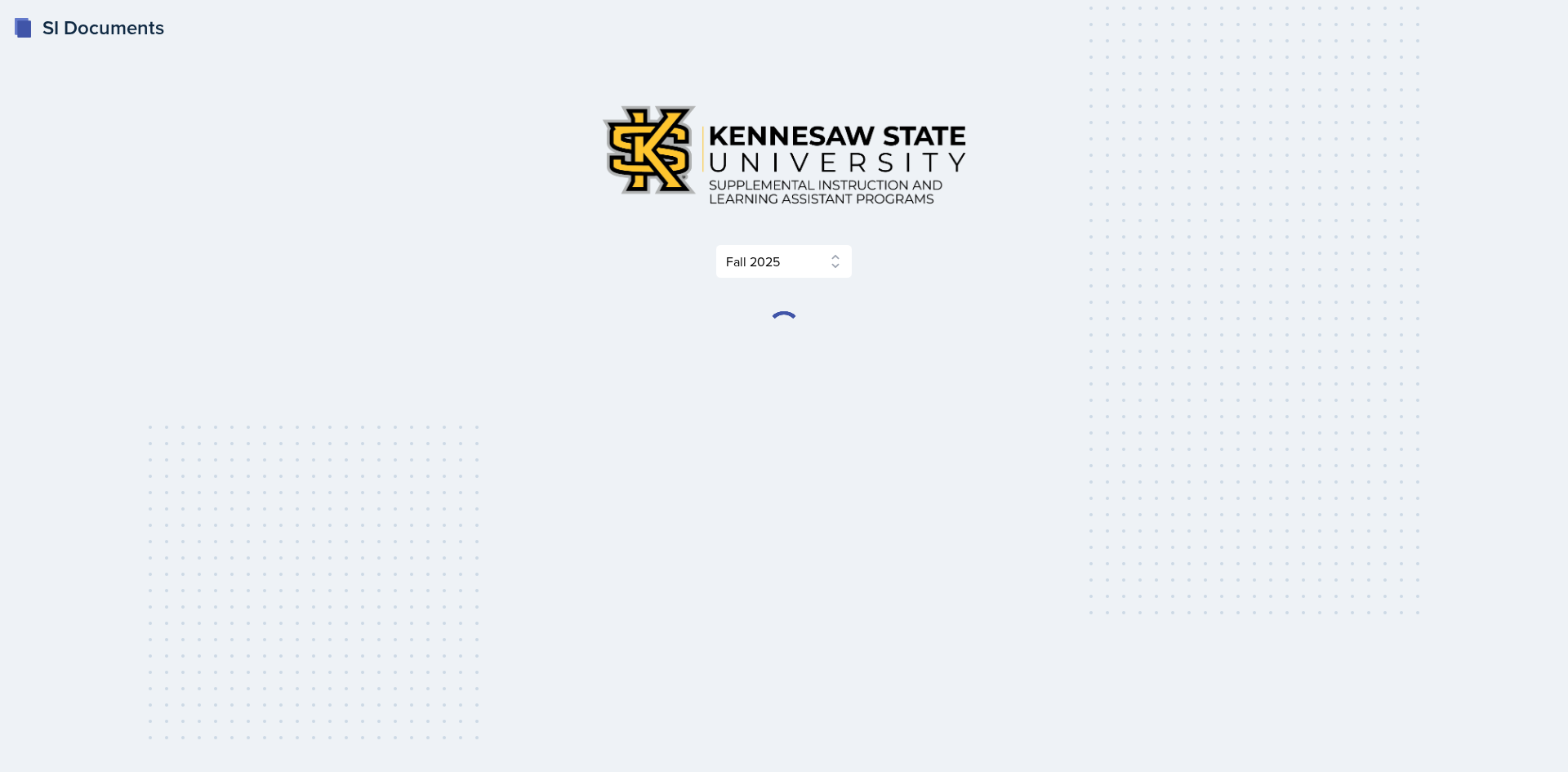
select select "2bed604d-1099-4043-b1bc-2365e8740244"
